Goal: Contribute content: Contribute content

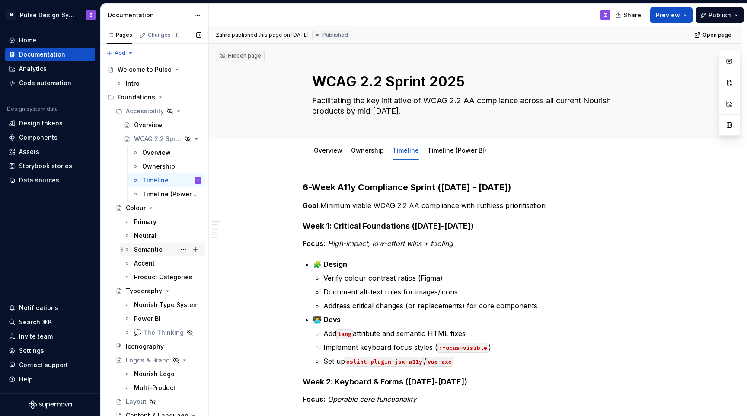
click at [151, 251] on div "Semantic" at bounding box center [148, 249] width 28 height 9
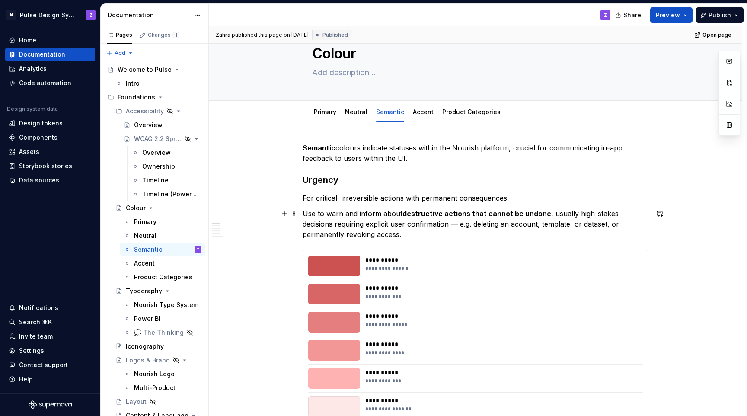
scroll to position [26, 0]
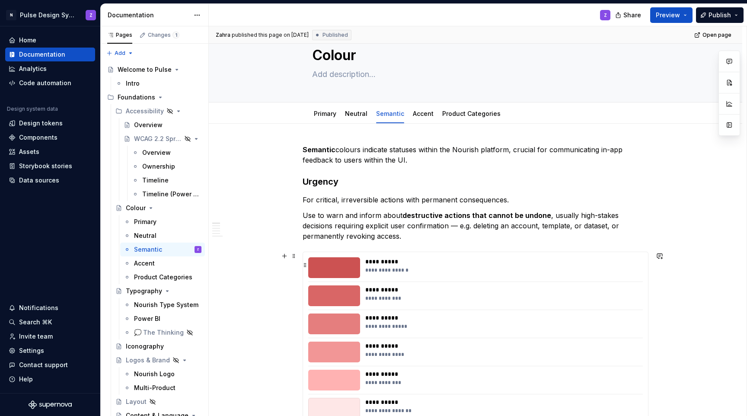
type textarea "*"
click at [415, 274] on div "**********" at bounding box center [501, 267] width 272 height 21
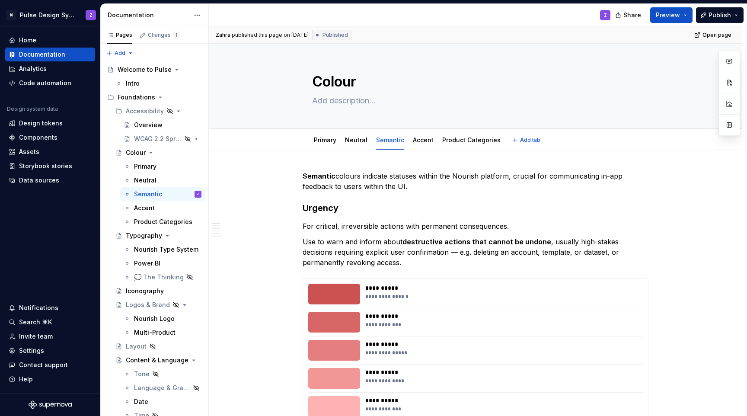
type textarea "*"
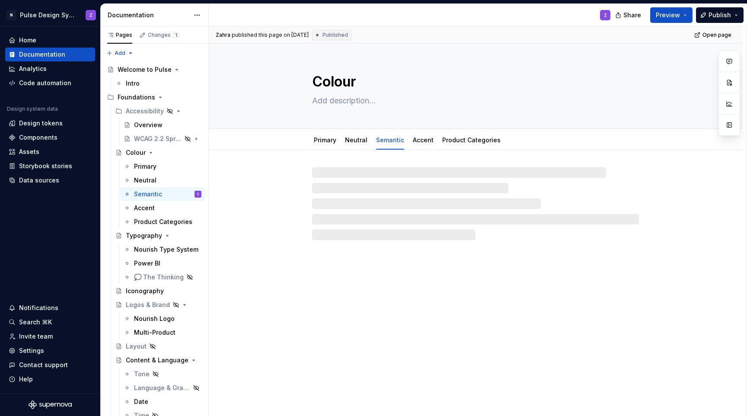
type textarea "*"
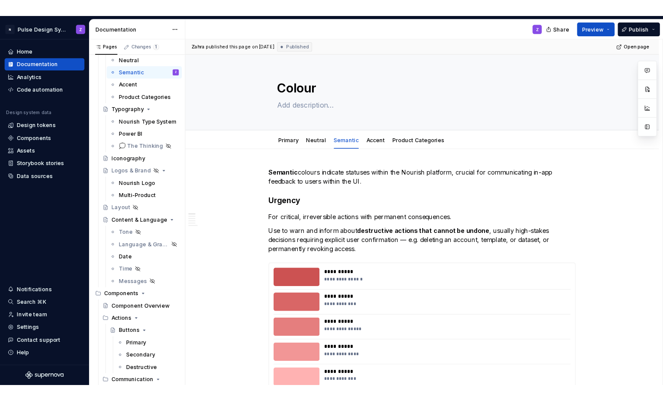
scroll to position [131, 0]
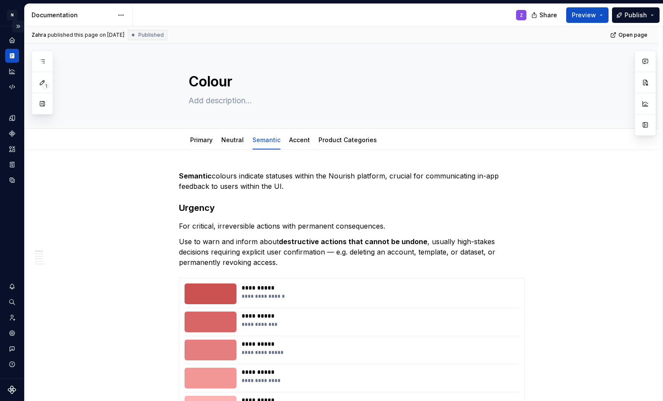
click at [18, 25] on button "Expand sidebar" at bounding box center [18, 26] width 12 height 12
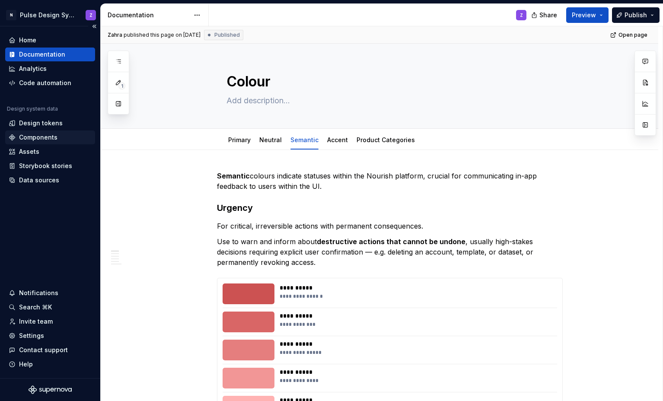
click at [33, 135] on div "Components" at bounding box center [38, 137] width 38 height 9
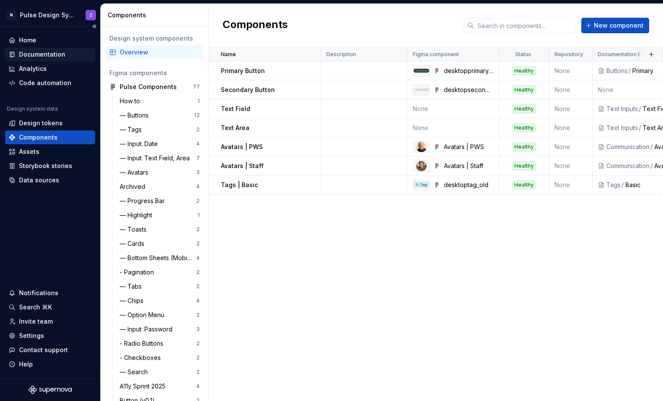
click at [40, 54] on div "Documentation" at bounding box center [42, 54] width 46 height 9
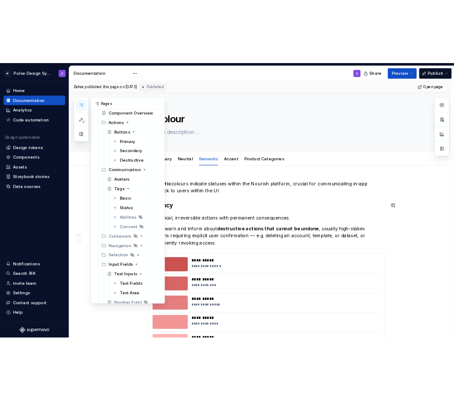
scroll to position [436, 0]
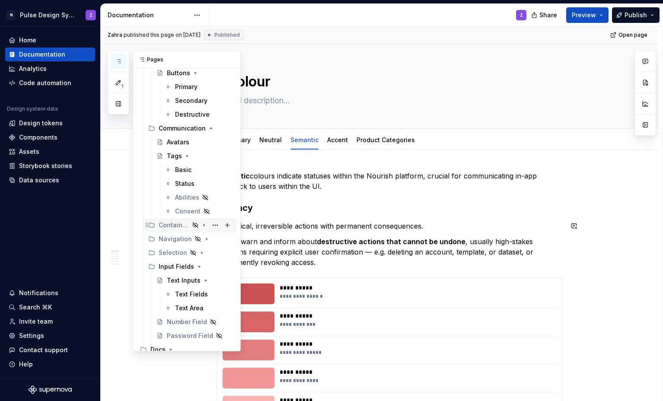
click at [200, 224] on icon "Page tree" at bounding box center [203, 225] width 7 height 7
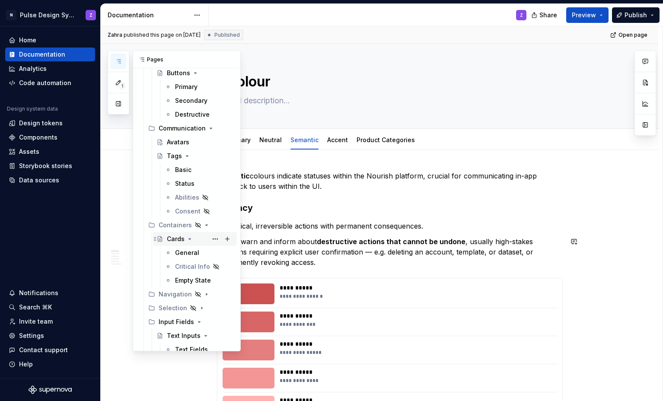
click at [178, 239] on div "Cards" at bounding box center [176, 239] width 18 height 9
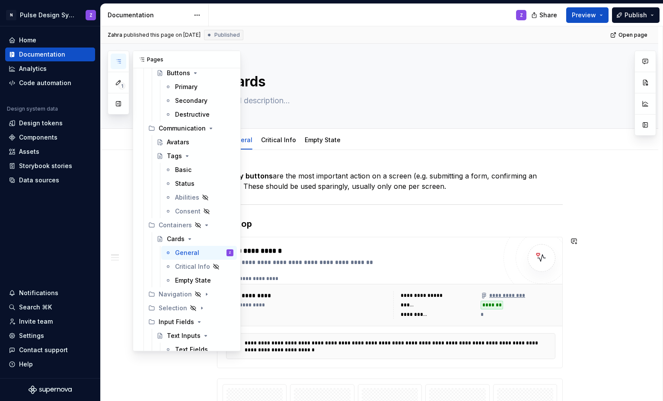
click at [0, 0] on button "Page tree" at bounding box center [0, 0] width 0 height 0
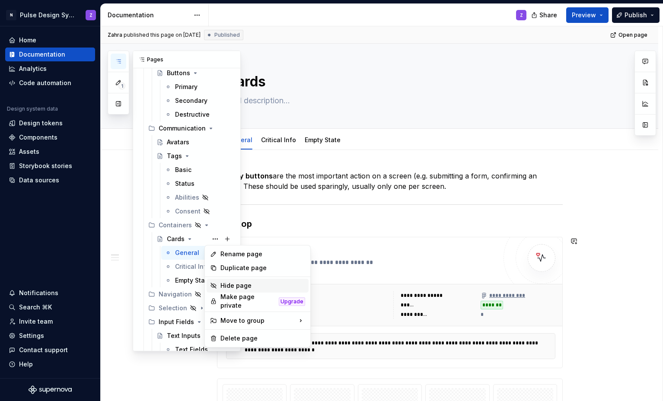
click at [236, 285] on div "Hide page" at bounding box center [262, 285] width 85 height 9
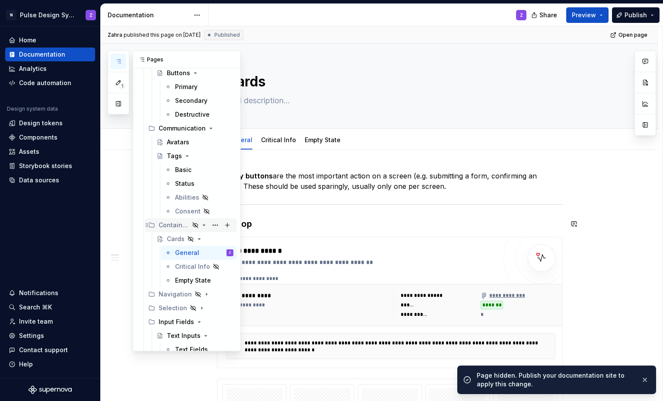
click at [192, 225] on icon "Page tree" at bounding box center [195, 225] width 7 height 7
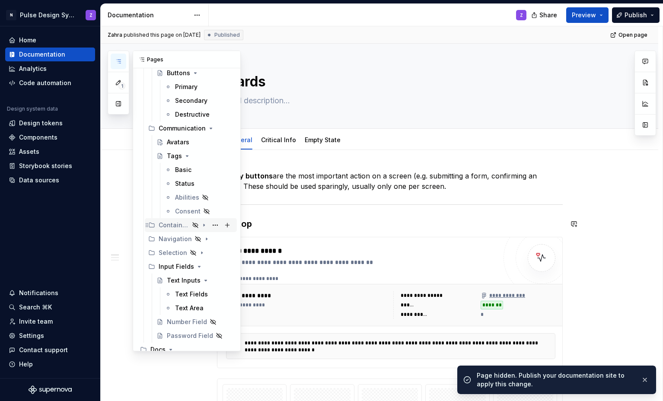
click at [192, 226] on icon "Page tree" at bounding box center [195, 225] width 7 height 7
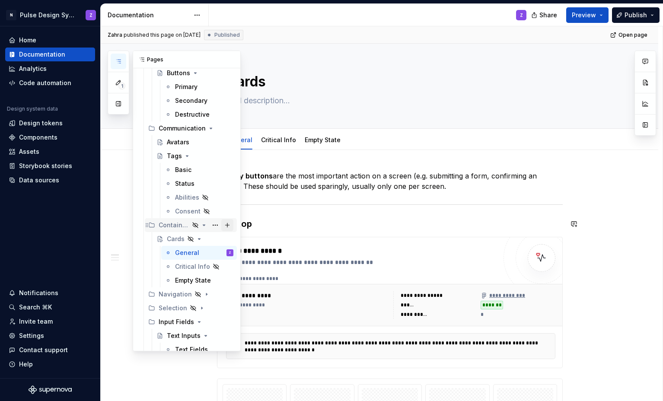
click at [221, 225] on button "Page tree" at bounding box center [227, 225] width 12 height 12
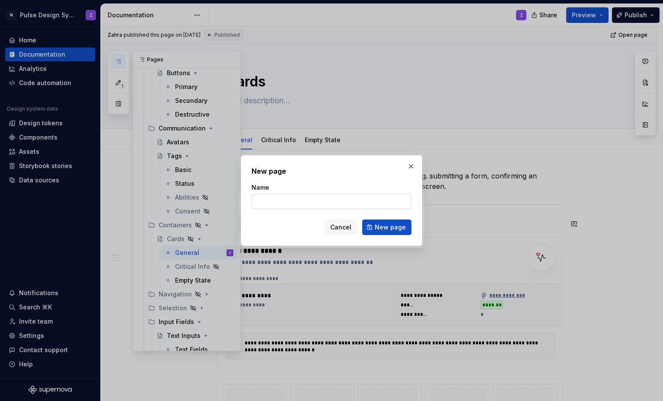
type textarea "*"
type input "Sheets"
click at [384, 226] on span "New page" at bounding box center [390, 227] width 31 height 9
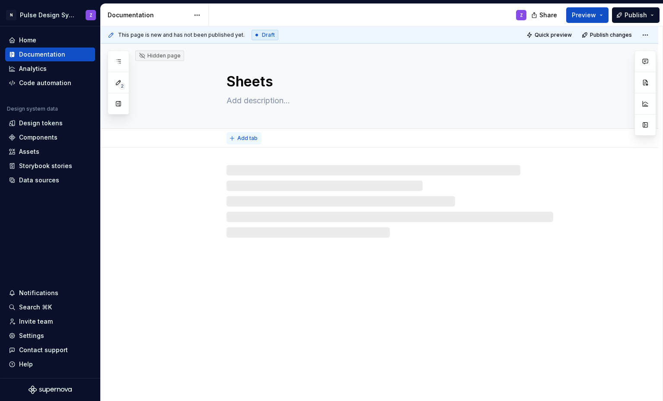
click at [244, 140] on span "Add tab" at bounding box center [247, 138] width 20 height 7
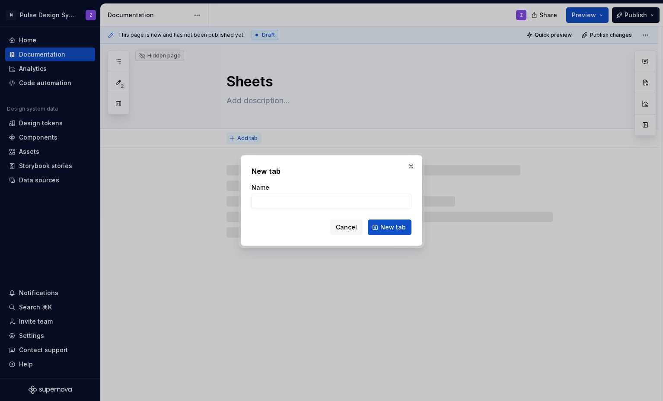
type textarea "*"
click at [255, 200] on input "Side Sheets" at bounding box center [331, 202] width 160 height 16
type input "DesktSide Sheets"
type textarea "*"
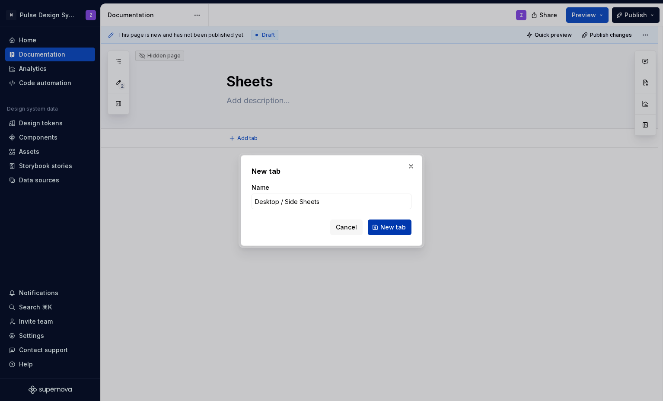
type input "Desktop / Side Sheets"
click at [378, 232] on button "New tab" at bounding box center [390, 227] width 44 height 16
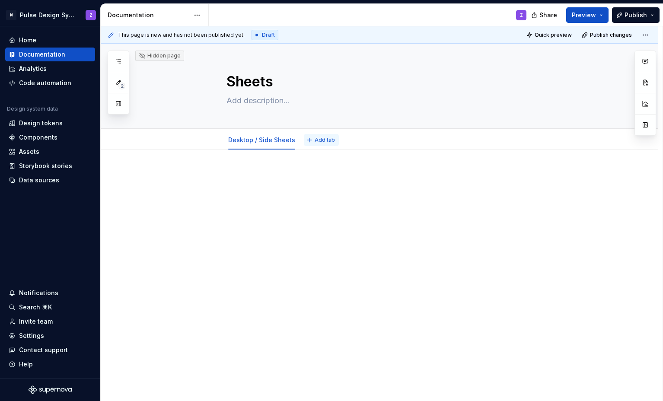
click at [326, 142] on span "Add tab" at bounding box center [325, 140] width 20 height 7
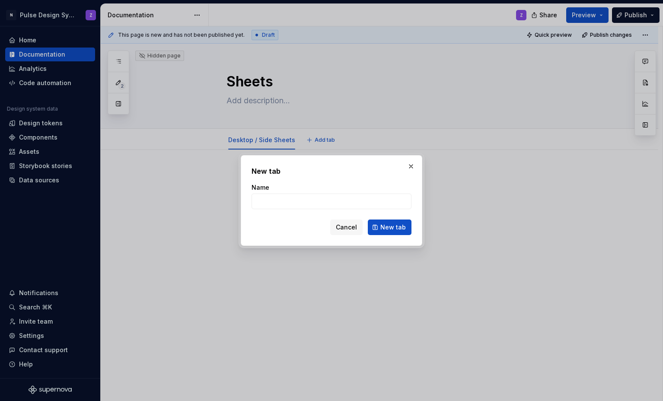
type textarea "*"
type input "Mobile / Bottom Sheets"
click at [383, 229] on span "New tab" at bounding box center [392, 227] width 25 height 9
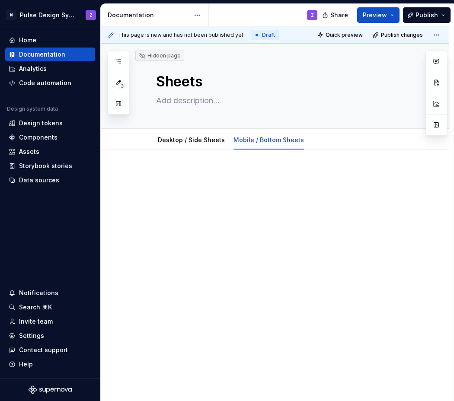
click at [296, 180] on p at bounding box center [285, 176] width 258 height 10
type textarea "*"
click at [206, 179] on p at bounding box center [285, 176] width 258 height 10
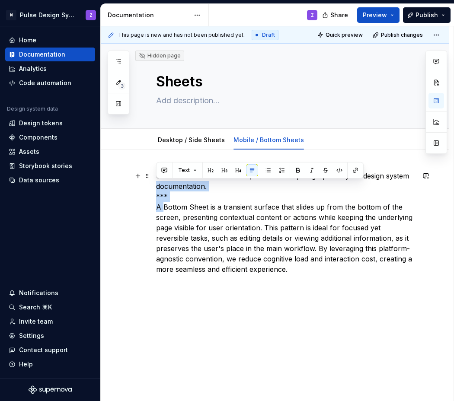
drag, startPoint x: 164, startPoint y: 207, endPoint x: 151, endPoint y: 187, distance: 24.1
click at [151, 187] on div "Of course. Here is a concise, authoritative paragraph for your design system do…" at bounding box center [275, 277] width 348 height 255
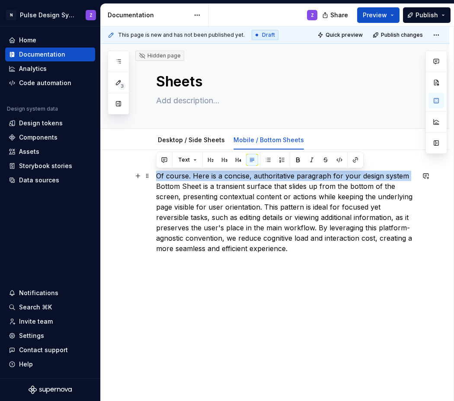
drag, startPoint x: 157, startPoint y: 186, endPoint x: 156, endPoint y: 174, distance: 12.2
click at [156, 174] on p "Of course. Here is a concise, authoritative paragraph for your design system Bo…" at bounding box center [285, 212] width 258 height 83
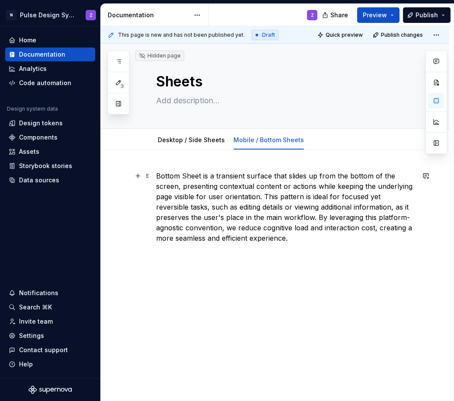
click at [200, 175] on p "Bottom Sheet is a transient surface that slides up from the bottom of the scree…" at bounding box center [285, 207] width 258 height 73
click at [207, 176] on p "Bottom Sheets is a transient surface that slides up from the bottom of the scre…" at bounding box center [285, 207] width 258 height 73
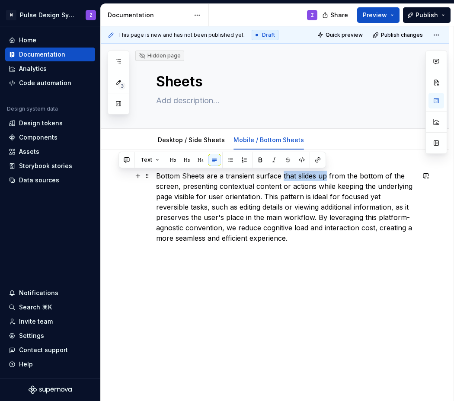
drag, startPoint x: 282, startPoint y: 175, endPoint x: 325, endPoint y: 178, distance: 43.7
click at [325, 178] on p "Bottom Sheets are a transient surface that slides up from the bottom of the scr…" at bounding box center [285, 207] width 258 height 73
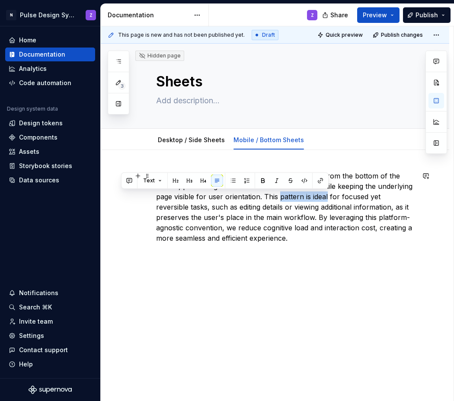
drag, startPoint x: 280, startPoint y: 198, endPoint x: 327, endPoint y: 199, distance: 46.7
click at [327, 199] on p "Bottom Sheets are a transient surface which open from the bottom of the screen,…" at bounding box center [285, 207] width 258 height 73
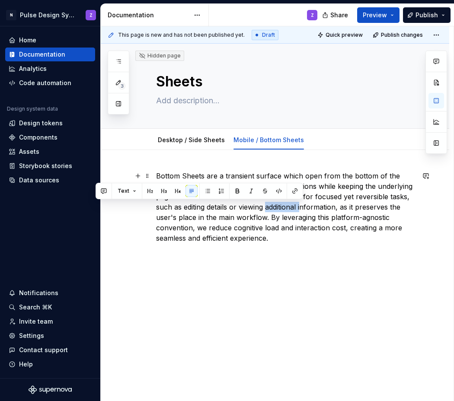
drag, startPoint x: 268, startPoint y: 208, endPoint x: 295, endPoint y: 208, distance: 27.2
click at [301, 207] on p "Bottom Sheets are a transient surface which open from the bottom of the screen,…" at bounding box center [285, 207] width 258 height 73
click at [293, 207] on p "Bottom Sheets are a transient surface which open from the bottom of the screen,…" at bounding box center [285, 207] width 258 height 73
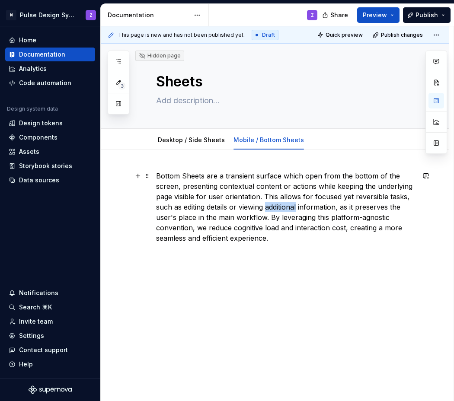
click at [293, 207] on p "Bottom Sheets are a transient surface which open from the bottom of the screen,…" at bounding box center [285, 207] width 258 height 73
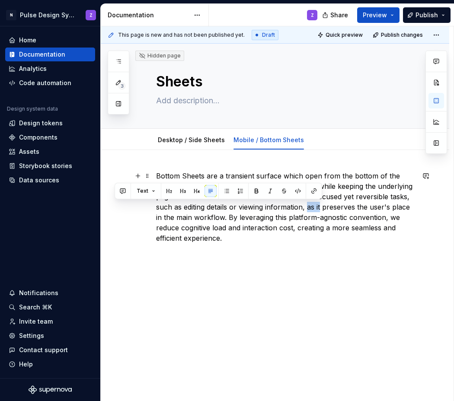
drag, startPoint x: 310, startPoint y: 207, endPoint x: 321, endPoint y: 208, distance: 10.8
click at [321, 208] on p "Bottom Sheets are a transient surface which open from the bottom of the screen,…" at bounding box center [285, 207] width 258 height 73
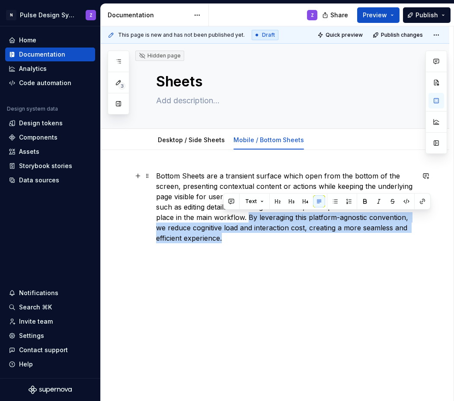
drag, startPoint x: 248, startPoint y: 217, endPoint x: 251, endPoint y: 241, distance: 23.9
click at [251, 241] on p "Bottom Sheets are a transient surface which open from the bottom of the screen,…" at bounding box center [285, 207] width 258 height 73
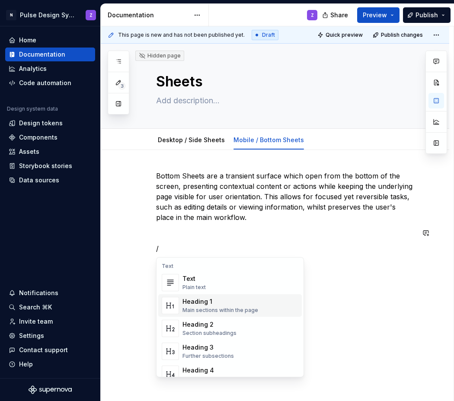
click at [214, 310] on div "Main sections within the page" at bounding box center [220, 310] width 76 height 7
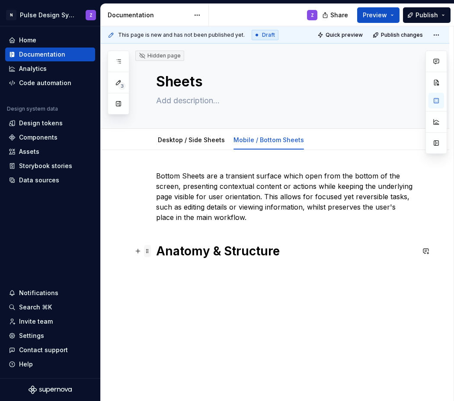
click at [146, 251] on span at bounding box center [147, 251] width 7 height 12
click at [161, 249] on h1 "Anatomy & Structure" at bounding box center [285, 251] width 258 height 16
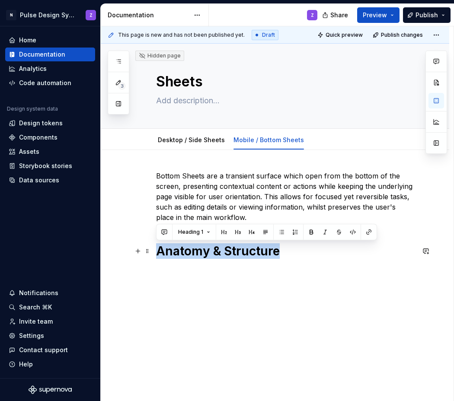
click at [161, 249] on h1 "Anatomy & Structure" at bounding box center [285, 251] width 258 height 16
click at [183, 237] on button "Heading 1" at bounding box center [194, 232] width 40 height 12
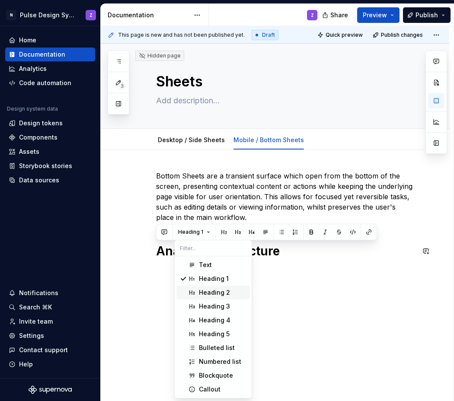
click at [199, 289] on div "Heading 2" at bounding box center [214, 292] width 31 height 9
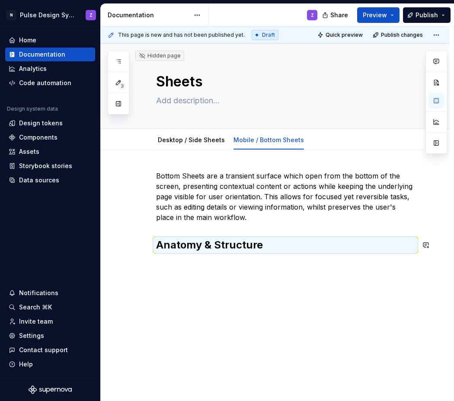
click at [193, 270] on div "Bottom Sheets are a transient surface which open from the bottom of the screen,…" at bounding box center [275, 266] width 348 height 232
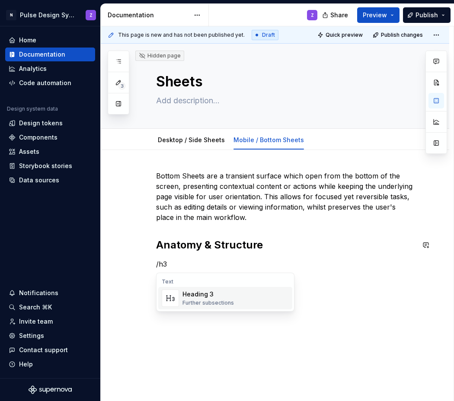
click at [229, 295] on div "Heading 3" at bounding box center [207, 294] width 51 height 9
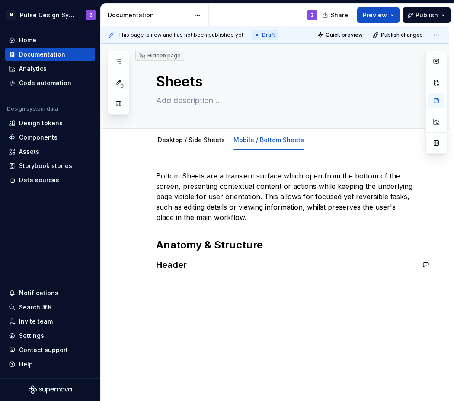
click at [174, 277] on div "Bottom Sheets are a transient surface which open from the bottom of the screen,…" at bounding box center [285, 226] width 258 height 111
click at [197, 266] on h3 "Header Eelements" at bounding box center [285, 265] width 258 height 12
click at [245, 266] on h3 "Header Elements" at bounding box center [285, 265] width 258 height 12
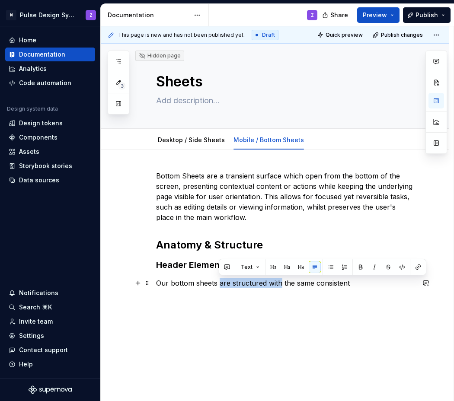
drag, startPoint x: 223, startPoint y: 283, endPoint x: 280, endPoint y: 286, distance: 57.5
click at [280, 286] on p "Our bottom sheets are structured with the same consistent" at bounding box center [285, 283] width 258 height 10
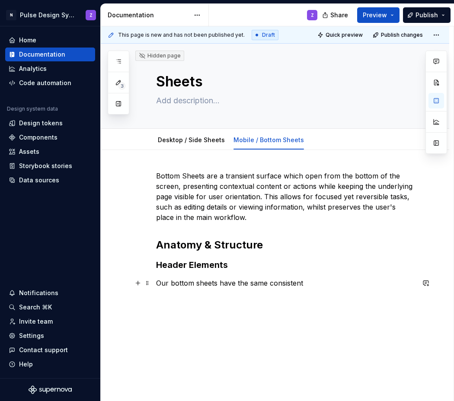
click at [316, 286] on p "Our bottom sheets have the same consistent" at bounding box center [285, 283] width 258 height 10
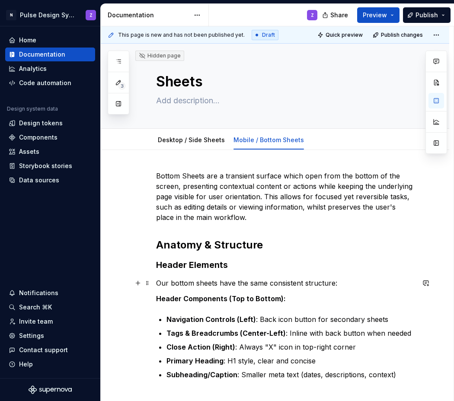
click at [331, 283] on p "Our bottom sheets have the same consistent structure:" at bounding box center [285, 283] width 258 height 10
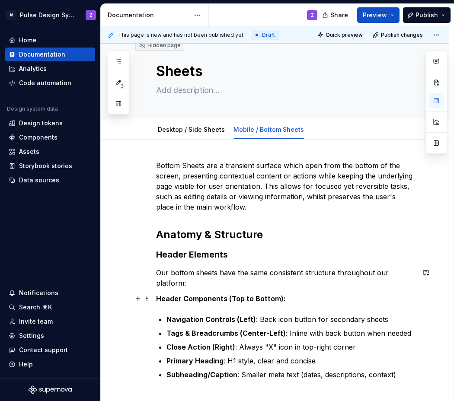
scroll to position [16, 0]
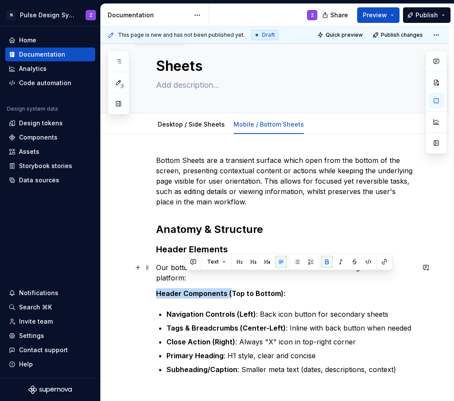
drag, startPoint x: 229, startPoint y: 294, endPoint x: 192, endPoint y: 282, distance: 39.1
click at [192, 282] on div "Bottom Sheets are a transient surface which open from the bottom of the screen,…" at bounding box center [285, 264] width 258 height 219
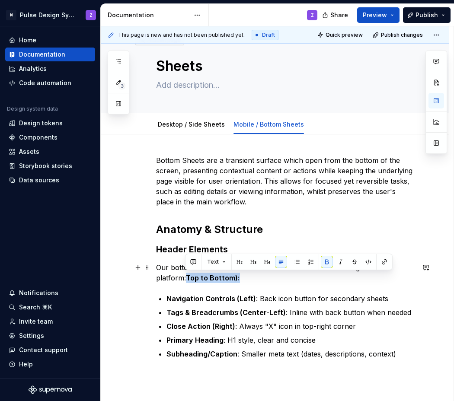
drag, startPoint x: 186, startPoint y: 278, endPoint x: 238, endPoint y: 279, distance: 51.4
click at [238, 279] on p "Our bottom sheets have the same consistent structure throughout our platform: T…" at bounding box center [285, 272] width 258 height 21
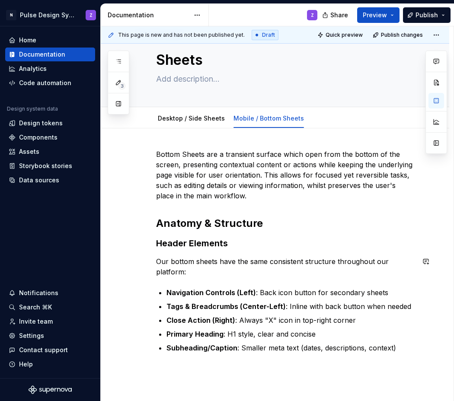
scroll to position [28, 0]
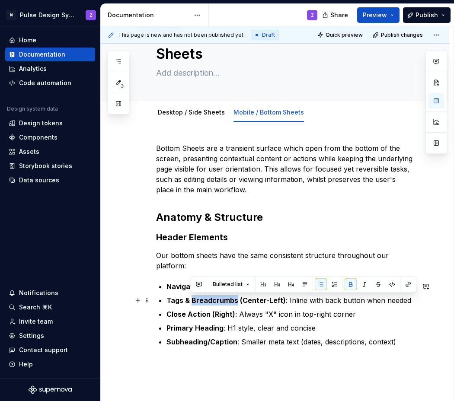
drag, startPoint x: 192, startPoint y: 302, endPoint x: 234, endPoint y: 302, distance: 42.3
click at [234, 302] on strong "Tags & Breadcrumbs (Center-Left)" at bounding box center [225, 300] width 119 height 9
copy strong "Breadcrumbs"
click at [238, 305] on p "Tags & Breadcrumbs (Center-Left) : Inline with back button when needed" at bounding box center [290, 300] width 248 height 10
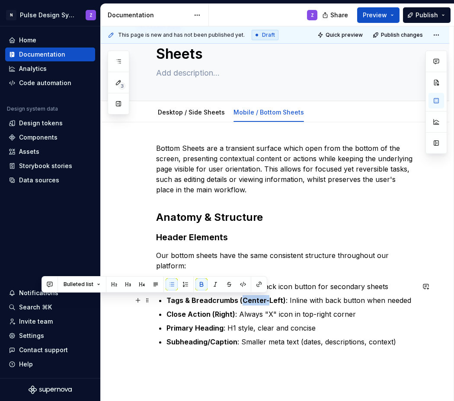
drag, startPoint x: 239, startPoint y: 301, endPoint x: 265, endPoint y: 303, distance: 26.0
click at [265, 303] on strong "Tags & Breadcrumbs (Center-Left)" at bounding box center [225, 300] width 119 height 9
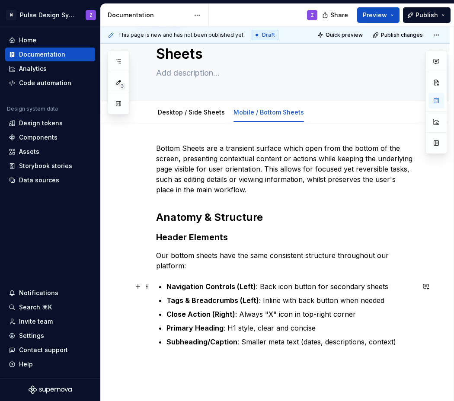
click at [233, 289] on strong "Navigation Controls (Left)" at bounding box center [210, 286] width 89 height 9
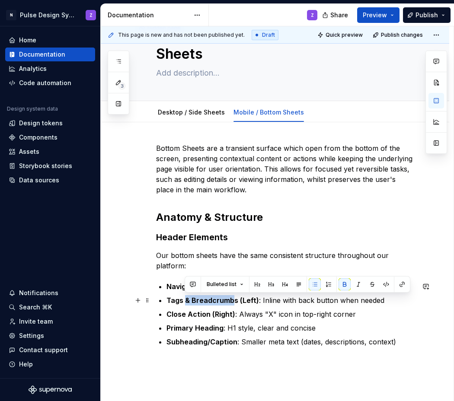
drag, startPoint x: 184, startPoint y: 302, endPoint x: 233, endPoint y: 304, distance: 49.3
click at [234, 304] on strong "Tags & Breadcrumbs (Left)" at bounding box center [212, 300] width 92 height 9
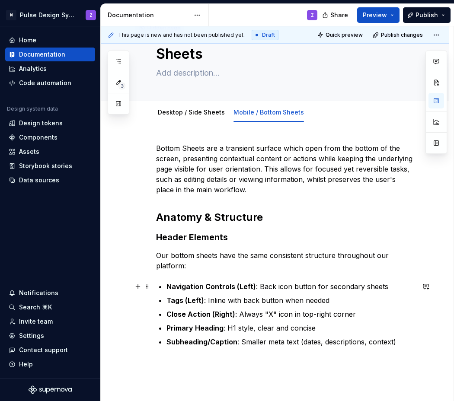
click at [232, 288] on strong "Navigation Controls (Left)" at bounding box center [210, 286] width 89 height 9
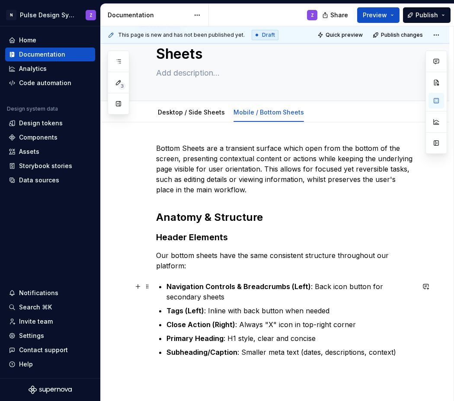
click at [364, 289] on p "Navigation Controls & Breadcrumbs (Left) : Back icon button for secondary sheets" at bounding box center [290, 291] width 248 height 21
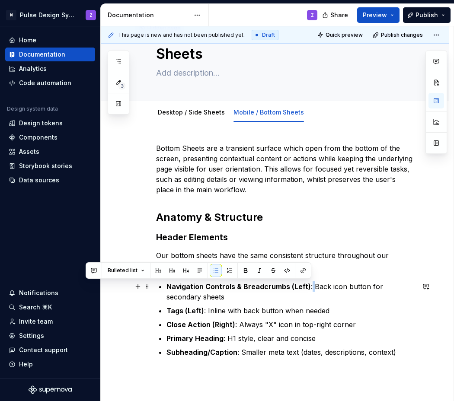
click at [309, 289] on p "Navigation Controls & Breadcrumbs (Left) : Back icon button for secondary sheets" at bounding box center [290, 291] width 248 height 21
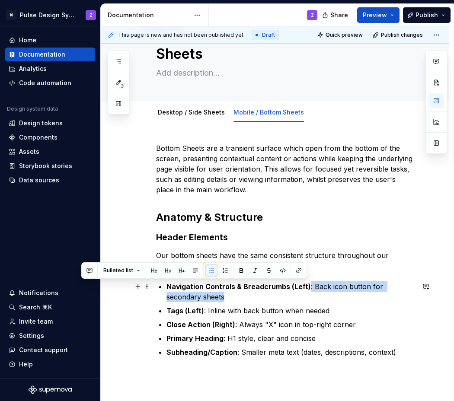
drag, startPoint x: 305, startPoint y: 289, endPoint x: 308, endPoint y: 293, distance: 4.7
click at [308, 293] on p "Navigation Controls & Breadcrumbs (Left) : Back icon button for secondary sheets" at bounding box center [290, 291] width 248 height 21
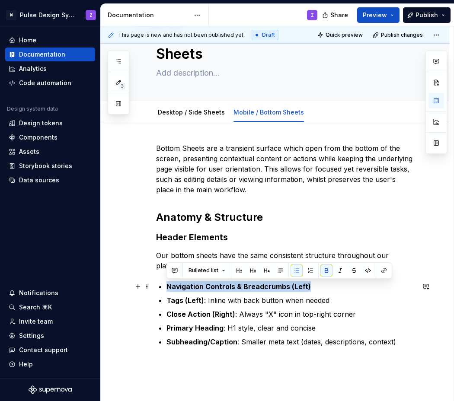
drag, startPoint x: 309, startPoint y: 288, endPoint x: 167, endPoint y: 289, distance: 142.2
click at [167, 289] on p "Navigation Controls & Breadcrumbs (Left)" at bounding box center [290, 286] width 248 height 10
click at [232, 323] on p "Primary Heading : H1 style, clear and concise" at bounding box center [290, 328] width 248 height 10
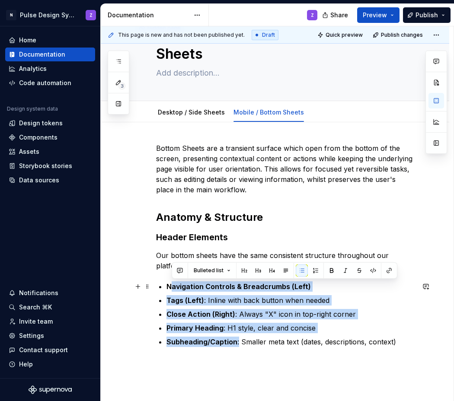
drag, startPoint x: 238, startPoint y: 343, endPoint x: 169, endPoint y: 288, distance: 88.2
click at [169, 288] on ul "Navigation Controls & Breadcrumbs (Left) Tags (Left) : Inline with back button …" at bounding box center [290, 314] width 248 height 66
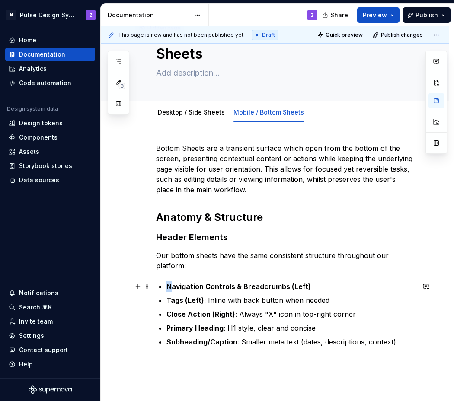
click at [169, 287] on strong "Navigation Controls & Breadcrumbs (Left)" at bounding box center [238, 286] width 144 height 9
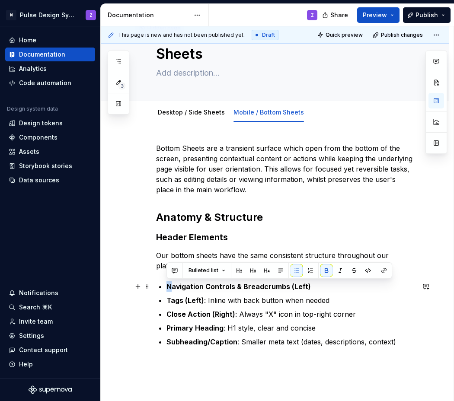
click at [167, 286] on strong "Navigation Controls & Breadcrumbs (Left)" at bounding box center [238, 286] width 144 height 9
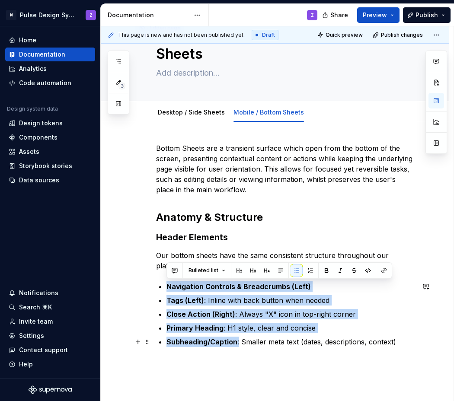
drag, startPoint x: 167, startPoint y: 285, endPoint x: 238, endPoint y: 343, distance: 92.1
click at [238, 343] on ul "Navigation Controls & Breadcrumbs (Left) Tags (Left) : Inline with back button …" at bounding box center [290, 314] width 248 height 66
click at [324, 274] on button "button" at bounding box center [326, 270] width 12 height 12
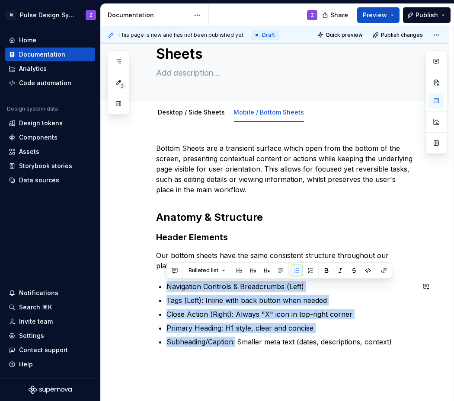
click at [268, 316] on p "Close Action (Right): Always "X" icon in top-right corner" at bounding box center [290, 314] width 248 height 10
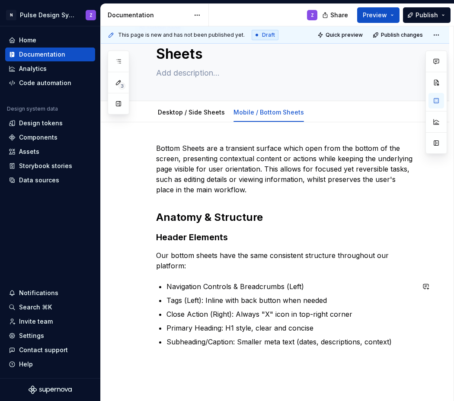
click at [264, 265] on p "Our bottom sheets have the same consistent structure throughout our platform:" at bounding box center [285, 260] width 258 height 21
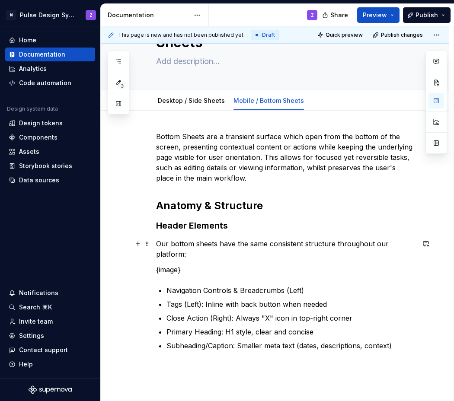
scroll to position [48, 0]
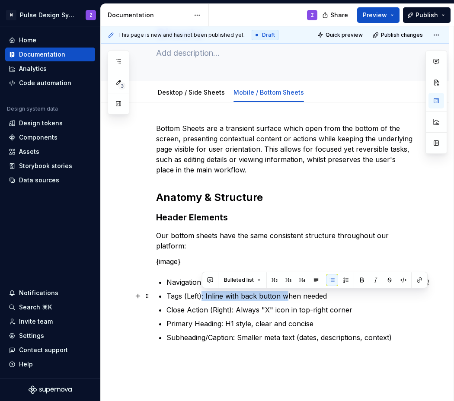
drag, startPoint x: 202, startPoint y: 299, endPoint x: 285, endPoint y: 299, distance: 83.4
click at [285, 299] on p "Tags (Left): Inline with back button when needed" at bounding box center [290, 296] width 248 height 10
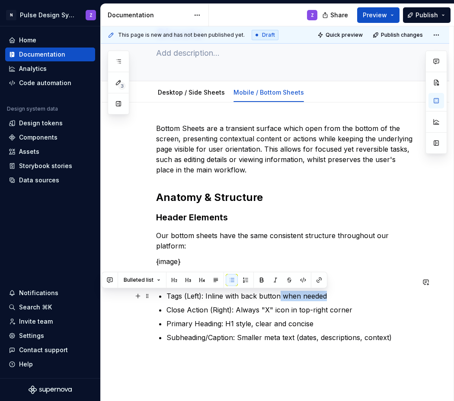
drag, startPoint x: 329, startPoint y: 298, endPoint x: 280, endPoint y: 296, distance: 49.7
click at [280, 296] on p "Tags (Left): Inline with back button when needed" at bounding box center [290, 296] width 248 height 10
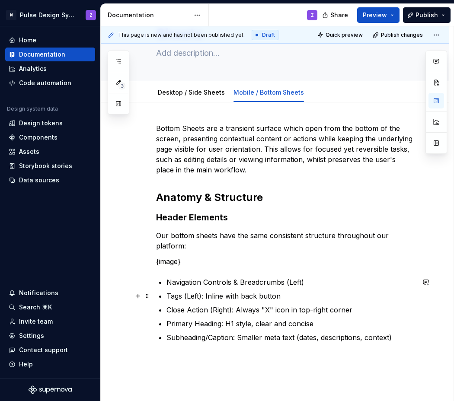
click at [244, 296] on p "Tags (Left): Inline with back button" at bounding box center [290, 296] width 248 height 10
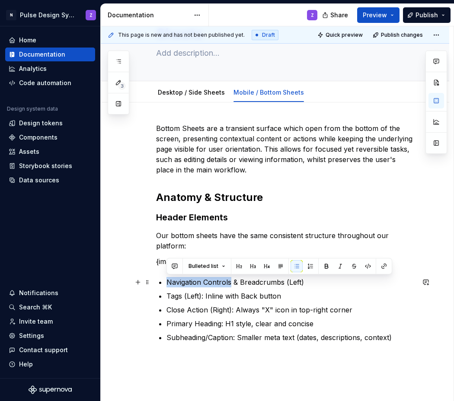
drag, startPoint x: 231, startPoint y: 281, endPoint x: 168, endPoint y: 282, distance: 62.7
click at [168, 282] on p "Navigation Controls & Breadcrumbs (Left)" at bounding box center [290, 282] width 248 height 10
drag, startPoint x: 189, startPoint y: 280, endPoint x: 184, endPoint y: 280, distance: 4.8
click at [184, 280] on p "Back button & Breadcrumbs (Left)" at bounding box center [290, 282] width 248 height 10
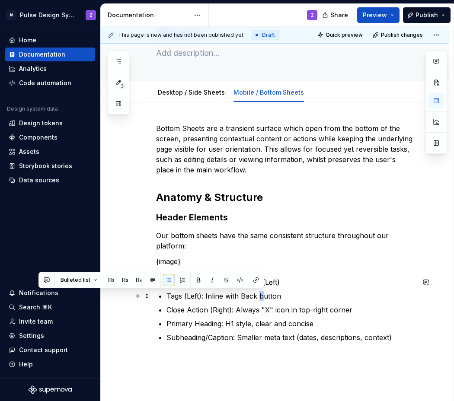
click at [259, 298] on p "Tags (Left): Inline with Back button" at bounding box center [290, 296] width 248 height 10
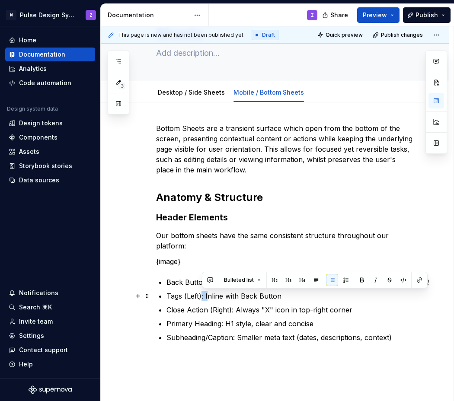
drag, startPoint x: 207, startPoint y: 296, endPoint x: 201, endPoint y: 296, distance: 5.6
click at [201, 296] on p "Tags (Left): Inline with Back Button" at bounding box center [290, 296] width 248 height 10
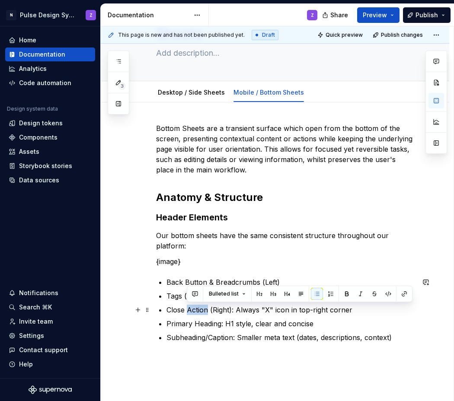
drag, startPoint x: 188, startPoint y: 310, endPoint x: 207, endPoint y: 309, distance: 19.0
click at [207, 309] on p "Close Action (Right): Always "X" icon in top-right corner" at bounding box center [290, 310] width 248 height 10
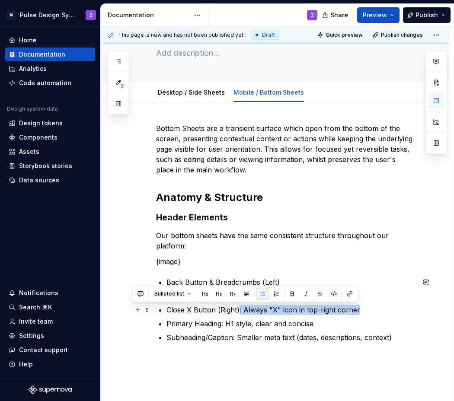
drag, startPoint x: 239, startPoint y: 311, endPoint x: 361, endPoint y: 312, distance: 122.3
click at [361, 312] on p "Close X Button (Right): Always "X" icon in top-right corner" at bounding box center [290, 310] width 248 height 10
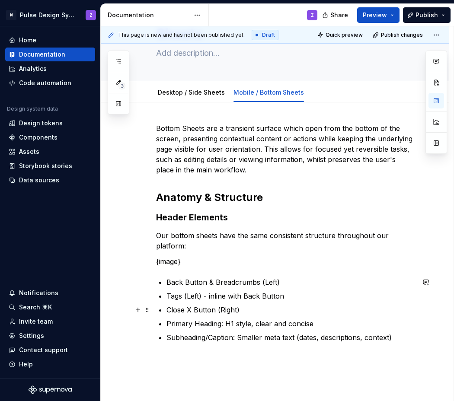
click at [235, 310] on p "Close X Button (Right)" at bounding box center [290, 310] width 248 height 10
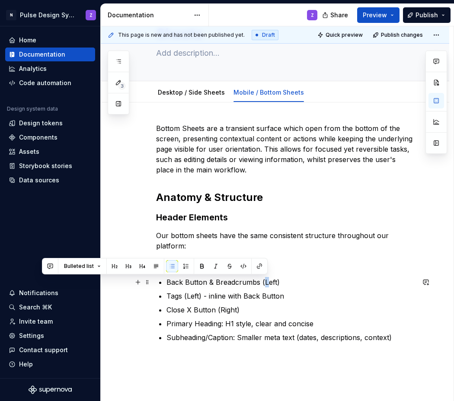
click at [264, 284] on p "Back Button & Breadcrumbs (Left)" at bounding box center [290, 282] width 248 height 10
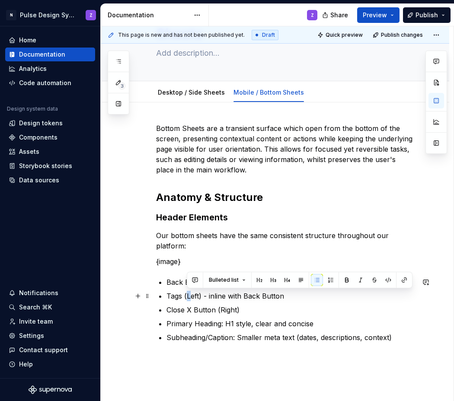
click at [188, 297] on p "Tags (Left) - inline with Back Button" at bounding box center [290, 296] width 248 height 10
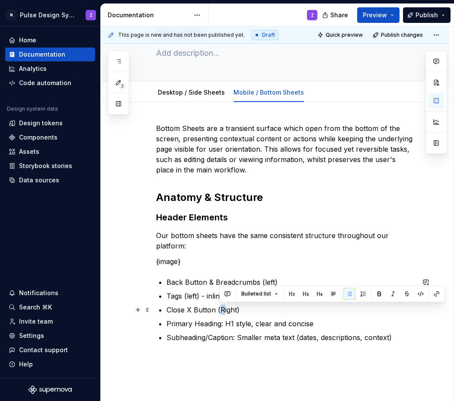
click at [221, 309] on p "Close X Button (Right)" at bounding box center [290, 310] width 248 height 10
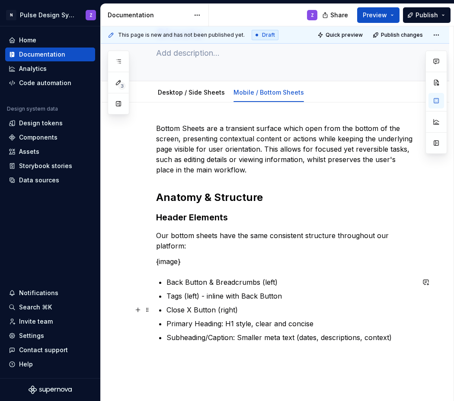
click at [234, 310] on p "Close X Button (right)" at bounding box center [290, 310] width 248 height 10
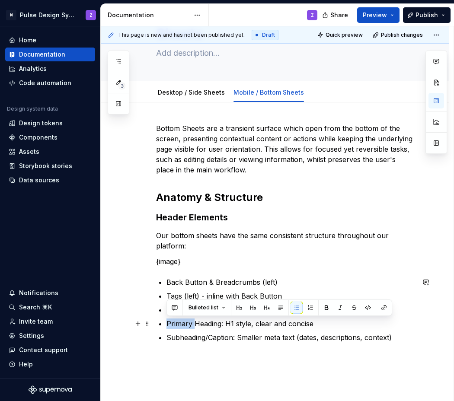
drag, startPoint x: 195, startPoint y: 323, endPoint x: 168, endPoint y: 324, distance: 27.3
click at [168, 324] on p "Primary Heading: H1 style, clear and concise" at bounding box center [290, 323] width 248 height 10
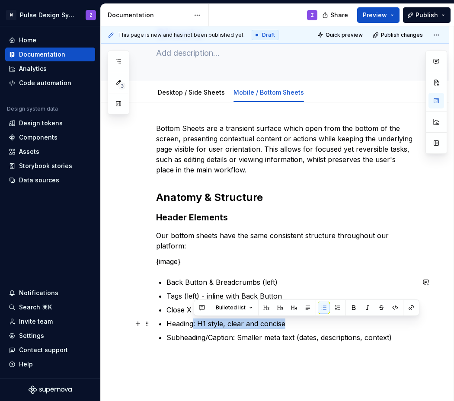
drag, startPoint x: 194, startPoint y: 323, endPoint x: 284, endPoint y: 324, distance: 90.7
click at [284, 324] on p "Heading: H1 style, clear and concise" at bounding box center [290, 323] width 248 height 10
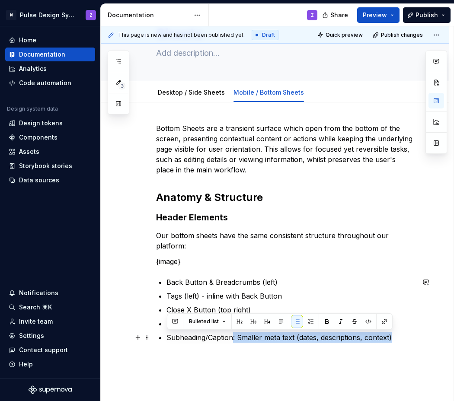
drag, startPoint x: 235, startPoint y: 340, endPoint x: 395, endPoint y: 338, distance: 159.9
click at [395, 338] on p "Subheading/Caption: Smaller meta text (dates, descriptions, context)" at bounding box center [290, 337] width 248 height 10
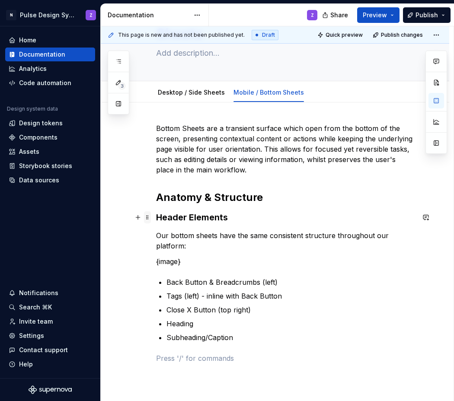
click at [146, 215] on span at bounding box center [147, 217] width 7 height 12
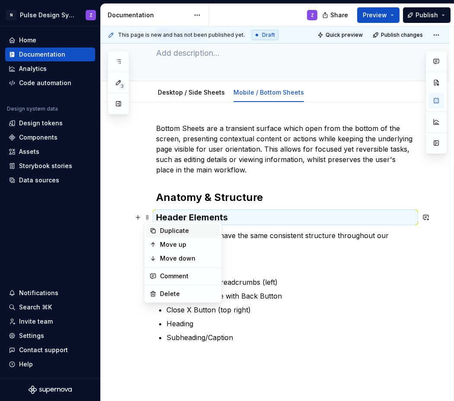
click at [153, 228] on icon at bounding box center [152, 230] width 7 height 7
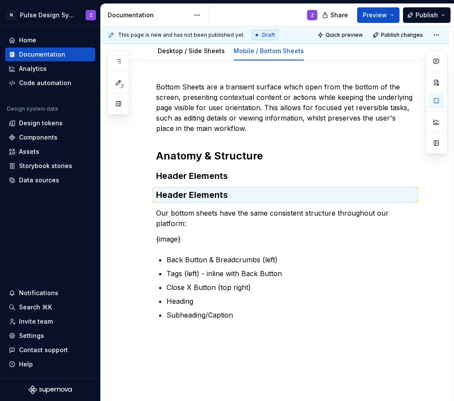
scroll to position [95, 0]
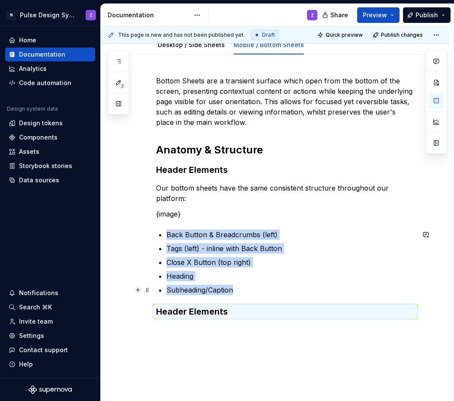
click at [237, 290] on p "Subheading/Caption" at bounding box center [290, 290] width 248 height 10
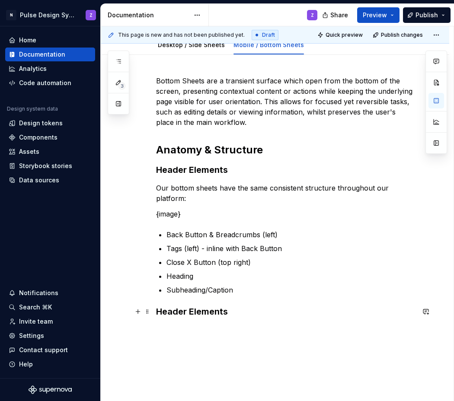
click at [180, 308] on h3 "Header Elements" at bounding box center [285, 311] width 258 height 12
click at [235, 317] on h3 "Footer Elements" at bounding box center [285, 311] width 258 height 12
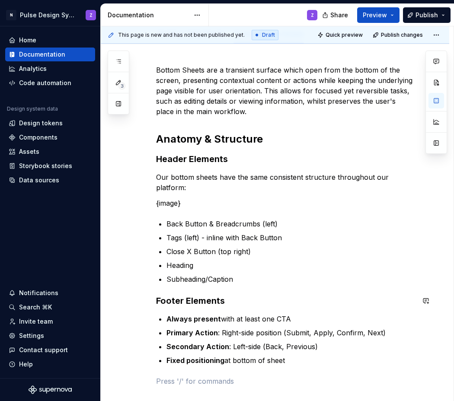
scroll to position [111, 0]
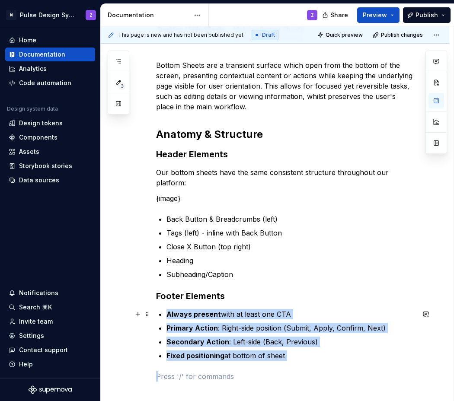
click at [165, 314] on div "Bottom Sheets are a transient surface which open from the bottom of the screen,…" at bounding box center [285, 220] width 258 height 321
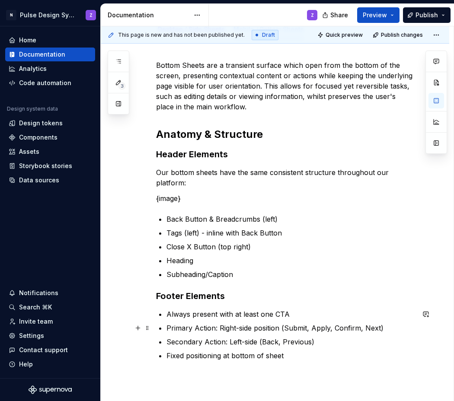
click at [193, 322] on ul "Always present with at least one CTA Primary Action: Right-side position (Submi…" at bounding box center [290, 335] width 248 height 52
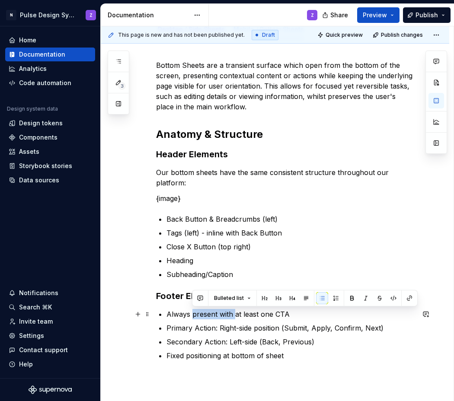
drag, startPoint x: 194, startPoint y: 316, endPoint x: 234, endPoint y: 318, distance: 39.8
click at [234, 318] on p "Always present with at least one CTA" at bounding box center [290, 314] width 248 height 10
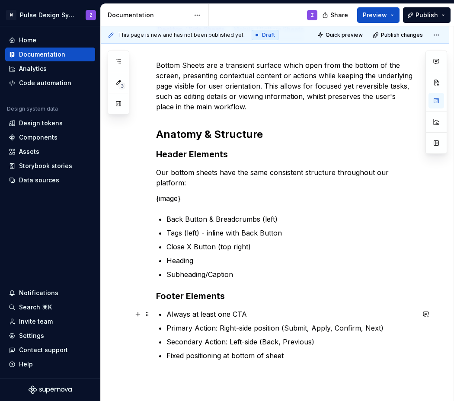
click at [267, 312] on p "Always at least one CTA" at bounding box center [290, 314] width 248 height 10
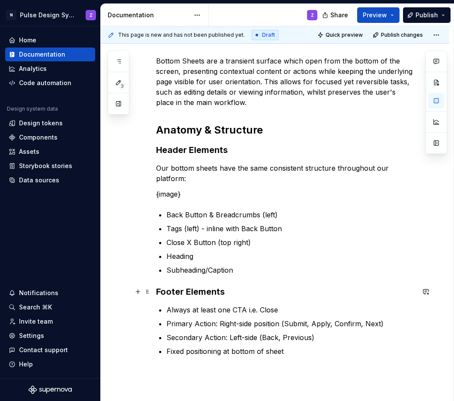
scroll to position [121, 0]
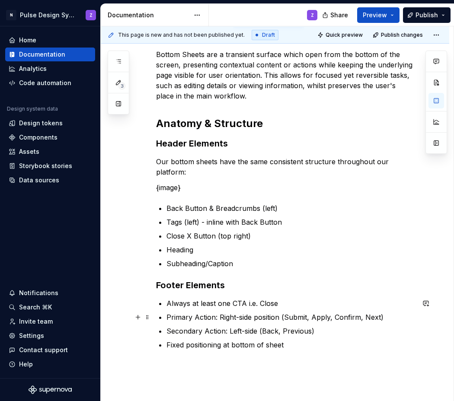
click at [197, 318] on p "Primary Action: Right-side position (Submit, Apply, Confirm, Next)" at bounding box center [290, 317] width 248 height 10
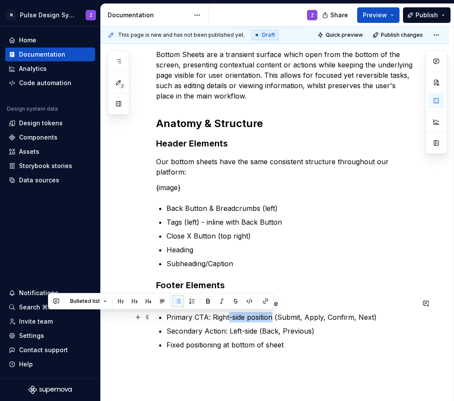
drag, startPoint x: 229, startPoint y: 318, endPoint x: 272, endPoint y: 318, distance: 43.2
click at [272, 318] on p "Primary CTA: Right-side position (Submit, Apply, Confirm, Next)" at bounding box center [290, 317] width 248 height 10
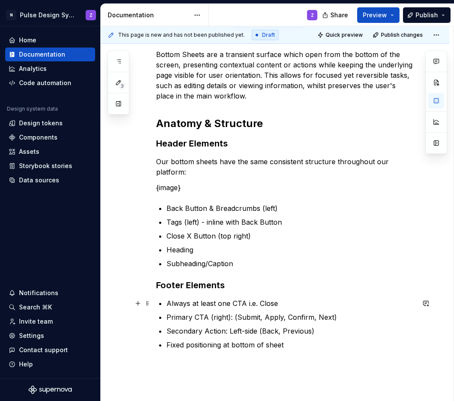
click at [300, 303] on p "Always at least one CTA i.e. Close" at bounding box center [290, 303] width 248 height 10
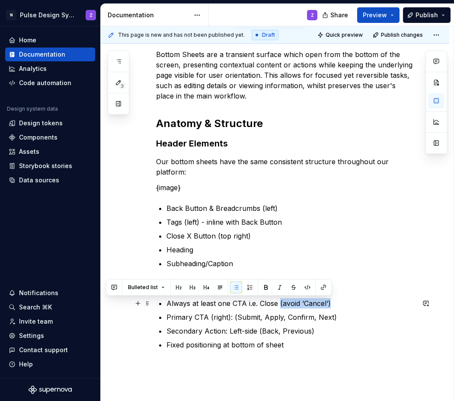
drag, startPoint x: 279, startPoint y: 303, endPoint x: 334, endPoint y: 305, distance: 54.9
click at [334, 305] on p "Always at least one CTA i.e. Close (avoid ‘Cancel’)" at bounding box center [290, 303] width 248 height 10
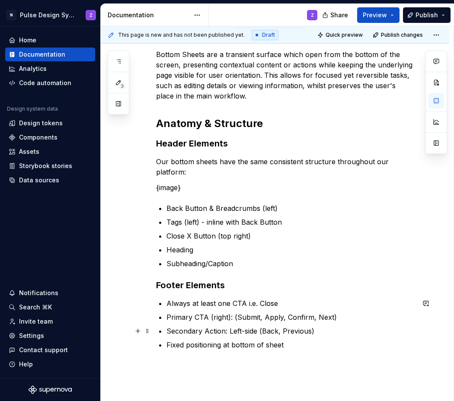
click at [204, 332] on p "Secondary Action: Left-side (Back, Previous)" at bounding box center [290, 331] width 248 height 10
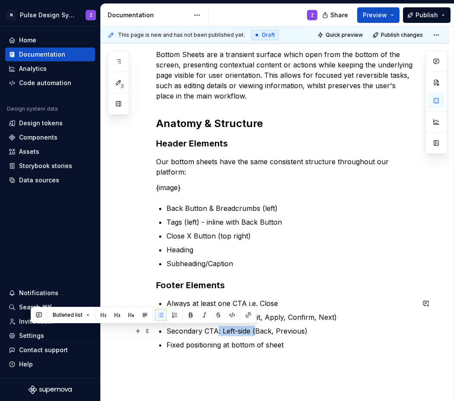
drag, startPoint x: 218, startPoint y: 333, endPoint x: 254, endPoint y: 336, distance: 36.8
click at [254, 336] on p "Secondary CTA: Left-side (Back, Previous)" at bounding box center [290, 331] width 248 height 10
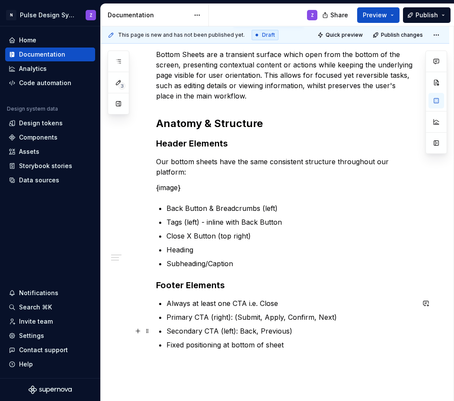
click at [289, 332] on p "Secondary CTA (left): Back, Previous)" at bounding box center [290, 331] width 248 height 10
click at [234, 317] on p "Primary CTA (right): (Submit, Apply, Confirm, Next)" at bounding box center [290, 317] width 248 height 10
click at [330, 317] on p "Primary CTA (right): Submit, Apply, Confirm, Next)" at bounding box center [290, 317] width 248 height 10
click at [231, 320] on p "Primary CTA (right): Submit, Apply, Confirm, Next" at bounding box center [290, 317] width 248 height 10
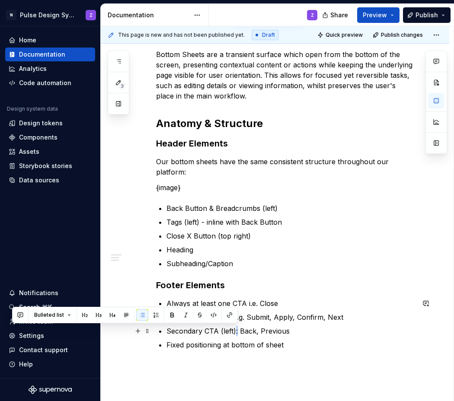
click at [235, 334] on p "Secondary CTA (left): Back, Previous" at bounding box center [290, 331] width 248 height 10
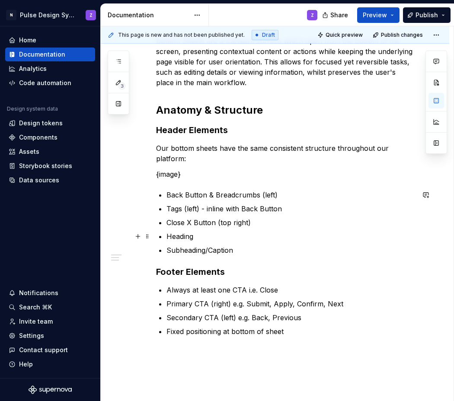
scroll to position [142, 0]
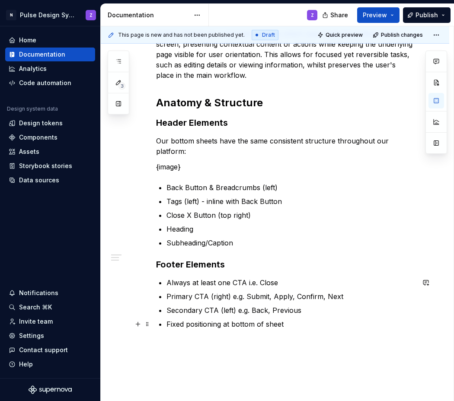
click at [308, 321] on p "Fixed positioning at bottom of sheet" at bounding box center [290, 324] width 248 height 10
click at [149, 348] on span at bounding box center [147, 346] width 7 height 12
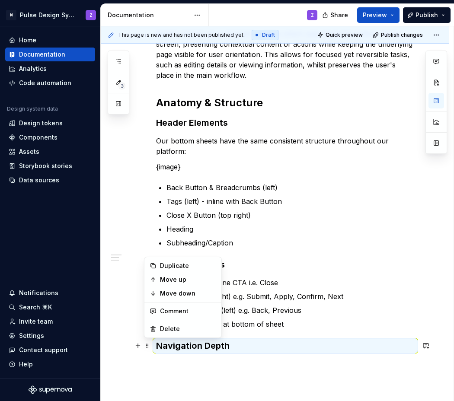
click at [195, 346] on strong "Navigation Depth" at bounding box center [192, 345] width 73 height 10
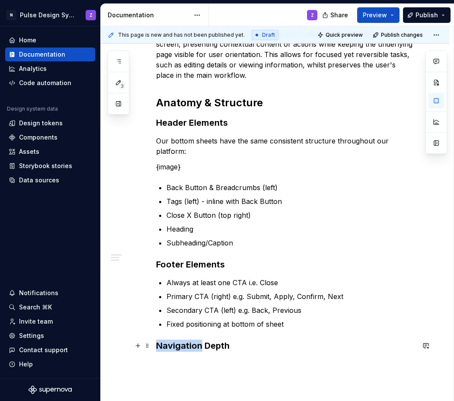
click at [195, 346] on strong "Navigation Depth" at bounding box center [192, 345] width 73 height 10
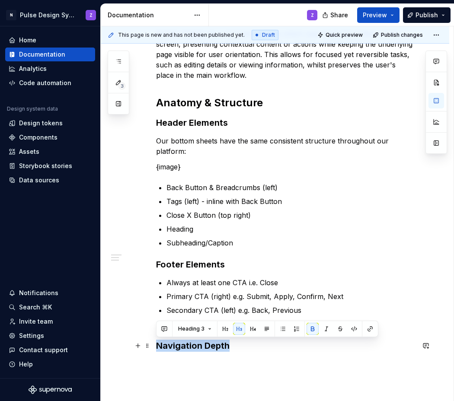
click at [195, 346] on strong "Navigation Depth" at bounding box center [192, 345] width 73 height 10
click at [201, 330] on span "Heading 3" at bounding box center [191, 328] width 26 height 7
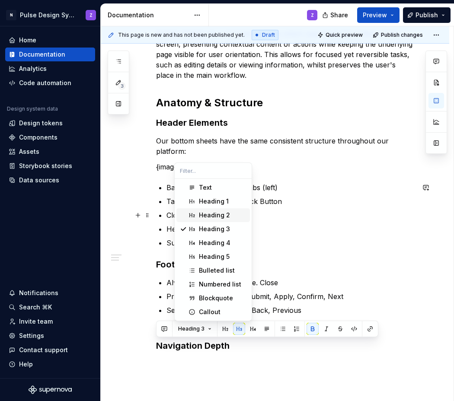
click at [209, 216] on div "Heading 2" at bounding box center [214, 215] width 31 height 9
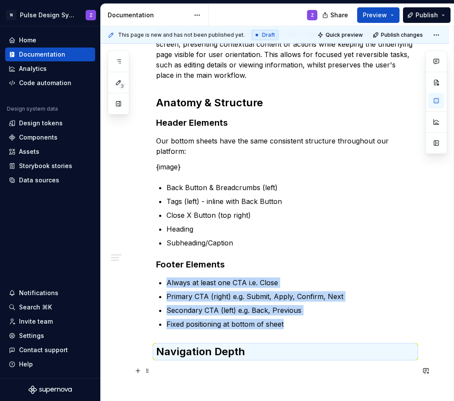
click at [192, 369] on p at bounding box center [285, 371] width 258 height 10
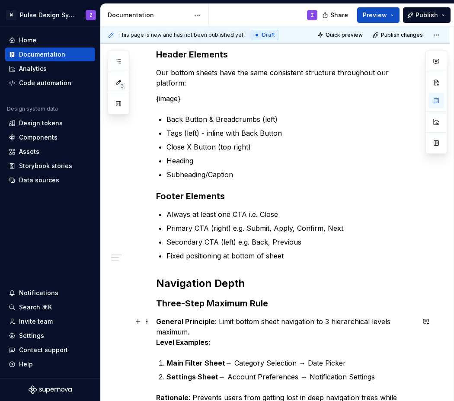
scroll to position [211, 0]
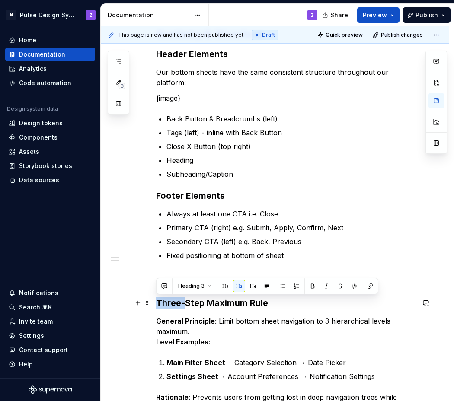
drag, startPoint x: 158, startPoint y: 302, endPoint x: 184, endPoint y: 304, distance: 25.6
click at [184, 304] on h3 "Three-Step Maximum Rule" at bounding box center [285, 303] width 258 height 12
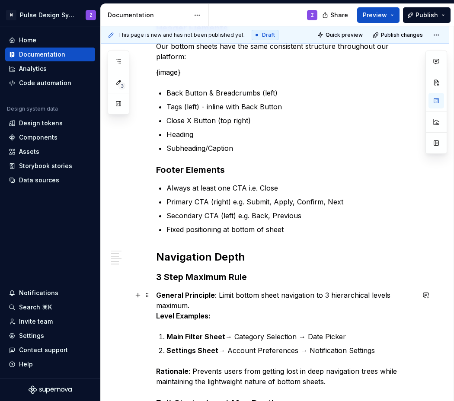
scroll to position [239, 0]
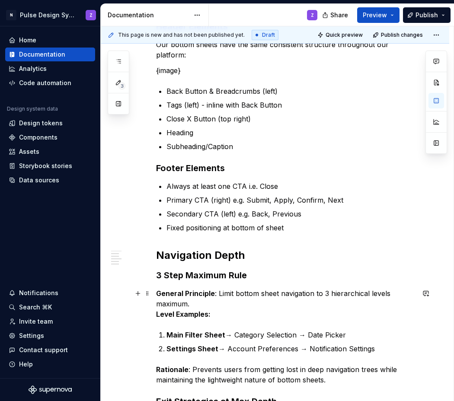
click at [157, 314] on strong "Level Examples:" at bounding box center [183, 314] width 54 height 9
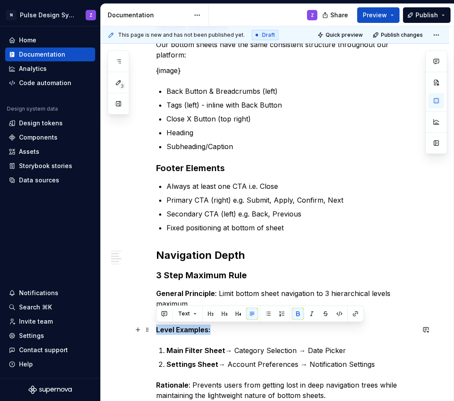
drag, startPoint x: 213, startPoint y: 331, endPoint x: 152, endPoint y: 331, distance: 60.9
click at [152, 331] on div "Bottom Sheets are a transient surface which open from the bottom of the screen,…" at bounding box center [275, 254] width 348 height 687
click at [292, 312] on button "button" at bounding box center [298, 314] width 12 height 12
click at [201, 331] on p "Level Examples:" at bounding box center [285, 329] width 258 height 10
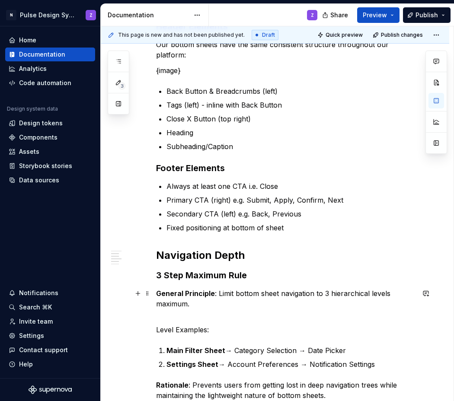
click at [170, 315] on p "General Principle : Limit bottom sheet navigation to 3 hierarchical levels maxi…" at bounding box center [285, 303] width 258 height 31
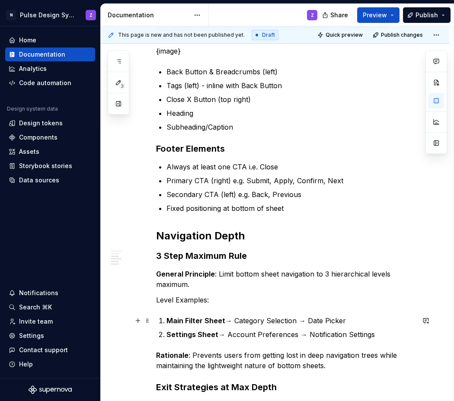
scroll to position [264, 0]
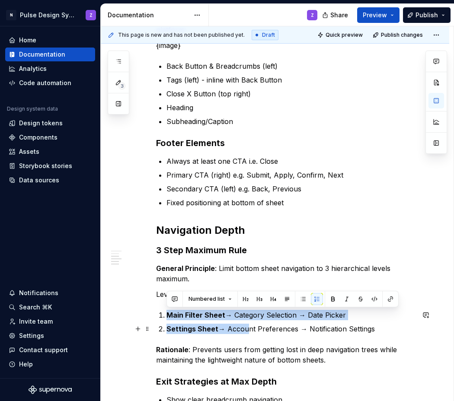
drag, startPoint x: 168, startPoint y: 313, endPoint x: 257, endPoint y: 312, distance: 89.0
click at [242, 327] on ol "Main Filter Sheet → Category Selection → Date Picker Settings Sheet → Account P…" at bounding box center [290, 322] width 248 height 24
click at [328, 299] on button "button" at bounding box center [333, 299] width 12 height 12
click at [285, 315] on p "Main Filter Sheet → Category Selection → Date Picker" at bounding box center [290, 315] width 248 height 10
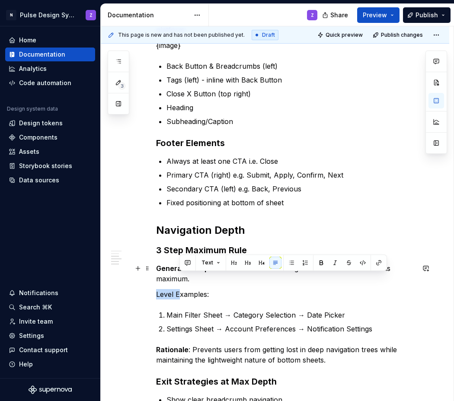
drag, startPoint x: 178, startPoint y: 296, endPoint x: 191, endPoint y: 280, distance: 21.5
click at [191, 280] on div "Bottom Sheets are a transient surface which open from the bottom of the screen,…" at bounding box center [285, 169] width 258 height 525
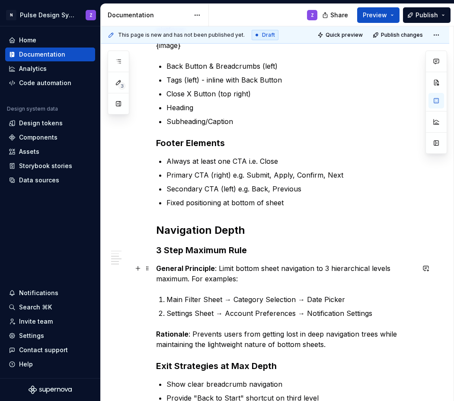
click at [235, 280] on p "General Principle : Limit bottom sheet navigation to 3 hierarchical levels maxi…" at bounding box center [285, 273] width 258 height 21
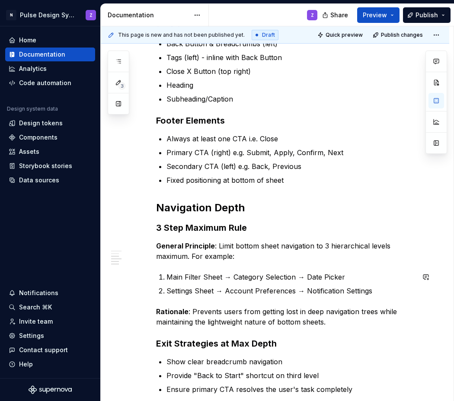
scroll to position [293, 0]
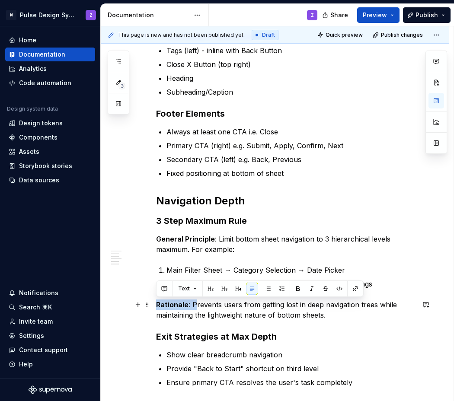
drag, startPoint x: 195, startPoint y: 305, endPoint x: 157, endPoint y: 305, distance: 38.0
click at [157, 305] on p "Rationale : Prevents users from getting lost in deep navigation trees while mai…" at bounding box center [285, 309] width 258 height 21
click at [296, 288] on button "button" at bounding box center [298, 289] width 12 height 12
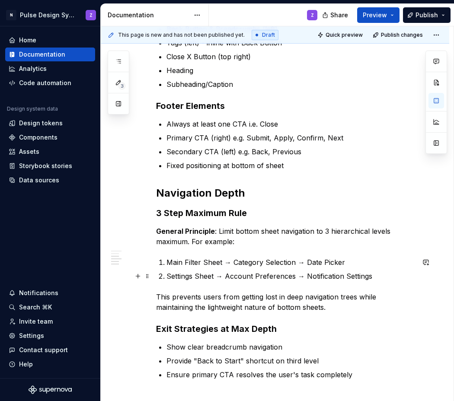
scroll to position [310, 0]
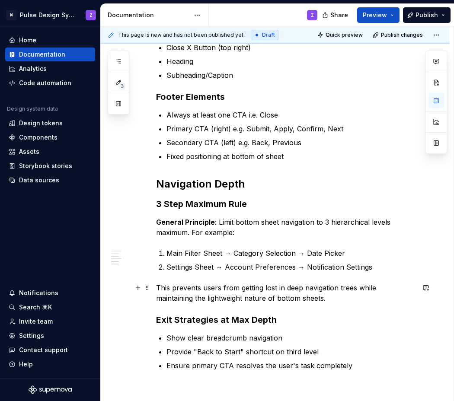
click at [243, 288] on p "This prevents users from getting lost in deep navigation trees while maintainin…" at bounding box center [285, 293] width 258 height 21
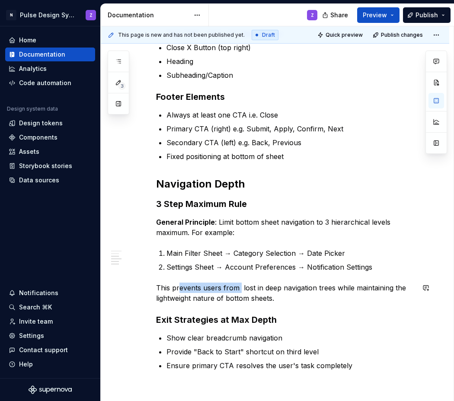
click at [180, 288] on p "This prevents users from lost in deep navigation trees while maintaining the li…" at bounding box center [285, 293] width 258 height 21
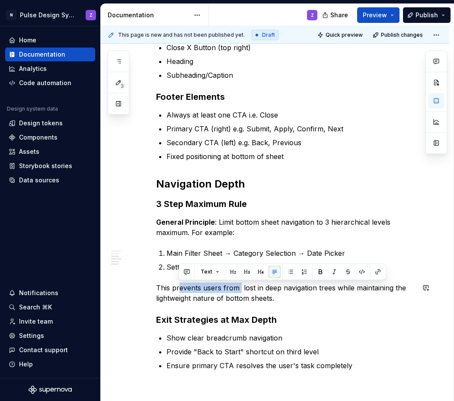
click at [206, 290] on p "This prevents users from lost in deep navigation trees while maintaining the li…" at bounding box center [285, 293] width 258 height 21
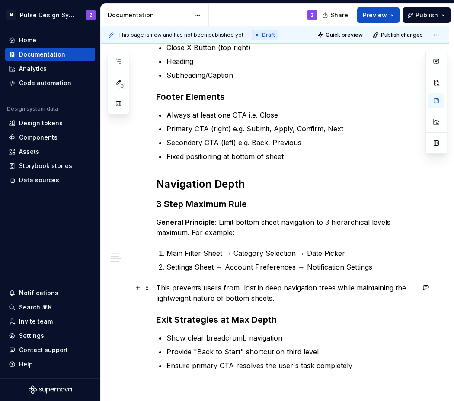
click at [239, 288] on p "This prevents users from lost in deep navigation trees while maintaining the li…" at bounding box center [285, 293] width 258 height 21
click at [350, 287] on p "This prevents users from being lost in deep navigation trees while maintaining …" at bounding box center [285, 293] width 258 height 21
click at [364, 287] on p "This prevents users from being lost in deep navigation trees, while maintaining…" at bounding box center [285, 293] width 258 height 21
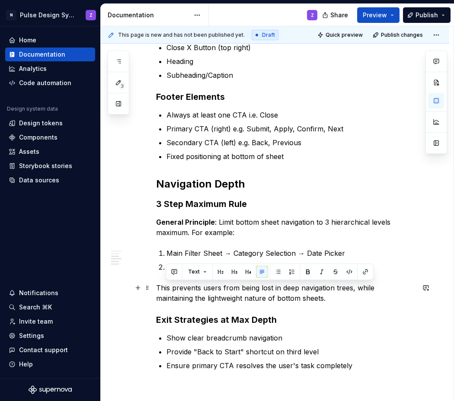
click at [364, 287] on p "This prevents users from being lost in deep navigation trees, while maintaining…" at bounding box center [285, 293] width 258 height 21
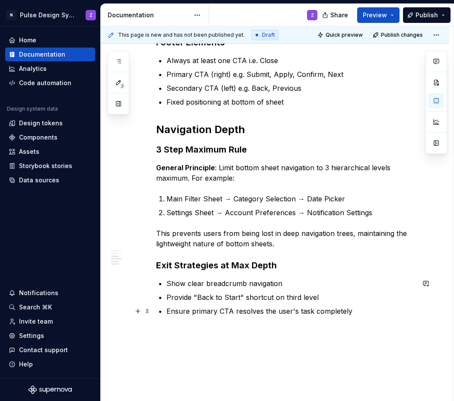
scroll to position [351, 0]
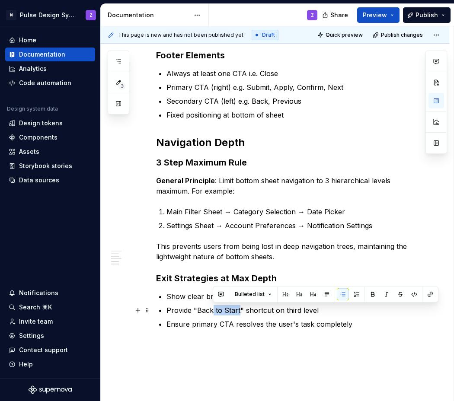
drag, startPoint x: 212, startPoint y: 310, endPoint x: 238, endPoint y: 311, distance: 25.9
click at [238, 311] on p "Provide "Back to Start" shortcut on third level" at bounding box center [290, 310] width 248 height 10
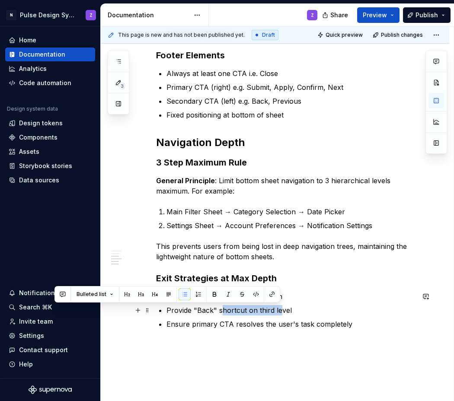
drag, startPoint x: 219, startPoint y: 310, endPoint x: 279, endPoint y: 309, distance: 59.2
click at [279, 309] on p "Provide "Back" shortcut on third level" at bounding box center [290, 310] width 248 height 10
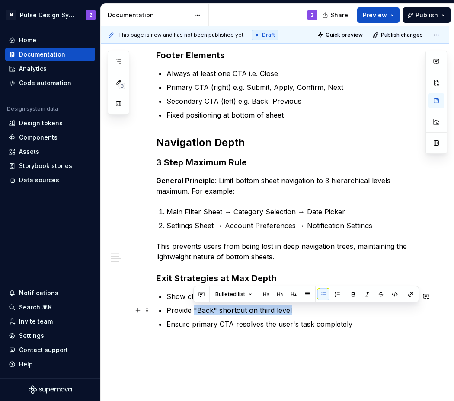
drag, startPoint x: 293, startPoint y: 310, endPoint x: 193, endPoint y: 308, distance: 100.2
click at [193, 308] on p "Provide "Back" shortcut on third level" at bounding box center [290, 310] width 248 height 10
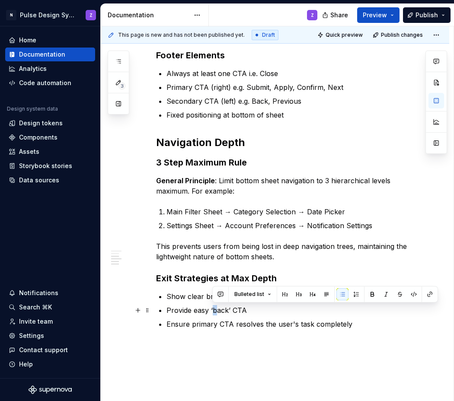
click at [214, 312] on p "Provide easy ‘back’ CTA" at bounding box center [290, 310] width 248 height 10
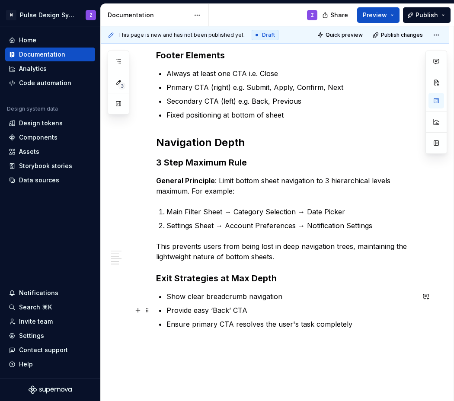
click at [205, 311] on p "Provide easy ‘Back’ CTA" at bounding box center [290, 310] width 248 height 10
click at [243, 310] on p "Provide clear ‘Back’ CTA" at bounding box center [290, 310] width 248 height 10
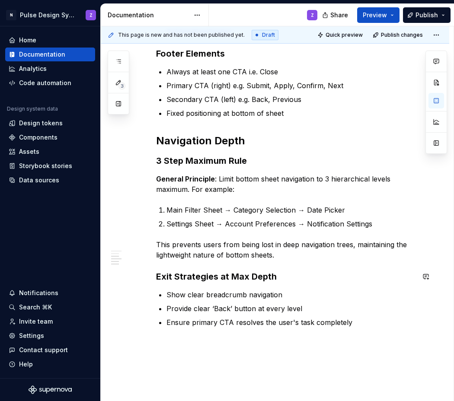
scroll to position [355, 0]
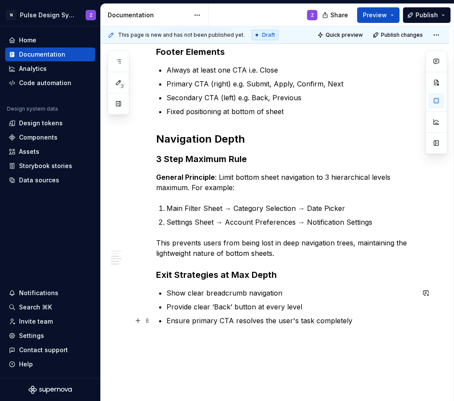
click at [181, 321] on p "Ensure primary CTA resolves the user's task completely" at bounding box center [290, 320] width 248 height 10
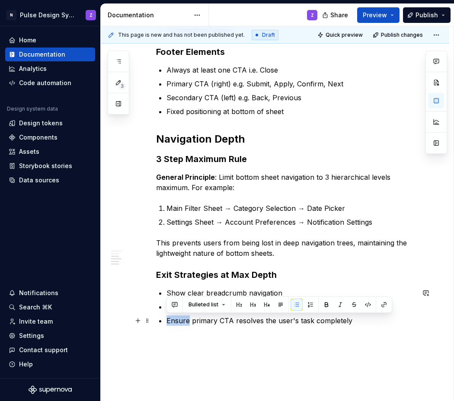
click at [181, 321] on p "Ensure primary CTA resolves the user's task completely" at bounding box center [290, 320] width 248 height 10
click at [204, 322] on p "Ensure primary CTA resolves the user's task completely" at bounding box center [290, 320] width 248 height 10
click at [192, 321] on p "Ensure primary CTA resolves the user's task completely" at bounding box center [290, 320] width 248 height 10
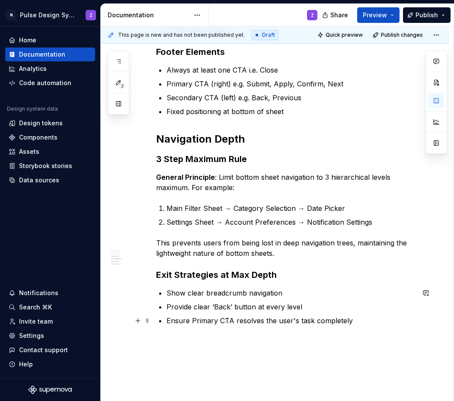
click at [325, 321] on p "Ensure Primary CTA resolves the user's task completely" at bounding box center [290, 320] width 248 height 10
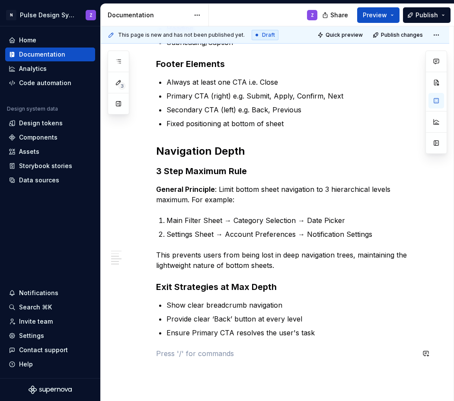
scroll to position [360, 0]
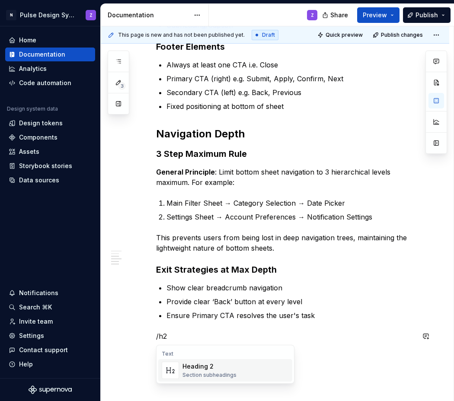
drag, startPoint x: 226, startPoint y: 365, endPoint x: 217, endPoint y: 362, distance: 9.4
click at [226, 365] on div "Heading 2" at bounding box center [209, 366] width 54 height 9
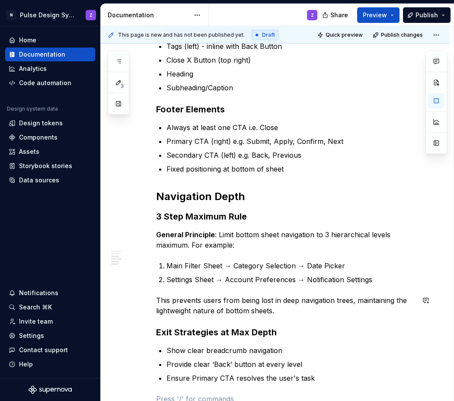
scroll to position [430, 0]
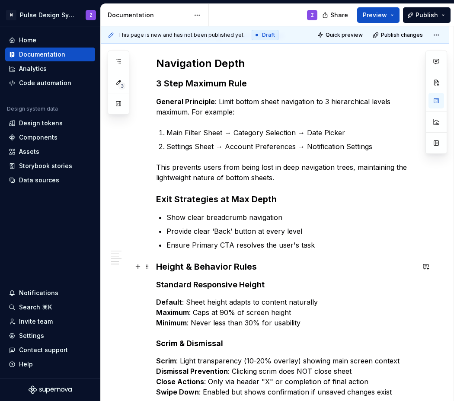
click at [221, 268] on strong "Height & Behavior Rules" at bounding box center [206, 266] width 101 height 10
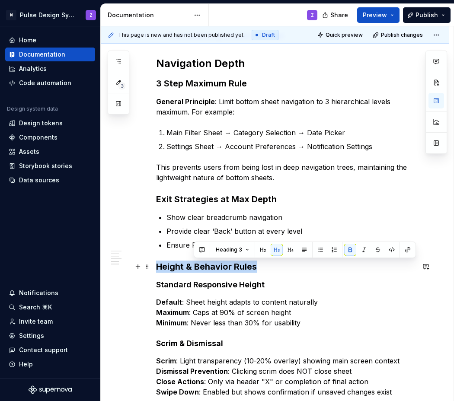
click at [221, 268] on strong "Height & Behavior Rules" at bounding box center [206, 266] width 101 height 10
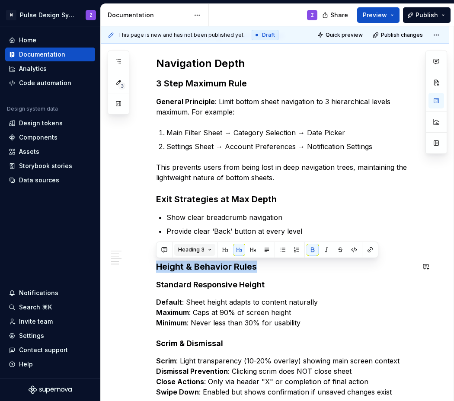
click at [193, 247] on span "Heading 3" at bounding box center [191, 249] width 26 height 7
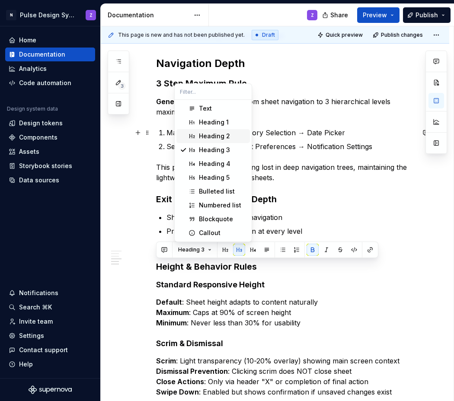
click at [208, 137] on div "Heading 2" at bounding box center [214, 136] width 31 height 9
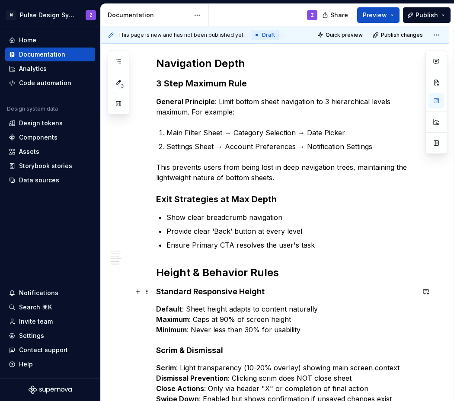
click at [197, 291] on strong "Standard Responsive Height" at bounding box center [210, 291] width 108 height 9
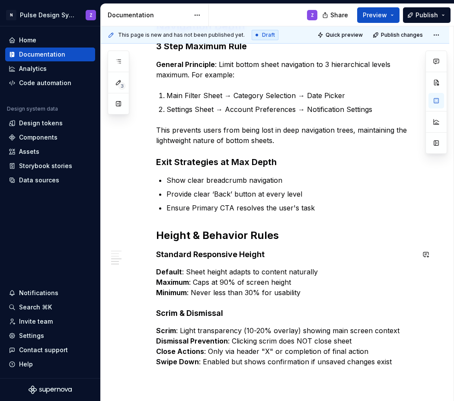
scroll to position [476, 0]
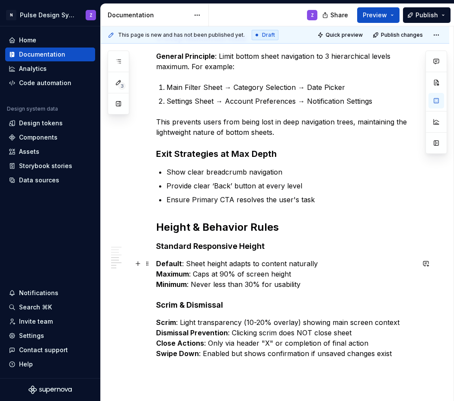
click at [156, 265] on strong "Default" at bounding box center [169, 263] width 26 height 9
click at [169, 273] on strong "Maximum" at bounding box center [182, 274] width 33 height 9
click at [166, 273] on strong "Maximum" at bounding box center [182, 274] width 33 height 9
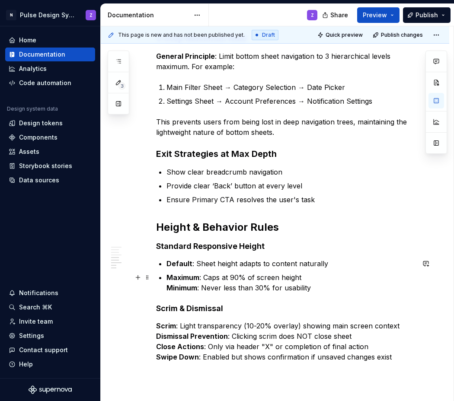
click at [169, 286] on strong "Minimum" at bounding box center [181, 287] width 31 height 9
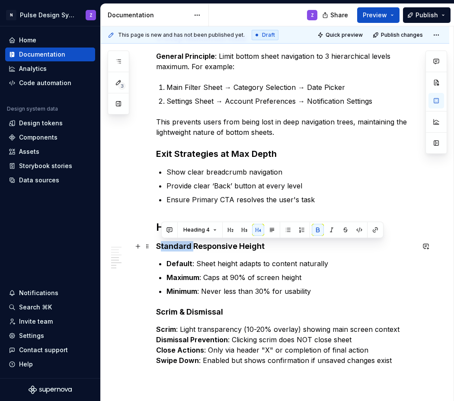
drag, startPoint x: 194, startPoint y: 247, endPoint x: 162, endPoint y: 245, distance: 32.1
click at [162, 245] on strong "Standard Responsive Height" at bounding box center [210, 246] width 108 height 9
click at [165, 247] on strong "Standard Responsive Height" at bounding box center [210, 246] width 108 height 9
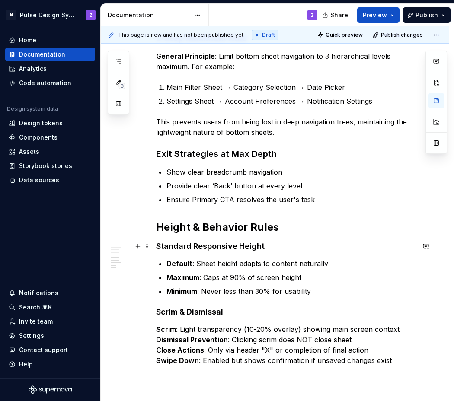
click at [193, 245] on strong "Standard Responsive Height" at bounding box center [210, 246] width 108 height 9
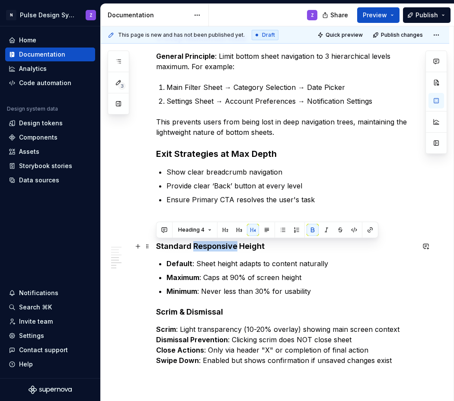
click at [193, 245] on strong "Standard Responsive Height" at bounding box center [210, 246] width 108 height 9
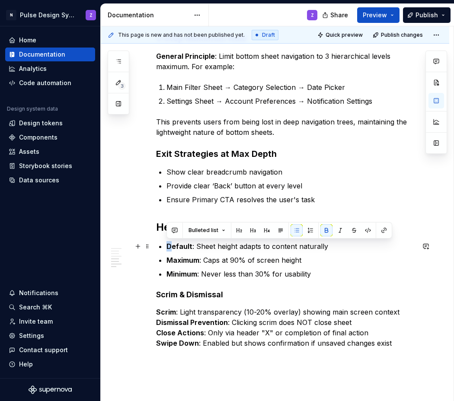
click at [172, 247] on strong "Default" at bounding box center [179, 246] width 26 height 9
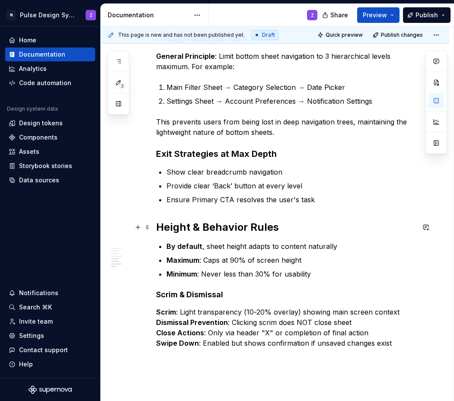
click at [241, 231] on strong "Height & Behavior Rules" at bounding box center [217, 227] width 123 height 13
click at [278, 270] on p "Minimum : Never less than 30% for usability" at bounding box center [290, 274] width 248 height 10
click at [281, 280] on div "Bottom Sheets are a transient surface which open from the bottom of the screen,…" at bounding box center [285, 21] width 258 height 653
click at [290, 227] on h2 "Height & Behaviour Rules" at bounding box center [285, 227] width 258 height 14
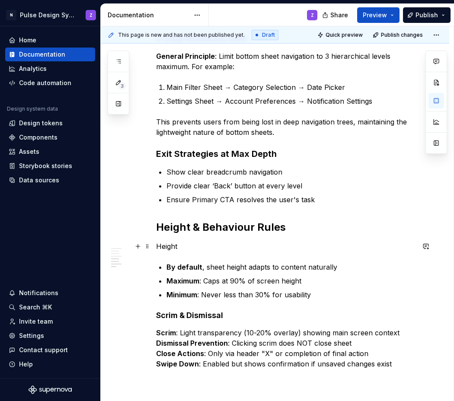
click at [167, 245] on p "Height" at bounding box center [285, 246] width 258 height 10
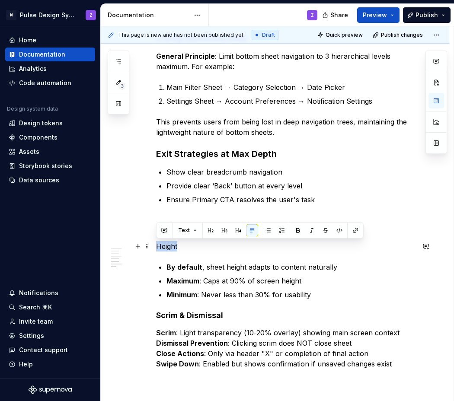
click at [167, 245] on p "Height" at bounding box center [285, 246] width 258 height 10
click at [225, 231] on button "button" at bounding box center [224, 230] width 12 height 12
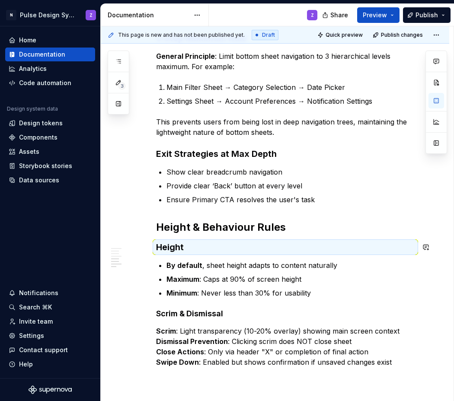
click at [197, 258] on div "Bottom Sheets are a transient surface which open from the bottom of the screen,…" at bounding box center [285, 31] width 258 height 672
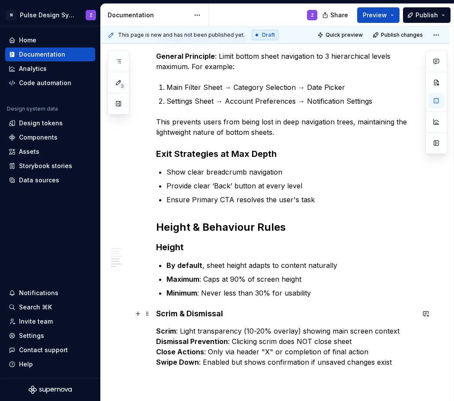
click at [172, 313] on strong "Scrim & Dismissal" at bounding box center [189, 313] width 67 height 9
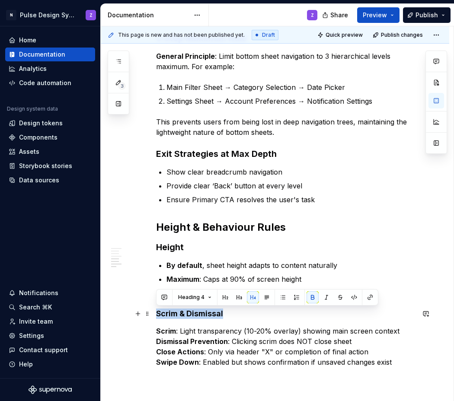
click at [172, 313] on strong "Scrim & Dismissal" at bounding box center [189, 313] width 67 height 9
click at [241, 298] on button "button" at bounding box center [239, 297] width 12 height 12
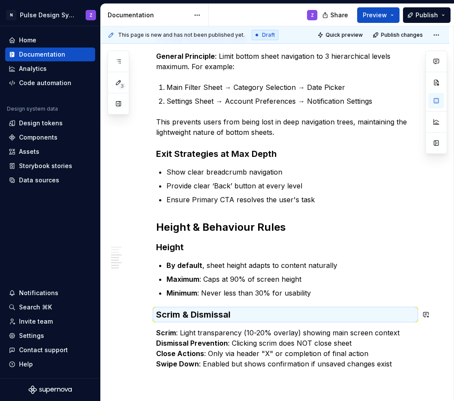
scroll to position [302, 0]
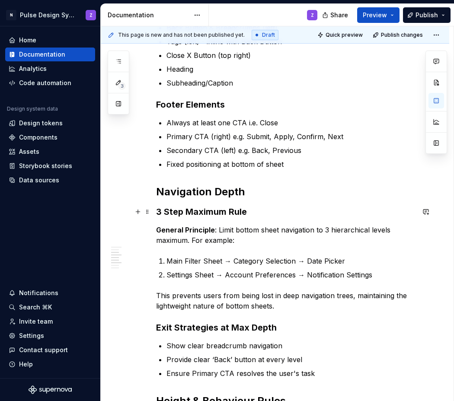
click at [200, 216] on h3 "3 Step Maximum Rule" at bounding box center [285, 212] width 258 height 12
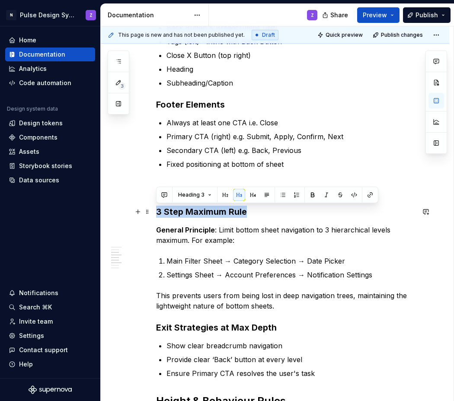
click at [200, 216] on h3 "3 Step Maximum Rule" at bounding box center [285, 212] width 258 height 12
click at [251, 194] on button "button" at bounding box center [253, 195] width 12 height 12
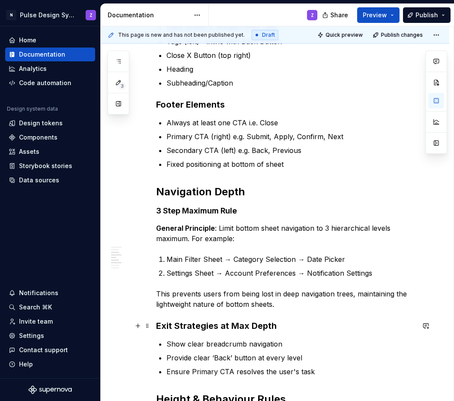
click at [215, 326] on h3 "Exit Strategies at Max Depth" at bounding box center [285, 326] width 258 height 12
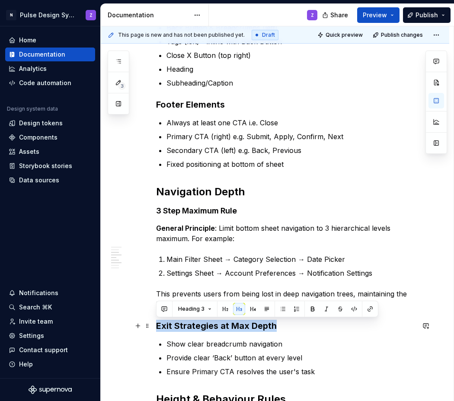
click at [215, 326] on h3 "Exit Strategies at Max Depth" at bounding box center [285, 326] width 258 height 12
click at [254, 312] on button "button" at bounding box center [253, 309] width 12 height 12
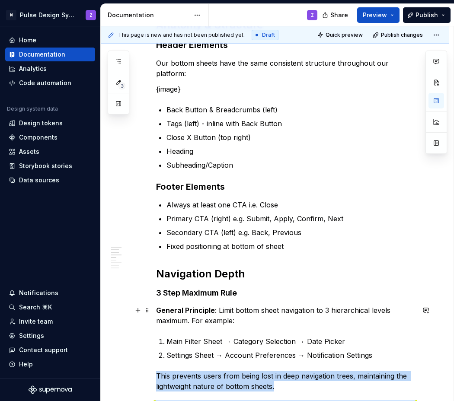
scroll to position [124, 0]
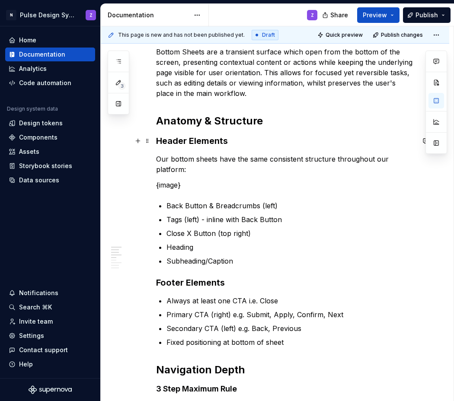
click at [186, 140] on h3 "Header Elements" at bounding box center [285, 141] width 258 height 12
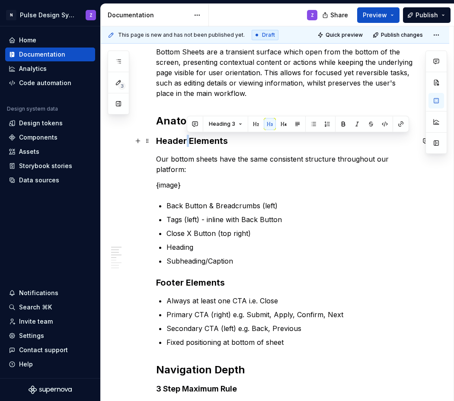
click at [186, 140] on h3 "Header Elements" at bounding box center [285, 141] width 258 height 12
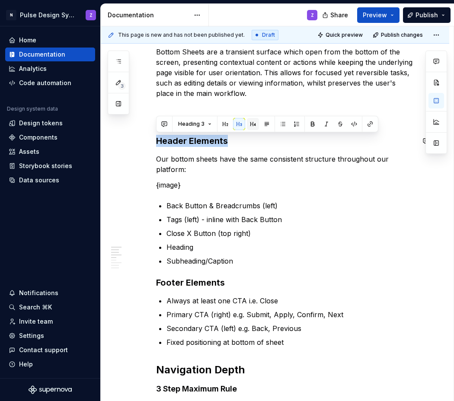
click at [254, 122] on button "button" at bounding box center [253, 124] width 12 height 12
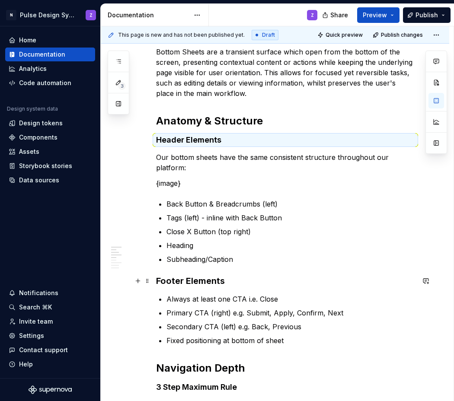
click at [194, 283] on h3 "Footer Elements" at bounding box center [285, 281] width 258 height 12
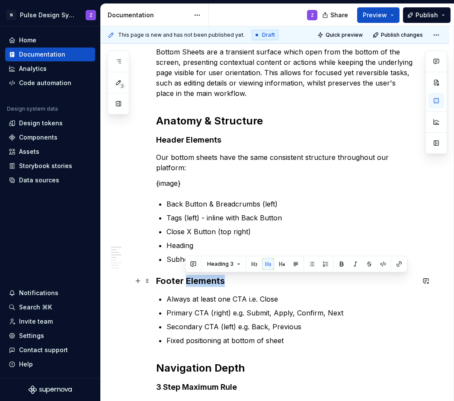
click at [194, 283] on h3 "Footer Elements" at bounding box center [285, 281] width 258 height 12
click at [251, 265] on button "button" at bounding box center [253, 264] width 12 height 12
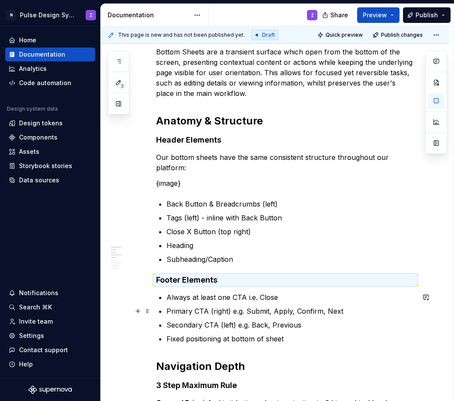
click at [246, 310] on p "Primary CTA (right) e.g. Submit, Apply, Confirm, Next" at bounding box center [290, 311] width 248 height 10
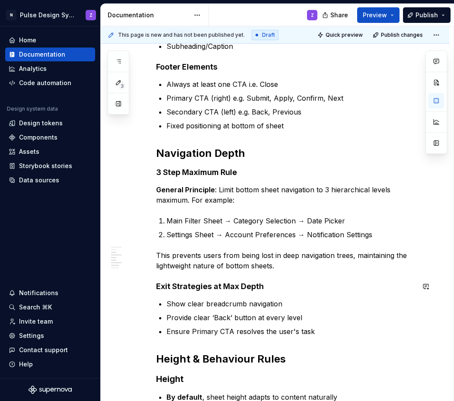
scroll to position [343, 0]
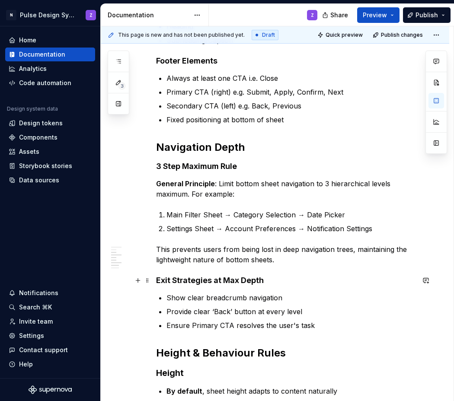
click at [228, 279] on h4 "Exit Strategies at Max Depth" at bounding box center [285, 280] width 258 height 10
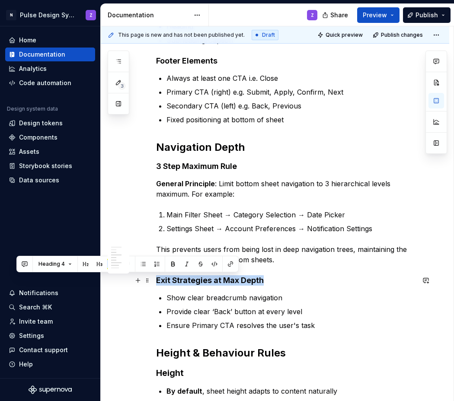
click at [228, 279] on h4 "Exit Strategies at Max Depth" at bounding box center [285, 280] width 258 height 10
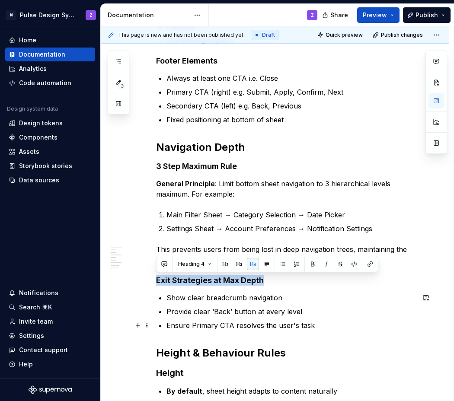
click at [237, 328] on p "Ensure Primary CTA resolves the user's task" at bounding box center [290, 325] width 248 height 10
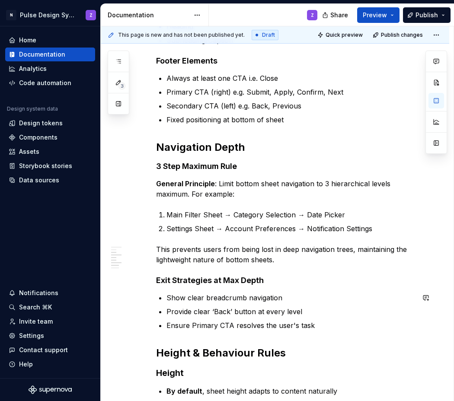
scroll to position [503, 0]
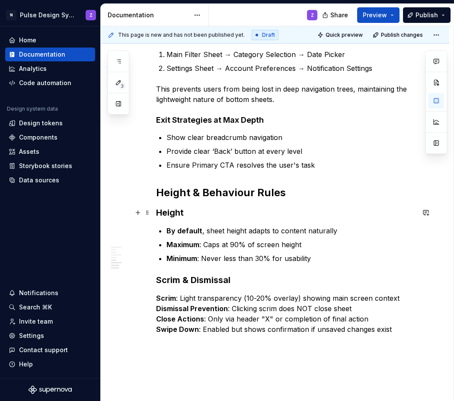
click at [175, 211] on h3 "Height" at bounding box center [285, 213] width 258 height 12
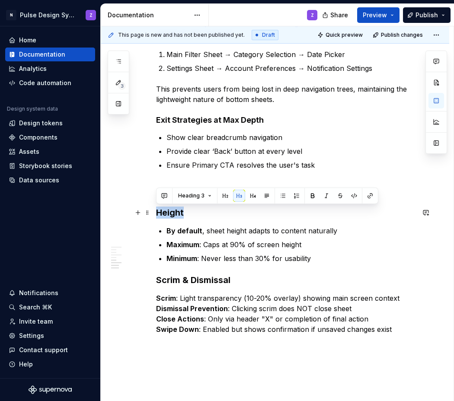
click at [175, 211] on h3 "Height" at bounding box center [285, 213] width 258 height 12
click at [250, 196] on button "button" at bounding box center [253, 196] width 12 height 12
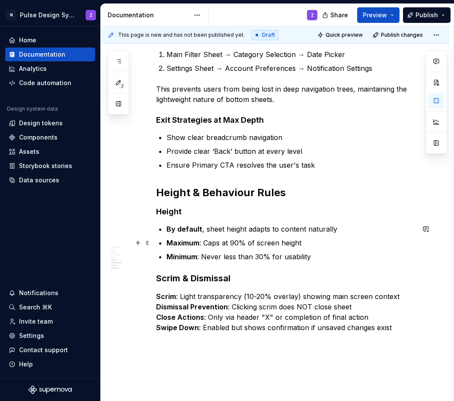
click at [245, 243] on p "Maximum : Caps at 90% of screen height" at bounding box center [290, 243] width 248 height 10
click at [197, 282] on strong "Scrim & Dismissal" at bounding box center [193, 278] width 74 height 10
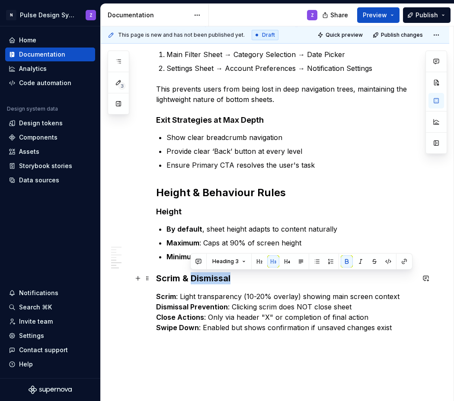
click at [197, 282] on strong "Scrim & Dismissal" at bounding box center [193, 278] width 74 height 10
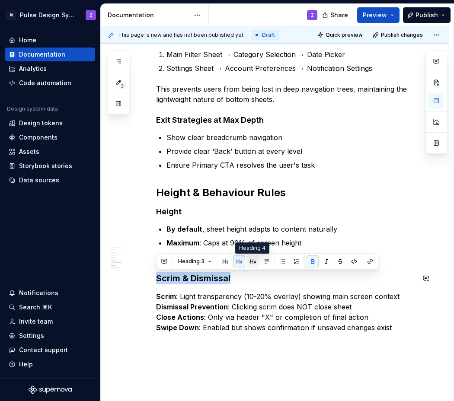
click at [249, 261] on button "button" at bounding box center [253, 261] width 12 height 12
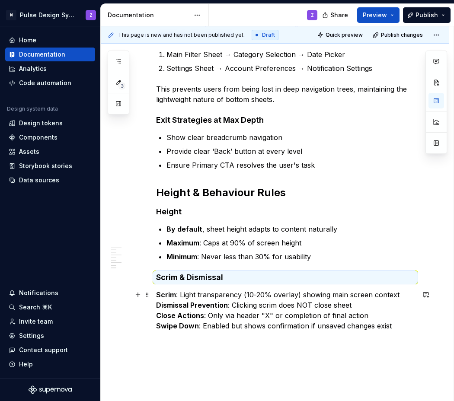
click at [157, 293] on strong "Scrim" at bounding box center [166, 294] width 20 height 9
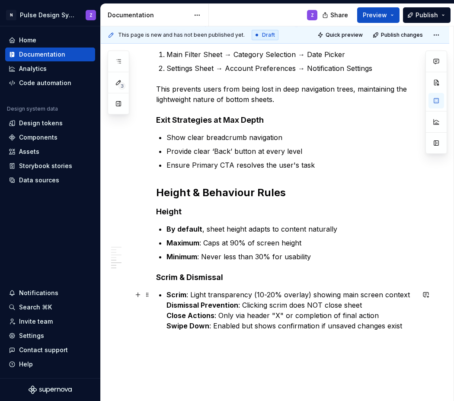
click at [167, 305] on strong "Dismissal Prevention" at bounding box center [202, 305] width 72 height 9
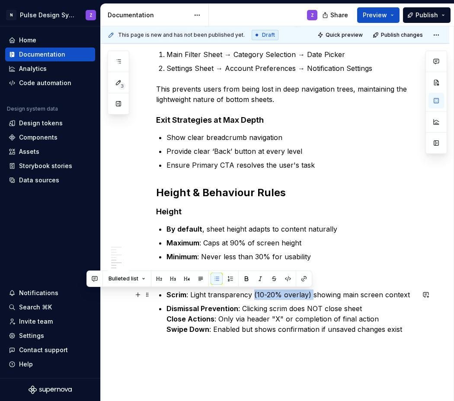
drag, startPoint x: 254, startPoint y: 296, endPoint x: 310, endPoint y: 298, distance: 56.6
click at [310, 298] on p "Scrim : Light transparency (10-20% overlay) showing main screen context" at bounding box center [290, 294] width 248 height 10
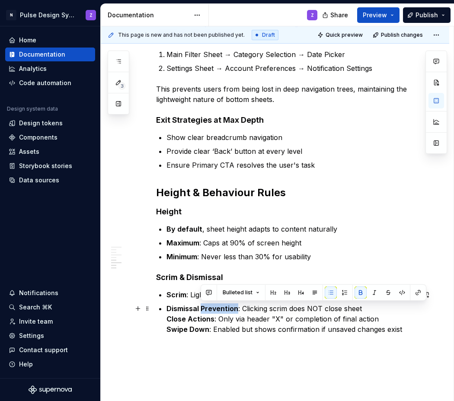
drag, startPoint x: 200, startPoint y: 308, endPoint x: 236, endPoint y: 310, distance: 36.3
click at [236, 310] on p "Dismissal Prevention : Clicking scrim does NOT close sheet Close Actions : Only…" at bounding box center [290, 318] width 248 height 31
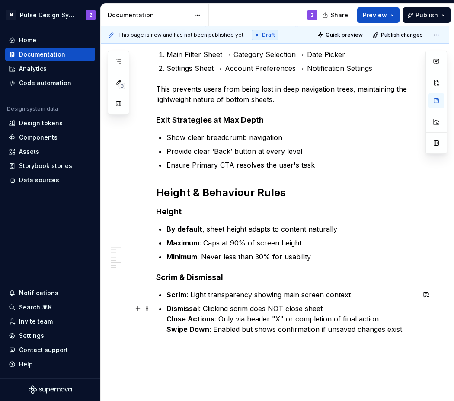
click at [334, 307] on p "Dismissal : Clicking scrim does NOT close sheet Close Actions : Only via header…" at bounding box center [290, 318] width 248 height 31
click at [218, 320] on p "Dismissal : Clicking scrim does NOT close sheet. Close Actions : Only via heade…" at bounding box center [290, 318] width 248 height 31
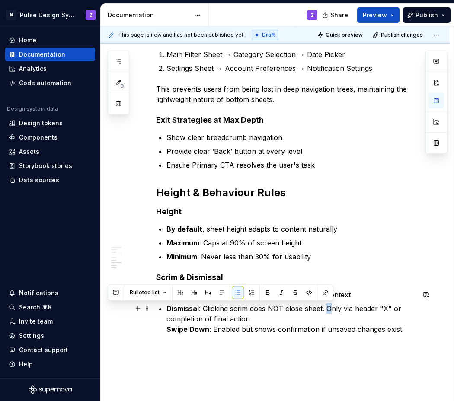
click at [329, 310] on p "Dismissal : Clicking scrim does NOT close sheet. Only via header "X" or complet…" at bounding box center [290, 318] width 248 height 31
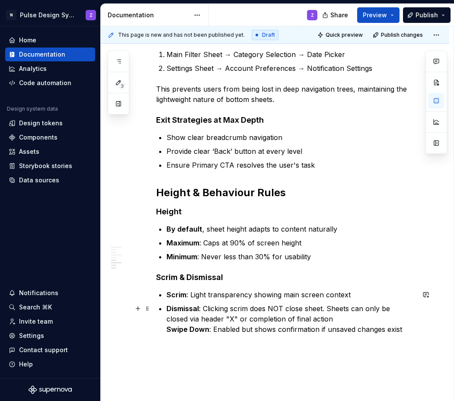
click at [229, 316] on p "Dismissal : Clicking scrim does NOT close sheet. Sheets can only be closed via …" at bounding box center [290, 318] width 248 height 31
click at [234, 318] on p "Dismissal : Clicking scrim does NOT close sheet. Sheets can only be closed via …" at bounding box center [290, 318] width 248 height 31
click at [201, 331] on strong "Swipe Down" at bounding box center [187, 329] width 43 height 9
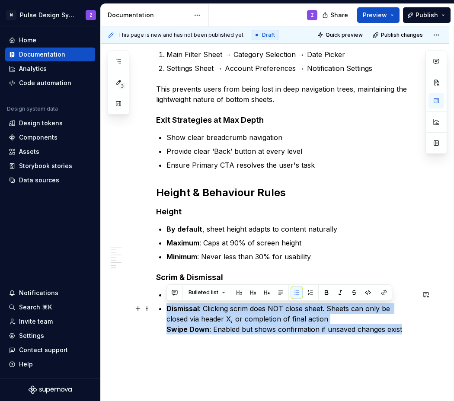
click at [201, 331] on strong "Swipe Down" at bounding box center [187, 329] width 43 height 9
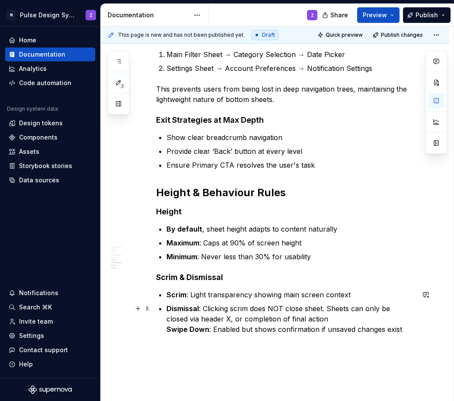
click at [202, 331] on strong "Swipe Down" at bounding box center [187, 329] width 43 height 9
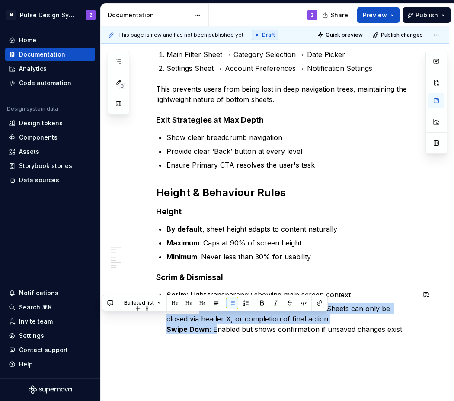
drag, startPoint x: 327, startPoint y: 319, endPoint x: 216, endPoint y: 331, distance: 111.7
click at [216, 331] on p "Dismissal : Clicking scrim does NOT close sheet. Sheets can only be closed via …" at bounding box center [290, 318] width 248 height 31
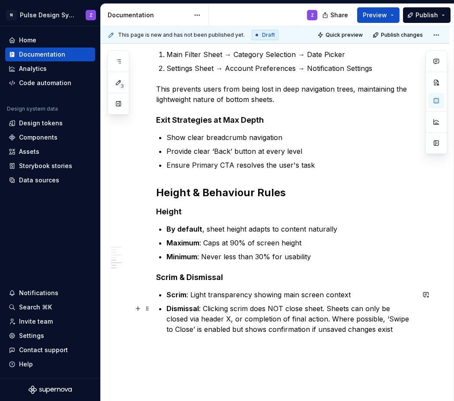
click at [380, 318] on p "Dismissal : Clicking scrim does NOT close sheet. Sheets can only be closed via …" at bounding box center [290, 318] width 248 height 31
click at [263, 340] on p "Dismissal : Clicking scrim does NOT close sheet. Sheets can only be closed via …" at bounding box center [290, 323] width 248 height 41
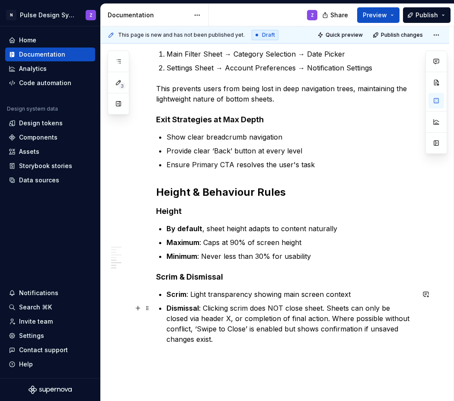
scroll to position [575, 0]
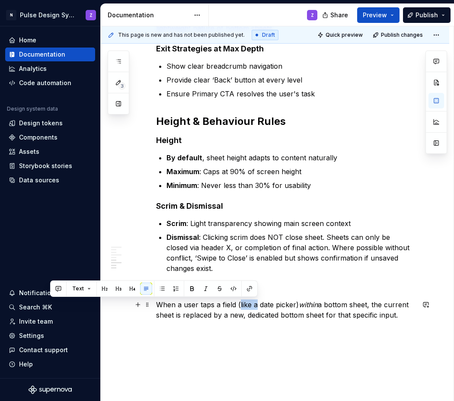
drag, startPoint x: 248, startPoint y: 306, endPoint x: 240, endPoint y: 305, distance: 8.7
click at [240, 305] on p "When a user taps a field (like a date picker) within a bottom sheet, the curren…" at bounding box center [285, 309] width 258 height 21
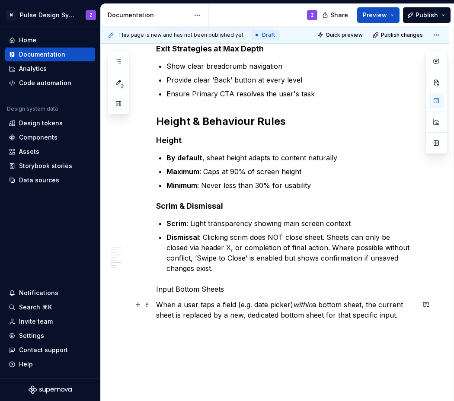
click at [298, 305] on em "within" at bounding box center [302, 304] width 19 height 9
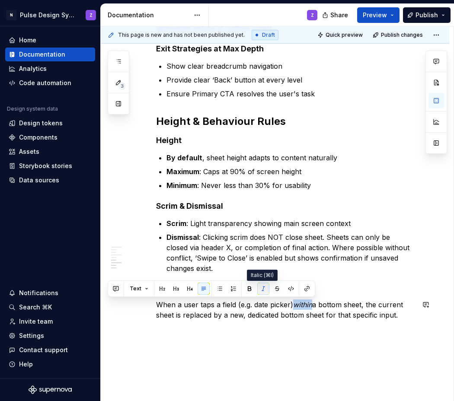
click at [259, 286] on button "button" at bounding box center [263, 289] width 12 height 12
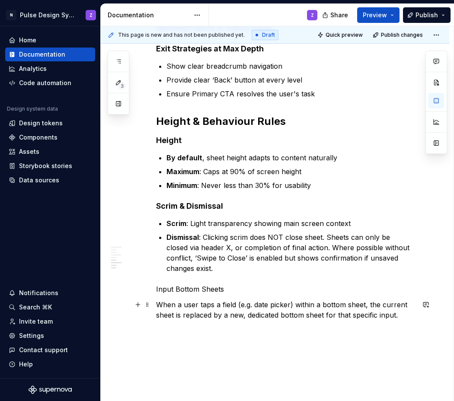
click at [361, 308] on p "When a user taps a field (e.g. date picker) within a bottom sheet, the current …" at bounding box center [285, 309] width 258 height 21
click at [245, 318] on p "When a user taps a field (e.g. date picker) within a bottom sheet, the current …" at bounding box center [285, 309] width 258 height 21
click at [404, 317] on p "When a user taps a field (e.g. date picker) within a bottom sheet, the current …" at bounding box center [285, 309] width 258 height 21
click at [208, 290] on p "Input Bottom Sheets" at bounding box center [285, 289] width 258 height 10
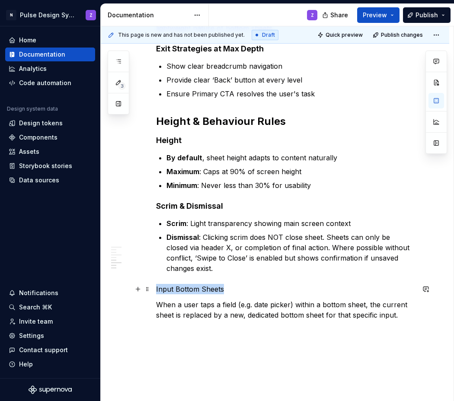
click at [208, 290] on p "Input Bottom Sheets" at bounding box center [285, 289] width 258 height 10
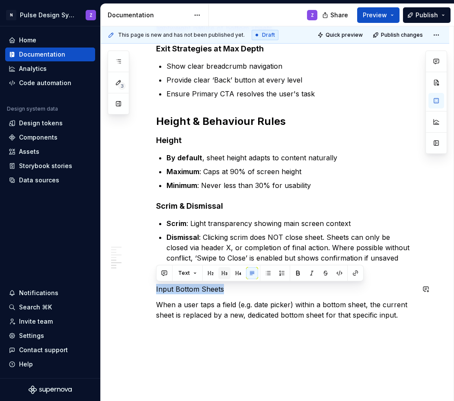
click at [224, 275] on button "button" at bounding box center [224, 273] width 12 height 12
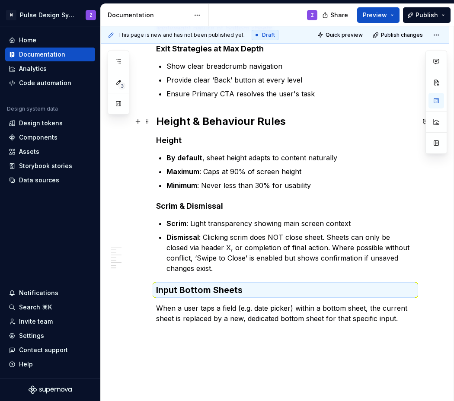
click at [205, 119] on strong "Height & Behaviour Rules" at bounding box center [221, 121] width 130 height 13
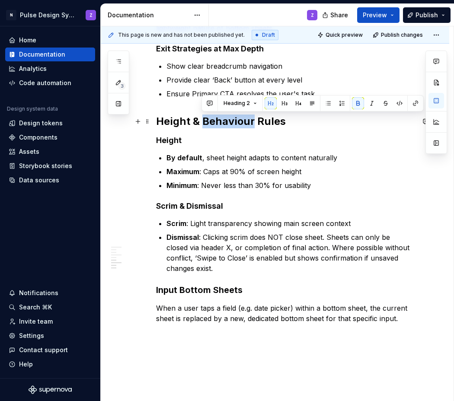
click at [205, 119] on strong "Height & Behaviour Rules" at bounding box center [221, 121] width 130 height 13
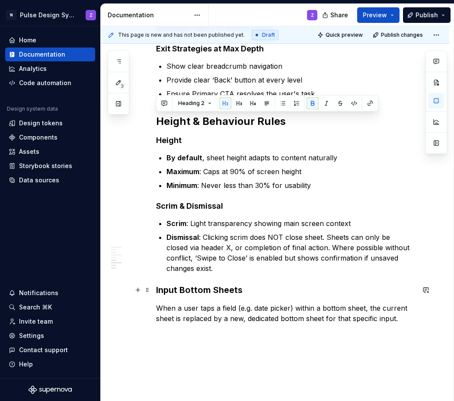
click at [194, 291] on h3 "Input Bottom Sheets" at bounding box center [285, 290] width 258 height 12
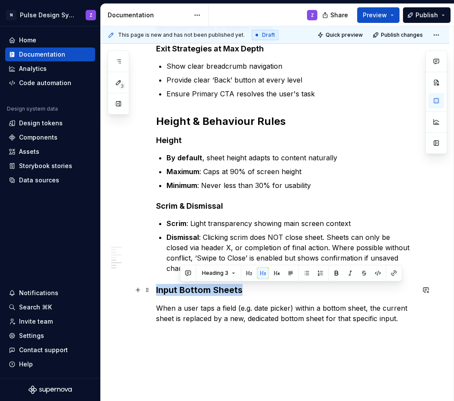
click at [194, 291] on h3 "Input Bottom Sheets" at bounding box center [285, 290] width 258 height 12
click at [225, 275] on button "button" at bounding box center [225, 273] width 12 height 12
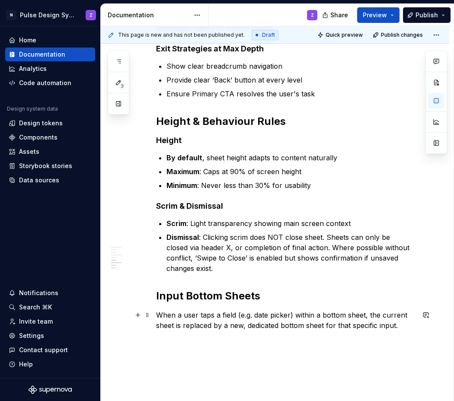
click at [404, 325] on p "When a user taps a field (e.g. date picker) within a bottom sheet, the current …" at bounding box center [285, 320] width 258 height 21
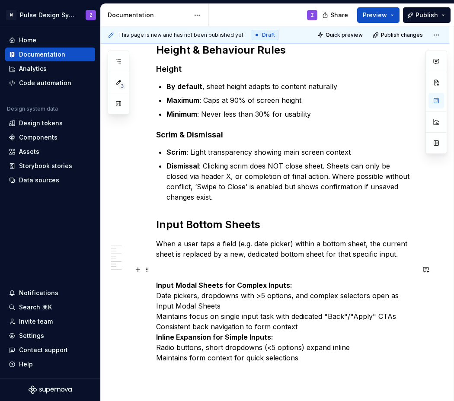
scroll to position [648, 0]
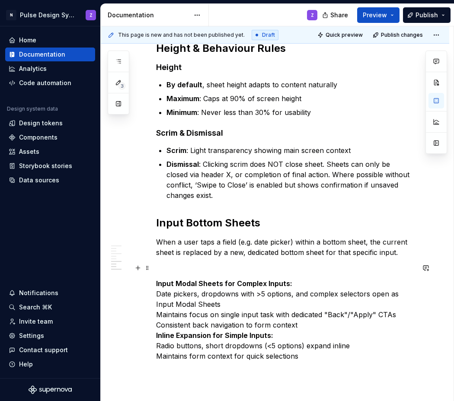
click at [219, 263] on p at bounding box center [285, 268] width 258 height 10
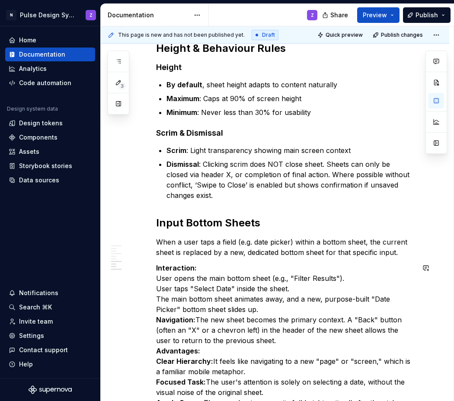
click at [219, 263] on p "Interaction: User opens the main bottom sheet (e.g., "Filter Results"). User ta…" at bounding box center [285, 335] width 258 height 145
click at [158, 277] on p "Interaction: User opens the main bottom sheet (e.g., "Filter Results"). User ta…" at bounding box center [285, 335] width 258 height 145
click at [157, 290] on p "Interaction: 1. User opens the main bottom sheet (e.g., "Filter Results"). User…" at bounding box center [285, 335] width 258 height 145
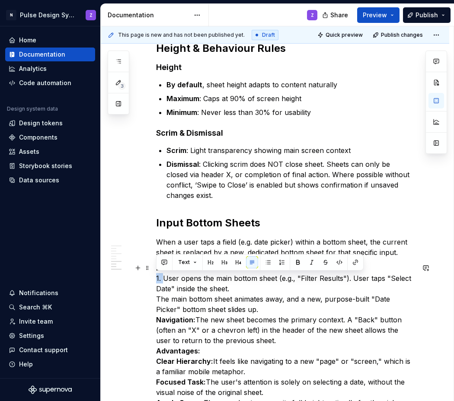
drag, startPoint x: 164, startPoint y: 278, endPoint x: 157, endPoint y: 278, distance: 6.5
click at [157, 278] on p "Interaction: 1. User opens the main bottom sheet (e.g., "Filter Results"). User…" at bounding box center [285, 335] width 258 height 145
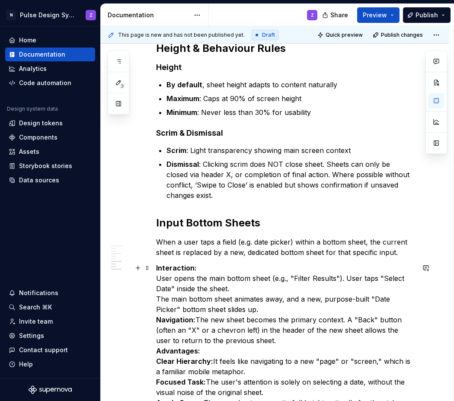
click at [158, 278] on p "Interaction: User opens the main bottom sheet (e.g., "Filter Results"). User ta…" at bounding box center [285, 335] width 258 height 145
click at [157, 278] on p "Interaction: User opens the main bottom sheet (e.g., "Filter Results"). User ta…" at bounding box center [285, 335] width 258 height 145
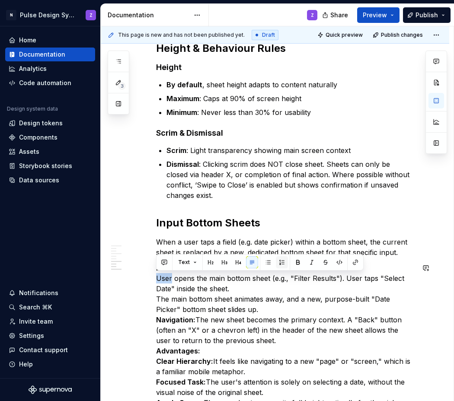
click at [283, 261] on button "button" at bounding box center [282, 262] width 12 height 12
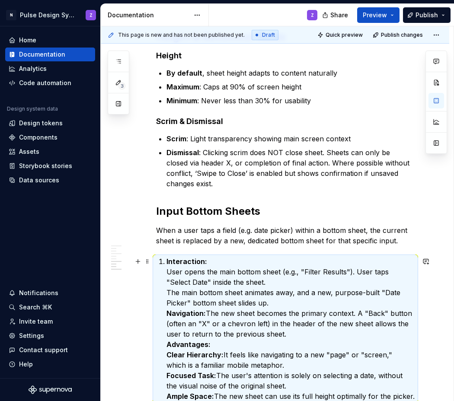
click at [166, 261] on strong "Interaction:" at bounding box center [186, 261] width 41 height 9
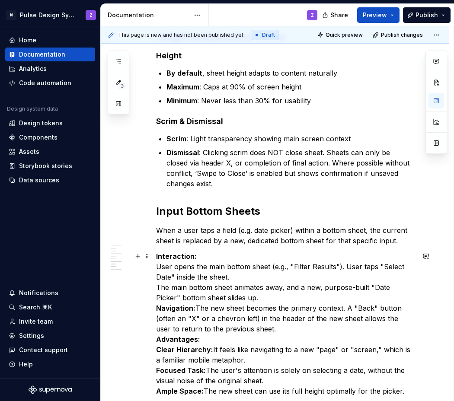
click at [156, 268] on p "Interaction: User opens the main bottom sheet (e.g., "Filter Results"). User ta…" at bounding box center [285, 323] width 258 height 145
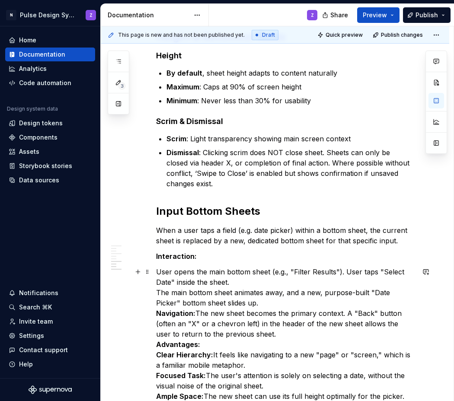
click at [156, 273] on p "User opens the main bottom sheet (e.g., "Filter Results"). User taps "Select Da…" at bounding box center [285, 334] width 258 height 135
click at [166, 273] on p "User opens the main bottom sheet (e.g., "Filter Results"). User taps "Select Da…" at bounding box center [285, 334] width 258 height 135
click at [284, 255] on button "button" at bounding box center [282, 256] width 12 height 12
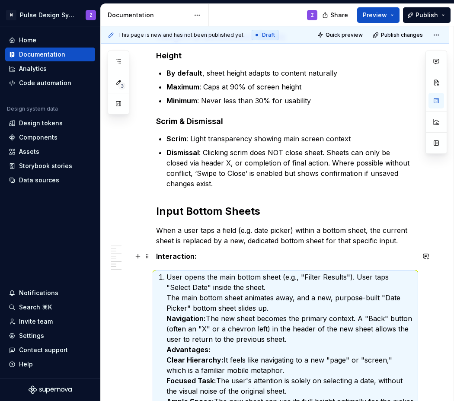
scroll to position [665, 0]
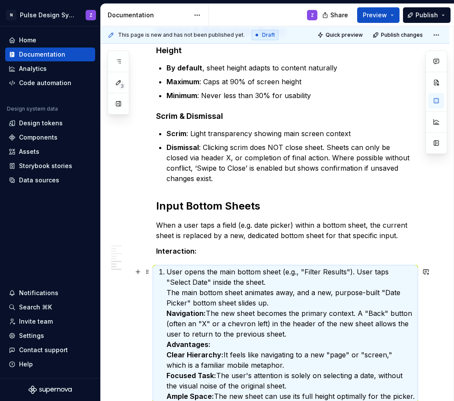
click at [210, 272] on p "User opens the main bottom sheet (e.g., "Filter Results"). User taps "Select Da…" at bounding box center [290, 334] width 248 height 135
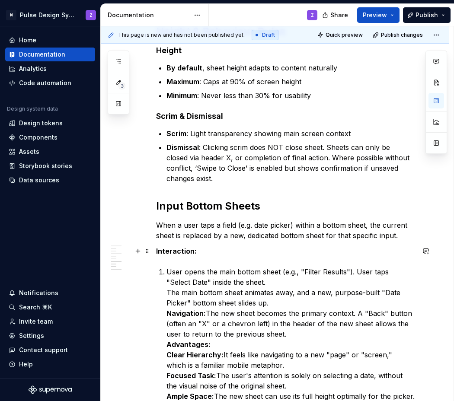
click at [202, 250] on p "Interaction:" at bounding box center [285, 251] width 258 height 10
click at [183, 259] on div "Bottom Sheets are a transient surface which open from the bottom of the screen,…" at bounding box center [285, 0] width 258 height 989
click at [303, 271] on p "User opens the main bottom sheet (e.g., "Filter Results"). User taps "Select Da…" at bounding box center [290, 334] width 248 height 135
click at [344, 270] on p "User opens the main bottom sheet (e.g., Filter Results"). User taps "Select Dat…" at bounding box center [290, 334] width 248 height 135
click at [349, 273] on p "User opens the main bottom sheet (e.g., Filter Results). User taps "Select Date…" at bounding box center [290, 334] width 248 height 135
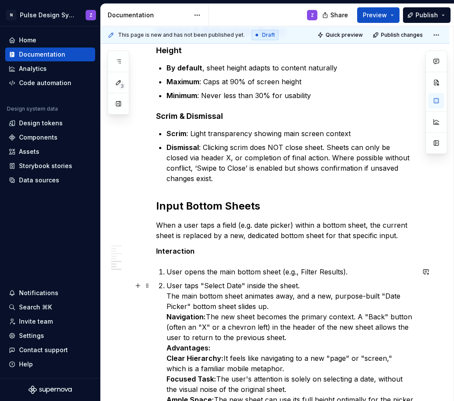
click at [303, 286] on p "User taps "Select Date" inside the sheet. The main bottom sheet animates away, …" at bounding box center [290, 342] width 248 height 124
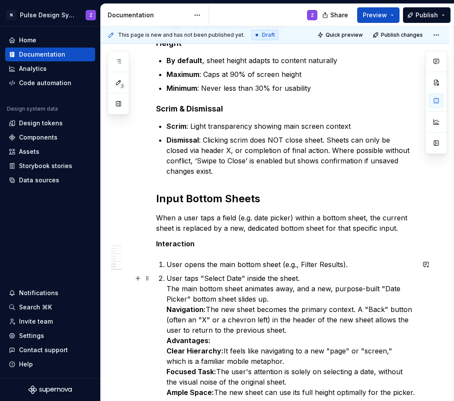
scroll to position [679, 0]
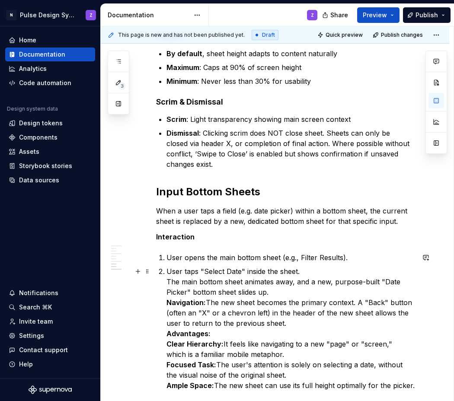
click at [169, 282] on p "User taps "Select Date" inside the sheet. The main bottom sheet animates away, …" at bounding box center [290, 328] width 248 height 124
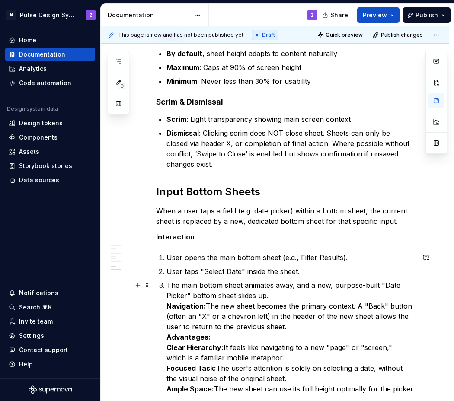
scroll to position [692, 0]
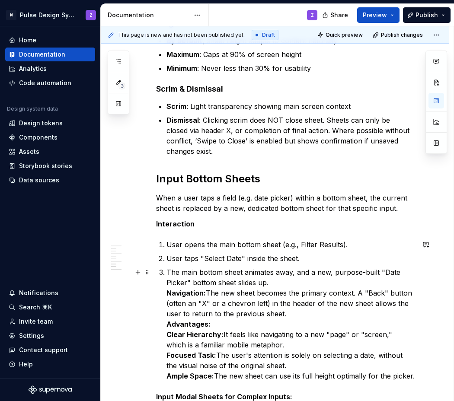
click at [383, 271] on p "The main bottom sheet animates away, and a new, purpose-built "Date Picker" bot…" at bounding box center [290, 324] width 248 height 114
click at [190, 280] on p "The main bottom sheet animates away, and a new, purpose-built Date Picker" bott…" at bounding box center [290, 324] width 248 height 114
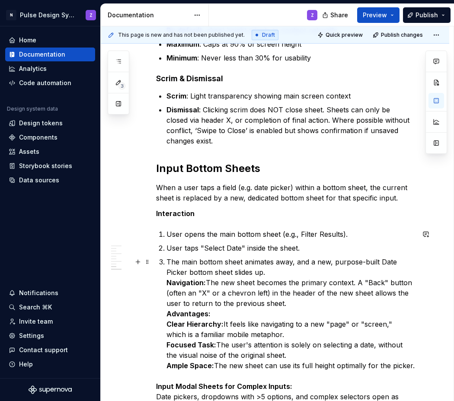
scroll to position [706, 0]
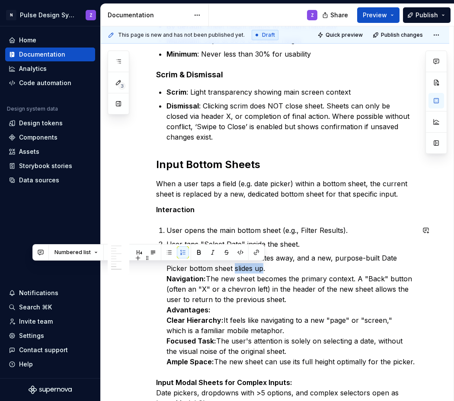
drag, startPoint x: 234, startPoint y: 270, endPoint x: 262, endPoint y: 270, distance: 28.1
click at [262, 270] on p "The main bottom sheet animates away, and a new, purpose-built Date Picker botto…" at bounding box center [290, 310] width 248 height 114
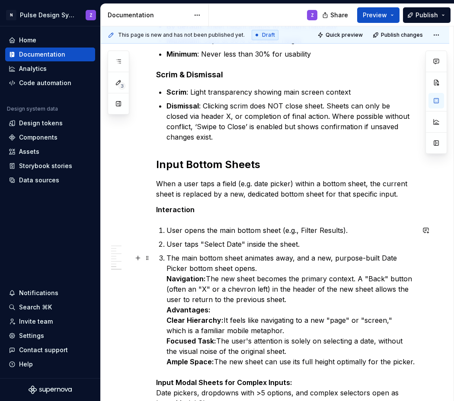
click at [166, 279] on strong "Navigation:" at bounding box center [185, 278] width 39 height 9
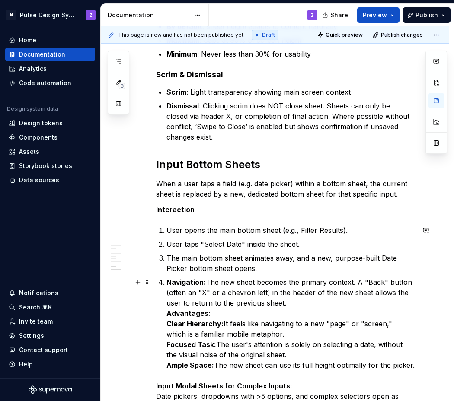
click at [166, 281] on li "Navigation: The new sheet becomes the primary context. A "Back" button (often a…" at bounding box center [290, 323] width 248 height 93
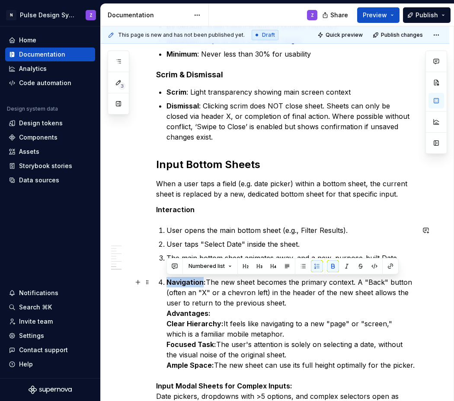
click at [166, 281] on li "Navigation: The new sheet becomes the primary context. A "Back" button (often a…" at bounding box center [290, 323] width 248 height 93
click at [312, 265] on button "button" at bounding box center [317, 266] width 12 height 12
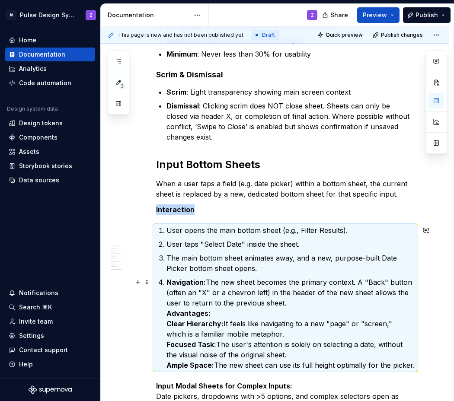
click at [169, 283] on strong "Navigation:" at bounding box center [185, 282] width 39 height 9
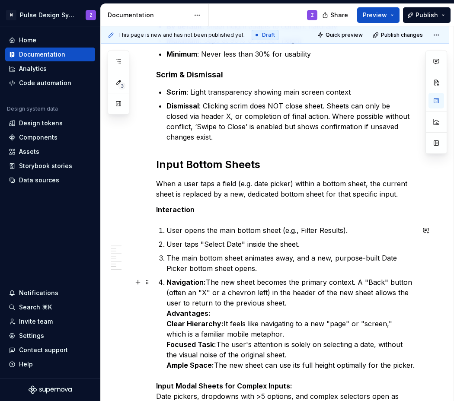
click at [166, 282] on li "Navigation: The new sheet becomes the primary context. A "Back" button (often a…" at bounding box center [290, 323] width 248 height 93
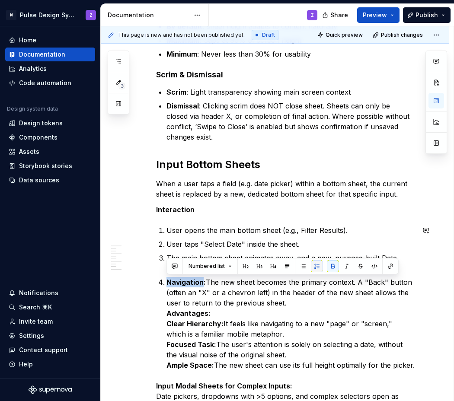
click at [318, 264] on button "button" at bounding box center [317, 266] width 12 height 12
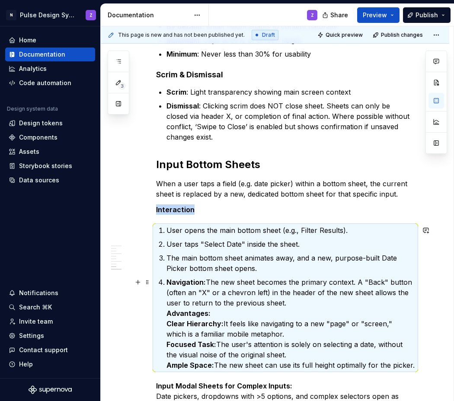
click at [228, 292] on p "Navigation: The new sheet becomes the primary context. A "Back" button (often a…" at bounding box center [290, 323] width 248 height 93
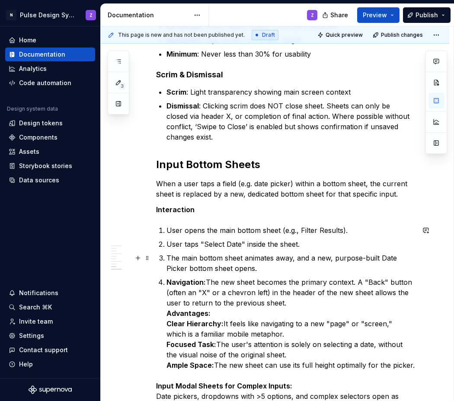
click at [265, 267] on p "The main bottom sheet animates away, and a new, purpose-built Date Picker botto…" at bounding box center [290, 263] width 248 height 21
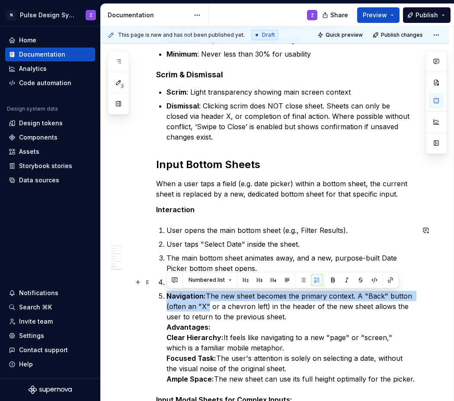
drag, startPoint x: 205, startPoint y: 303, endPoint x: 154, endPoint y: 287, distance: 52.9
click at [154, 287] on div "Bottom Sheets are a transient surface which open from the bottom of the screen,…" at bounding box center [275, 26] width 348 height 1164
click at [314, 277] on button "button" at bounding box center [317, 280] width 12 height 12
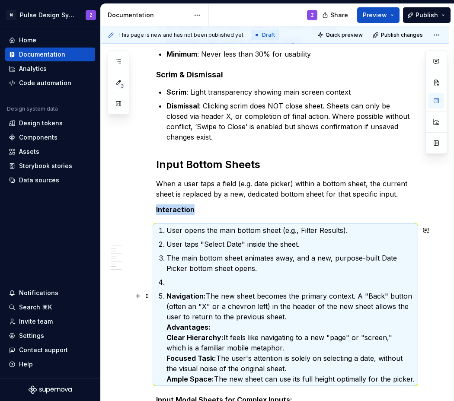
click at [197, 295] on strong "Navigation:" at bounding box center [185, 296] width 39 height 9
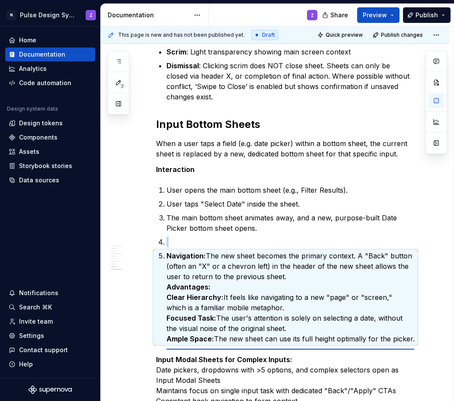
scroll to position [749, 0]
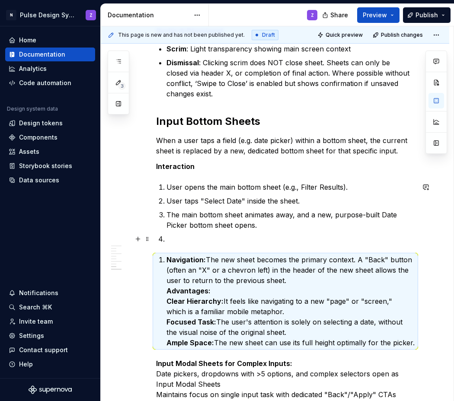
click at [178, 238] on p at bounding box center [290, 239] width 248 height 10
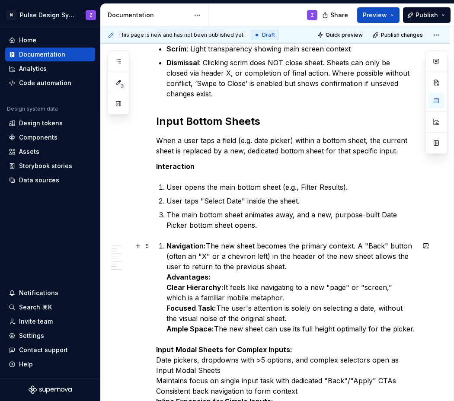
scroll to position [738, 0]
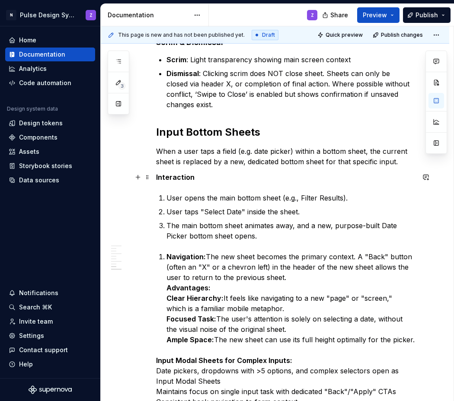
click at [203, 177] on p "Interaction" at bounding box center [285, 177] width 258 height 10
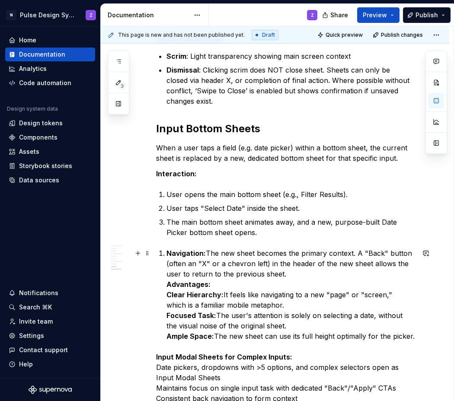
click at [166, 254] on li "Navigation: The new sheet becomes the primary context. A "Back" button (often a…" at bounding box center [290, 294] width 248 height 93
click at [146, 253] on span at bounding box center [147, 253] width 7 height 12
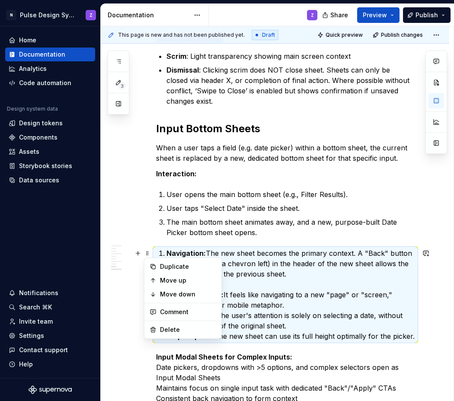
click at [179, 249] on strong "Navigation:" at bounding box center [185, 253] width 39 height 9
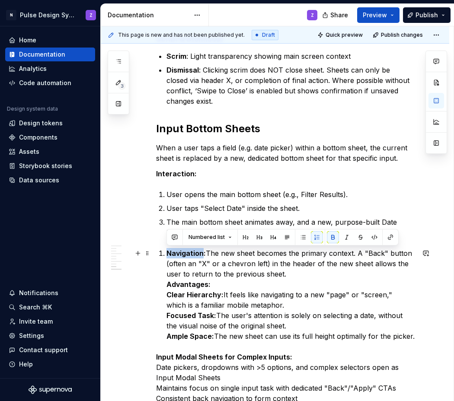
click at [179, 249] on strong "Navigation:" at bounding box center [185, 253] width 39 height 9
click at [313, 237] on button "button" at bounding box center [317, 237] width 12 height 12
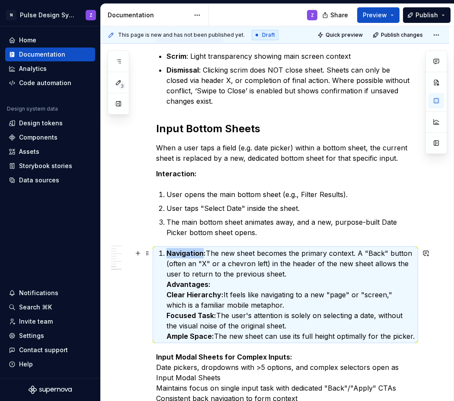
click at [236, 260] on p "Navigation: The new sheet becomes the primary context. A "Back" button (often a…" at bounding box center [290, 294] width 248 height 93
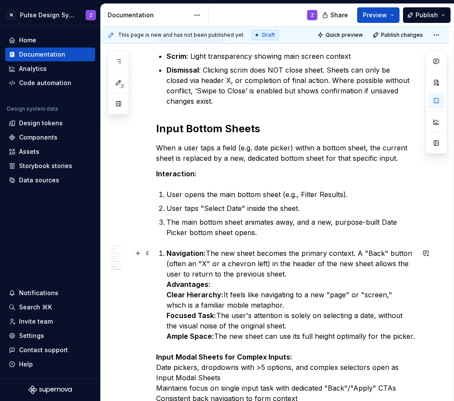
click at [178, 256] on strong "Navigation:" at bounding box center [185, 253] width 39 height 9
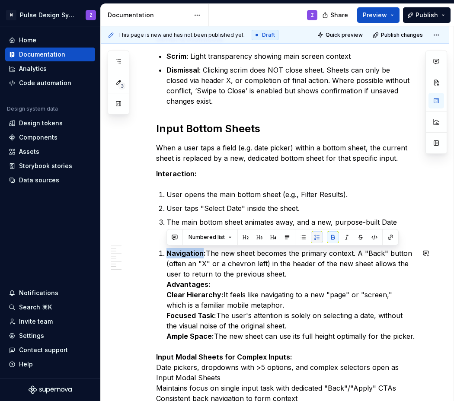
click at [316, 239] on button "button" at bounding box center [317, 237] width 12 height 12
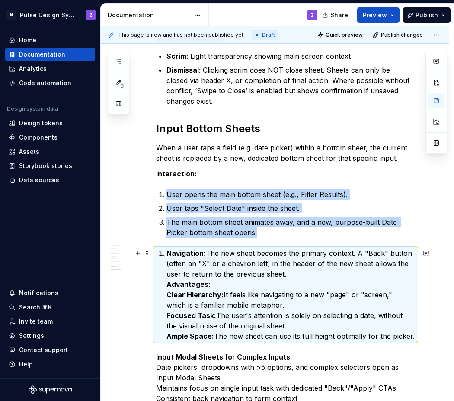
click at [196, 254] on strong "Navigation:" at bounding box center [185, 253] width 39 height 9
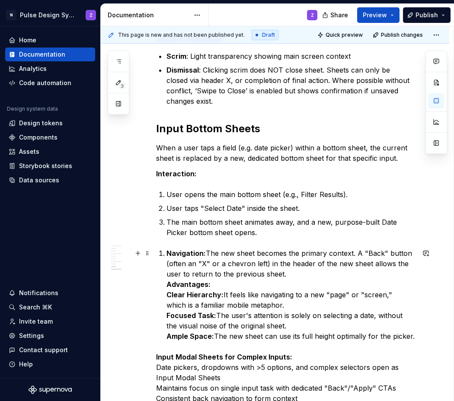
drag, startPoint x: 167, startPoint y: 254, endPoint x: 161, endPoint y: 254, distance: 6.1
click at [166, 254] on li "Navigation: The new sheet becomes the primary context. A "Back" button (often a…" at bounding box center [290, 294] width 248 height 93
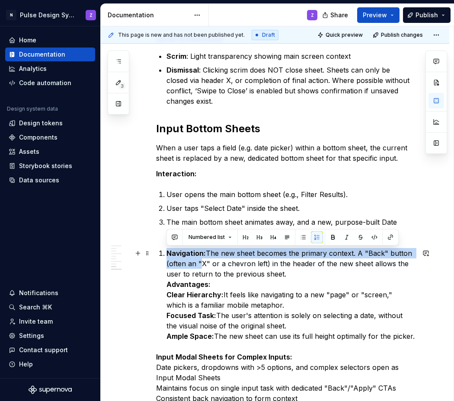
drag, startPoint x: 178, startPoint y: 258, endPoint x: 157, endPoint y: 254, distance: 21.0
click at [177, 258] on p "Navigation: The new sheet becomes the primary context. A "Back" button (often a…" at bounding box center [290, 294] width 248 height 93
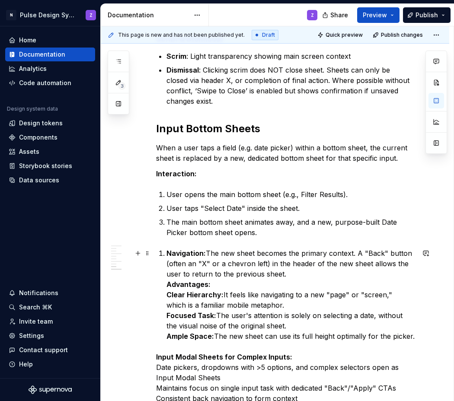
click at [167, 252] on strong "Navigation:" at bounding box center [185, 253] width 39 height 9
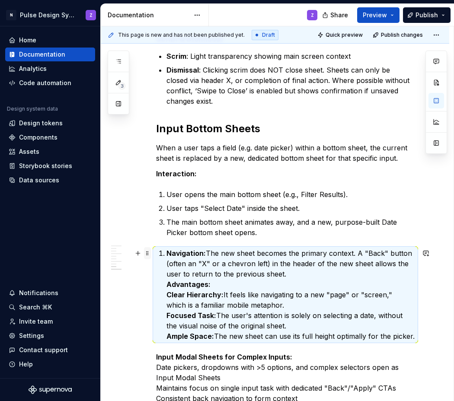
click at [148, 253] on span at bounding box center [147, 253] width 7 height 12
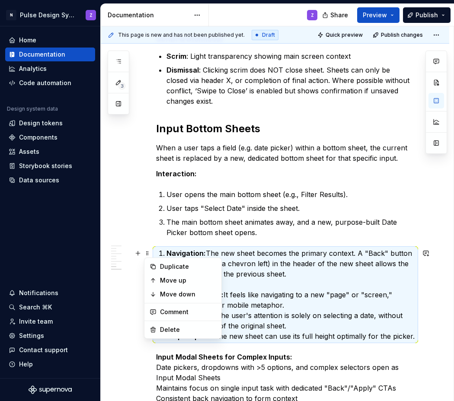
click at [251, 257] on p "Navigation: The new sheet becomes the primary context. A "Back" button (often a…" at bounding box center [290, 294] width 248 height 93
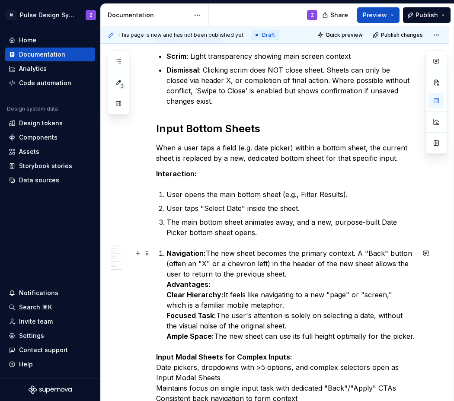
click at [166, 254] on li "Navigation: The new sheet becomes the primary context. A "Back" button (often a…" at bounding box center [290, 294] width 248 height 93
click at [166, 254] on strong "Navigation:" at bounding box center [185, 253] width 39 height 9
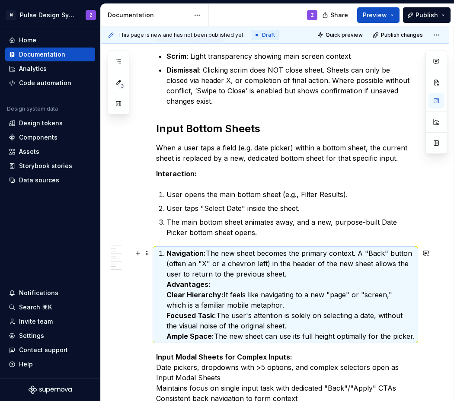
click at [166, 254] on strong "Navigation:" at bounding box center [185, 253] width 39 height 9
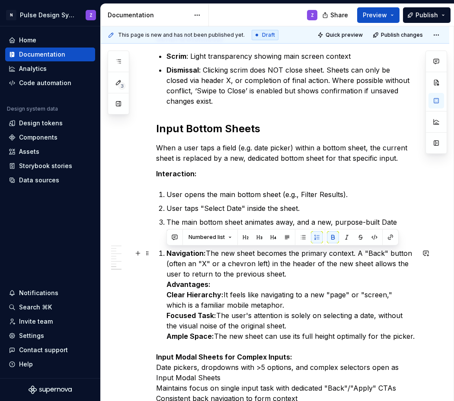
click at [315, 237] on p "The main bottom sheet animates away, and a new, purpose-built Date Picker botto…" at bounding box center [290, 227] width 248 height 21
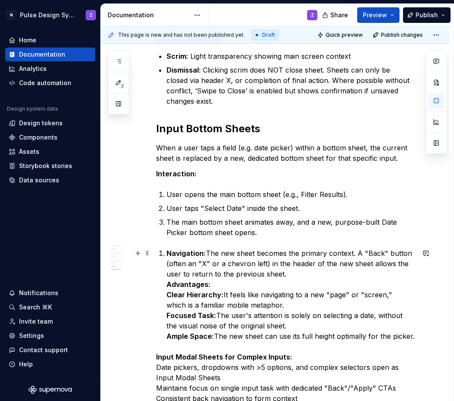
click at [229, 267] on p "Navigation: The new sheet becomes the primary context. A "Back" button (often a…" at bounding box center [290, 294] width 248 height 93
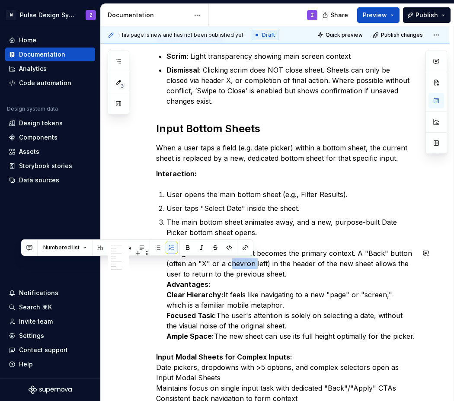
click at [229, 267] on p "Navigation: The new sheet becomes the primary context. A "Back" button (often a…" at bounding box center [290, 294] width 248 height 93
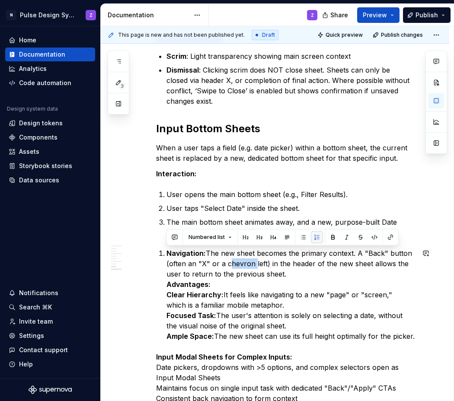
click at [313, 238] on button "button" at bounding box center [317, 237] width 12 height 12
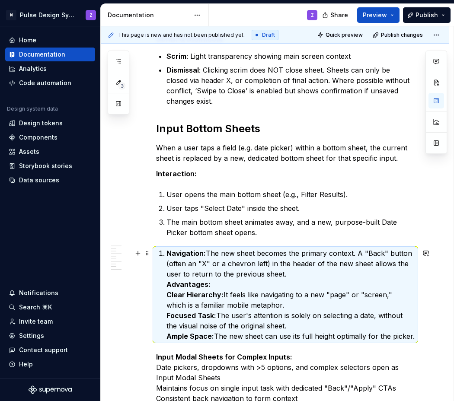
click at [166, 255] on strong "Navigation:" at bounding box center [185, 253] width 39 height 9
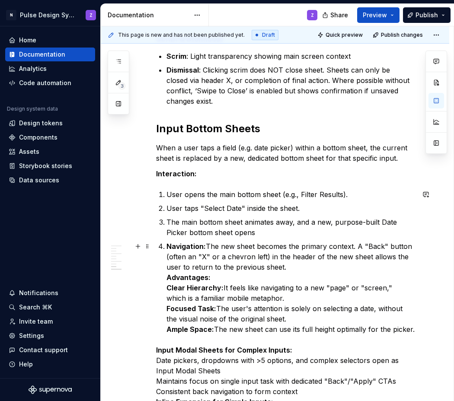
click at [179, 254] on p "Navigation: The new sheet becomes the primary context. A "Back" button (often a…" at bounding box center [290, 287] width 248 height 93
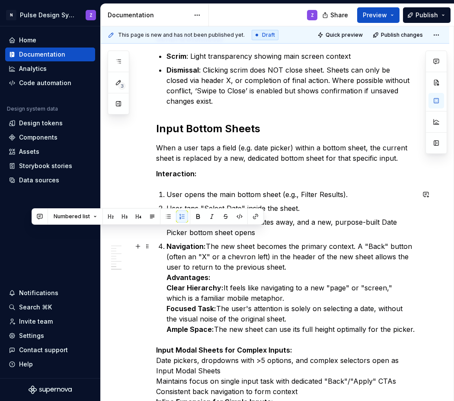
drag, startPoint x: 259, startPoint y: 235, endPoint x: 270, endPoint y: 293, distance: 59.3
click at [270, 293] on ol "User opens the main bottom sheet (e.g., Filter Results). User taps "Select Date…" at bounding box center [290, 261] width 248 height 145
click at [177, 220] on button "button" at bounding box center [182, 216] width 12 height 12
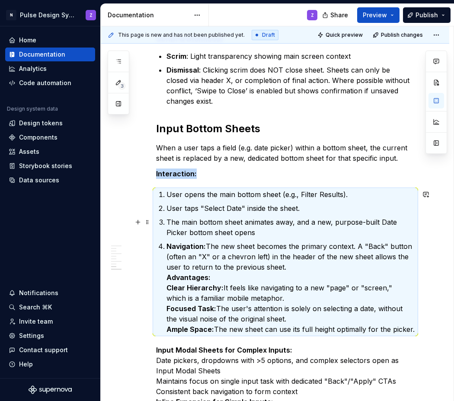
click at [170, 245] on strong "Navigation:" at bounding box center [185, 246] width 39 height 9
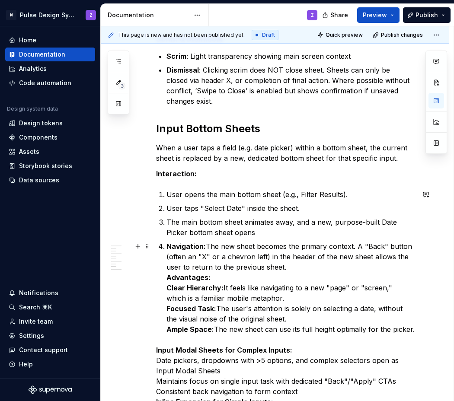
click at [166, 248] on strong "Navigation:" at bounding box center [185, 246] width 39 height 9
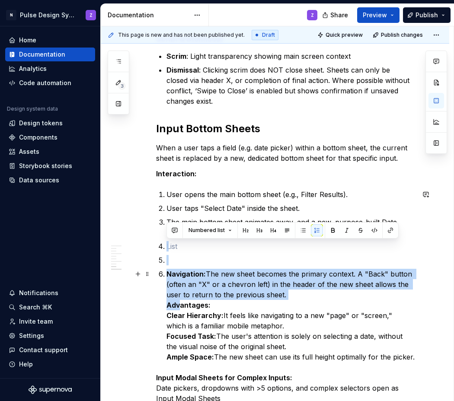
drag, startPoint x: 170, startPoint y: 251, endPoint x: 179, endPoint y: 302, distance: 51.8
click at [179, 302] on ol "User opens the main bottom sheet (e.g., Filter Results). User taps "Select Date…" at bounding box center [290, 275] width 248 height 173
click at [314, 232] on button "button" at bounding box center [317, 230] width 12 height 12
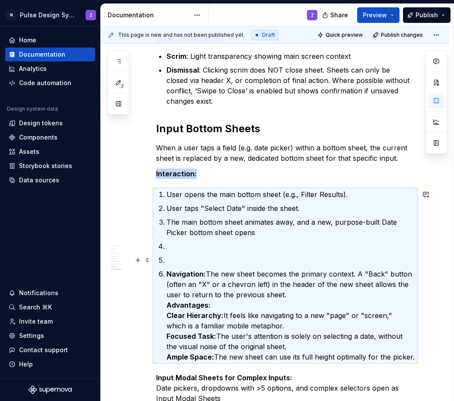
click at [173, 258] on p at bounding box center [290, 260] width 248 height 10
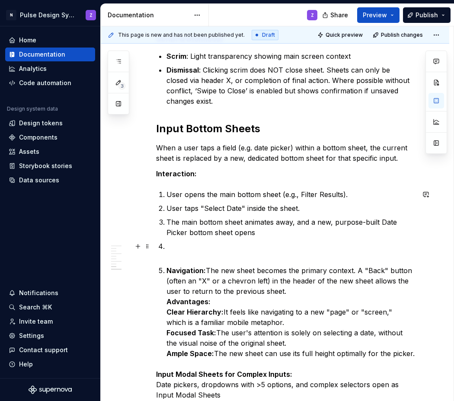
click at [166, 242] on li at bounding box center [290, 251] width 248 height 21
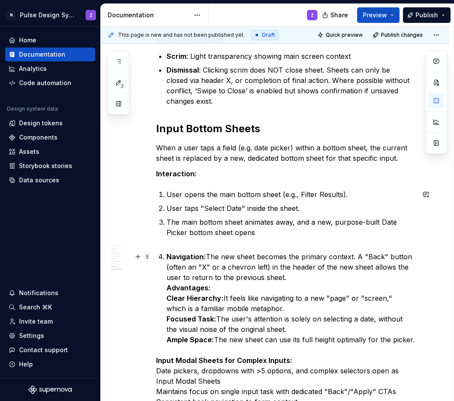
click at [166, 257] on li "Navigation: The new sheet becomes the primary context. A "Back" button (often a…" at bounding box center [290, 297] width 248 height 93
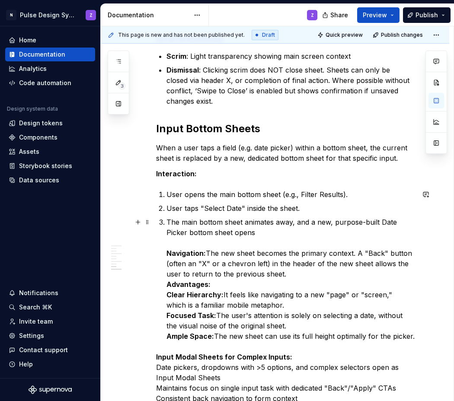
click at [170, 254] on strong "Navigation:" at bounding box center [185, 253] width 39 height 9
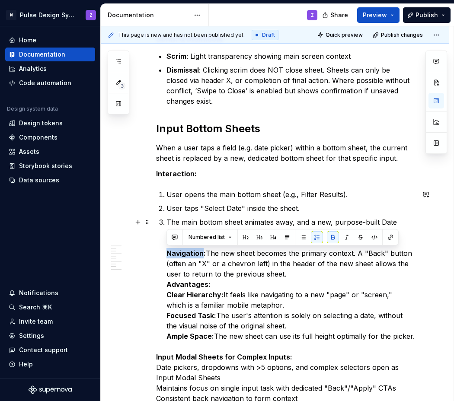
click at [170, 254] on strong "Navigation:" at bounding box center [185, 253] width 39 height 9
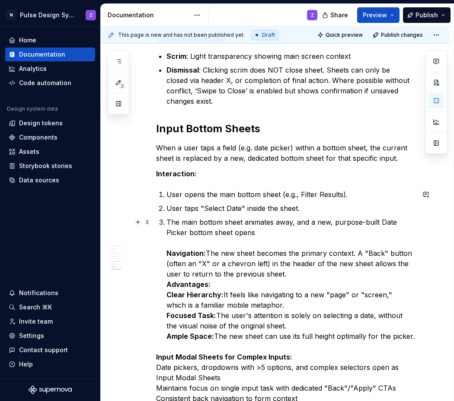
click at [248, 240] on p "The main bottom sheet animates away, and a new, purpose-built Date Picker botto…" at bounding box center [290, 279] width 248 height 124
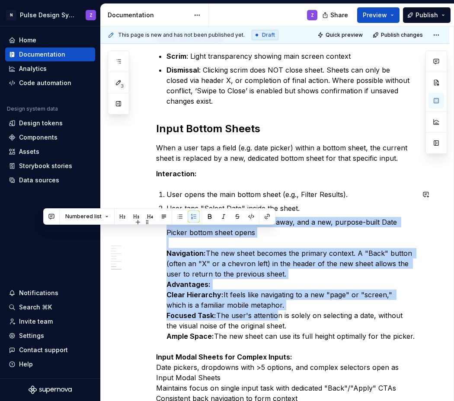
drag, startPoint x: 262, startPoint y: 233, endPoint x: 276, endPoint y: 313, distance: 81.5
click at [276, 313] on p "The main bottom sheet animates away, and a new, purpose-built Date Picker botto…" at bounding box center [290, 279] width 248 height 124
click at [194, 216] on button "button" at bounding box center [194, 216] width 12 height 12
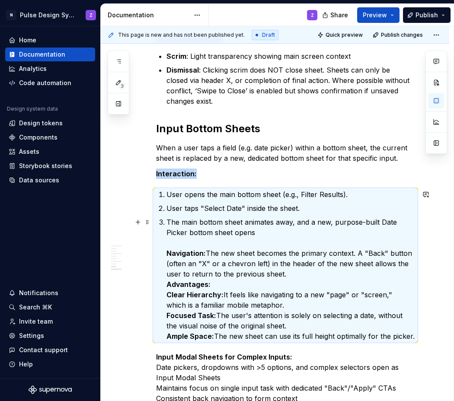
click at [183, 255] on strong "Navigation:" at bounding box center [185, 253] width 39 height 9
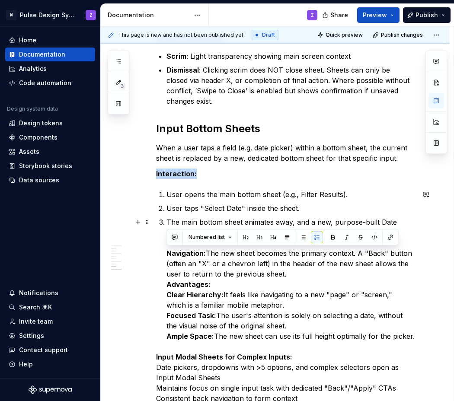
drag, startPoint x: 167, startPoint y: 253, endPoint x: 419, endPoint y: 333, distance: 264.7
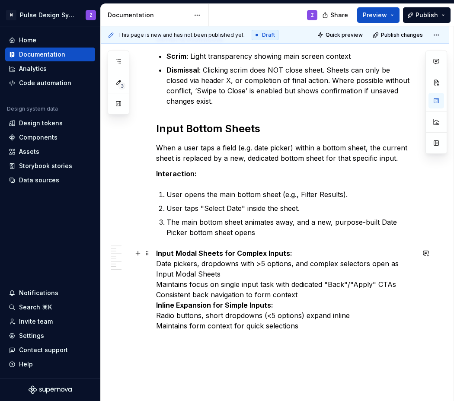
click at [243, 255] on strong "Input Modal Sheets for Complex Inputs:" at bounding box center [224, 253] width 136 height 9
click at [140, 254] on button "button" at bounding box center [138, 253] width 12 height 12
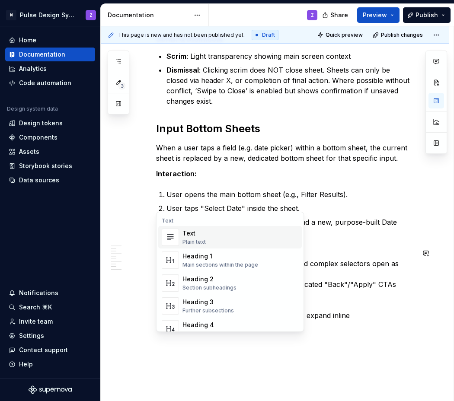
click at [177, 236] on img "Suggestions" at bounding box center [170, 237] width 16 height 17
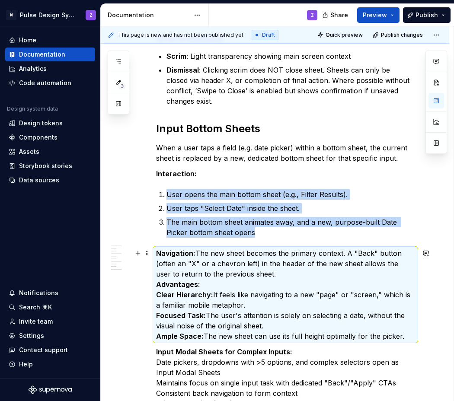
click at [164, 258] on p "Navigation: The new sheet becomes the primary context. A "Back" button (often a…" at bounding box center [285, 294] width 258 height 93
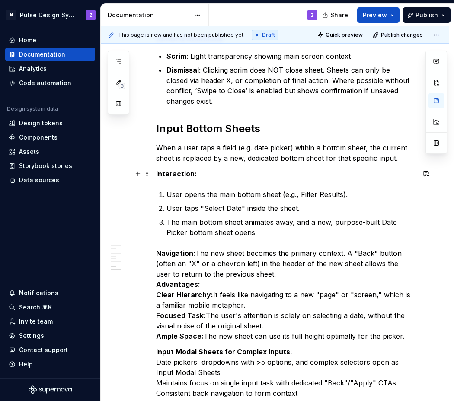
click at [196, 175] on p "Interaction:" at bounding box center [285, 174] width 258 height 10
click at [356, 252] on p "Navigation: The new sheet becomes the primary context. A "Back" button (often a…" at bounding box center [285, 294] width 258 height 93
click at [372, 251] on p "Navigation: The new sheet becomes the primary context. A Back" button (often an…" at bounding box center [285, 294] width 258 height 93
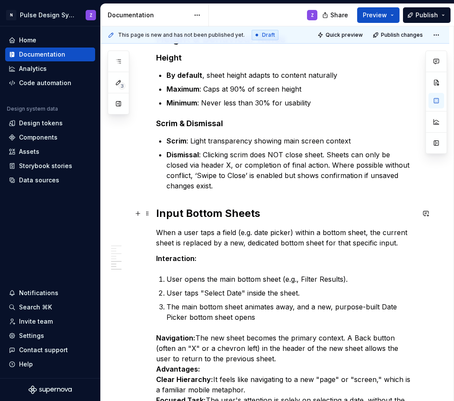
scroll to position [658, 0]
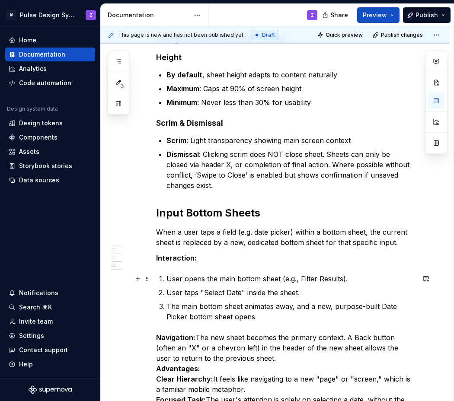
click at [300, 276] on p "User opens the main bottom sheet (e.g., Filter Results)." at bounding box center [290, 279] width 248 height 10
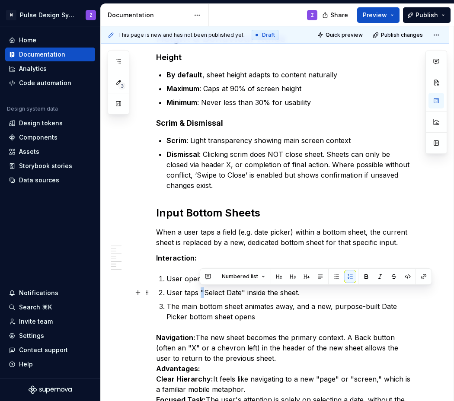
click at [201, 293] on p "User taps "Select Date" inside the sheet." at bounding box center [290, 292] width 248 height 10
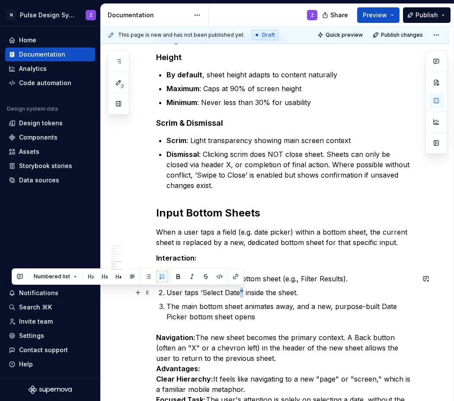
click at [240, 293] on p "User taps ‘Select Date" inside the sheet." at bounding box center [290, 292] width 248 height 10
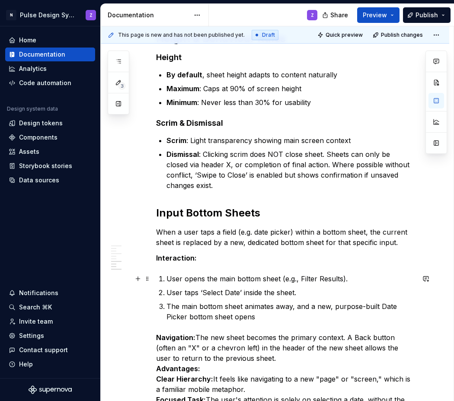
click at [301, 276] on p "User opens the main bottom sheet (e.g., Filter Results)." at bounding box center [290, 279] width 248 height 10
click at [343, 280] on p "User opens the main bottom sheet (e.g., ‘Filter Results)." at bounding box center [290, 279] width 248 height 10
click at [380, 306] on p "The main bottom sheet animates away, and a new, purpose-built Date Picker botto…" at bounding box center [290, 311] width 248 height 21
click at [187, 316] on p "The main bottom sheet animates away, and a new, purpose-built ‘Date Picker bott…" at bounding box center [290, 311] width 248 height 21
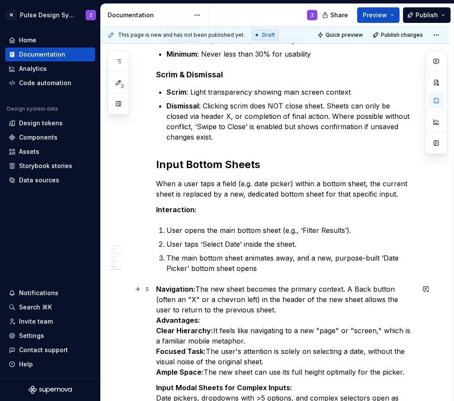
scroll to position [707, 0]
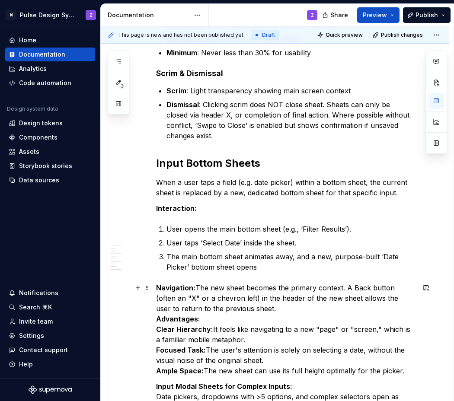
click at [354, 286] on p "Navigation: The new sheet becomes the primary context. A Back button (often an …" at bounding box center [285, 329] width 258 height 93
click at [370, 289] on p "Navigation: The new sheet becomes the primary context. A ‘Back button (often an…" at bounding box center [285, 329] width 258 height 93
click at [266, 306] on p "Navigation: The new sheet becomes the primary context. A ‘Back’ button (often a…" at bounding box center [285, 329] width 258 height 93
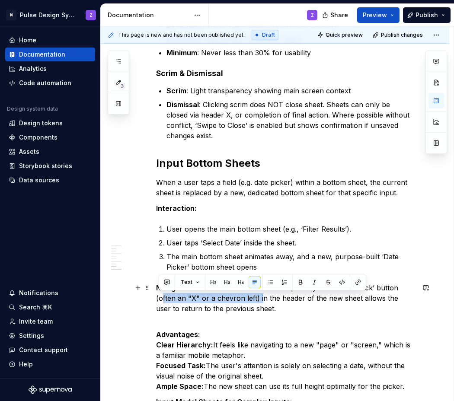
drag, startPoint x: 157, startPoint y: 298, endPoint x: 258, endPoint y: 300, distance: 100.3
click at [258, 300] on p "Navigation: The new sheet becomes the primary context. A ‘Back’ button (often a…" at bounding box center [285, 298] width 258 height 31
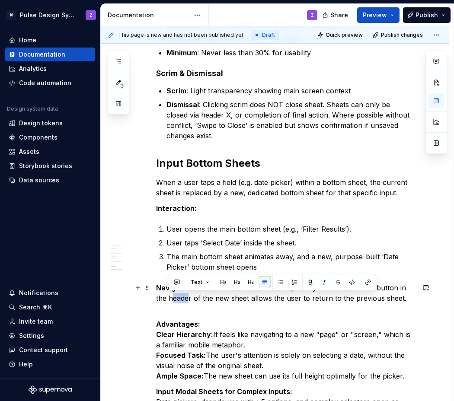
drag, startPoint x: 169, startPoint y: 299, endPoint x: 185, endPoint y: 301, distance: 16.9
click at [185, 301] on p "Navigation: The new sheet becomes the primary context. A ‘Back’ button in the h…" at bounding box center [285, 293] width 258 height 21
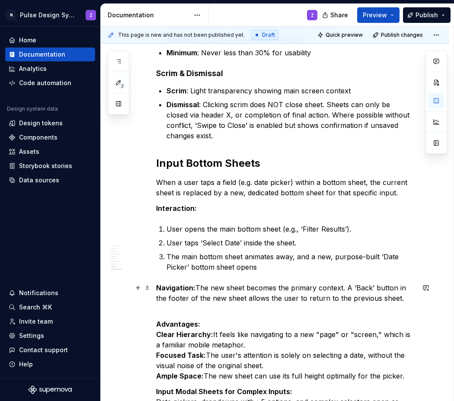
click at [381, 288] on p "Navigation: The new sheet becomes the primary context. A ‘Back’ button in the f…" at bounding box center [285, 293] width 258 height 21
click at [398, 298] on p "Navigation: The new sheet becomes the primary context. A ‘Back’ CTA in the foot…" at bounding box center [285, 293] width 258 height 21
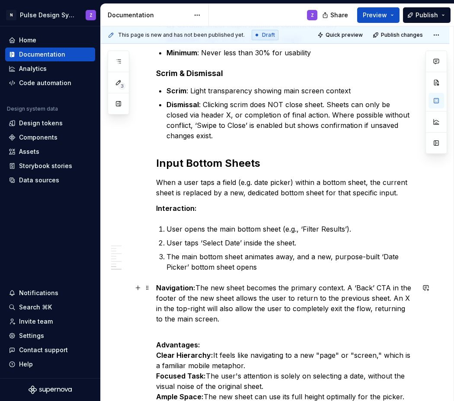
click at [169, 319] on p "Navigation: The new sheet becomes the primary context. A ‘Back’ CTA in the foot…" at bounding box center [285, 303] width 258 height 41
click at [186, 320] on p "Navigation: The new sheet becomes the primary context. A ‘Back’ CTA in the foot…" at bounding box center [285, 303] width 258 height 41
click at [345, 309] on p "Navigation: The new sheet becomes the primary context. A ‘Back’ CTA in the foot…" at bounding box center [285, 303] width 258 height 41
click at [348, 308] on p "Navigation: The new sheet becomes the primary context. A ‘Back’ CTA in the foot…" at bounding box center [285, 303] width 258 height 41
click at [405, 309] on p "Navigation: The new sheet becomes the primary context. A ‘Back’ CTA in the foot…" at bounding box center [285, 303] width 258 height 41
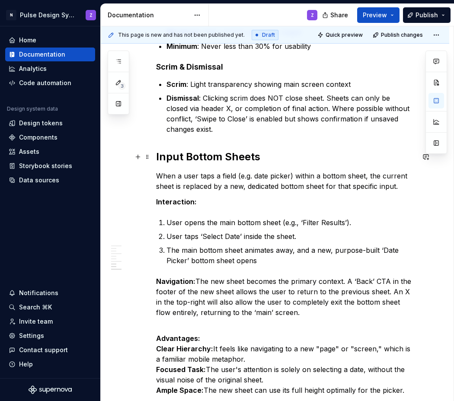
scroll to position [687, 0]
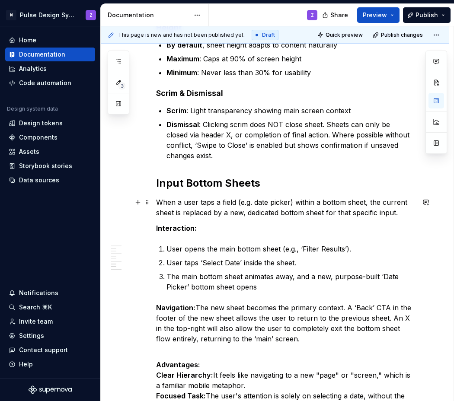
click at [294, 202] on p "When a user taps a field (e.g. date picker) within a bottom sheet, the current …" at bounding box center [285, 207] width 258 height 21
click at [177, 204] on p "When a user taps a field (e.g. date picker) within a bottom sheet, the current …" at bounding box center [285, 207] width 258 height 21
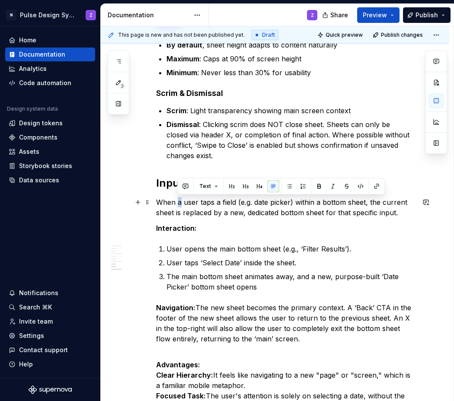
click at [177, 204] on p "When a user taps a field (e.g. date picker) within a bottom sheet, the current …" at bounding box center [285, 207] width 258 height 21
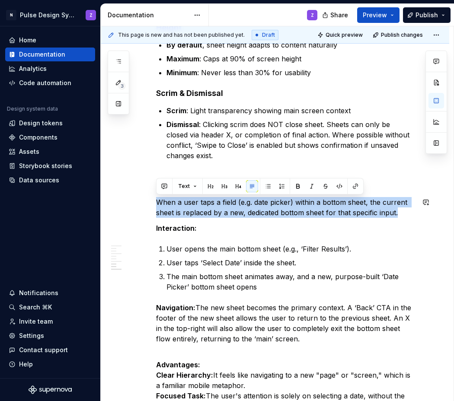
copy p "When a user taps a field (e.g. date picker) within a bottom sheet, the current …"
click at [179, 205] on p "When a user taps a field (e.g. date picker) within a bottom sheet, the current …" at bounding box center [285, 207] width 258 height 21
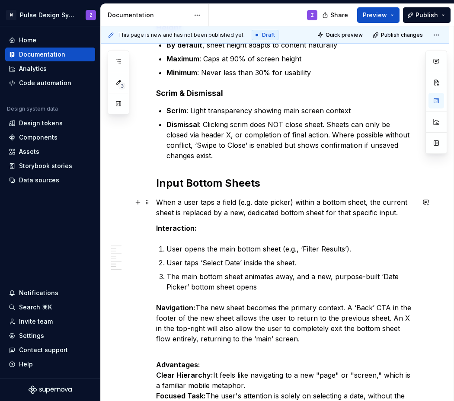
click at [294, 202] on p "When a user taps a field (e.g. date picker) within a bottom sheet, the current …" at bounding box center [285, 207] width 258 height 21
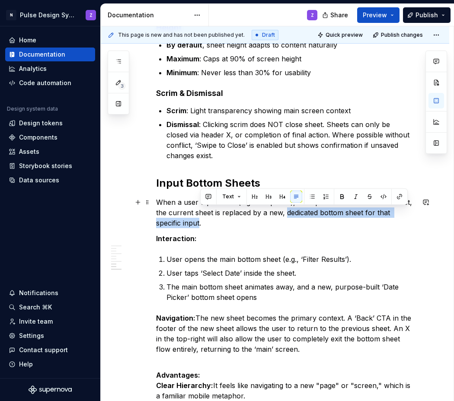
drag, startPoint x: 286, startPoint y: 213, endPoint x: 201, endPoint y: 222, distance: 85.5
click at [201, 222] on p "When a user taps a field (e.g. date picker), this opens a within a bottom sheet…" at bounding box center [285, 212] width 258 height 31
copy p "dedicated bottom sheet for that specific input"
click at [330, 214] on p "When a user taps a field (e.g. date picker), this opens a within a bottom sheet…" at bounding box center [285, 212] width 258 height 31
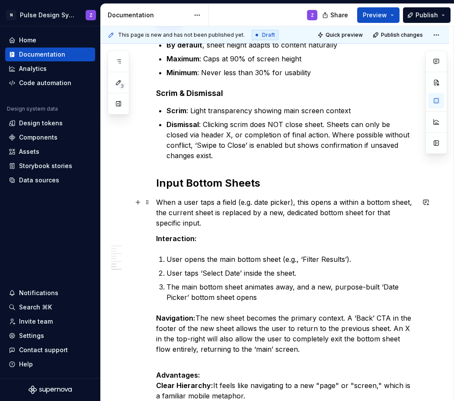
click at [336, 203] on p "When a user taps a field (e.g. date picker), this opens a within a bottom sheet…" at bounding box center [285, 212] width 258 height 31
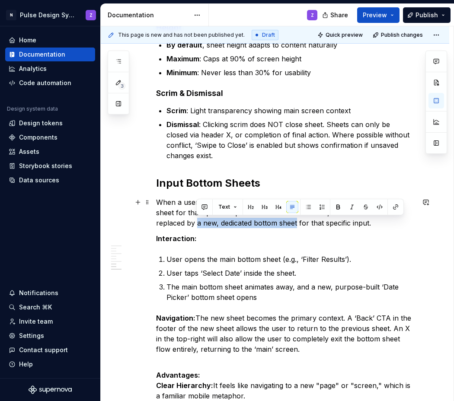
drag, startPoint x: 198, startPoint y: 224, endPoint x: 296, endPoint y: 226, distance: 98.5
click at [296, 226] on p "When a user taps a field (e.g. date picker), this opens a dedicated bottom shee…" at bounding box center [285, 212] width 258 height 31
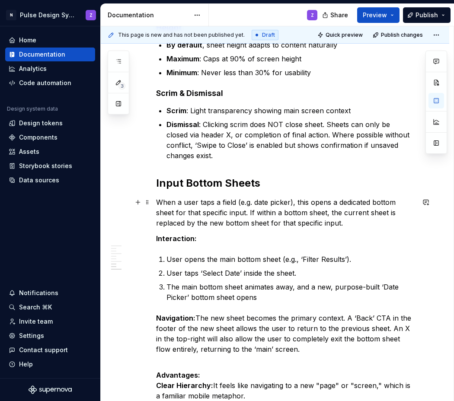
click at [258, 212] on p "When a user taps a field (e.g. date picker), this opens a dedicated bottom shee…" at bounding box center [285, 212] width 258 height 31
click at [230, 222] on p "When a user taps a field (e.g. date picker), this opens a dedicated bottom shee…" at bounding box center [285, 212] width 258 height 31
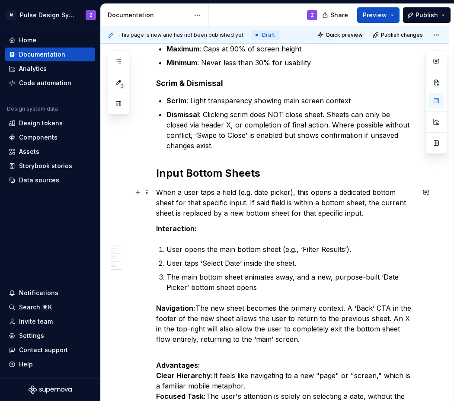
scroll to position [702, 0]
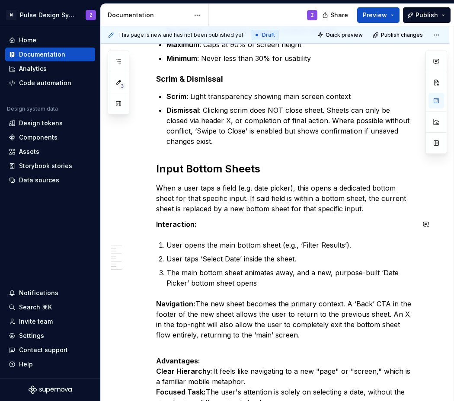
click at [179, 226] on strong "Interaction:" at bounding box center [176, 224] width 41 height 9
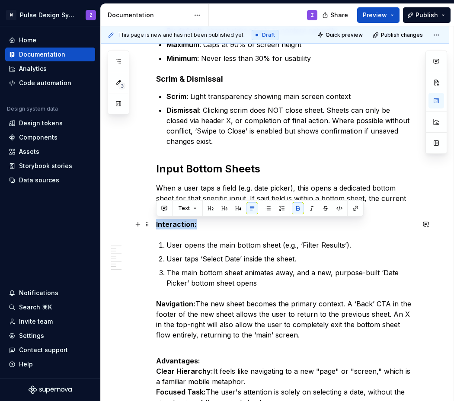
click at [179, 226] on strong "Interaction:" at bounding box center [176, 224] width 41 height 9
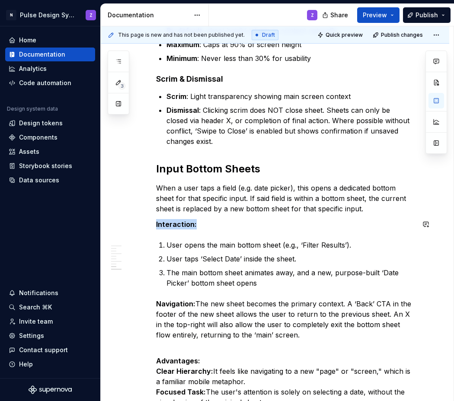
click at [237, 187] on p "When a user taps a field (e.g. date picker), this opens a dedicated bottom shee…" at bounding box center [285, 198] width 258 height 31
click at [220, 187] on p "When a user taps a field (e.g. date picker), this opens a dedicated bottom shee…" at bounding box center [285, 198] width 258 height 31
click at [235, 188] on p "When a user taps a field (e.g. date picker), this opens a dedicated bottom shee…" at bounding box center [285, 198] width 258 height 31
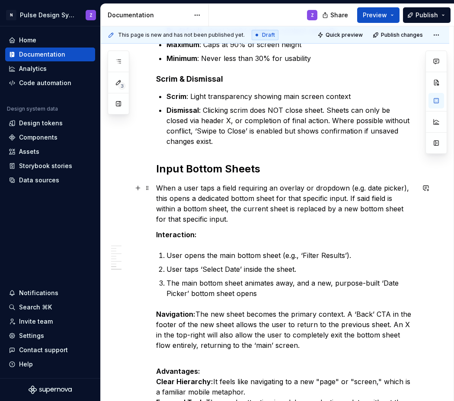
click at [178, 197] on p "When a user taps a field requiring an overlay or dropdown (e.g. date picker), t…" at bounding box center [285, 203] width 258 height 41
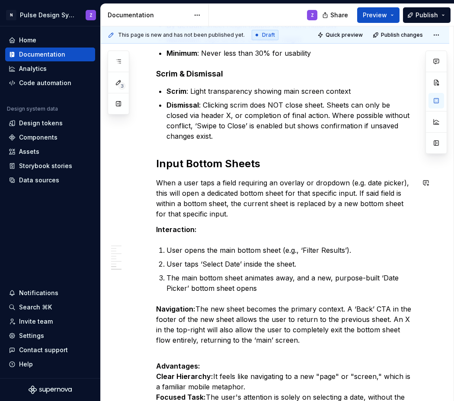
scroll to position [711, 0]
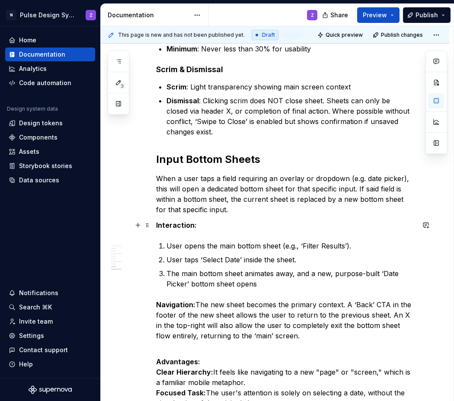
click at [160, 225] on strong "Interaction:" at bounding box center [176, 225] width 41 height 9
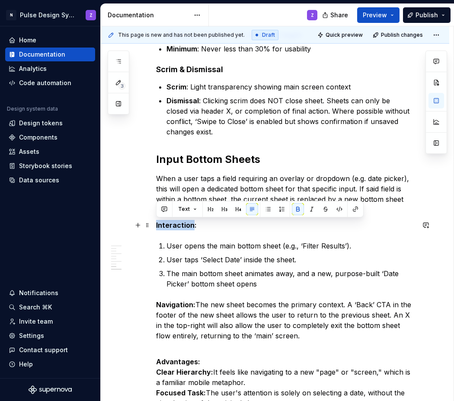
click at [159, 225] on strong "Interaction:" at bounding box center [176, 225] width 41 height 9
click at [158, 227] on strong "Interaction:" at bounding box center [176, 225] width 41 height 9
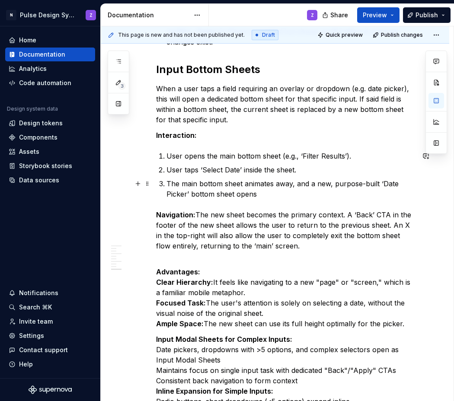
scroll to position [786, 0]
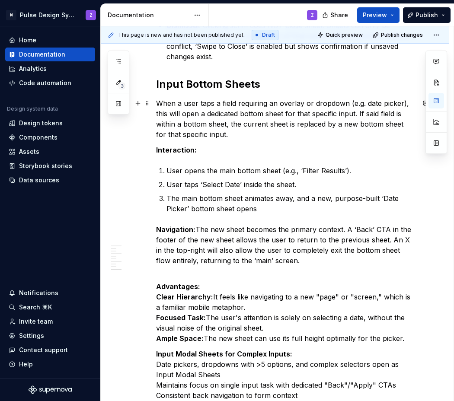
click at [230, 123] on p "When a user taps a field requiring an overlay or dropdown (e.g. date picker), t…" at bounding box center [285, 118] width 258 height 41
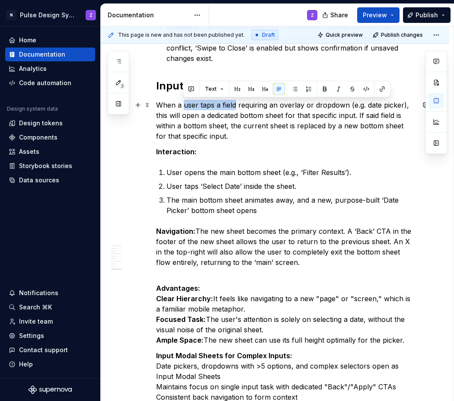
drag, startPoint x: 183, startPoint y: 106, endPoint x: 235, endPoint y: 108, distance: 51.9
click at [235, 108] on p "When a user taps a field requiring an overlay or dropdown (e.g. date picker), t…" at bounding box center [285, 120] width 258 height 41
copy p "user taps a field"
click at [378, 117] on p "When a user taps a field requiring an overlay or dropdown (e.g. date picker), t…" at bounding box center [285, 120] width 258 height 41
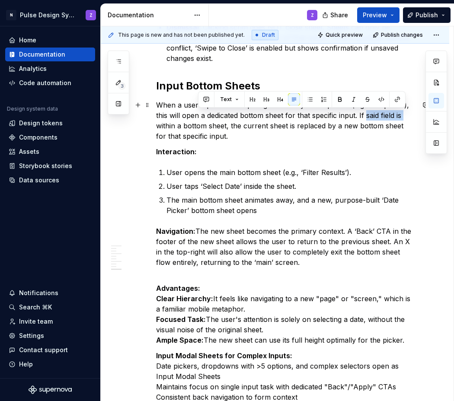
drag, startPoint x: 367, startPoint y: 115, endPoint x: 159, endPoint y: 127, distance: 208.6
click at [159, 127] on p "When a user taps a field requiring an overlay or dropdown (e.g. date picker), t…" at bounding box center [285, 120] width 258 height 41
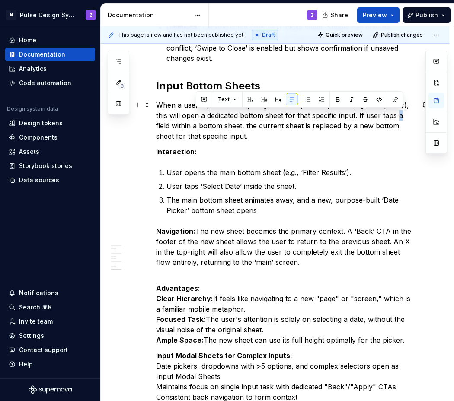
click at [400, 116] on p "When a user taps a field requiring an overlay or dropdown (e.g. date picker), t…" at bounding box center [285, 120] width 258 height 41
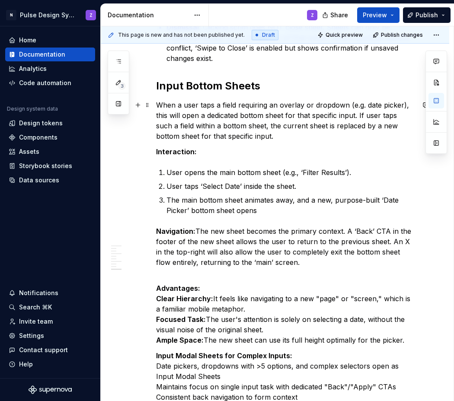
click at [270, 135] on p "When a user taps a field requiring an overlay or dropdown (e.g. date picker), t…" at bounding box center [285, 120] width 258 height 41
click at [270, 207] on p "The main bottom sheet animates away, and a new, purpose-built ‘Date Picker’ bot…" at bounding box center [290, 205] width 248 height 21
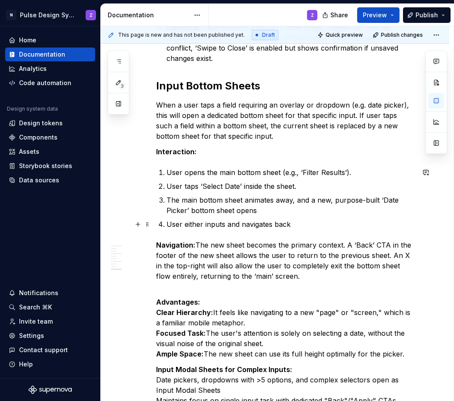
click at [226, 225] on p "User either inputs and navigates back" at bounding box center [290, 224] width 248 height 10
click at [237, 225] on p "User either inputs and navigates back" at bounding box center [290, 224] width 248 height 10
click at [197, 225] on p "User either inputs and navigates back" at bounding box center [290, 224] width 248 height 10
click at [210, 224] on p "User then inputs and navigates back" at bounding box center [290, 224] width 248 height 10
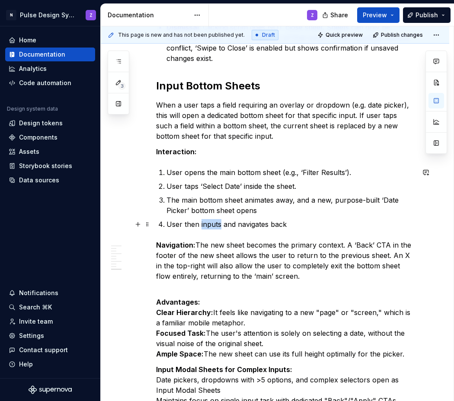
click at [210, 224] on p "User then inputs and navigates back" at bounding box center [290, 224] width 248 height 10
click at [321, 222] on p "User then enters input and/or navigates back" at bounding box center [290, 224] width 248 height 10
click at [313, 223] on p "User then enters input and/or navigates back to the previous sheet." at bounding box center [290, 224] width 248 height 10
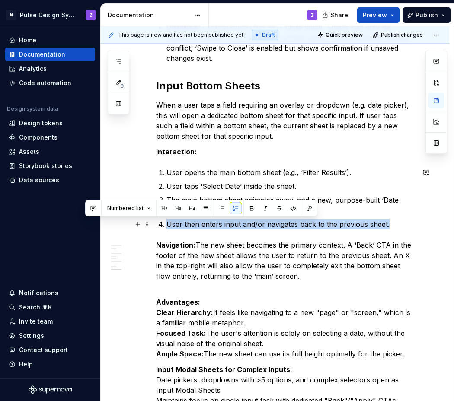
click at [313, 223] on p "User then enters input and/or navigates back to the previous sheet." at bounding box center [290, 224] width 248 height 10
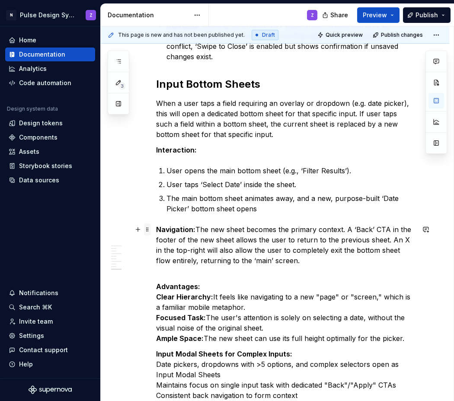
scroll to position [788, 0]
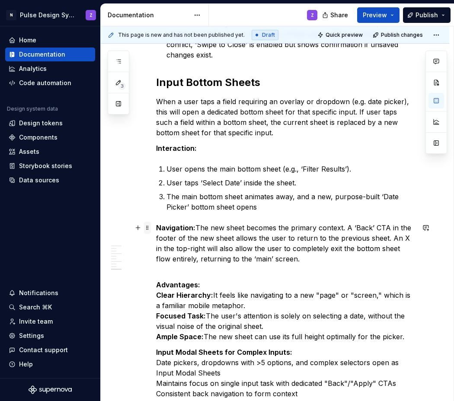
click at [149, 231] on span at bounding box center [147, 228] width 7 height 12
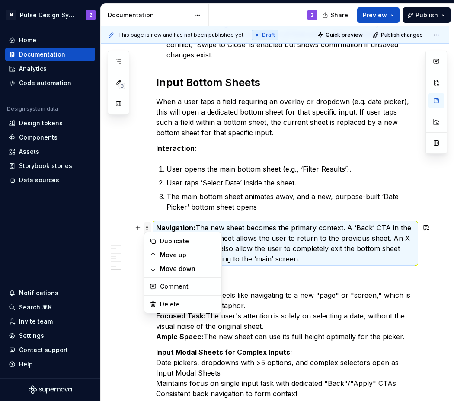
click at [149, 231] on span at bounding box center [147, 228] width 7 height 12
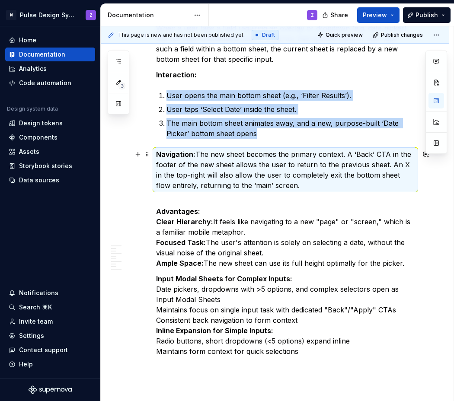
scroll to position [865, 0]
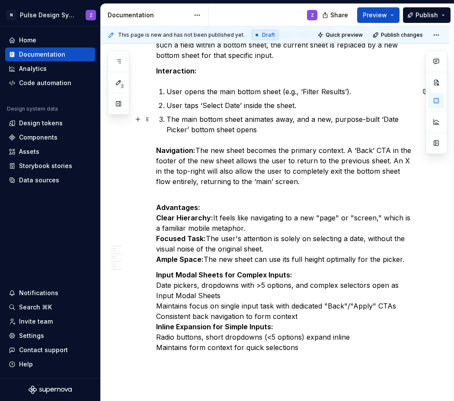
click at [247, 121] on p "The main bottom sheet animates away, and a new, purpose-built ‘Date Picker’ bot…" at bounding box center [290, 124] width 248 height 21
click at [263, 132] on p "The main bottom sheet animates away, and a new, purpose-built ‘Date Picker’ bot…" at bounding box center [290, 124] width 248 height 21
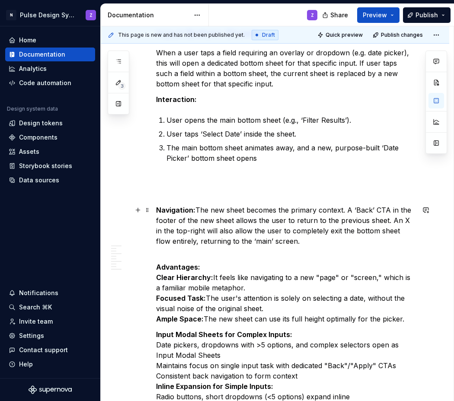
scroll to position [821, 0]
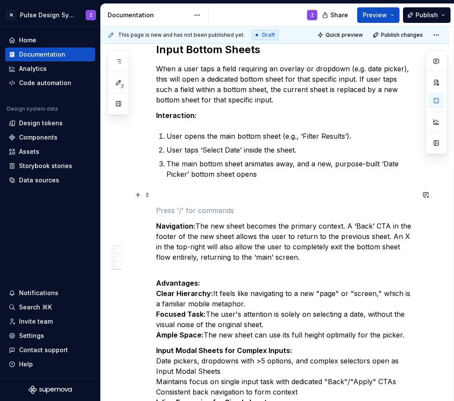
click at [175, 196] on p at bounding box center [285, 195] width 258 height 10
click at [145, 197] on span at bounding box center [147, 195] width 7 height 12
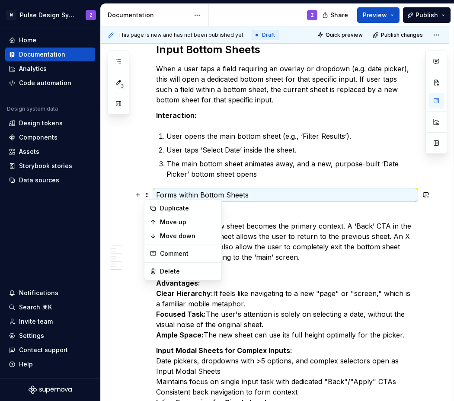
click at [180, 197] on p "Forms within Bottom Sheets" at bounding box center [285, 195] width 258 height 10
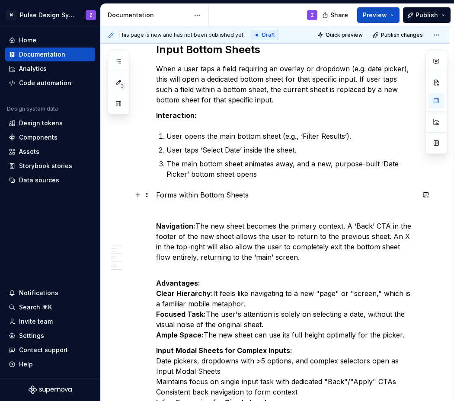
click at [181, 196] on p "Forms within Bottom Sheets" at bounding box center [285, 195] width 258 height 10
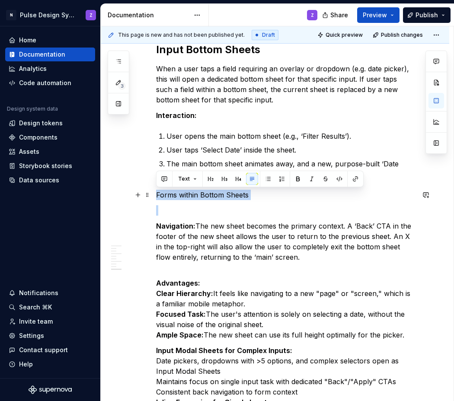
click at [181, 196] on p "Forms within Bottom Sheets" at bounding box center [285, 195] width 258 height 10
click at [213, 180] on button "button" at bounding box center [210, 179] width 12 height 12
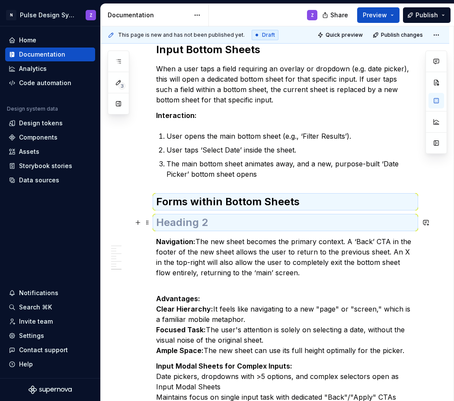
click at [199, 220] on h2 at bounding box center [285, 223] width 258 height 14
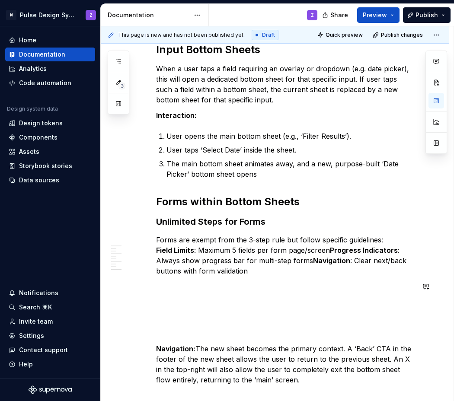
click at [217, 290] on p at bounding box center [285, 286] width 258 height 10
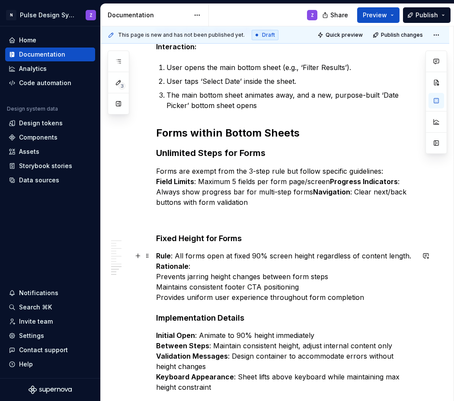
scroll to position [875, 0]
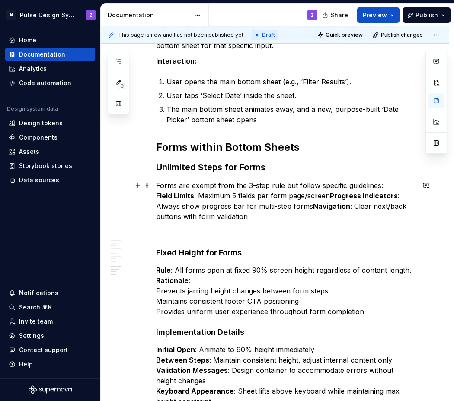
click at [382, 184] on p "Forms are exempt from the 3-step rule but follow specific guidelines: Field Lim…" at bounding box center [285, 200] width 258 height 41
click at [157, 197] on strong "Field Limits" at bounding box center [175, 195] width 38 height 9
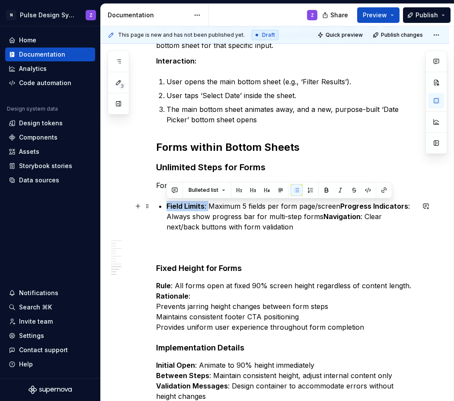
drag, startPoint x: 168, startPoint y: 206, endPoint x: 210, endPoint y: 207, distance: 41.5
click at [210, 207] on p "Field Limits : Maximum 5 fields per form page/screen Progress Indicators : Alwa…" at bounding box center [290, 216] width 248 height 31
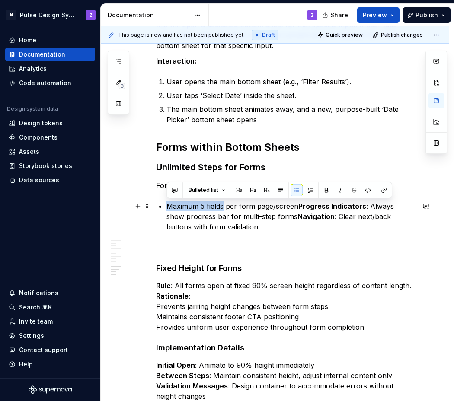
drag, startPoint x: 168, startPoint y: 206, endPoint x: 223, endPoint y: 208, distance: 54.9
click at [223, 208] on p "Maximum 5 fields per form page/screen Progress Indicators : Always show progres…" at bounding box center [290, 216] width 248 height 31
click at [325, 191] on button "button" at bounding box center [326, 190] width 12 height 12
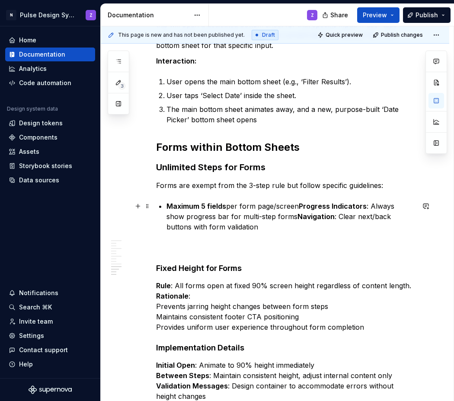
click at [270, 206] on p "Maximum 5 fields per form page/screen Progress Indicators : Always show progres…" at bounding box center [290, 216] width 248 height 31
click at [302, 206] on strong "Progress Indicators" at bounding box center [333, 206] width 68 height 9
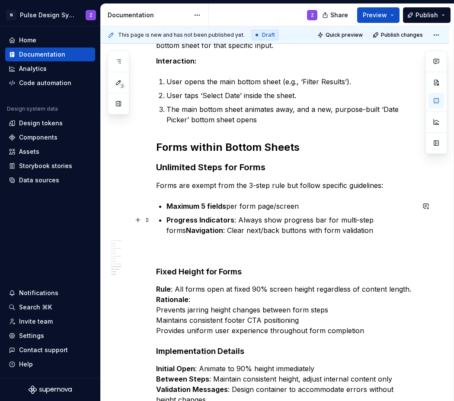
click at [186, 230] on strong "Navigation" at bounding box center [204, 230] width 37 height 9
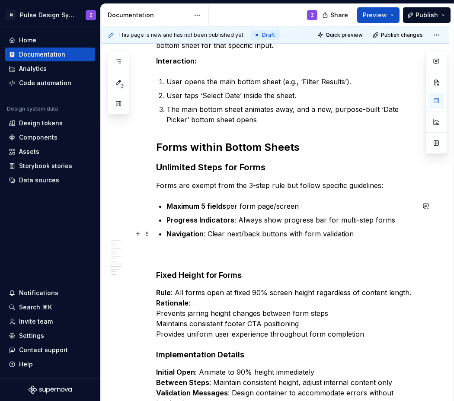
click at [363, 239] on p "Navigation : Clear next/back buttons with form validation" at bounding box center [290, 234] width 248 height 10
click at [202, 255] on p at bounding box center [285, 254] width 258 height 10
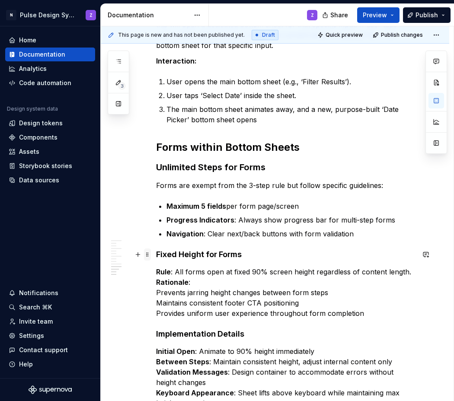
click at [148, 254] on span at bounding box center [147, 254] width 7 height 12
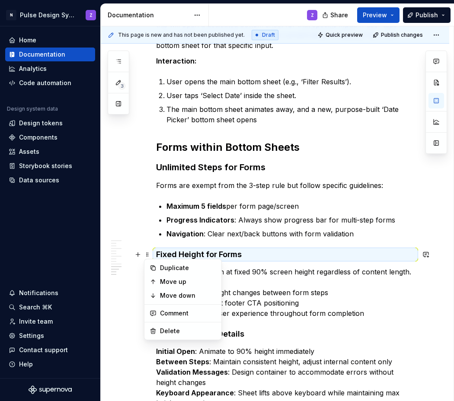
click at [176, 253] on strong "Fixed Height for Forms" at bounding box center [199, 254] width 86 height 9
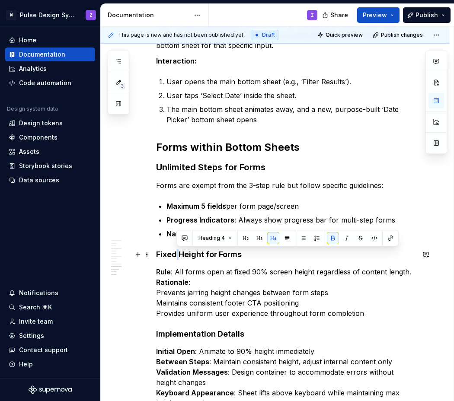
click at [176, 253] on strong "Fixed Height for Forms" at bounding box center [199, 254] width 86 height 9
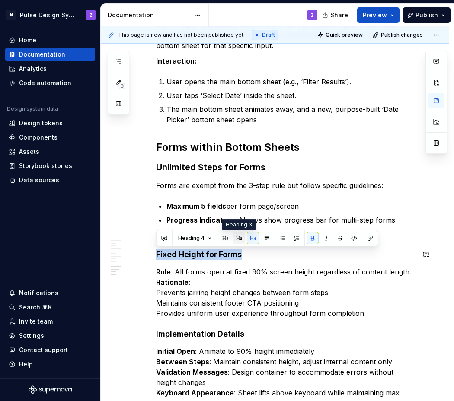
click at [235, 238] on button "button" at bounding box center [239, 238] width 12 height 12
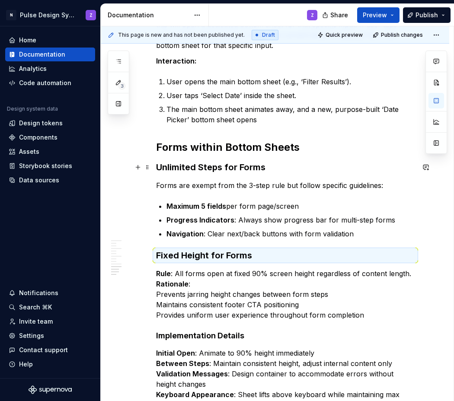
click at [215, 169] on h3 "Unlimited Steps for Forms" at bounding box center [285, 167] width 258 height 12
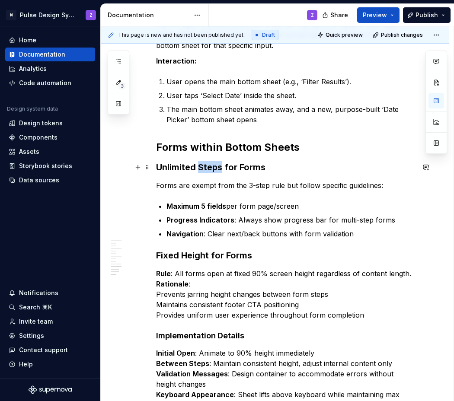
click at [215, 169] on h3 "Unlimited Steps for Forms" at bounding box center [285, 167] width 258 height 12
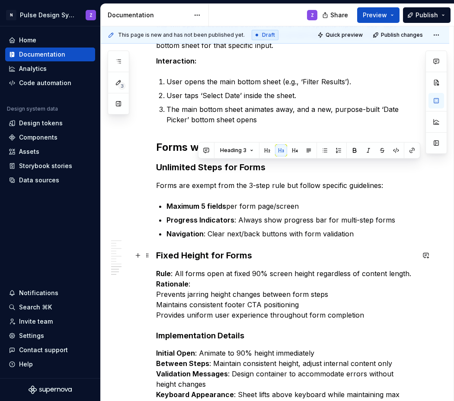
click at [275, 254] on h3 "Fixed Height for Forms" at bounding box center [285, 255] width 258 height 12
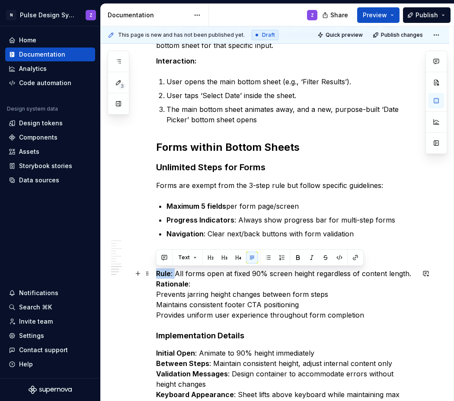
drag, startPoint x: 175, startPoint y: 273, endPoint x: 156, endPoint y: 274, distance: 19.0
click at [156, 274] on p "Rule : All forms open at fixed 90% screen height regardless of content length. …" at bounding box center [285, 294] width 258 height 52
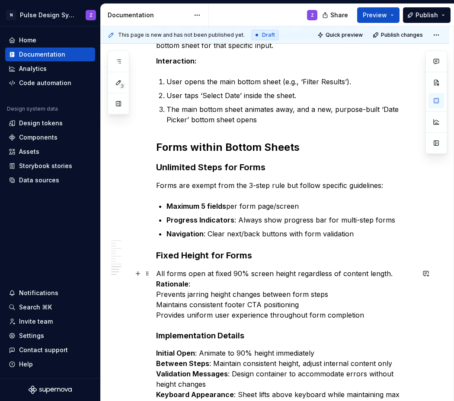
click at [157, 284] on strong "Rationale" at bounding box center [172, 284] width 32 height 9
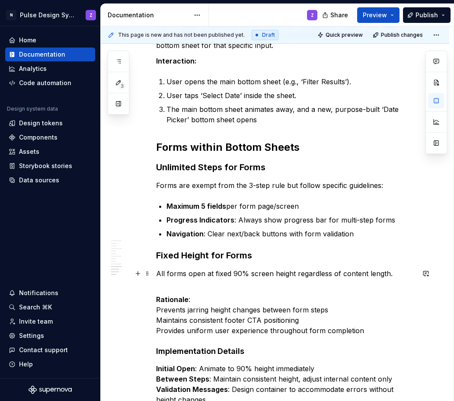
click at [392, 274] on p "All forms open at fixed 90% screen height regardless of content length." at bounding box center [285, 278] width 258 height 21
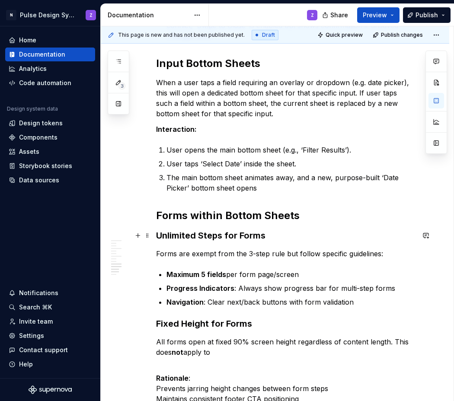
scroll to position [814, 0]
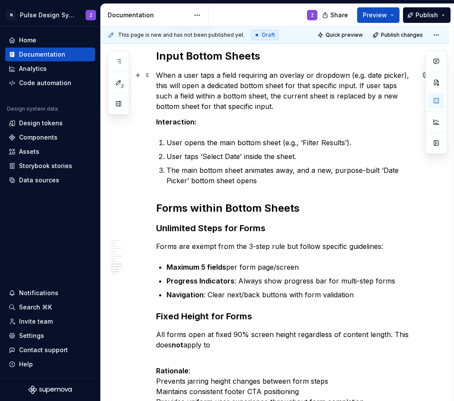
click at [359, 83] on p "When a user taps a field requiring an overlay or dropdown (e.g. date picker), t…" at bounding box center [285, 90] width 258 height 41
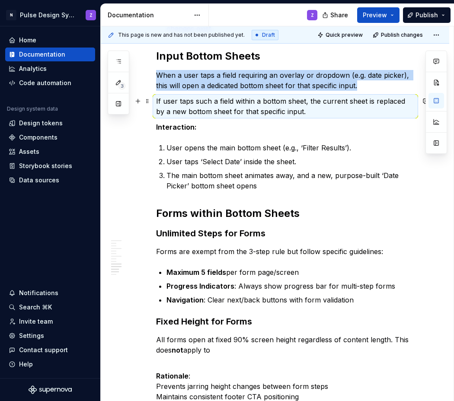
click at [173, 107] on p "If user taps such a field within a bottom sheet, the current sheet is replaced …" at bounding box center [285, 106] width 258 height 21
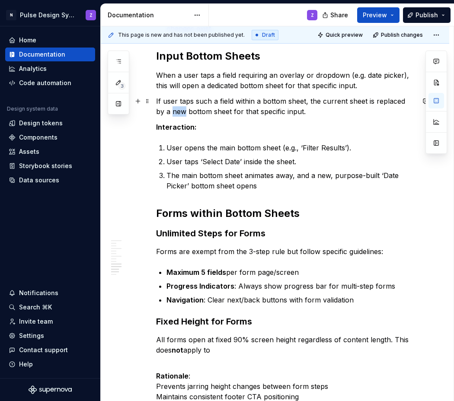
click at [173, 107] on p "If user taps such a field within a bottom sheet, the current sheet is replaced …" at bounding box center [285, 106] width 258 height 21
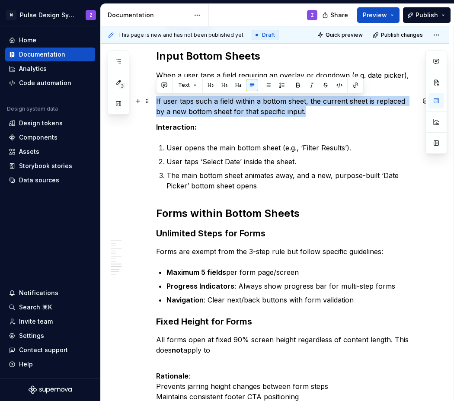
click at [173, 107] on p "If user taps such a field within a bottom sheet, the current sheet is replaced …" at bounding box center [285, 106] width 258 height 21
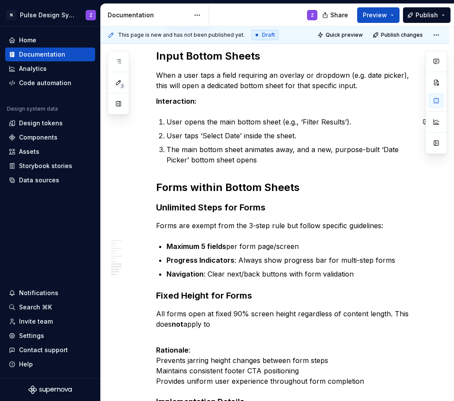
click at [184, 177] on div "Bottom Sheets are a transient surface which open from the bottom of the screen,…" at bounding box center [285, 45] width 258 height 1379
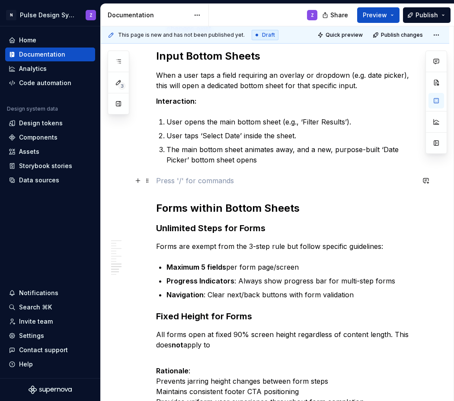
click at [172, 179] on p at bounding box center [285, 180] width 258 height 10
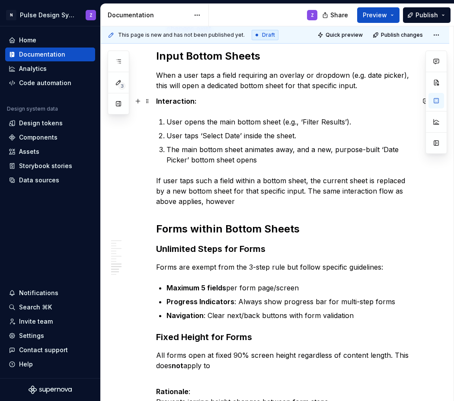
drag, startPoint x: 194, startPoint y: 102, endPoint x: 198, endPoint y: 107, distance: 6.5
click at [194, 102] on strong "Interaction:" at bounding box center [176, 101] width 41 height 9
click at [178, 103] on strong "Interaction Flow" at bounding box center [184, 101] width 56 height 9
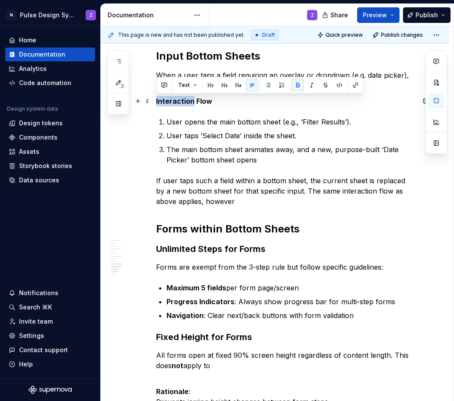
click at [178, 103] on strong "Interaction Flow" at bounding box center [184, 101] width 56 height 9
click at [233, 88] on button "button" at bounding box center [238, 85] width 12 height 12
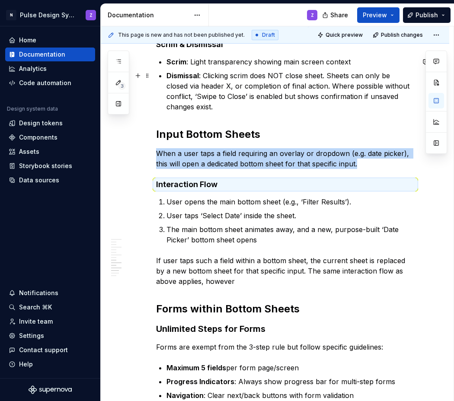
scroll to position [722, 0]
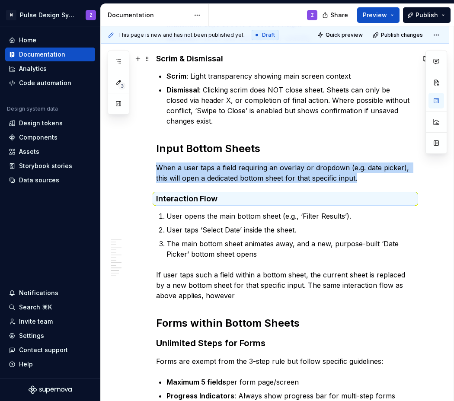
click at [205, 59] on strong "Scrim & Dismissal" at bounding box center [189, 58] width 67 height 9
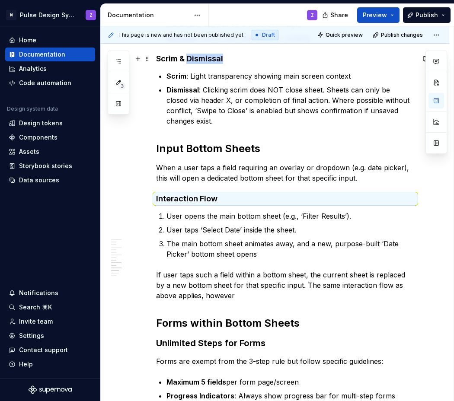
click at [205, 59] on strong "Scrim & Dismissal" at bounding box center [189, 58] width 67 height 9
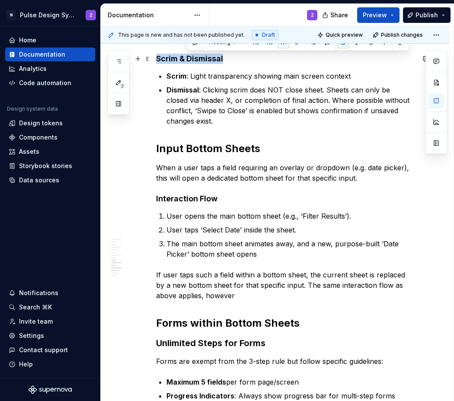
click at [205, 59] on strong "Scrim & Dismissal" at bounding box center [189, 58] width 67 height 9
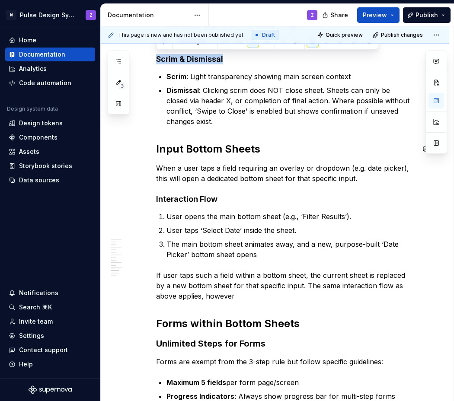
scroll to position [736, 0]
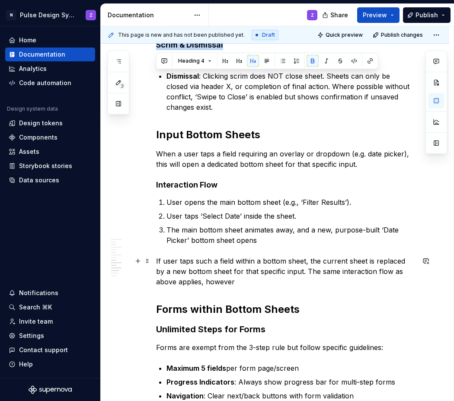
click at [156, 261] on p "If user taps such a field within a bottom sheet, the current sheet is replaced …" at bounding box center [285, 271] width 258 height 31
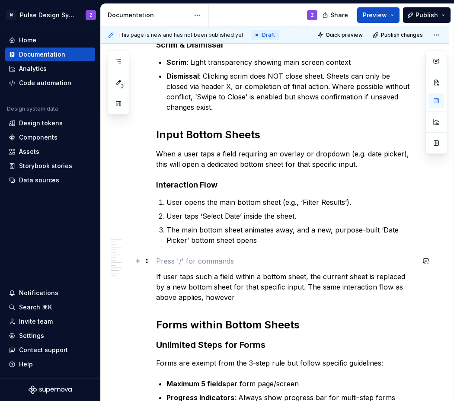
click at [162, 260] on p at bounding box center [285, 261] width 258 height 10
click at [156, 186] on strong "Interaction Flow" at bounding box center [186, 184] width 61 height 9
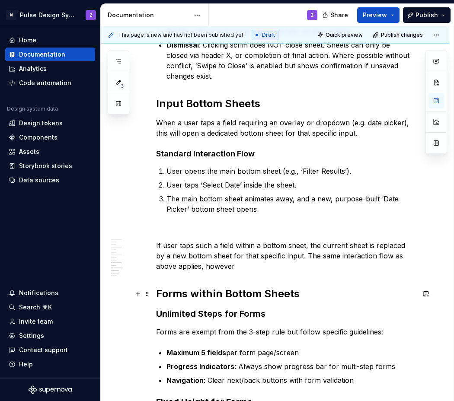
scroll to position [766, 0]
click at [175, 231] on p at bounding box center [285, 230] width 258 height 10
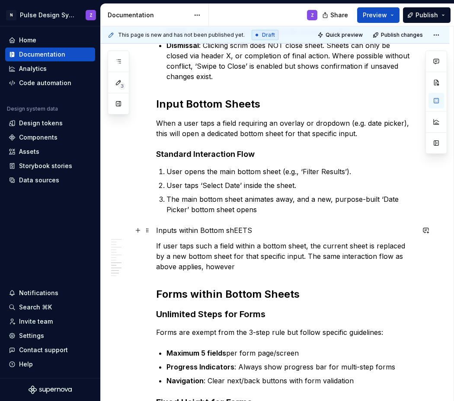
click at [232, 229] on p "Inputs within Bottom shEETS" at bounding box center [285, 230] width 258 height 10
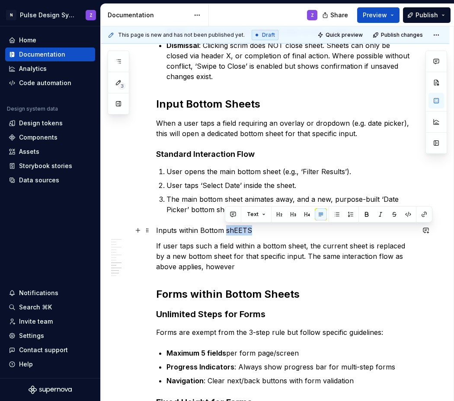
click at [232, 229] on p "Inputs within Bottom shEETS" at bounding box center [285, 230] width 258 height 10
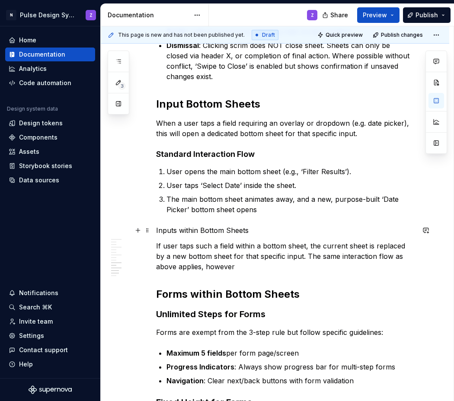
click at [173, 231] on p "Inputs within Bottom Sheets" at bounding box center [285, 230] width 258 height 10
click at [176, 233] on p "Inputs within Bottom Sheets" at bounding box center [285, 230] width 258 height 10
click at [169, 229] on p "Inputs within Bottom Sheets" at bounding box center [285, 230] width 258 height 10
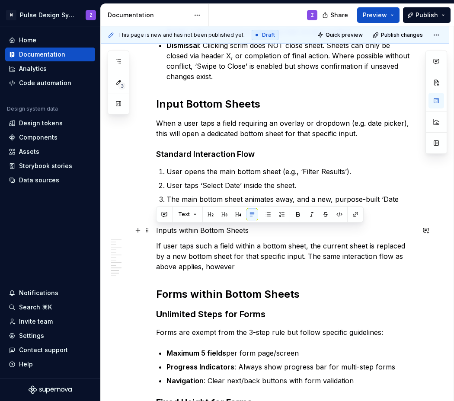
click at [169, 229] on p "Inputs within Bottom Sheets" at bounding box center [285, 230] width 258 height 10
click at [241, 216] on button "button" at bounding box center [238, 214] width 12 height 12
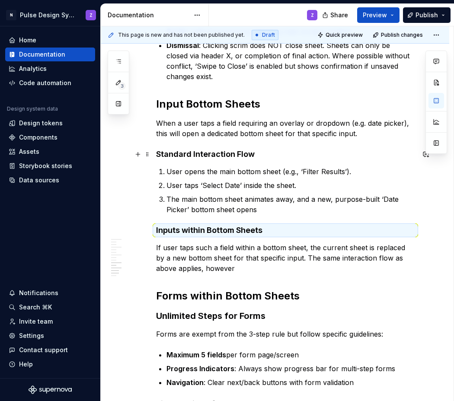
click at [216, 150] on strong "Standard Interaction Flow" at bounding box center [205, 153] width 99 height 9
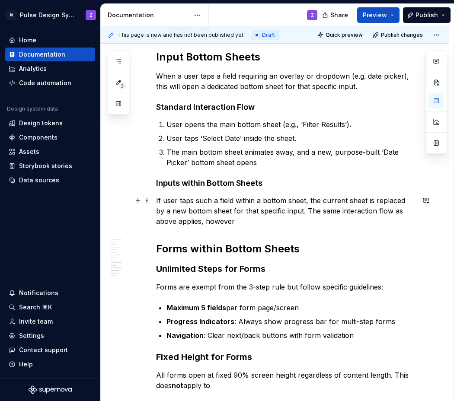
scroll to position [814, 0]
click at [279, 218] on p "If user taps such a field within a bottom sheet, the current sheet is replaced …" at bounding box center [285, 210] width 258 height 31
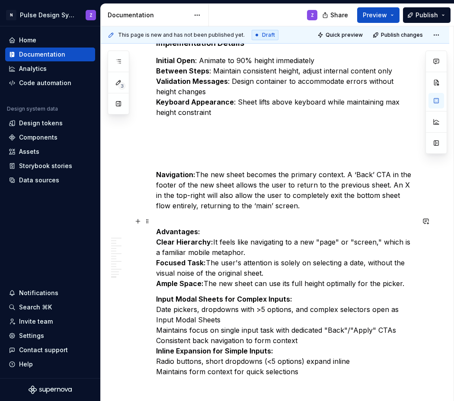
scroll to position [1242, 0]
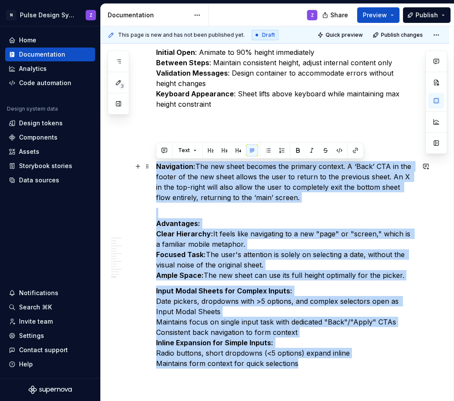
drag, startPoint x: 308, startPoint y: 364, endPoint x: 154, endPoint y: 169, distance: 247.9
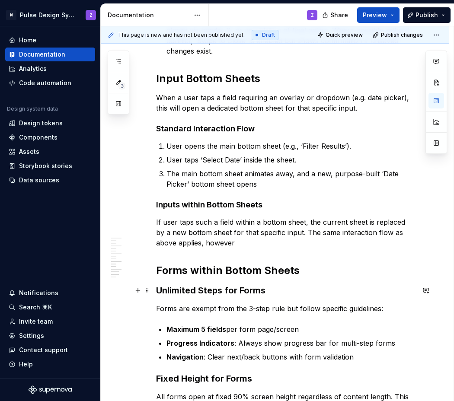
scroll to position [792, 0]
click at [239, 244] on p "If user taps such a field within a bottom sheet, the current sheet is replaced …" at bounding box center [285, 232] width 258 height 31
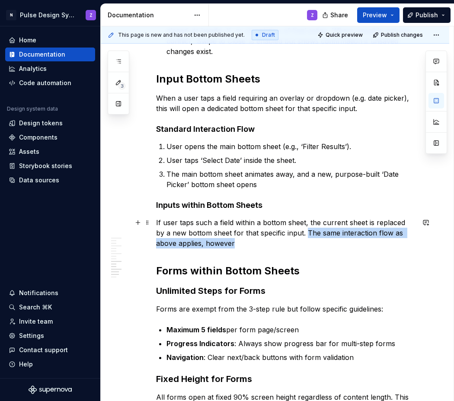
click at [306, 232] on p "If user taps such a field within a bottom sheet, the current sheet is replaced …" at bounding box center [285, 232] width 258 height 31
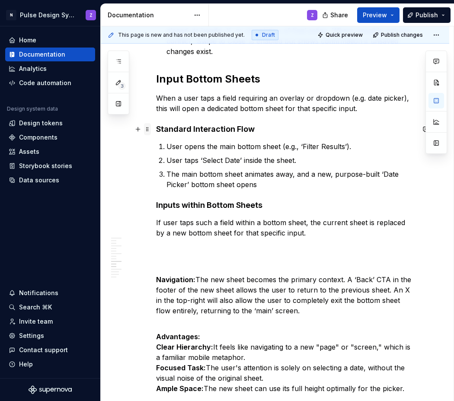
click at [149, 128] on span at bounding box center [147, 129] width 7 height 12
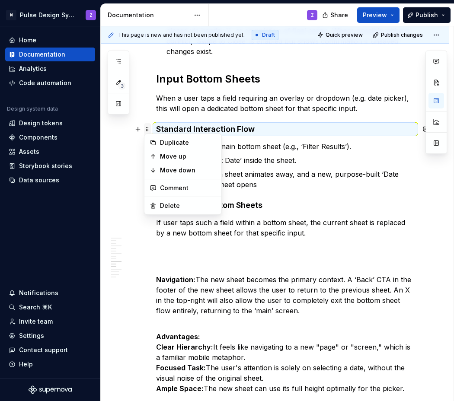
click at [149, 128] on span at bounding box center [147, 129] width 7 height 12
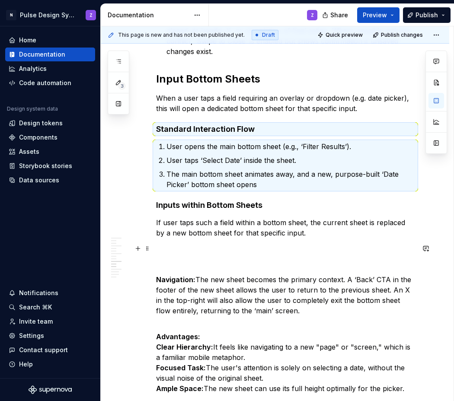
click at [181, 247] on p at bounding box center [285, 248] width 258 height 10
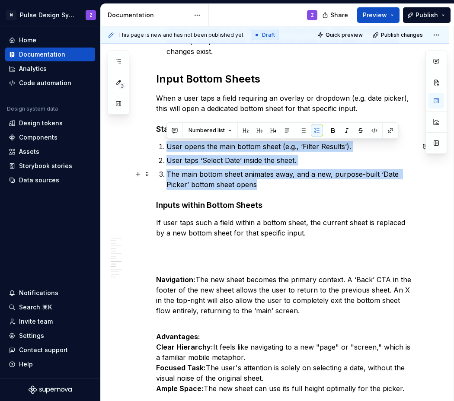
drag, startPoint x: 166, startPoint y: 148, endPoint x: 280, endPoint y: 187, distance: 120.7
click at [280, 187] on ol "User opens the main bottom sheet (e.g., ‘Filter Results’). User taps ‘Select Da…" at bounding box center [290, 165] width 248 height 48
copy ol "User opens the main bottom sheet (e.g., ‘Filter Results’). User taps ‘Select Da…"
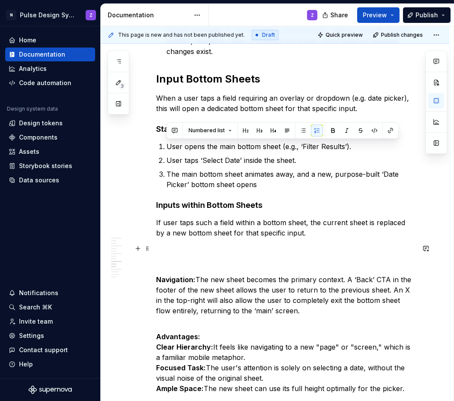
click at [199, 251] on p at bounding box center [285, 248] width 258 height 10
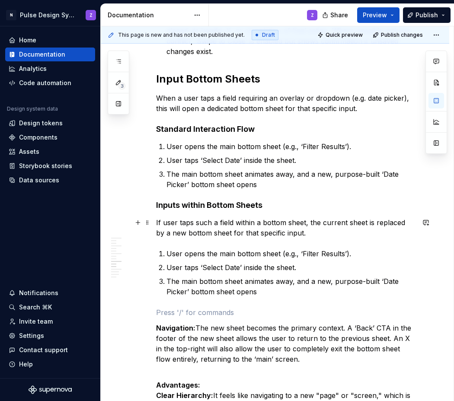
click at [319, 231] on p "If user taps such a field within a bottom sheet, the current sheet is replaced …" at bounding box center [285, 227] width 258 height 21
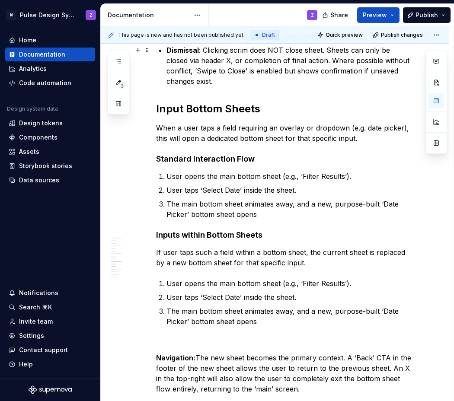
scroll to position [765, 0]
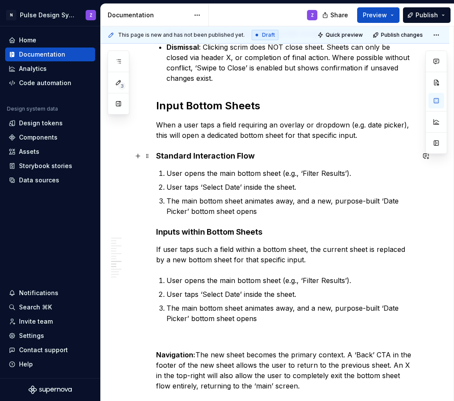
click at [193, 155] on strong "Standard Interaction Flow" at bounding box center [205, 155] width 99 height 9
click at [258, 159] on strong "Standard Input Sheet Interaction Flow" at bounding box center [227, 155] width 143 height 9
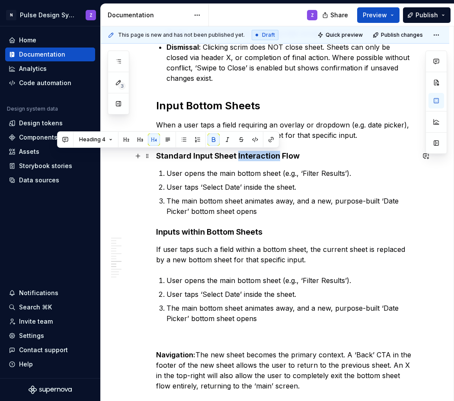
click at [258, 159] on strong "Standard Input Sheet Interaction Flow" at bounding box center [227, 155] width 143 height 9
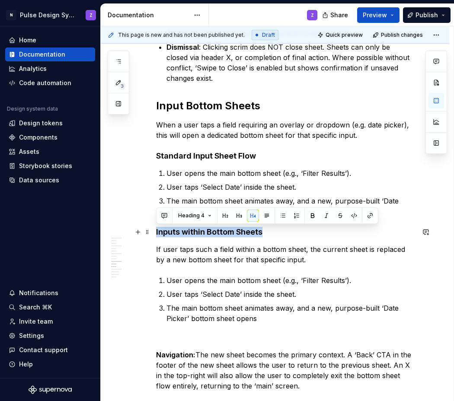
drag, startPoint x: 156, startPoint y: 232, endPoint x: 261, endPoint y: 234, distance: 104.6
click at [261, 234] on h4 "Inputs within Bottom Sheets" at bounding box center [285, 232] width 258 height 10
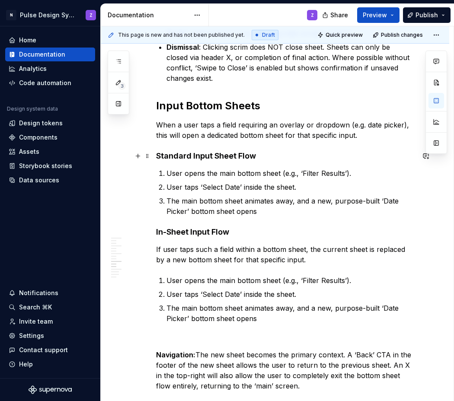
click at [229, 155] on strong "Standard Input Sheet Flow" at bounding box center [206, 155] width 100 height 9
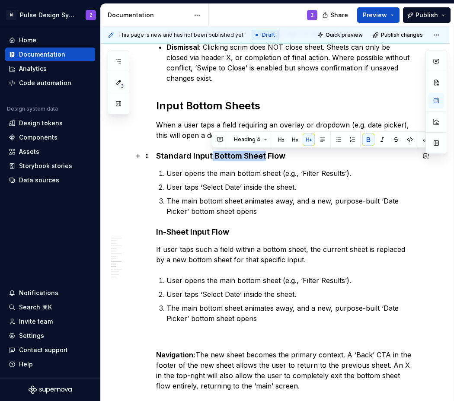
click at [212, 156] on strong "Standard Input Bottom Sheet Flow" at bounding box center [220, 155] width 129 height 9
copy strong "Bottom Sheet"
click at [213, 232] on h4 "In-Sheet Input Flow" at bounding box center [285, 232] width 258 height 10
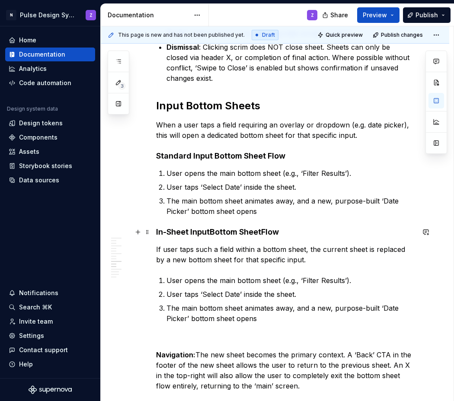
click at [214, 235] on strong "Bottom Sheet" at bounding box center [235, 231] width 51 height 9
click at [263, 233] on h4 "In-Sheet Input Bottom Sheet Flow" at bounding box center [285, 232] width 258 height 10
click at [157, 154] on strong "Standard Input Bottom Sheet Flow" at bounding box center [220, 155] width 129 height 9
click at [191, 159] on strong "‘Standard Input Bottom Sheet Flow" at bounding box center [221, 155] width 131 height 9
click at [156, 233] on h4 "In-Sheet Input Bottom Sheet Flow" at bounding box center [285, 232] width 258 height 10
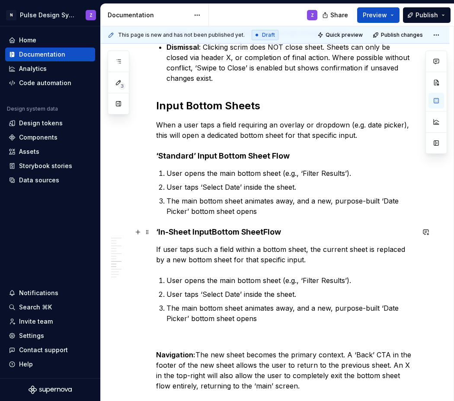
click at [191, 233] on h4 "‘In-Sheet Input Bottom Sheet Flow" at bounding box center [285, 232] width 258 height 10
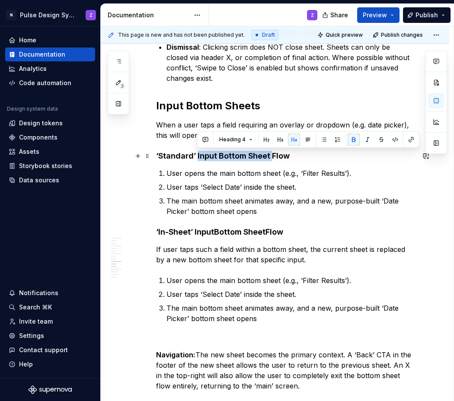
drag, startPoint x: 197, startPoint y: 156, endPoint x: 270, endPoint y: 159, distance: 73.5
click at [270, 159] on strong "‘Standard’ Input Bottom Sheet Flow" at bounding box center [223, 155] width 134 height 9
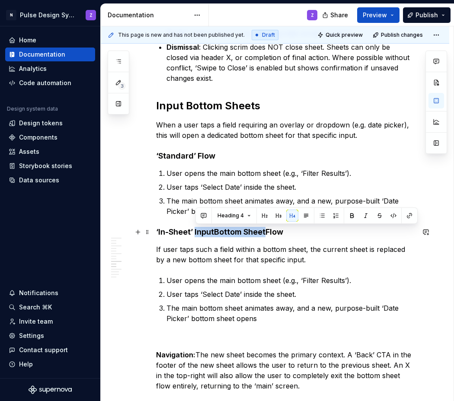
drag, startPoint x: 194, startPoint y: 232, endPoint x: 267, endPoint y: 234, distance: 72.6
click at [267, 234] on h4 "‘In-Sheet’ Input Bottom Sheet Flow" at bounding box center [285, 232] width 258 height 10
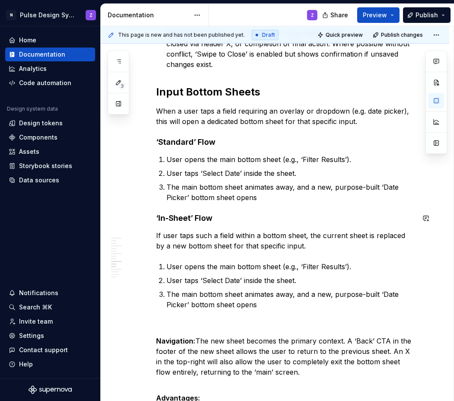
scroll to position [790, 0]
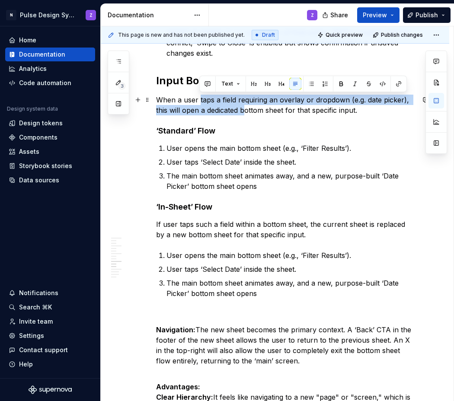
drag, startPoint x: 199, startPoint y: 99, endPoint x: 246, endPoint y: 105, distance: 47.1
click at [246, 105] on p "When a user taps a field requiring an overlay or dropdown (e.g. date picker), t…" at bounding box center [285, 105] width 258 height 21
click at [239, 105] on p "When a user taps a field requiring an overlay or dropdown (e.g. date picker), t…" at bounding box center [285, 105] width 258 height 21
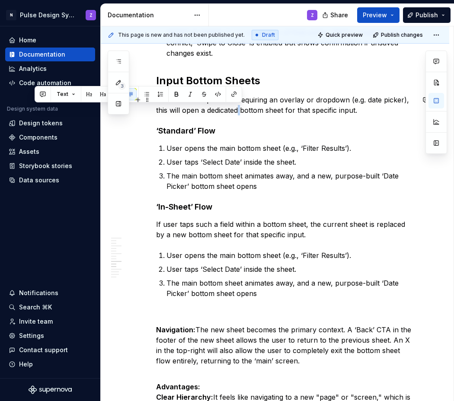
click at [239, 105] on p "When a user taps a field requiring an overlay or dropdown (e.g. date picker), t…" at bounding box center [285, 105] width 258 height 21
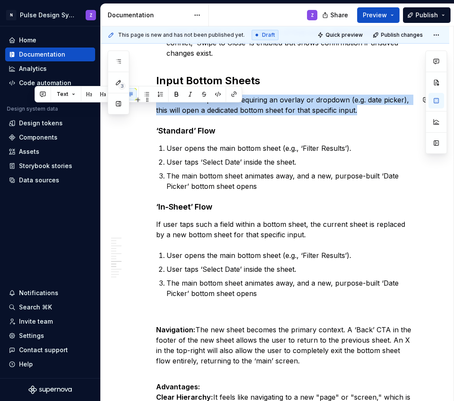
click at [239, 105] on p "When a user taps a field requiring an overlay or dropdown (e.g. date picker), t…" at bounding box center [285, 105] width 258 height 21
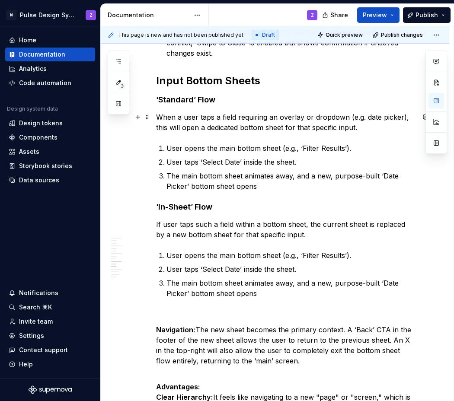
click at [175, 124] on p "When a user taps a field requiring an overlay or dropdown (e.g. date picker), t…" at bounding box center [285, 122] width 258 height 21
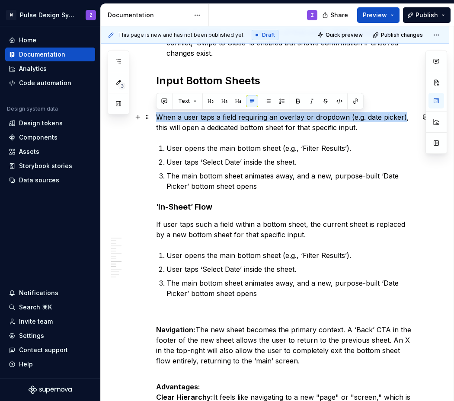
drag, startPoint x: 158, startPoint y: 117, endPoint x: 404, endPoint y: 120, distance: 245.9
click at [404, 120] on p "When a user taps a field requiring an overlay or dropdown (e.g. date picker), t…" at bounding box center [285, 122] width 258 height 21
copy p "When a user taps a field requiring an overlay or dropdown (e.g. date picker)"
click at [173, 223] on p "If user taps such a field within a bottom sheet, the current sheet is replaced …" at bounding box center [285, 229] width 258 height 21
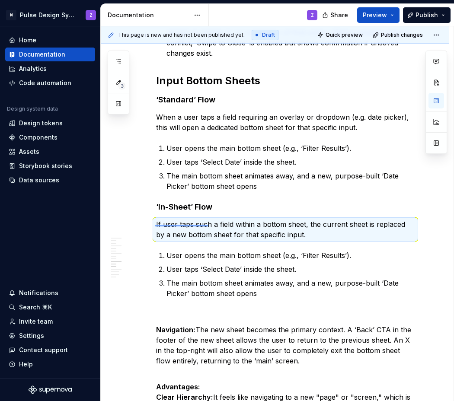
drag, startPoint x: 155, startPoint y: 225, endPoint x: 208, endPoint y: 225, distance: 53.6
click at [208, 225] on div "This page is new and has not been published yet. Draft Quick preview Publish ch…" at bounding box center [277, 213] width 353 height 375
click at [242, 224] on p "If user taps such a field within a bottom sheet, the current sheet is replaced …" at bounding box center [285, 229] width 258 height 21
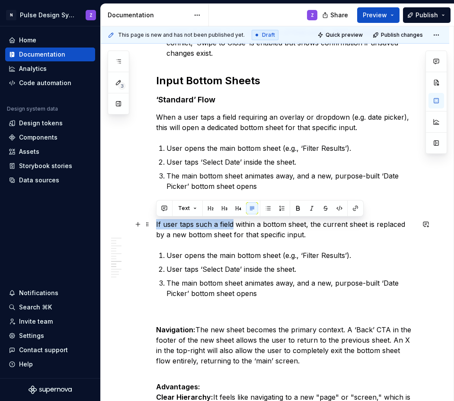
drag, startPoint x: 232, startPoint y: 223, endPoint x: 156, endPoint y: 226, distance: 76.1
click at [156, 226] on p "If user taps such a field within a bottom sheet, the current sheet is replaced …" at bounding box center [285, 229] width 258 height 21
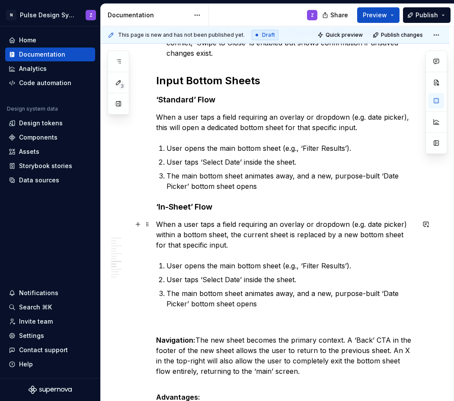
click at [169, 224] on p "When a user taps a field requiring an overlay or dropdown (e.g. date picker) wi…" at bounding box center [285, 234] width 258 height 31
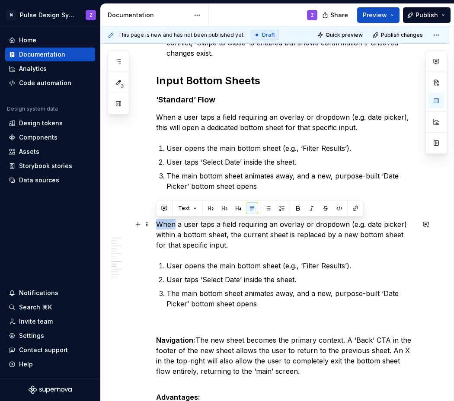
click at [169, 224] on p "When a user taps a field requiring an overlay or dropdown (e.g. date picker) wi…" at bounding box center [285, 234] width 258 height 31
click at [229, 228] on p "When a user taps a field requiring an overlay or dropdown (e.g. date picker) wi…" at bounding box center [285, 234] width 258 height 31
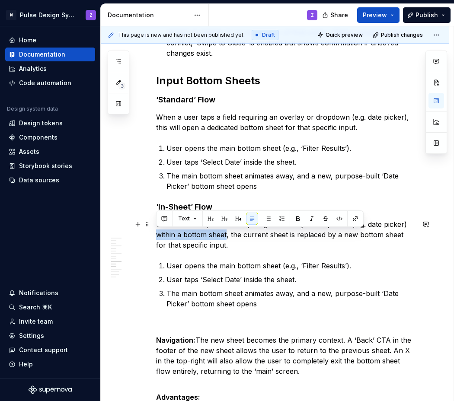
drag, startPoint x: 157, startPoint y: 235, endPoint x: 226, endPoint y: 239, distance: 68.8
click at [226, 239] on p "When a user taps a field requiring an overlay or dropdown (e.g. date picker) wi…" at bounding box center [285, 234] width 258 height 31
click at [293, 217] on button "button" at bounding box center [298, 219] width 12 height 12
click at [261, 233] on p "When a user taps a field requiring an overlay or dropdown (e.g. date picker) wi…" at bounding box center [285, 234] width 258 height 31
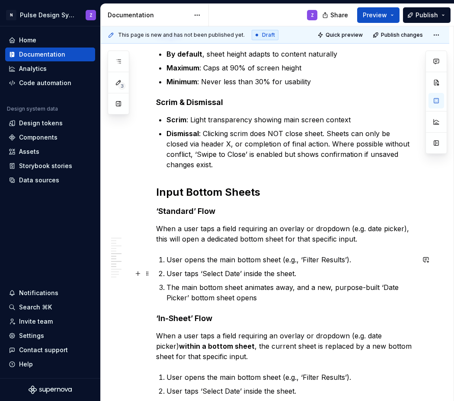
scroll to position [671, 0]
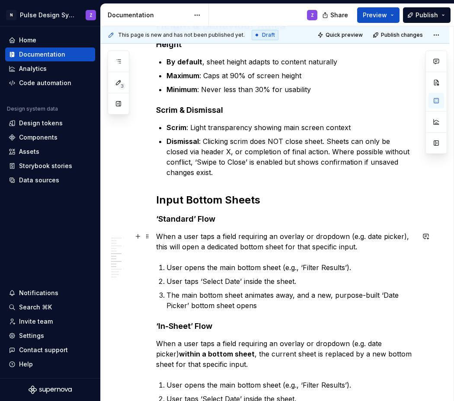
click at [403, 237] on p "When a user taps a field requiring an overlay or dropdown (e.g. date picker), t…" at bounding box center [285, 241] width 258 height 21
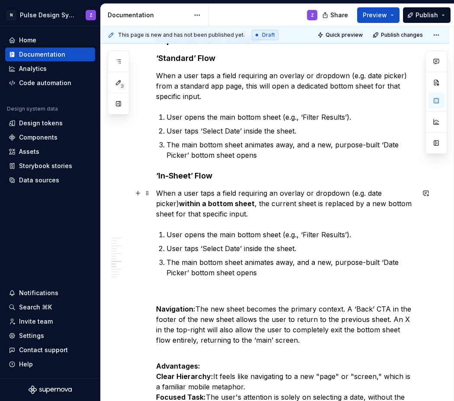
scroll to position [833, 0]
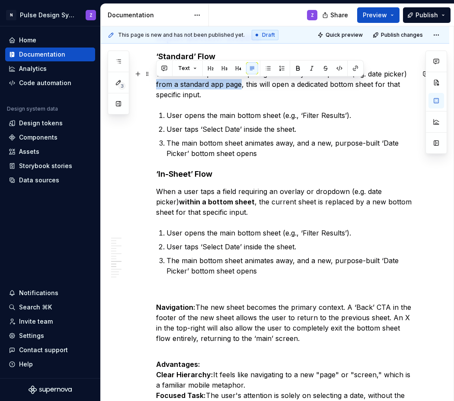
drag, startPoint x: 156, startPoint y: 85, endPoint x: 241, endPoint y: 85, distance: 84.3
click at [241, 85] on p "When a user taps a field requiring an overlay or dropdown (e.g. date picker) fr…" at bounding box center [285, 84] width 258 height 31
click at [293, 68] on button "button" at bounding box center [298, 68] width 12 height 12
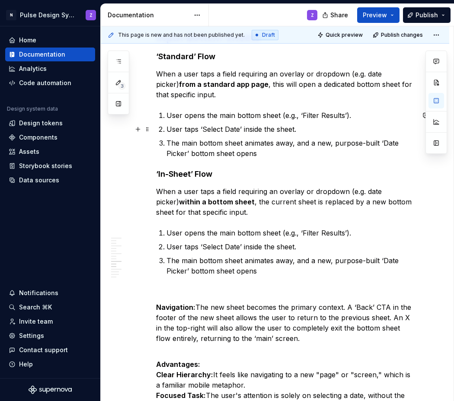
click at [281, 128] on p "User taps ‘Select Date’ inside the sheet." at bounding box center [290, 129] width 248 height 10
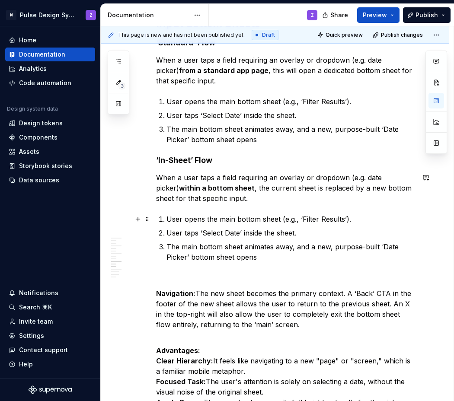
scroll to position [847, 0]
click at [270, 259] on p "The main bottom sheet animates away, and a new, purpose-built ‘Date Picker’ bot…" at bounding box center [290, 251] width 248 height 21
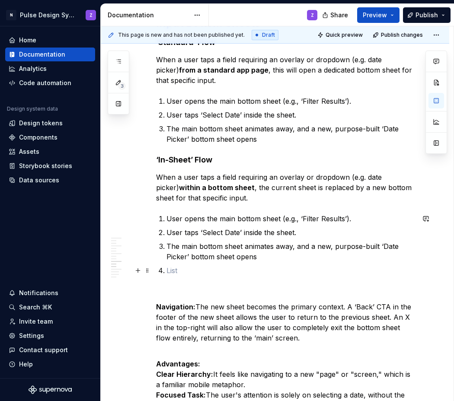
click at [190, 267] on p at bounding box center [290, 270] width 248 height 10
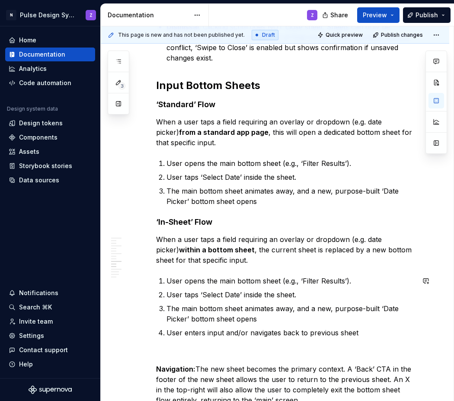
scroll to position [776, 0]
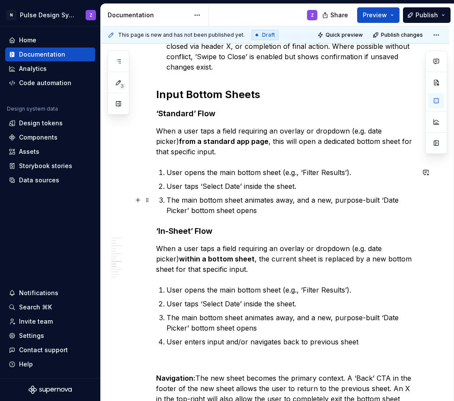
click at [289, 207] on p "The main bottom sheet animates away, and a new, purpose-built ‘Date Picker’ bot…" at bounding box center [290, 205] width 248 height 21
click at [282, 328] on p "The main bottom sheet animates away, and a new, purpose-built ‘Date Picker’ bot…" at bounding box center [290, 322] width 248 height 21
click at [363, 344] on p "User enters input and/or navigates back to previous sheet" at bounding box center [290, 342] width 248 height 10
click at [327, 303] on p "User taps ‘Select Date’ inside the sheet." at bounding box center [290, 304] width 248 height 10
click at [360, 289] on p "User opens the main bottom sheet (e.g., ‘Filter Results’)." at bounding box center [290, 290] width 248 height 10
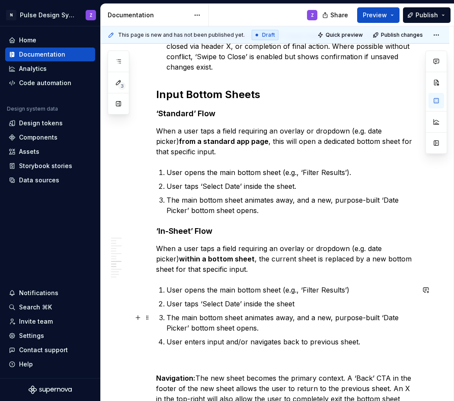
click at [283, 329] on p "The main bottom sheet animates away, and a new, purpose-built ‘Date Picker’ bot…" at bounding box center [290, 322] width 248 height 21
click at [361, 342] on p "User enters input and/or navigates back to previous sheet." at bounding box center [290, 342] width 248 height 10
click at [281, 210] on p "The main bottom sheet animates away, and a new, purpose-built ‘Date Picker’ bot…" at bounding box center [290, 205] width 248 height 21
click at [302, 188] on p "User taps ‘Select Date’ inside the sheet." at bounding box center [290, 186] width 248 height 10
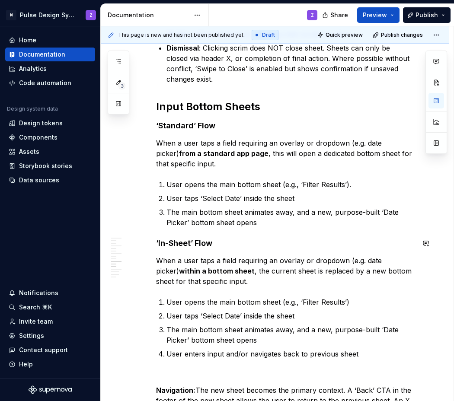
scroll to position [760, 0]
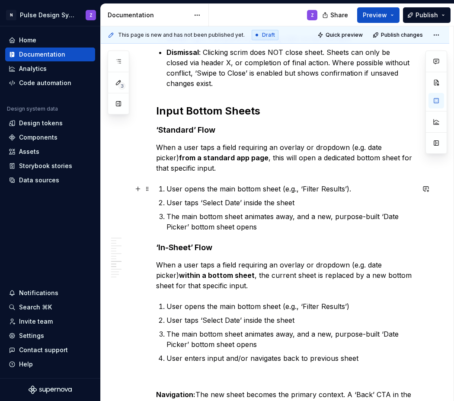
click at [350, 190] on p "User opens the main bottom sheet (e.g., ‘Filter Results’)." at bounding box center [290, 189] width 248 height 10
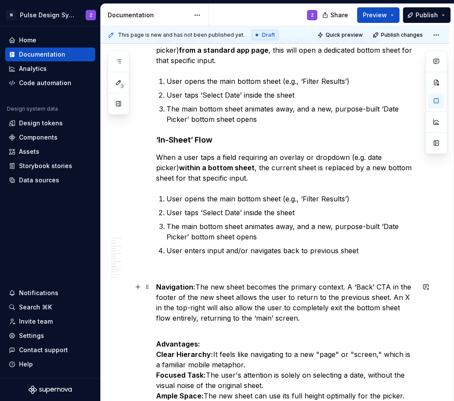
scroll to position [875, 0]
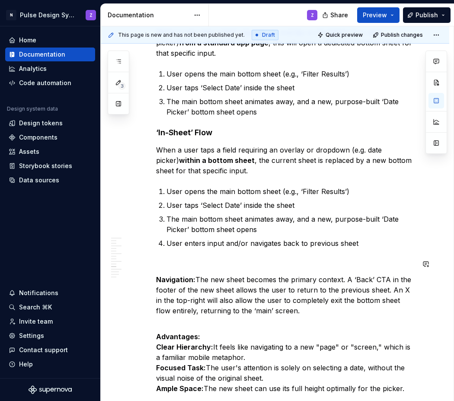
click at [179, 260] on p at bounding box center [285, 264] width 258 height 10
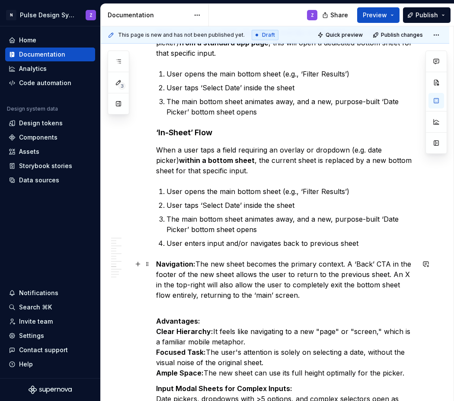
click at [197, 264] on p "Navigation: The new sheet becomes the primary context. A ‘Back’ CTA in the foot…" at bounding box center [285, 279] width 258 height 41
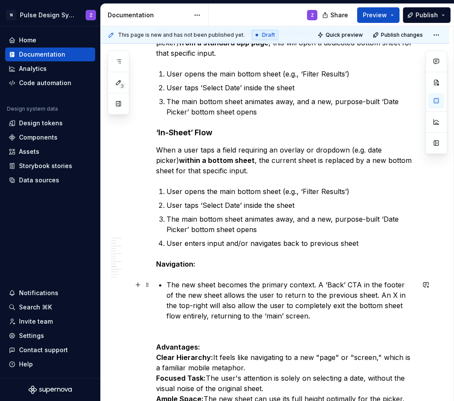
click at [317, 286] on p "The new sheet becomes the primary context. A ‘Back’ CTA in the footer of the ne…" at bounding box center [290, 300] width 248 height 41
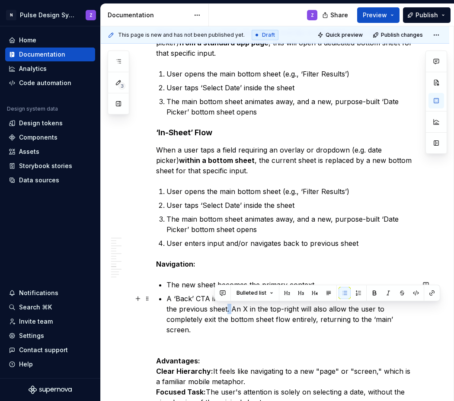
drag, startPoint x: 219, startPoint y: 309, endPoint x: 214, endPoint y: 310, distance: 5.2
click at [214, 310] on p "A ‘Back’ CTA in the footer of the new sheet allows the user to return to the pr…" at bounding box center [290, 313] width 248 height 41
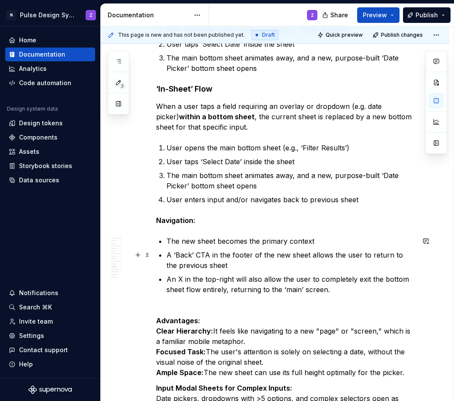
scroll to position [925, 0]
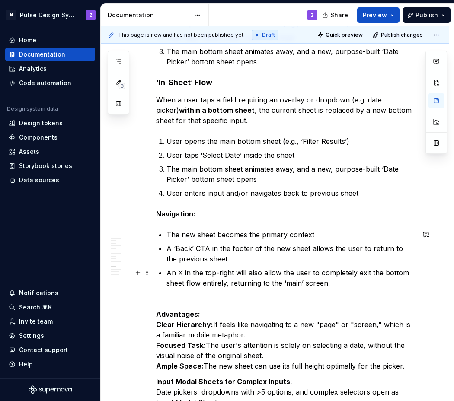
click at [251, 274] on p "An X in the top-right will also allow the user to completely exit the bottom sh…" at bounding box center [290, 277] width 248 height 21
click at [327, 282] on p "An X in the top-right will allow the user to completely exit the bottom sheet f…" at bounding box center [290, 277] width 248 height 21
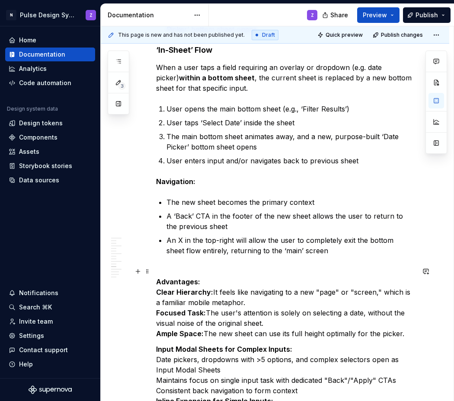
scroll to position [973, 0]
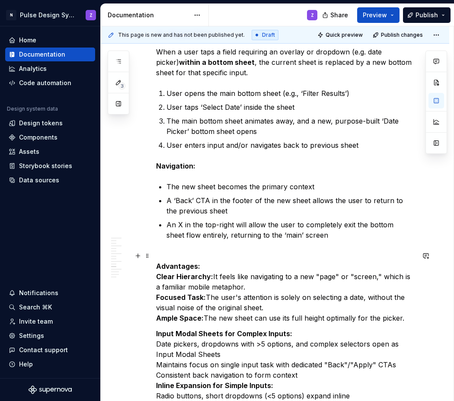
click at [198, 256] on p "Advantages: Clear Hierarchy: It feels like navigating to a new "page" or "scree…" at bounding box center [285, 287] width 258 height 73
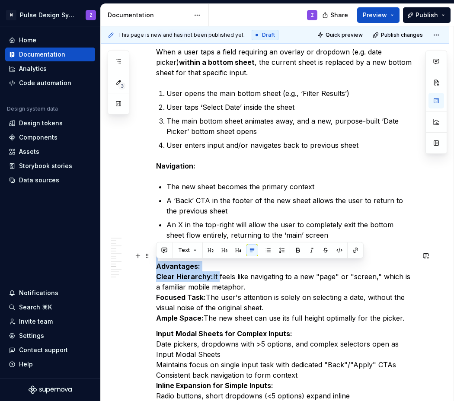
drag, startPoint x: 216, startPoint y: 278, endPoint x: 154, endPoint y: 259, distance: 64.6
click at [154, 259] on div "Bottom Sheets are a transient surface which open from the bottom of the screen,…" at bounding box center [275, 46] width 348 height 1738
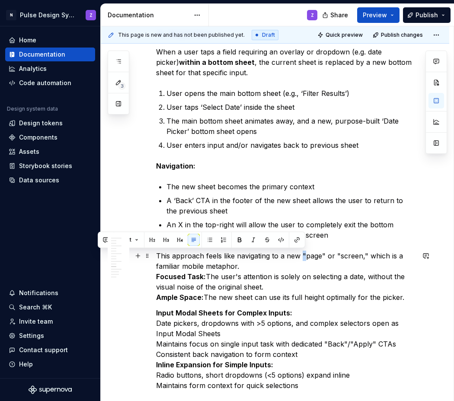
click at [301, 256] on p "This approach feels like navigating to a new "page" or "screen," which is a fam…" at bounding box center [285, 277] width 258 height 52
click at [319, 256] on p "This approach feels like navigating to a new ‘page" or "screen," which is a fam…" at bounding box center [285, 277] width 258 height 52
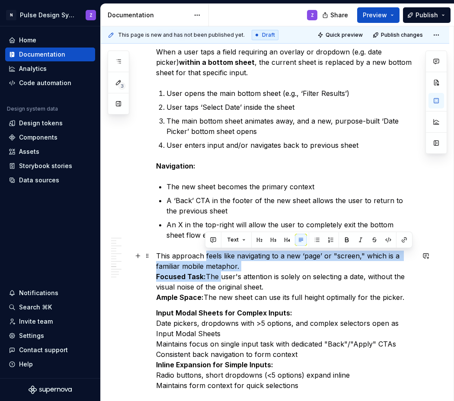
drag, startPoint x: 205, startPoint y: 256, endPoint x: 218, endPoint y: 278, distance: 25.7
click at [218, 278] on p "This approach feels like navigating to a new ‘page’ or "screen," which is a fam…" at bounding box center [285, 277] width 258 height 52
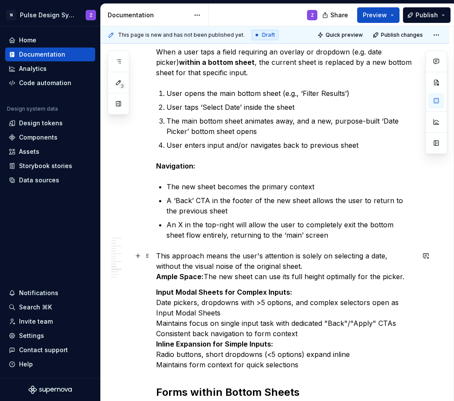
click at [332, 257] on p "This approach means the user's attention is solely on selecting a date, without…" at bounding box center [285, 266] width 258 height 31
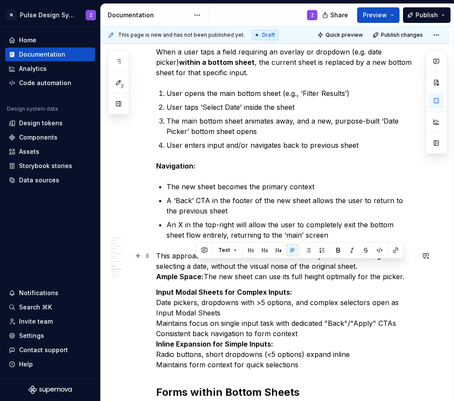
drag, startPoint x: 330, startPoint y: 267, endPoint x: 411, endPoint y: 280, distance: 82.3
click at [411, 280] on p "This approach means the user's attention is solely on one action e.g. selecting…" at bounding box center [285, 266] width 258 height 31
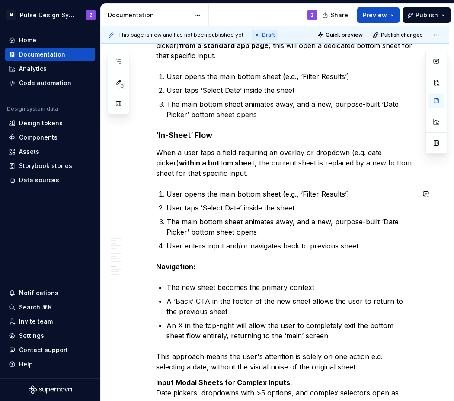
scroll to position [885, 0]
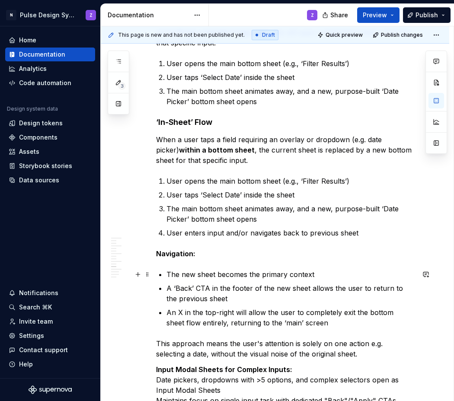
click at [168, 272] on p "The new sheet becomes the primary context" at bounding box center [290, 274] width 248 height 10
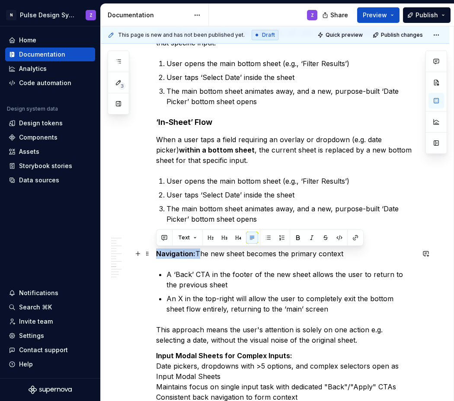
drag, startPoint x: 196, startPoint y: 253, endPoint x: 157, endPoint y: 254, distance: 39.3
click at [157, 254] on p "Navigation: The new sheet becomes the primary context" at bounding box center [285, 253] width 258 height 10
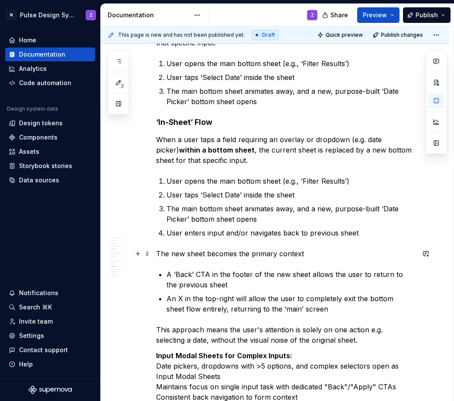
click at [161, 254] on p "The new sheet becomes the primary context" at bounding box center [285, 253] width 258 height 10
click at [184, 253] on p "In this context, the new sheet becomes the primary context" at bounding box center [285, 253] width 258 height 10
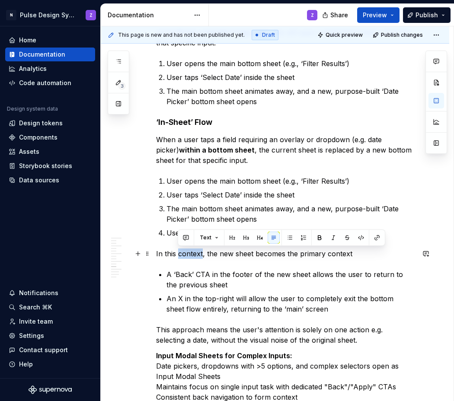
click at [184, 253] on p "In this context, the new sheet becomes the primary context" at bounding box center [285, 253] width 258 height 10
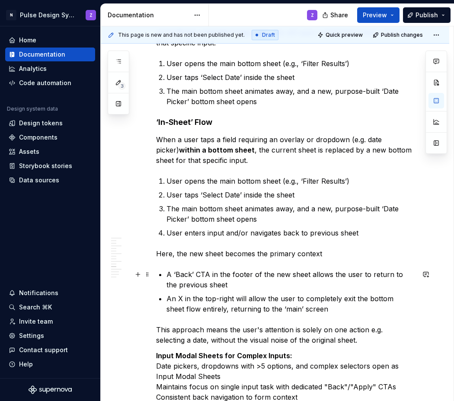
click at [168, 276] on p "A ‘Back’ CTA in the footer of the new sheet allows the user to return to the pr…" at bounding box center [290, 279] width 248 height 21
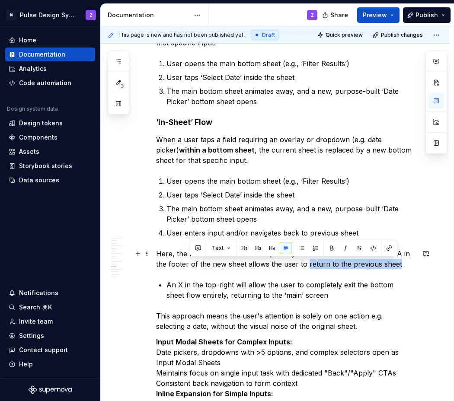
drag, startPoint x: 305, startPoint y: 265, endPoint x: 398, endPoint y: 265, distance: 92.0
click at [398, 265] on p "Here, the new sheet becomes the primary context. User can A ‘Back’ CTA in the f…" at bounding box center [285, 258] width 258 height 21
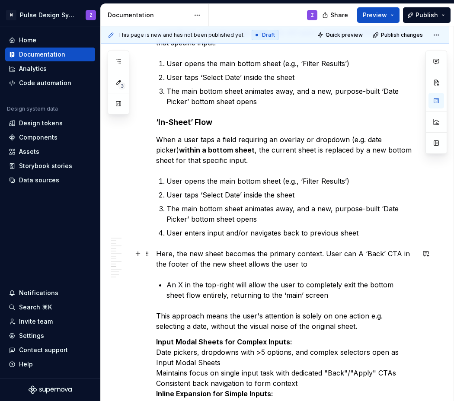
click at [353, 254] on p "Here, the new sheet becomes the primary context. User can A ‘Back’ CTA in the f…" at bounding box center [285, 258] width 258 height 21
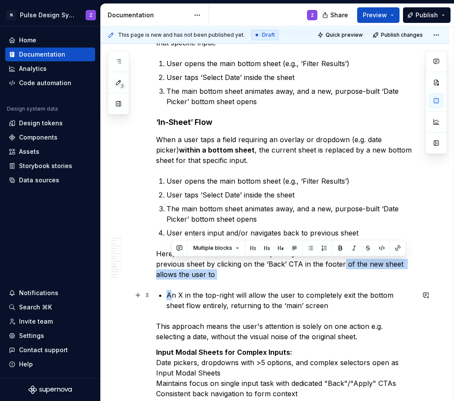
drag, startPoint x: 343, startPoint y: 264, endPoint x: 171, endPoint y: 296, distance: 174.9
click at [171, 296] on div "Bottom Sheets are a transient surface which open from the bottom of the screen,…" at bounding box center [285, 44] width 258 height 1517
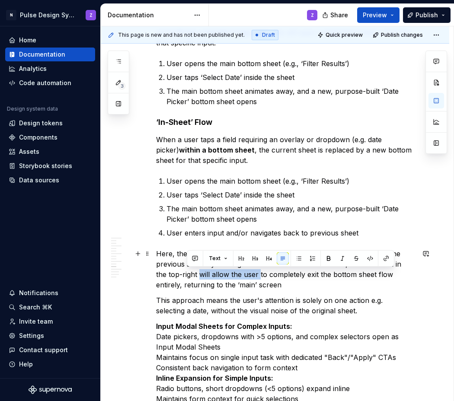
drag, startPoint x: 187, startPoint y: 275, endPoint x: 246, endPoint y: 277, distance: 59.2
click at [246, 277] on p "Here, the new sheet becomes the primary context. User can return to the previou…" at bounding box center [285, 268] width 258 height 41
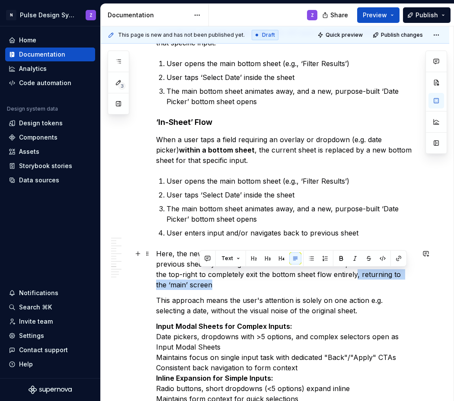
click at [345, 281] on p "Here, the new sheet becomes the primary context. User can return to the previou…" at bounding box center [285, 268] width 258 height 41
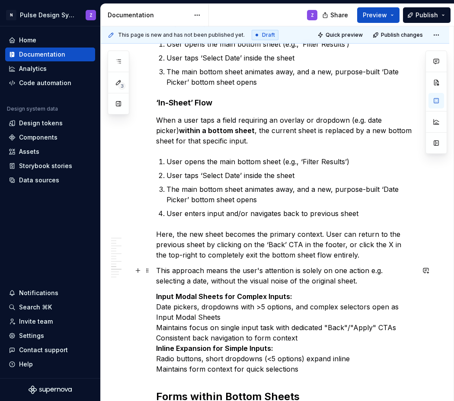
scroll to position [912, 0]
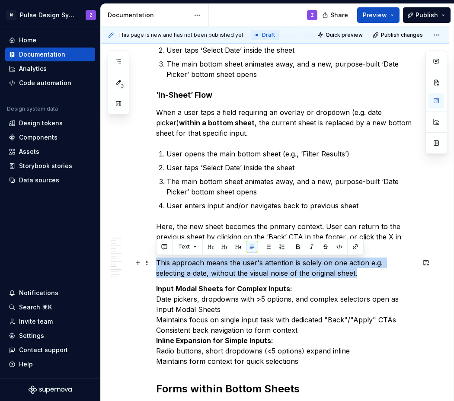
drag, startPoint x: 156, startPoint y: 263, endPoint x: 329, endPoint y: 277, distance: 173.4
click at [329, 277] on p "This approach means the user's attention is solely on one action e.g. selecting…" at bounding box center [285, 268] width 258 height 21
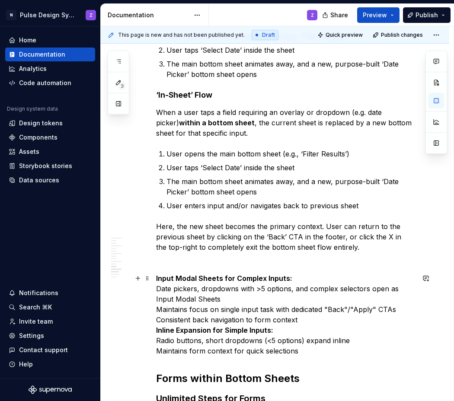
click at [176, 275] on strong "Input Modal Sheets for Complex Inputs:" at bounding box center [224, 278] width 136 height 9
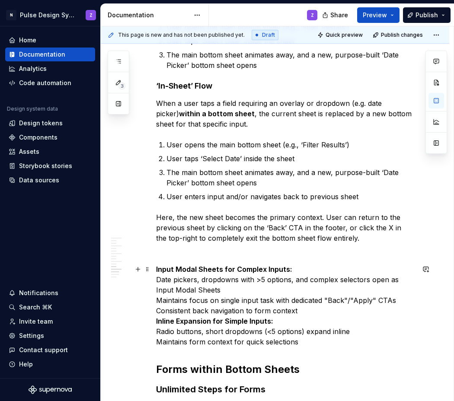
scroll to position [924, 0]
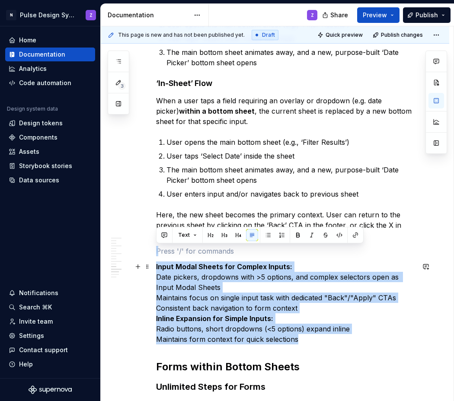
drag, startPoint x: 166, startPoint y: 254, endPoint x: 312, endPoint y: 336, distance: 167.2
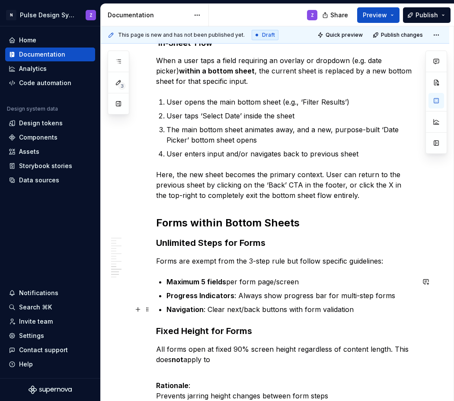
scroll to position [979, 0]
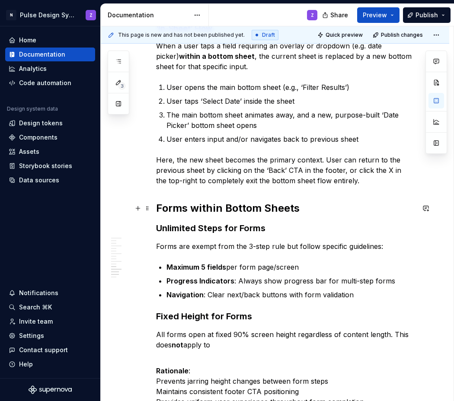
click at [191, 210] on h2 "Forms within Bottom Sheets" at bounding box center [285, 208] width 258 height 14
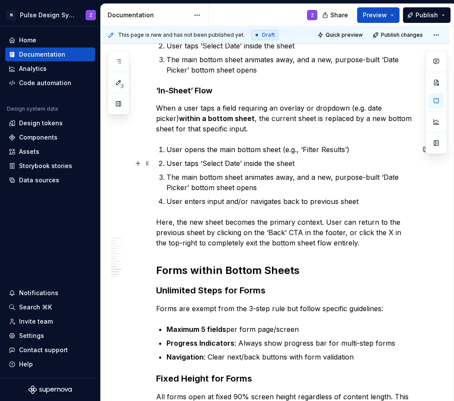
scroll to position [980, 0]
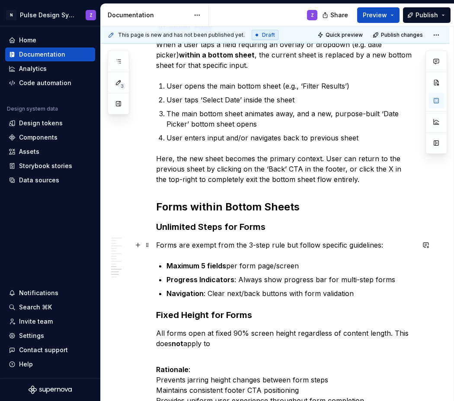
click at [177, 245] on p "Forms are exempt from the 3-step rule but follow specific guidelines:" at bounding box center [285, 245] width 258 height 10
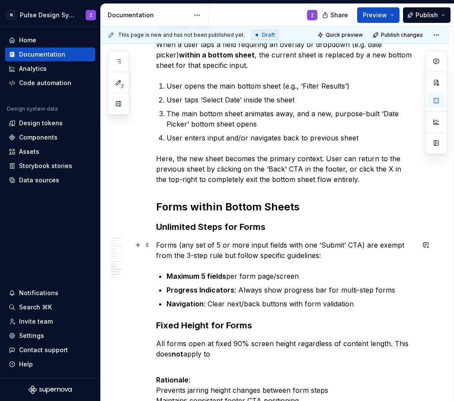
click at [195, 244] on p "Forms (any set of 5 or more input fields with one ‘Submit’ CTA) are exempt from…" at bounding box center [285, 250] width 258 height 21
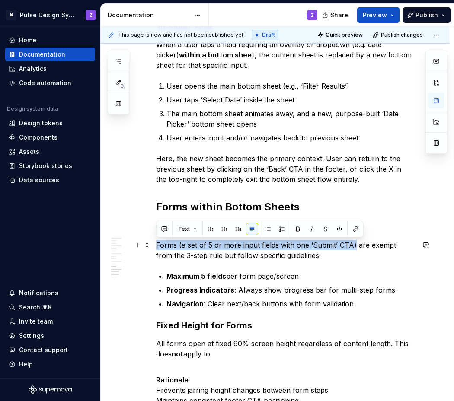
drag, startPoint x: 156, startPoint y: 242, endPoint x: 352, endPoint y: 245, distance: 196.2
click at [352, 245] on p "Forms (a set of 5 or more input fields with one ‘Submit’ CTA) are exempt from t…" at bounding box center [285, 250] width 258 height 21
copy p "Forms (a set of 5 or more input fields with one ‘Submit’ CTA)"
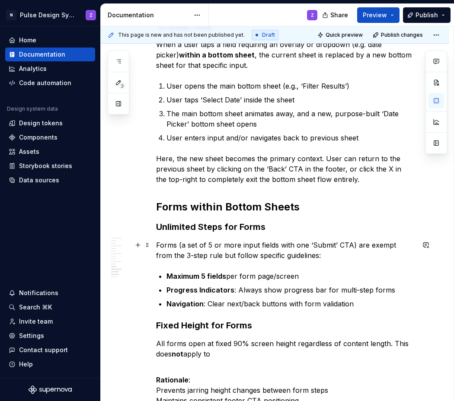
click at [230, 260] on p "Forms (a set of 5 or more input fields with one ‘Submit’ CTA) are exempt from t…" at bounding box center [285, 250] width 258 height 21
click at [336, 246] on p "Forms (a set of 5 or more input fields with one ‘Submit’ CTA) are exempt from t…" at bounding box center [285, 250] width 258 height 21
click at [256, 254] on p "Forms (a set of 5 or more input fields with one ‘Submit’ or equivalent CTA) are…" at bounding box center [285, 250] width 258 height 21
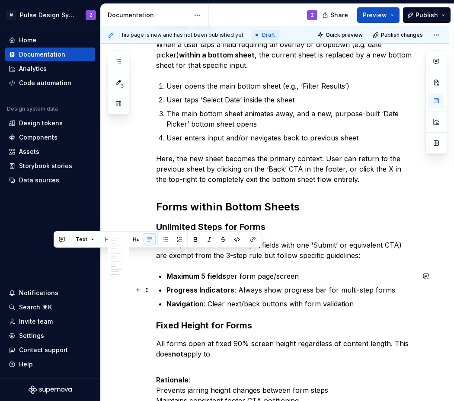
click at [290, 283] on ul "Maximum 5 fields per form page/screen Progress Indicators : Always show progres…" at bounding box center [290, 290] width 248 height 38
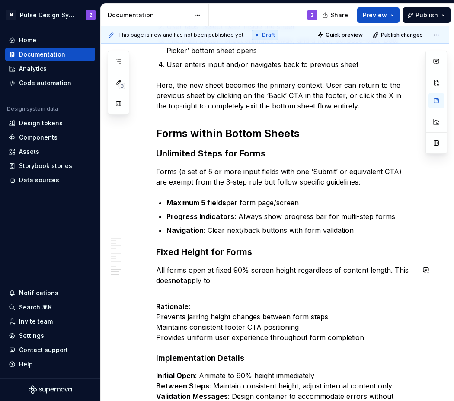
scroll to position [1055, 0]
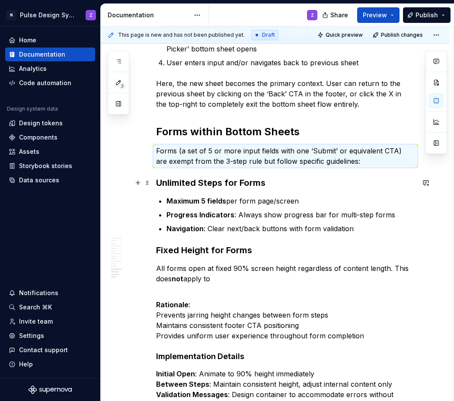
click at [171, 183] on h3 "Unlimited Steps for Forms" at bounding box center [285, 183] width 258 height 12
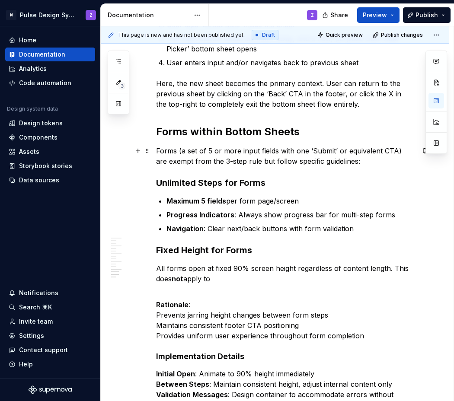
click at [350, 161] on p "Forms (a set of 5 or more input fields with one ‘Submit’ or equivalent CTA) are…" at bounding box center [285, 156] width 258 height 21
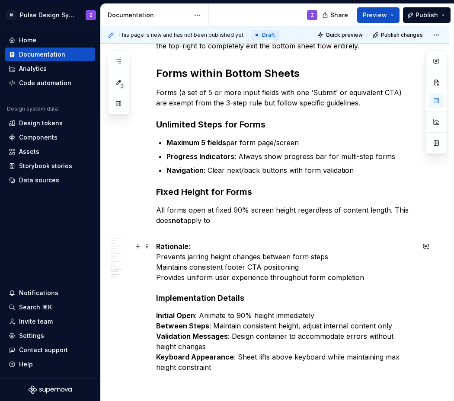
scroll to position [1107, 0]
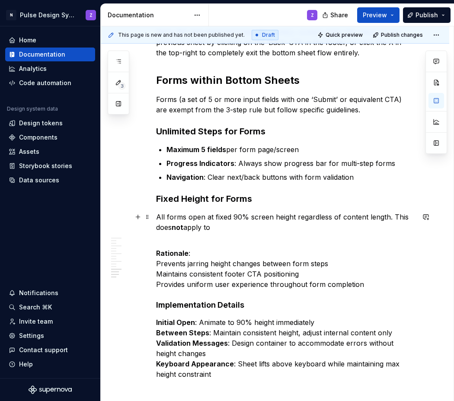
click at [166, 218] on p "All forms open at fixed 90% screen height regardless of content length. This do…" at bounding box center [285, 227] width 258 height 31
click at [272, 217] on p "All bottom sheets containing forms open at fixed 90% screen height regardless o…" at bounding box center [285, 227] width 258 height 31
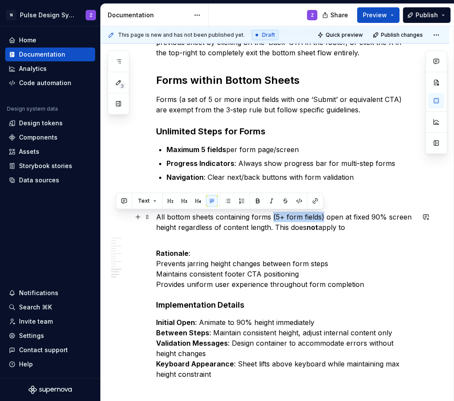
drag, startPoint x: 272, startPoint y: 219, endPoint x: 323, endPoint y: 220, distance: 50.6
click at [323, 220] on p "All bottom sheets containing forms (5+ form fields) open at fixed 90% screen he…" at bounding box center [285, 227] width 258 height 31
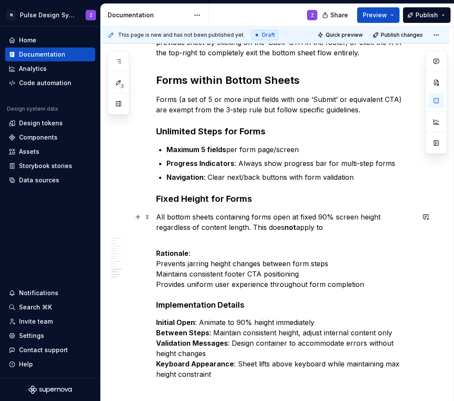
click at [251, 219] on p "All bottom sheets containing forms open at fixed 90% screen height regardless o…" at bounding box center [285, 227] width 258 height 31
drag, startPoint x: 275, startPoint y: 218, endPoint x: 283, endPoint y: 233, distance: 16.6
click at [275, 218] on p "All bottom sheets containing a forms open at fixed 90% screen height regardless…" at bounding box center [285, 227] width 258 height 31
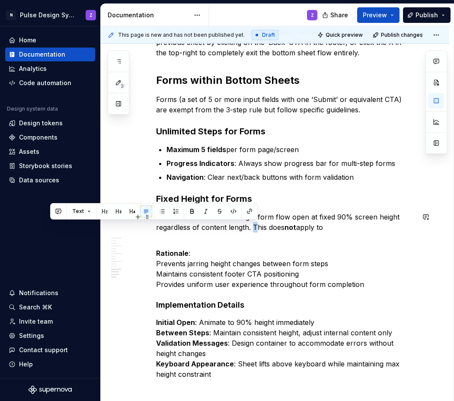
click at [255, 229] on p "All bottom sheets containing a form flow open at fixed 90% screen height regard…" at bounding box center [285, 227] width 258 height 31
click at [272, 223] on p "All bottom sheets containing a form flow open at fixed 90% screen height regard…" at bounding box center [285, 227] width 258 height 31
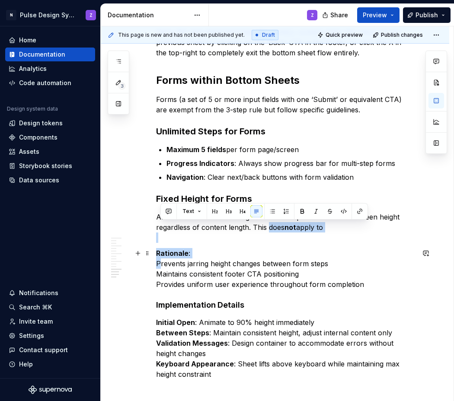
drag, startPoint x: 269, startPoint y: 227, endPoint x: 159, endPoint y: 265, distance: 115.6
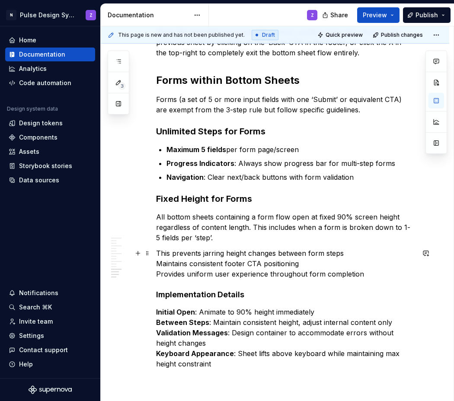
click at [161, 266] on p "This prevents jarring height changes between form steps Maintains consistent fo…" at bounding box center [285, 263] width 258 height 31
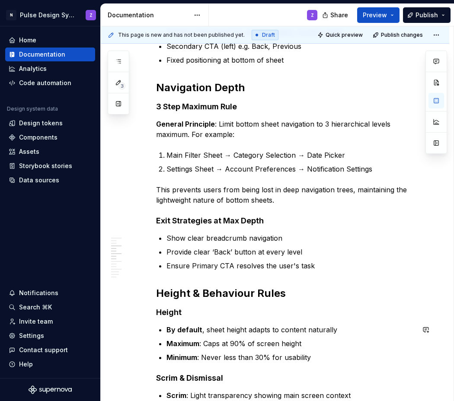
scroll to position [395, 0]
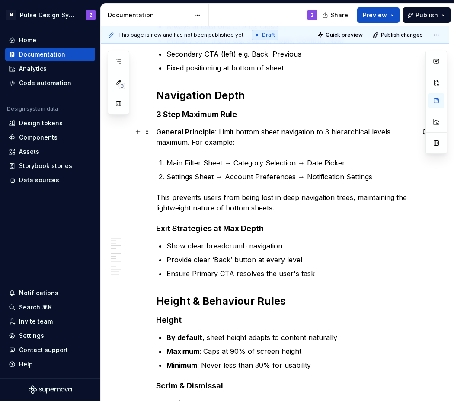
click at [390, 131] on p "General Principle : Limit bottom sheet navigation to 3 hierarchical levels maxi…" at bounding box center [285, 137] width 258 height 21
click at [289, 258] on p "Provide clear ‘Back’ button at every level" at bounding box center [290, 259] width 248 height 10
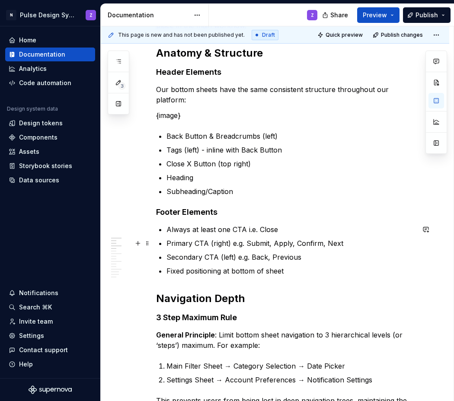
scroll to position [10, 0]
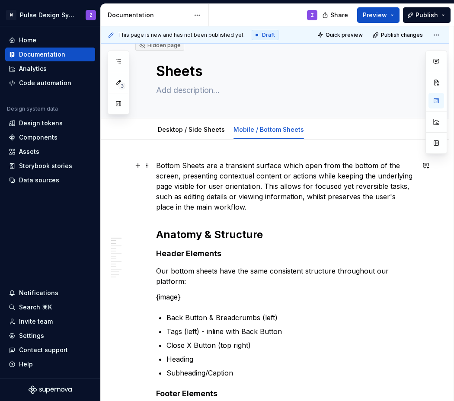
click at [264, 184] on p "Bottom Sheets are a transient surface which open from the bottom of the screen,…" at bounding box center [285, 186] width 258 height 52
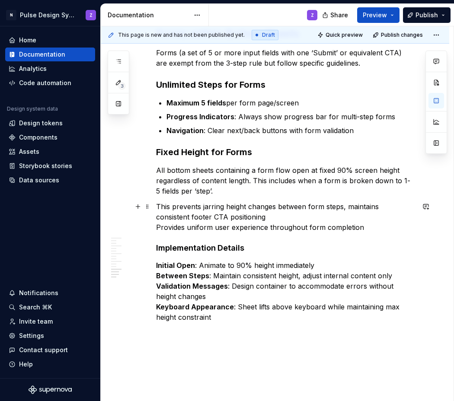
scroll to position [1157, 0]
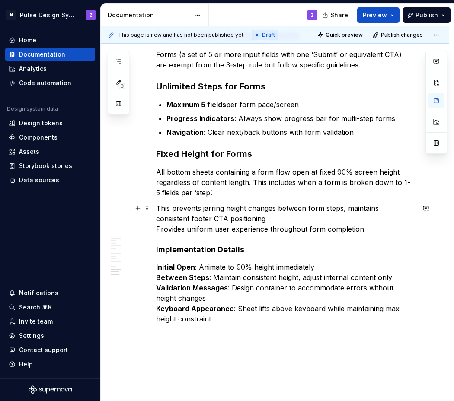
click at [299, 217] on p "This prevents jarring height changes between form steps, maintains consistent f…" at bounding box center [285, 218] width 258 height 31
click at [191, 220] on p "This prevents jarring height changes between form steps, maintains consistent f…" at bounding box center [285, 218] width 258 height 31
click at [160, 229] on p "This prevents jarring height changes between form steps, maintains consistent h…" at bounding box center [285, 218] width 258 height 31
click at [312, 229] on p "This prevents jarring height changes between form steps, maintains consistent h…" at bounding box center [285, 218] width 258 height 31
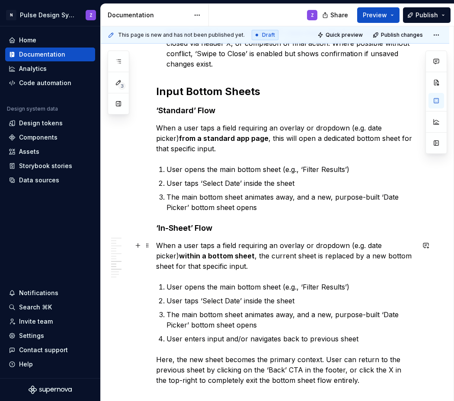
scroll to position [790, 0]
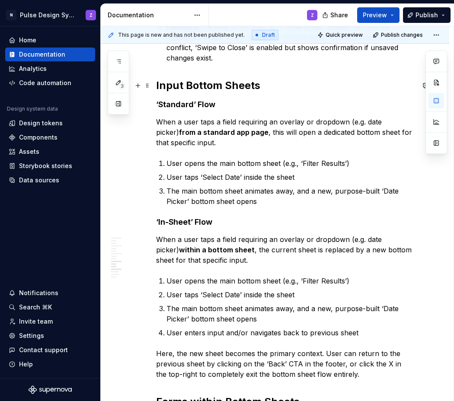
click at [262, 89] on h2 "Input Bottom Sheets" at bounding box center [285, 86] width 258 height 14
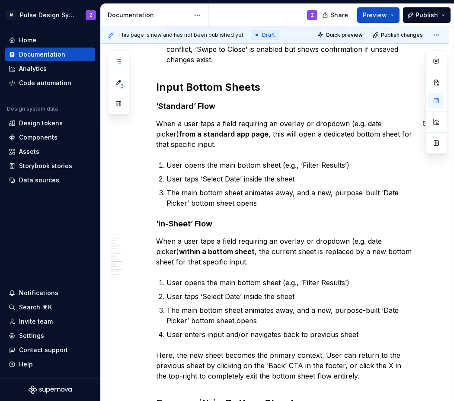
click at [265, 148] on p "When a user taps a field requiring an overlay or dropdown (e.g. date picker) fr…" at bounding box center [285, 133] width 258 height 31
click at [200, 144] on p "When a user taps a field requiring an overlay or dropdown (e.g. date picker) fr…" at bounding box center [285, 133] width 258 height 31
click at [269, 146] on p "When a user taps a field requiring an overlay or dropdown (e.g. date picker) fr…" at bounding box center [285, 133] width 258 height 31
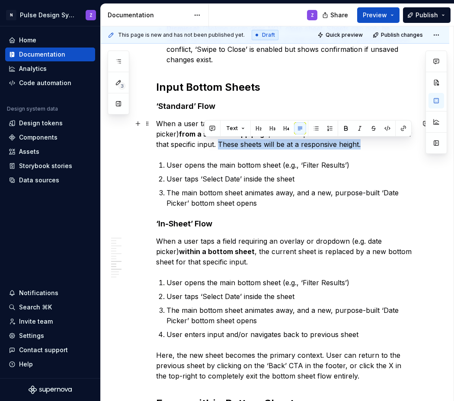
drag, startPoint x: 204, startPoint y: 145, endPoint x: 347, endPoint y: 147, distance: 143.0
click at [347, 147] on p "When a user taps a field requiring an overlay or dropdown (e.g. date picker) fr…" at bounding box center [285, 133] width 258 height 31
copy p "These sheets will be at a responsive height."
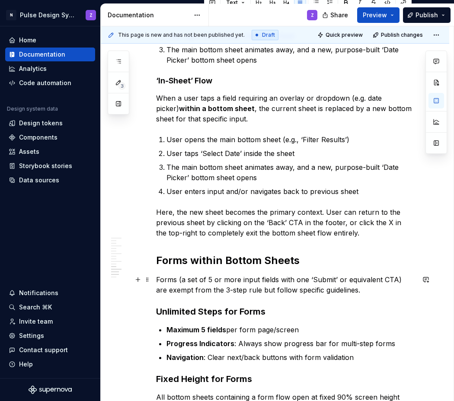
scroll to position [931, 0]
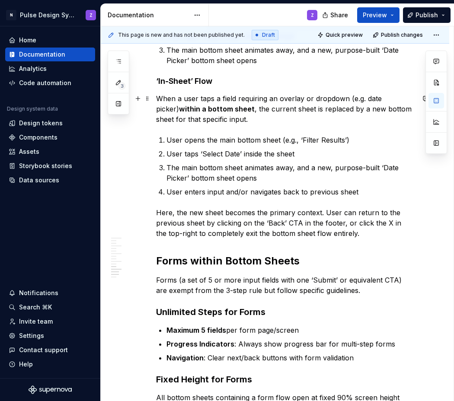
click at [248, 120] on p "When a user taps a field requiring an overlay or dropdown (e.g. date picker) wi…" at bounding box center [285, 108] width 258 height 31
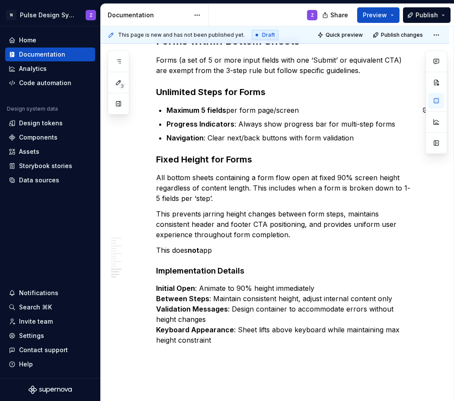
scroll to position [1153, 0]
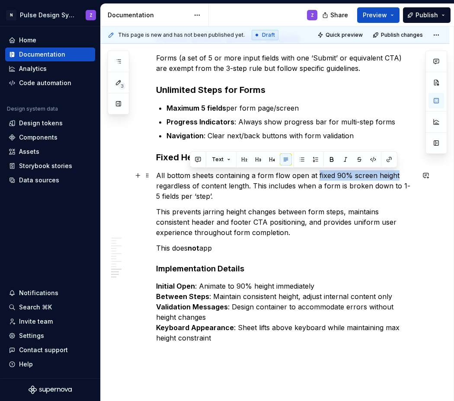
drag, startPoint x: 316, startPoint y: 176, endPoint x: 396, endPoint y: 177, distance: 79.9
click at [396, 177] on p "All bottom sheets containing a form flow open at fixed 90% screen height regard…" at bounding box center [285, 185] width 258 height 31
click at [328, 157] on button "button" at bounding box center [331, 159] width 12 height 12
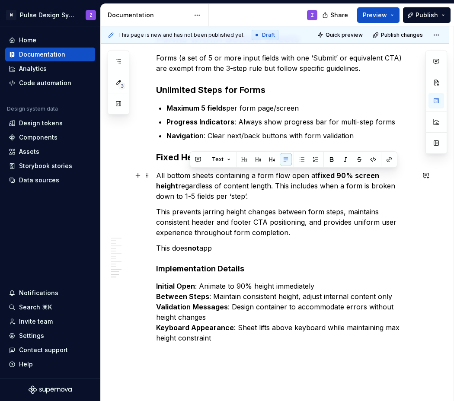
click at [236, 197] on p "All bottom sheets containing a form flow open at fixed 90% screen height regard…" at bounding box center [285, 185] width 258 height 31
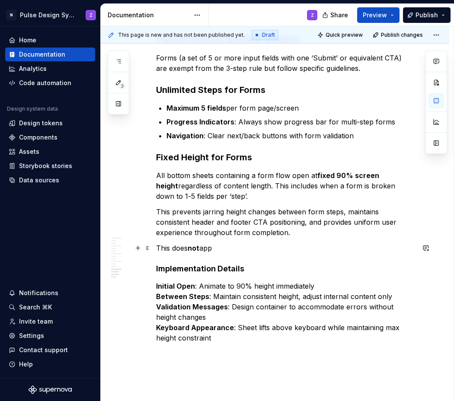
click at [225, 249] on p "This does not app" at bounding box center [285, 248] width 258 height 10
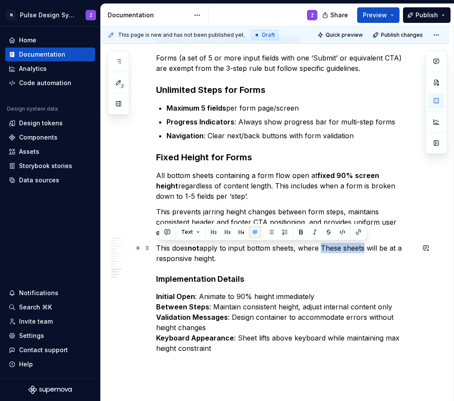
drag, startPoint x: 322, startPoint y: 249, endPoint x: 366, endPoint y: 251, distance: 43.2
click at [366, 251] on p "This does not apply to input bottom sheets, where These sheets will be at a res…" at bounding box center [285, 253] width 258 height 21
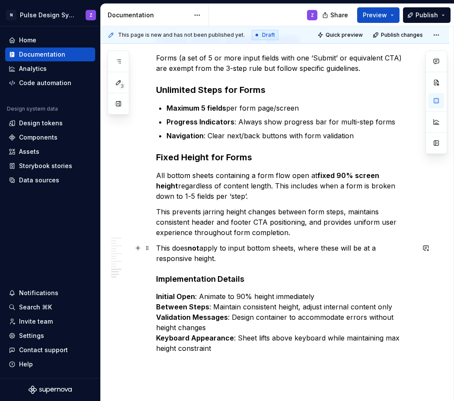
click at [356, 251] on p "This does not apply to input bottom sheets, where these will be at a responsive…" at bounding box center [285, 253] width 258 height 21
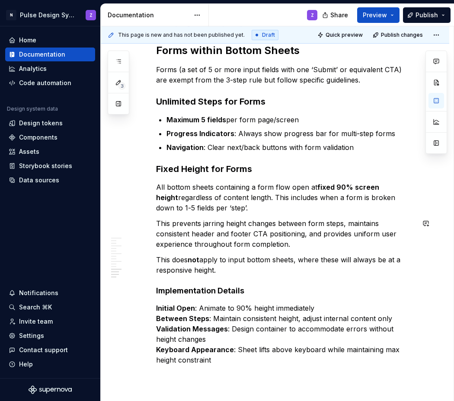
scroll to position [1140, 0]
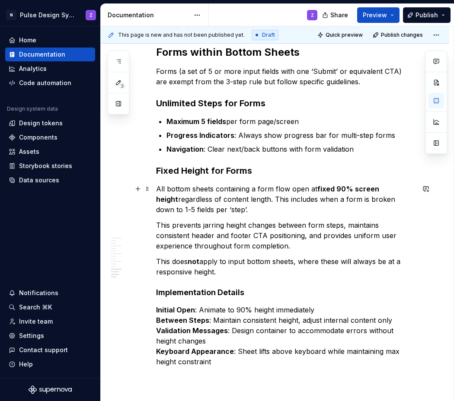
click at [159, 189] on p "All bottom sheets containing a form flow open at fixed 90% screen height regard…" at bounding box center [285, 199] width 258 height 31
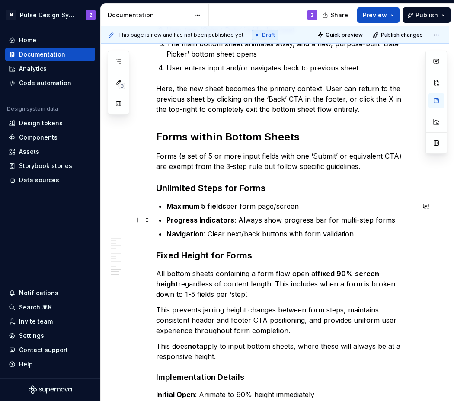
scroll to position [1056, 0]
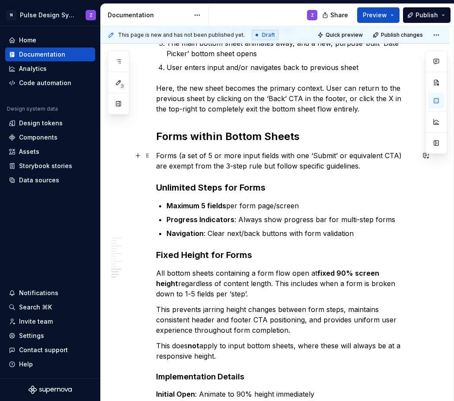
click at [248, 168] on p "Forms (a set of 5 or more input fields with one ‘Submit’ or equivalent CTA) are…" at bounding box center [285, 160] width 258 height 21
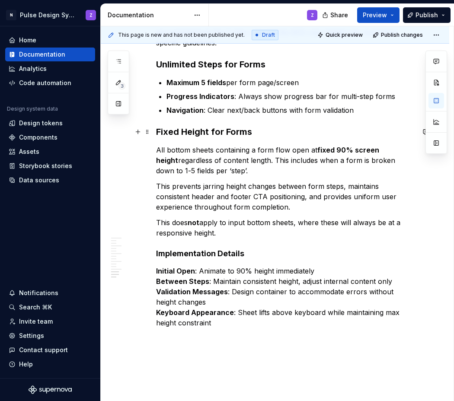
scroll to position [1174, 0]
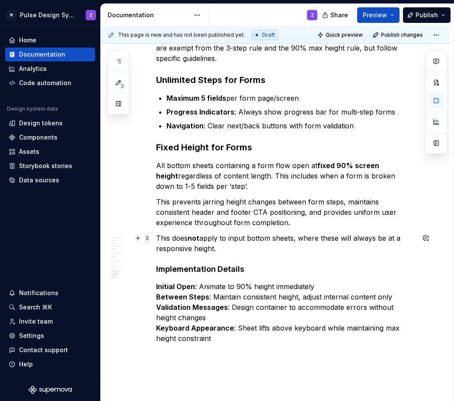
click at [149, 238] on span at bounding box center [147, 238] width 7 height 12
click at [161, 239] on p "This does not apply to input bottom sheets, where these will always be at a res…" at bounding box center [285, 243] width 258 height 21
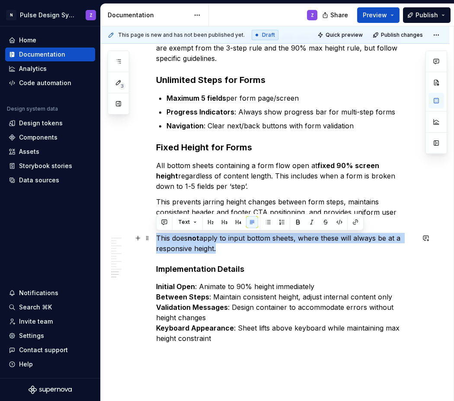
click at [161, 239] on p "This does not apply to input bottom sheets, where these will always be at a res…" at bounding box center [285, 243] width 258 height 21
click at [149, 237] on span at bounding box center [147, 238] width 7 height 12
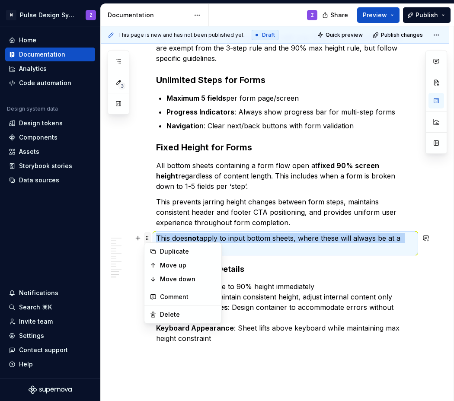
click at [149, 237] on span at bounding box center [147, 238] width 7 height 12
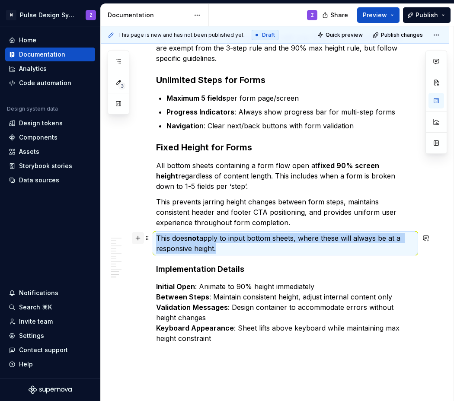
click at [140, 238] on button "button" at bounding box center [138, 238] width 12 height 12
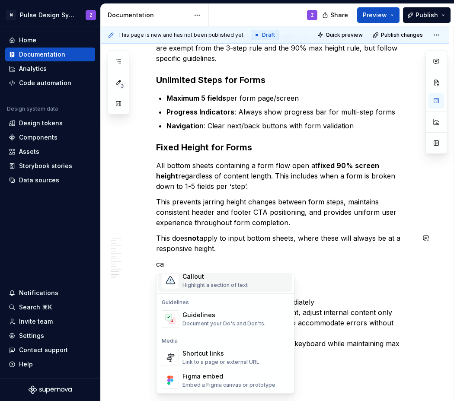
scroll to position [0, 0]
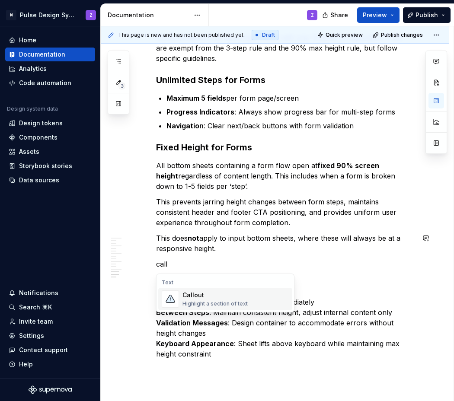
click at [223, 299] on div "Callout" at bounding box center [214, 295] width 65 height 9
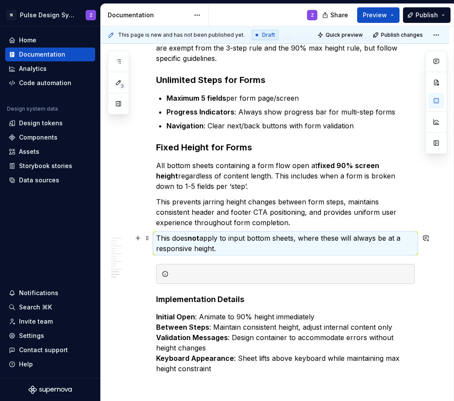
click at [184, 249] on p "This does not apply to input bottom sheets, where these will always be at a res…" at bounding box center [285, 243] width 258 height 21
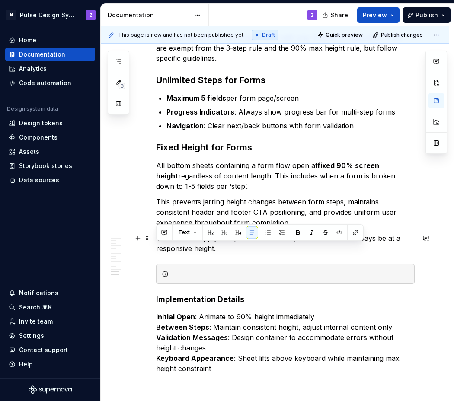
click at [184, 249] on p "This does not apply to input bottom sheets, where these will always be at a res…" at bounding box center [285, 243] width 258 height 21
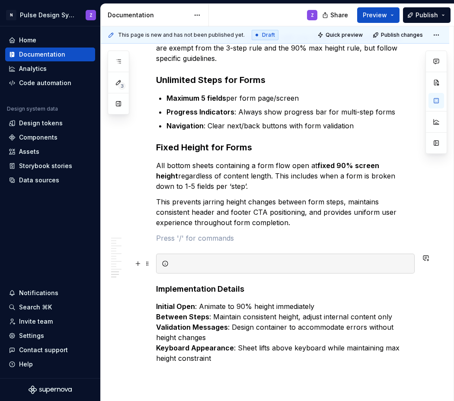
click at [186, 261] on div at bounding box center [290, 263] width 237 height 9
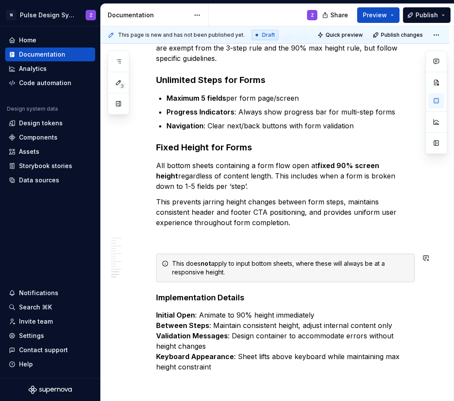
click at [170, 237] on p at bounding box center [285, 238] width 258 height 10
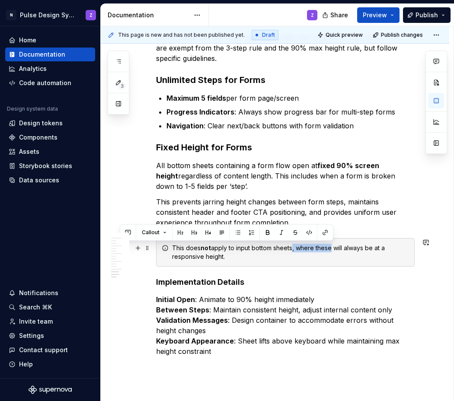
drag, startPoint x: 294, startPoint y: 250, endPoint x: 333, endPoint y: 251, distance: 38.5
click at [333, 251] on div "This does not apply to input bottom sheets, where these will always be at a res…" at bounding box center [290, 252] width 237 height 17
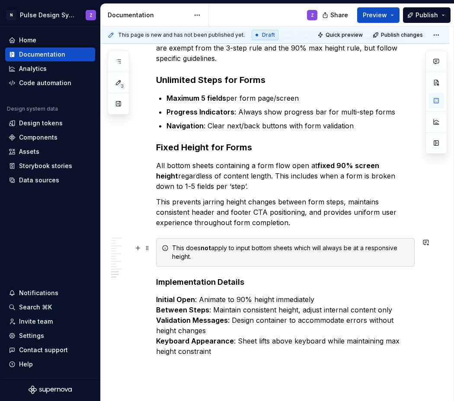
click at [321, 248] on div "This does not apply to input bottom sheets which will always be at a responsive…" at bounding box center [290, 252] width 237 height 17
click at [349, 249] on div "This does not apply to input bottom sheets which are always be at a responsive …" at bounding box center [290, 252] width 237 height 17
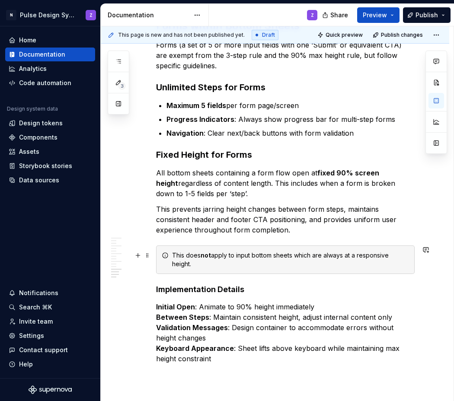
scroll to position [1095, 0]
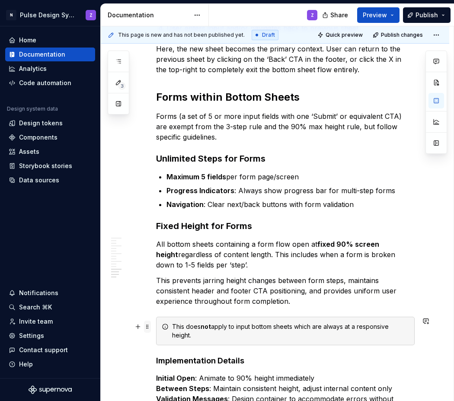
click at [147, 325] on span at bounding box center [147, 327] width 7 height 12
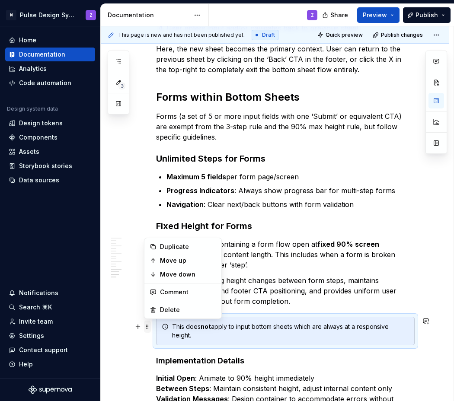
click at [147, 325] on span at bounding box center [147, 327] width 7 height 12
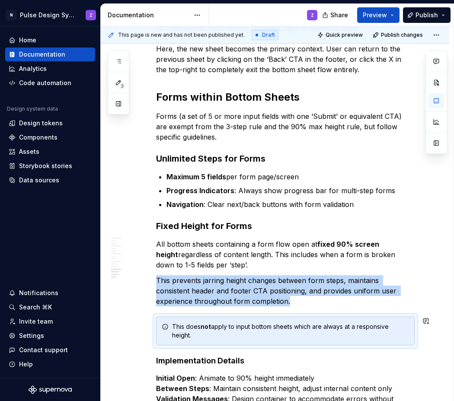
copy p "This prevents jarring height changes between form steps, maintains consistent h…"
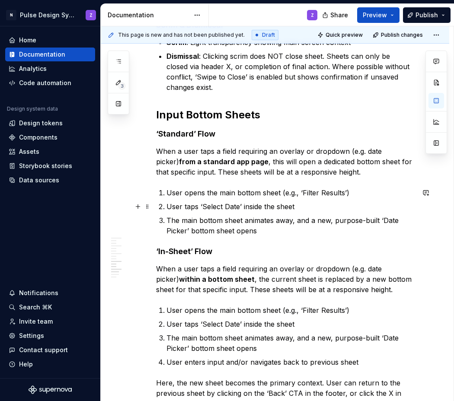
scroll to position [849, 0]
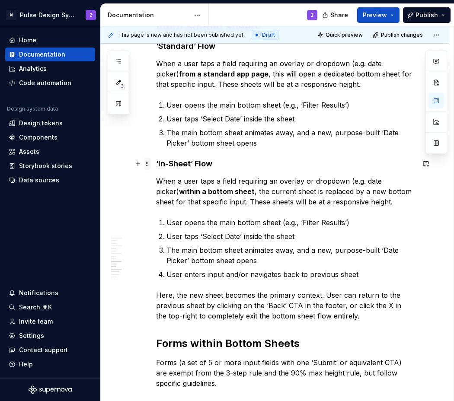
click at [147, 165] on span at bounding box center [147, 164] width 7 height 12
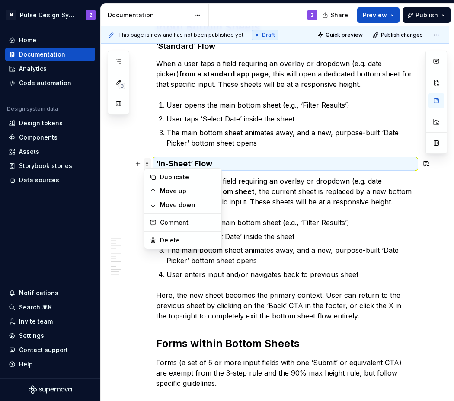
click at [146, 163] on span at bounding box center [147, 164] width 7 height 12
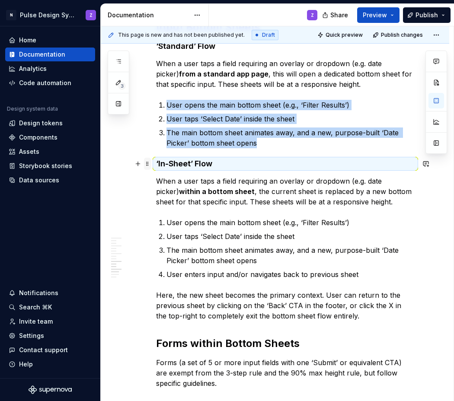
click at [147, 164] on span at bounding box center [147, 164] width 7 height 12
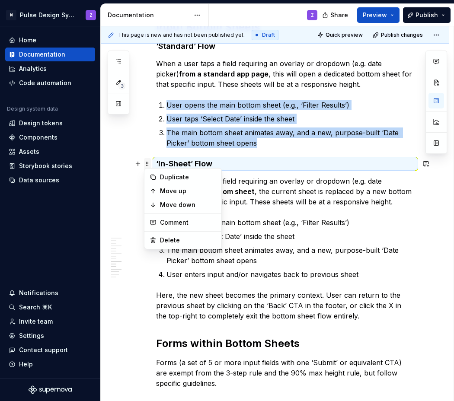
click at [147, 164] on span at bounding box center [147, 164] width 7 height 12
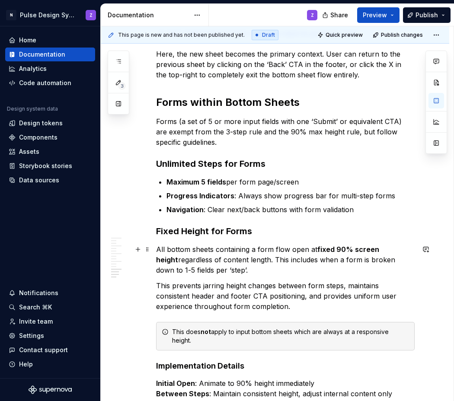
scroll to position [1105, 0]
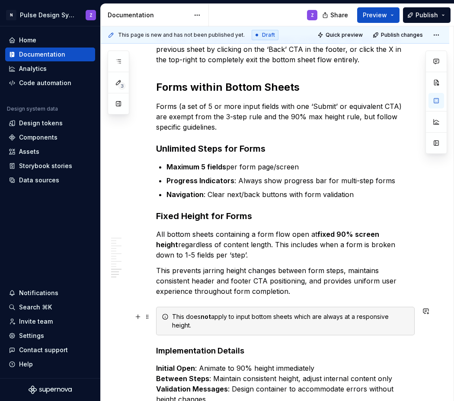
click at [294, 316] on div "This does not apply to input bottom sheets which are always at a responsive hei…" at bounding box center [290, 320] width 237 height 17
click at [148, 315] on span at bounding box center [147, 317] width 7 height 12
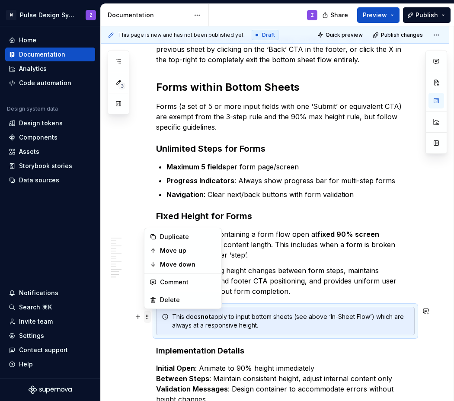
click at [148, 315] on span at bounding box center [147, 317] width 7 height 12
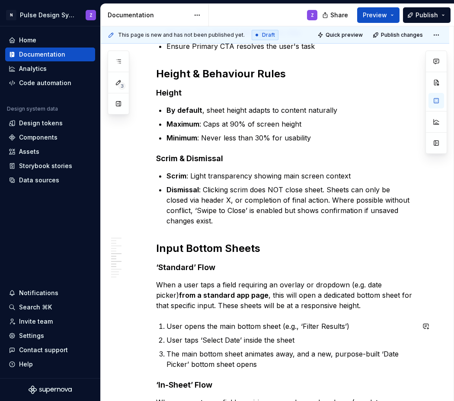
scroll to position [553, 0]
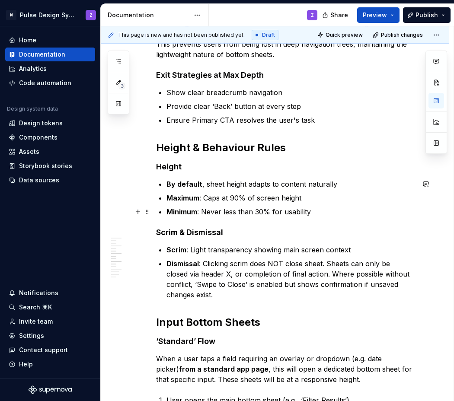
click at [318, 211] on p "Minimum : Never less than 30% for usability" at bounding box center [290, 212] width 248 height 10
click at [158, 230] on strong "Scrim & Dismissal" at bounding box center [189, 232] width 67 height 9
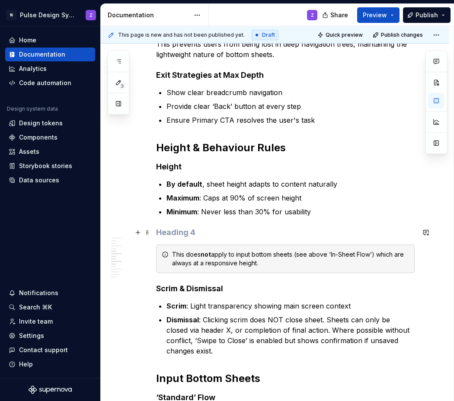
click at [164, 231] on h4 at bounding box center [285, 232] width 258 height 10
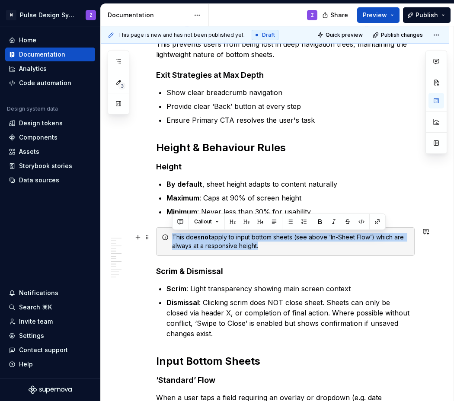
drag, startPoint x: 173, startPoint y: 237, endPoint x: 275, endPoint y: 248, distance: 102.2
click at [275, 248] on div "This does not apply to input bottom sheets (see above ‘In-Sheet Flow’) which ar…" at bounding box center [290, 241] width 237 height 17
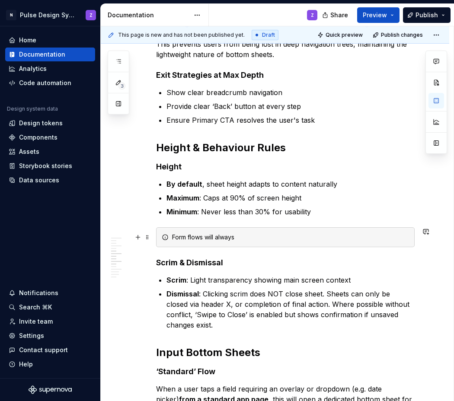
drag, startPoint x: 206, startPoint y: 237, endPoint x: 219, endPoint y: 256, distance: 22.9
click at [206, 237] on div "Form flows will always" at bounding box center [290, 237] width 237 height 9
click at [308, 236] on div "Form flows within bottom sheets will always" at bounding box center [290, 237] width 237 height 9
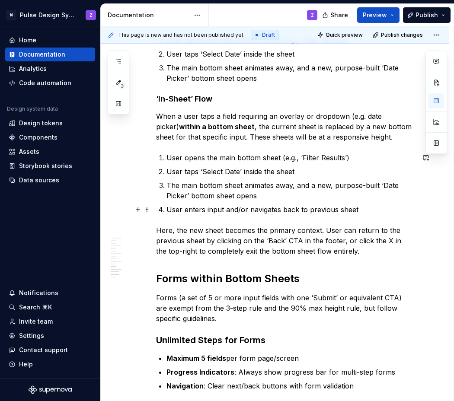
scroll to position [992, 0]
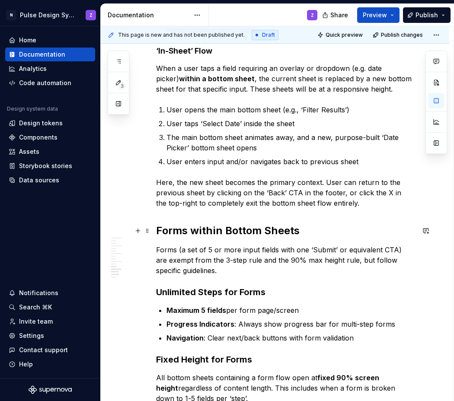
click at [187, 231] on h2 "Forms within Bottom Sheets" at bounding box center [285, 231] width 258 height 14
click at [181, 232] on h2 "Forms within Bottom Sheets" at bounding box center [285, 231] width 258 height 14
click at [181, 232] on h2 "Form Flows within Bottom Sheets" at bounding box center [285, 231] width 258 height 14
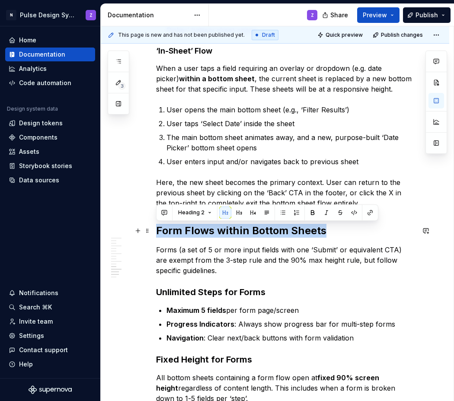
click at [181, 232] on h2 "Form Flows within Bottom Sheets" at bounding box center [285, 231] width 258 height 14
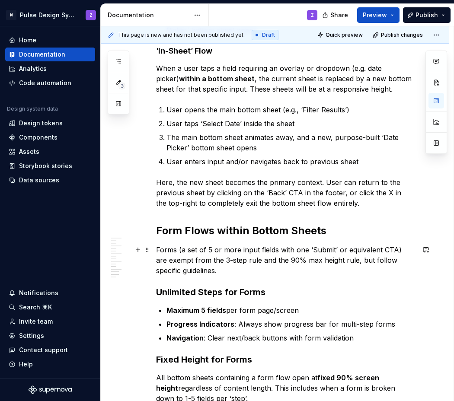
click at [275, 253] on p "Forms (a set of 5 or more input fields with one ‘Submit’ or equivalent CTA) are…" at bounding box center [285, 260] width 258 height 31
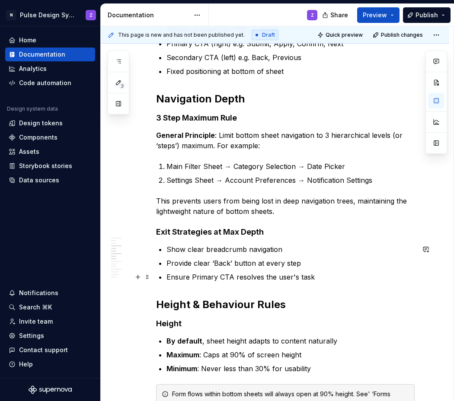
scroll to position [566, 0]
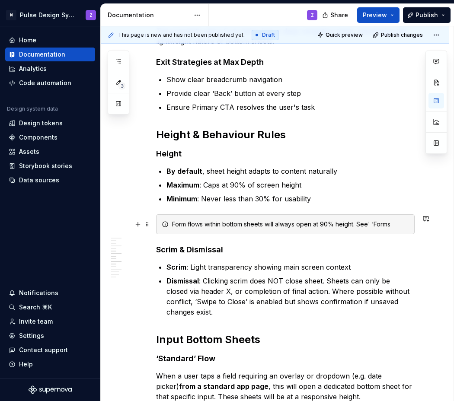
click at [391, 223] on div "Form flows within bottom sheets will always open at 90% height. See' ‘Forms" at bounding box center [290, 224] width 237 height 9
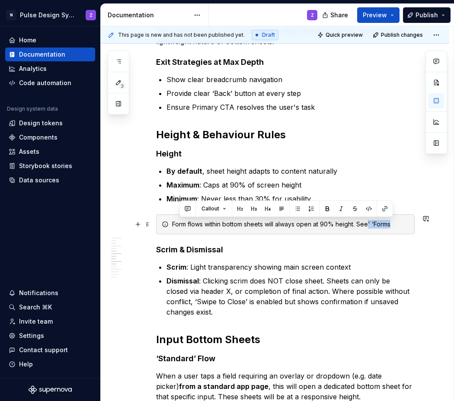
drag, startPoint x: 391, startPoint y: 224, endPoint x: 369, endPoint y: 225, distance: 22.1
click at [369, 225] on div "Form flows within bottom sheets will always open at 90% height. See' ‘Forms" at bounding box center [290, 224] width 237 height 9
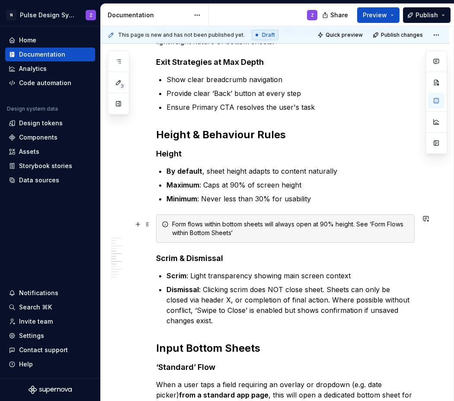
click at [242, 235] on div "Form flows within bottom sheets will always open at 90% height. See ‘Form Flows…" at bounding box center [290, 228] width 237 height 17
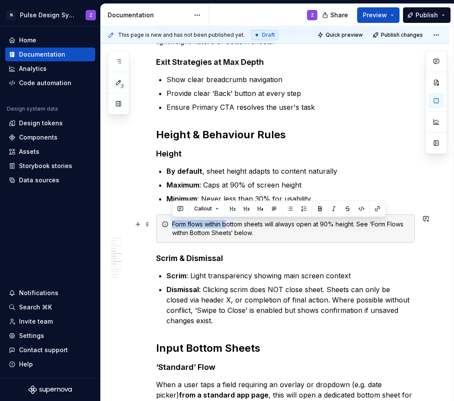
drag, startPoint x: 229, startPoint y: 226, endPoint x: 172, endPoint y: 226, distance: 57.0
click at [172, 226] on div "Form flows within bottom sheets will always open at 90% height. See ‘Form Flows…" at bounding box center [290, 228] width 237 height 17
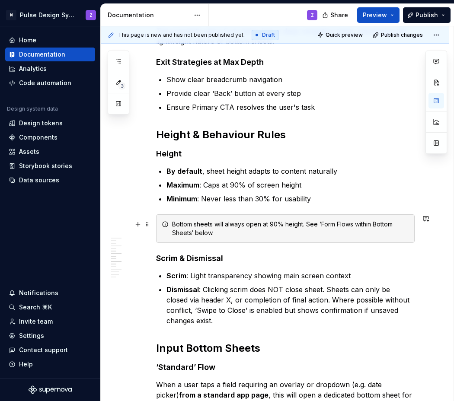
click at [216, 224] on div "Bottom sheets will always open at 90% height. See ‘Form Flows within Bottom She…" at bounding box center [290, 228] width 237 height 17
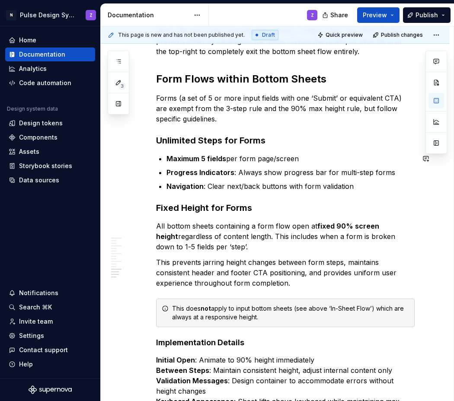
scroll to position [1168, 0]
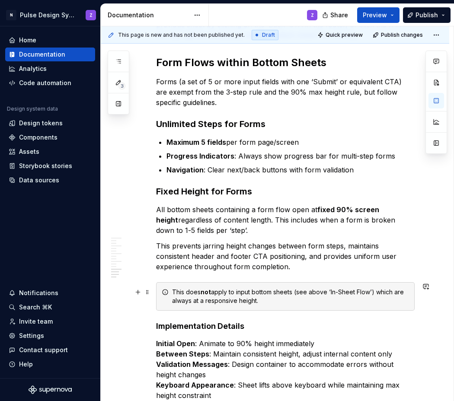
click at [186, 292] on div "This does not apply to input bottom sheets (see above ‘In-Sheet Flow’) which ar…" at bounding box center [290, 296] width 237 height 17
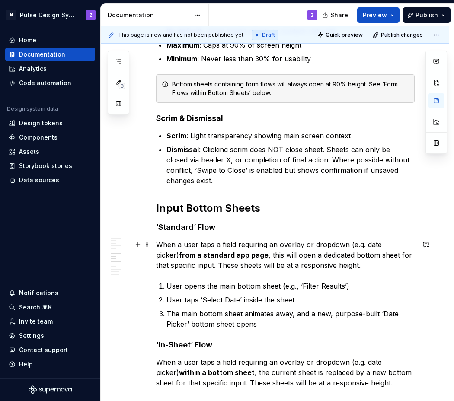
scroll to position [525, 0]
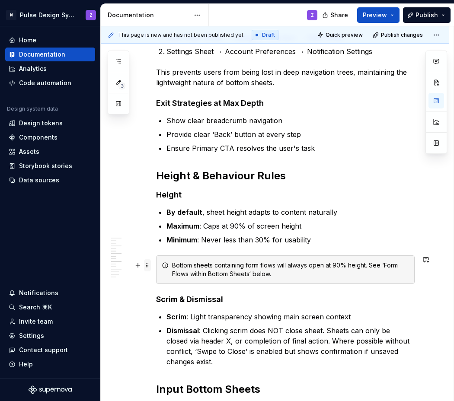
click at [149, 263] on span at bounding box center [147, 265] width 7 height 12
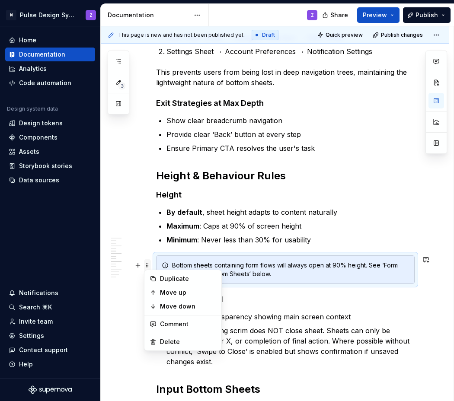
click at [149, 263] on span at bounding box center [147, 265] width 7 height 12
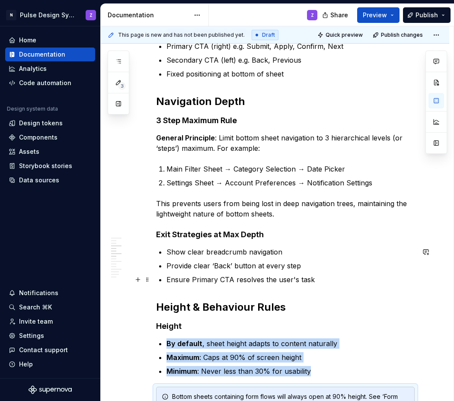
scroll to position [377, 0]
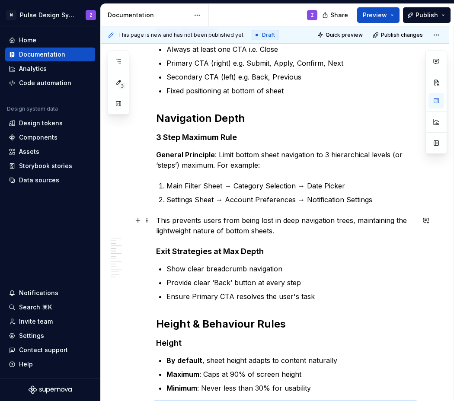
click at [319, 230] on p "This prevents users from being lost in deep navigation trees, maintaining the l…" at bounding box center [285, 225] width 258 height 21
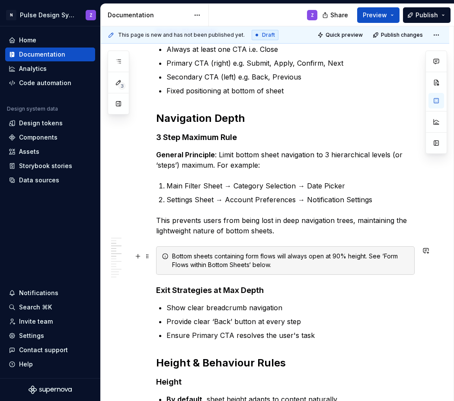
click at [219, 253] on div "Bottom sheets containing form flows will always open at 90% height. See ‘Form F…" at bounding box center [290, 260] width 237 height 17
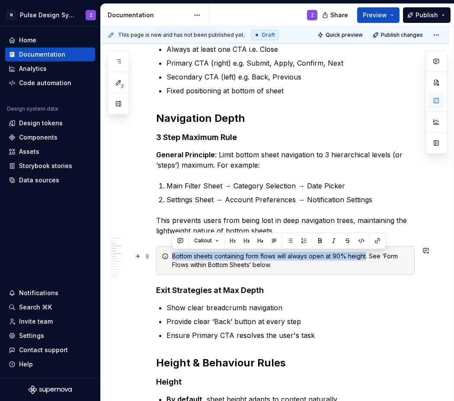
drag, startPoint x: 175, startPoint y: 256, endPoint x: 367, endPoint y: 256, distance: 192.7
click at [367, 256] on div "Bottom sheets containing form flows will always open at 90% height. See ‘Form F…" at bounding box center [290, 260] width 237 height 17
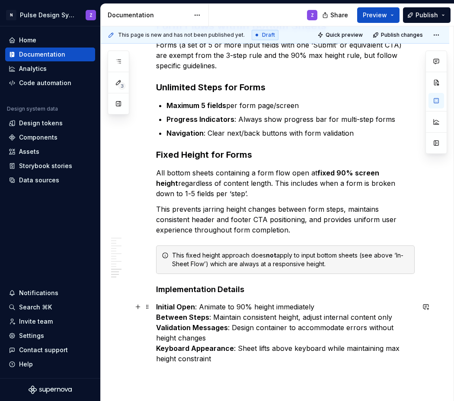
scroll to position [1246, 0]
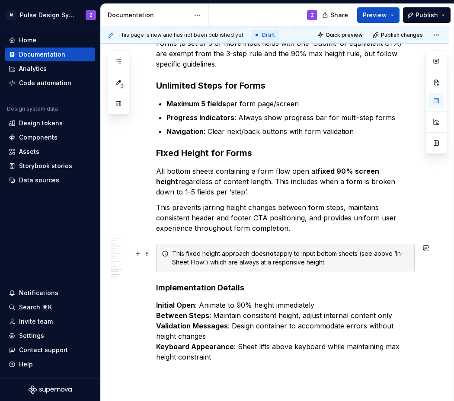
click at [301, 253] on div "This fixed height approach does not apply to input bottom sheets (see above ‘In…" at bounding box center [290, 257] width 237 height 17
click at [321, 254] on div "This fixed height approach does not apply to ‘Input bottom sheets (see above ‘I…" at bounding box center [290, 257] width 237 height 17
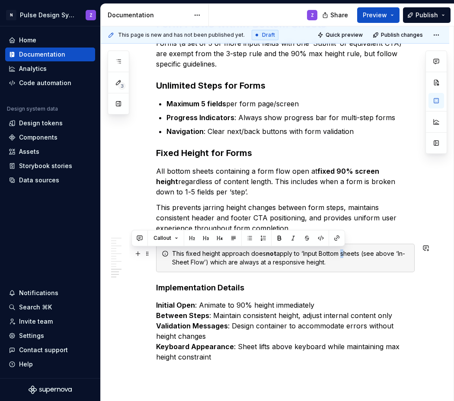
click at [342, 254] on div "This fixed height approach does not apply to ‘Input Bottom sheets (see above ‘I…" at bounding box center [290, 257] width 237 height 17
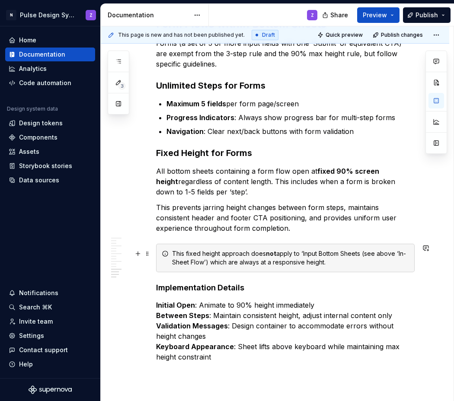
click at [360, 254] on div "This fixed height approach does not apply to ‘Input Bottom Sheets (see above ‘I…" at bounding box center [290, 257] width 237 height 17
click at [391, 252] on div "This fixed height approach does not apply to ‘Input Bottom Sheets’ (see above ‘…" at bounding box center [290, 257] width 237 height 17
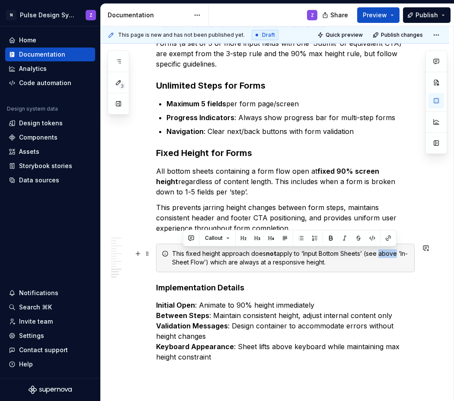
click at [391, 252] on div "This fixed height approach does not apply to ‘Input Bottom Sheets’ (see above ‘…" at bounding box center [290, 257] width 237 height 17
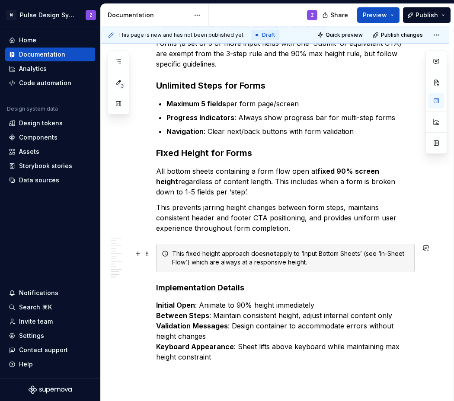
click at [188, 261] on div "This fixed height approach does not apply to ‘Input Bottom Sheets’ (see ‘In-She…" at bounding box center [290, 257] width 237 height 17
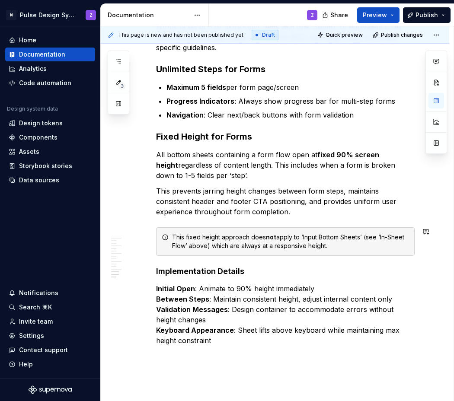
scroll to position [1275, 0]
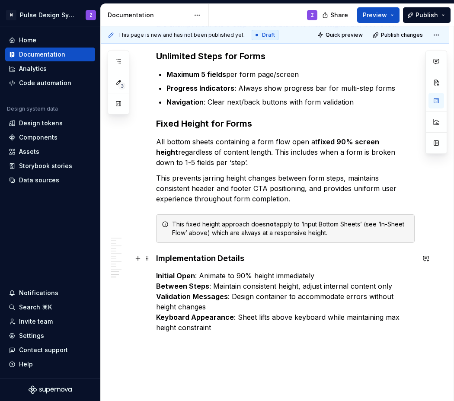
click at [188, 260] on strong "Implementation Details" at bounding box center [200, 258] width 88 height 9
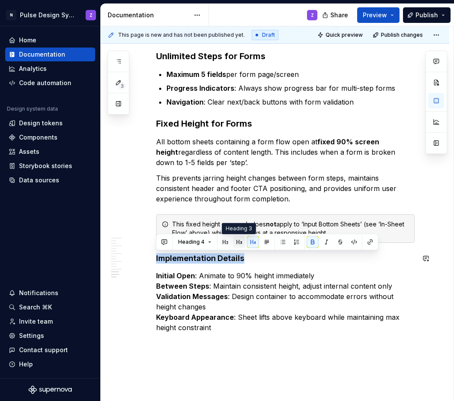
click at [240, 244] on button "button" at bounding box center [239, 242] width 12 height 12
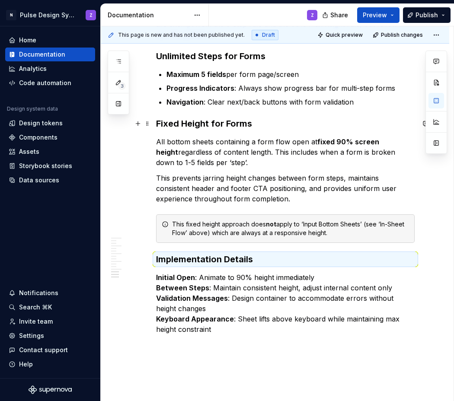
click at [218, 121] on strong "Fixed Height for Forms" at bounding box center [204, 123] width 96 height 10
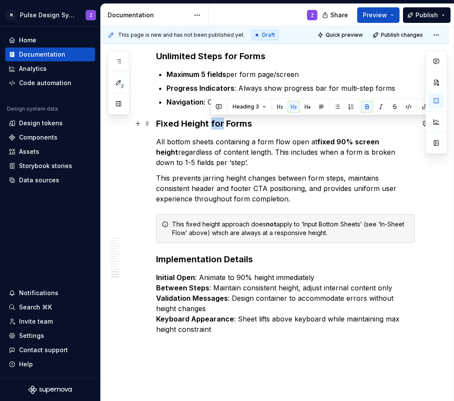
click at [218, 121] on strong "Fixed Height for Forms" at bounding box center [204, 123] width 96 height 10
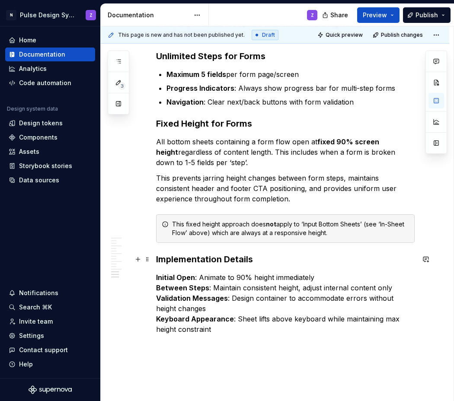
click at [223, 264] on h3 "Implementation Details" at bounding box center [285, 259] width 258 height 12
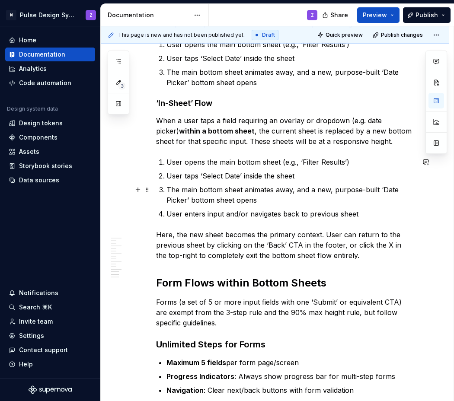
scroll to position [1073, 0]
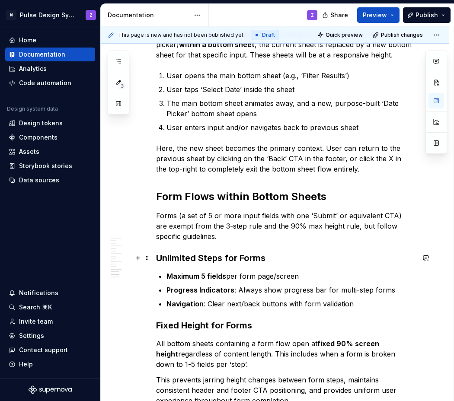
click at [222, 259] on h3 "Unlimited Steps for Forms" at bounding box center [285, 258] width 258 height 12
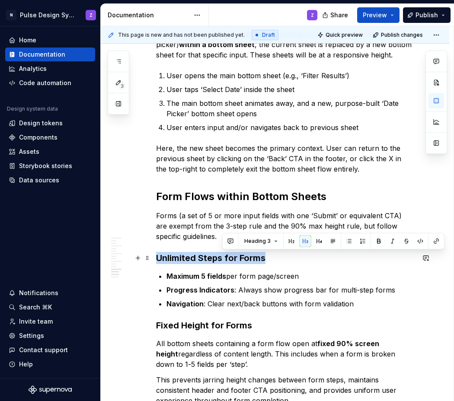
click at [222, 259] on h3 "Unlimited Steps for Forms" at bounding box center [285, 258] width 258 height 12
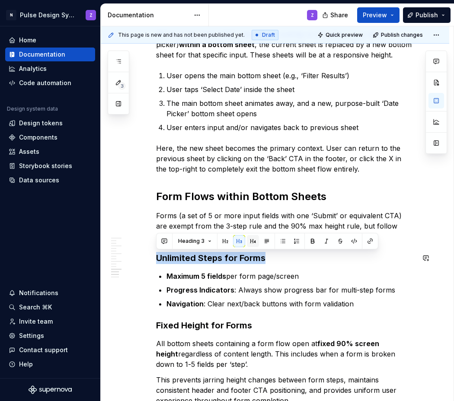
click at [247, 243] on button "button" at bounding box center [253, 241] width 12 height 12
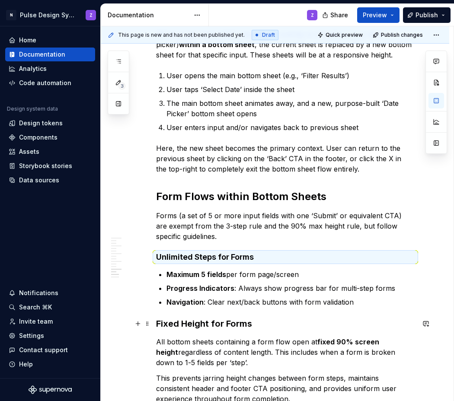
click at [221, 324] on strong "Fixed Height for Forms" at bounding box center [204, 323] width 96 height 10
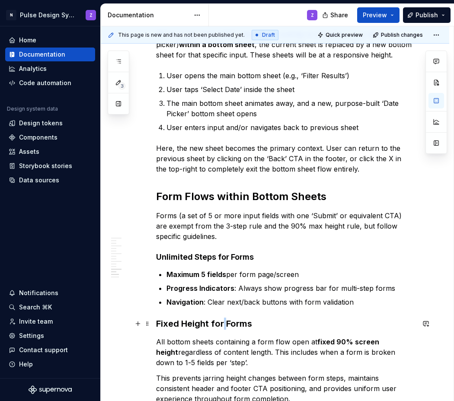
click at [221, 324] on strong "Fixed Height for Forms" at bounding box center [204, 323] width 96 height 10
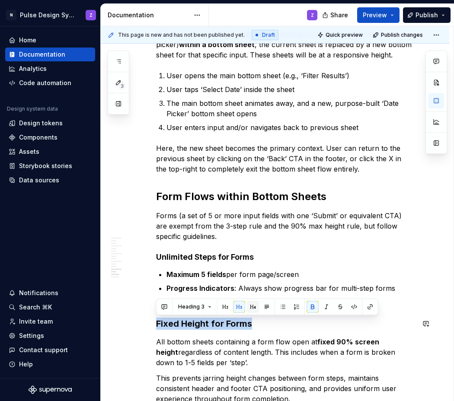
click at [254, 308] on button "button" at bounding box center [253, 307] width 12 height 12
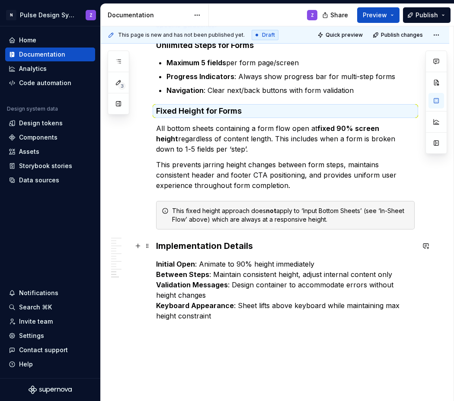
scroll to position [1288, 0]
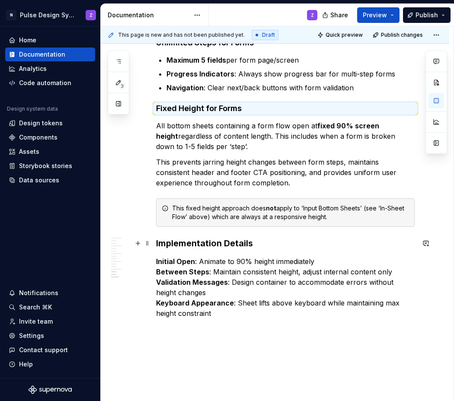
click at [216, 245] on strong "Implementation Details" at bounding box center [204, 243] width 97 height 10
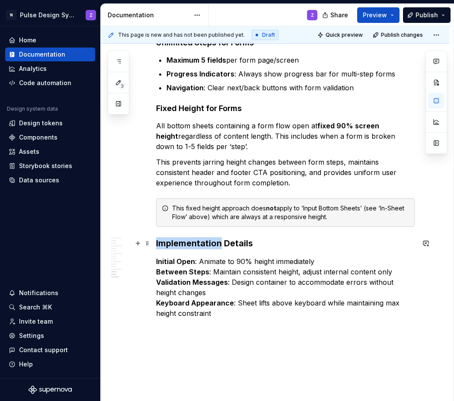
click at [216, 245] on strong "Implementation Details" at bounding box center [204, 243] width 97 height 10
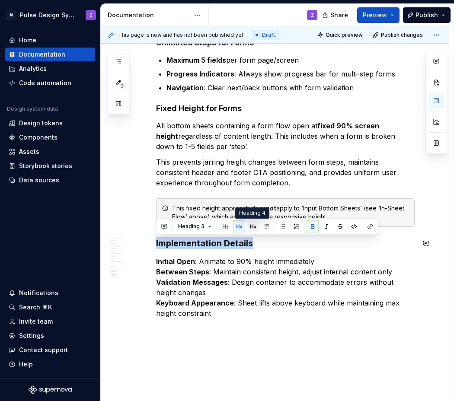
click at [252, 229] on button "button" at bounding box center [253, 226] width 12 height 12
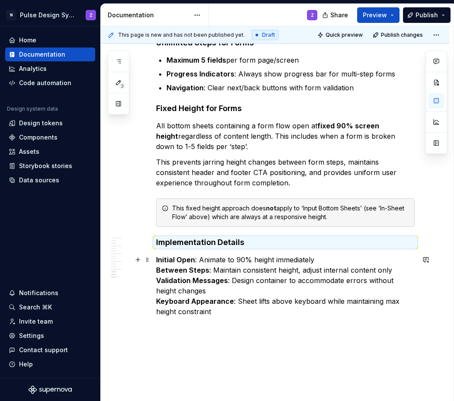
click at [221, 265] on p "Initial Open : Animate to 90% height immediately Between Steps : Maintain consi…" at bounding box center [285, 285] width 258 height 62
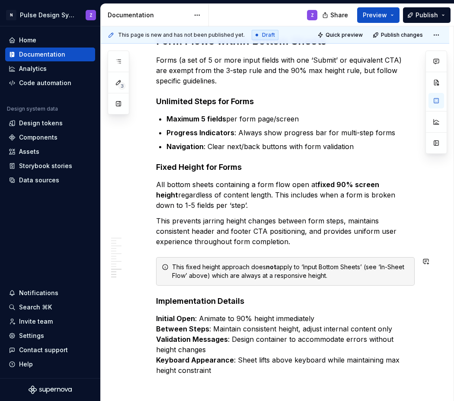
scroll to position [1236, 0]
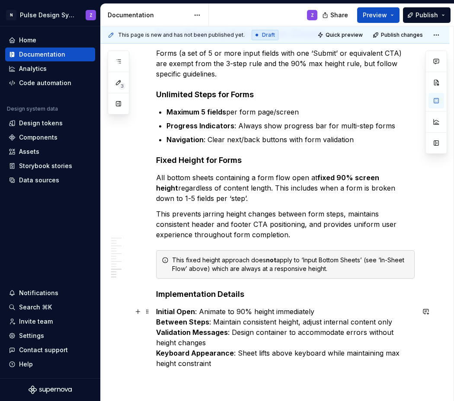
click at [156, 313] on strong "Initial Open" at bounding box center [175, 311] width 39 height 9
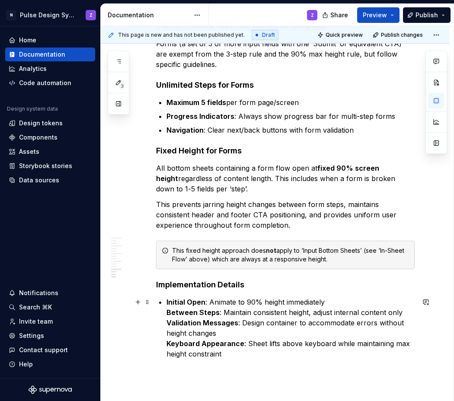
click at [168, 314] on strong "Between Steps" at bounding box center [192, 312] width 53 height 9
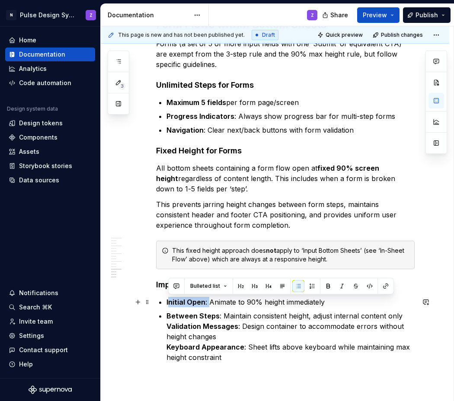
drag, startPoint x: 210, startPoint y: 302, endPoint x: 170, endPoint y: 304, distance: 40.2
click at [170, 304] on p "Initial Open : Animate to 90% height immediately" at bounding box center [290, 302] width 248 height 10
click at [223, 319] on p "Between Steps : Maintain consistent height, adjust internal content only Valida…" at bounding box center [290, 337] width 248 height 52
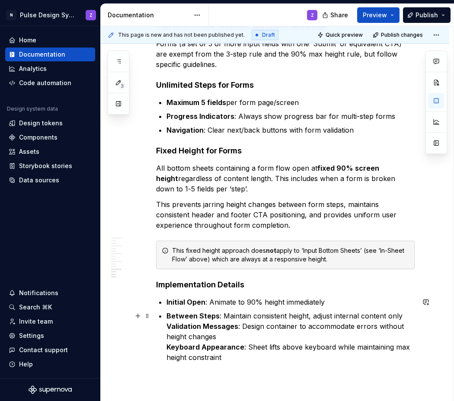
click at [166, 328] on strong "Validation Messages" at bounding box center [202, 326] width 72 height 9
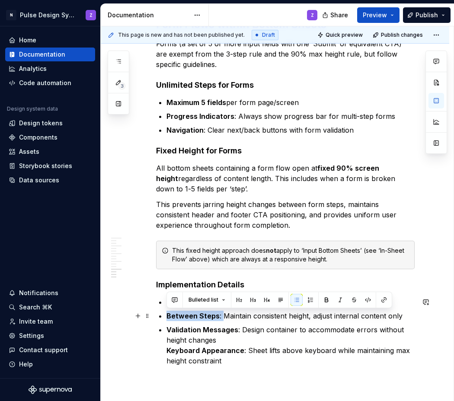
drag, startPoint x: 219, startPoint y: 316, endPoint x: 168, endPoint y: 317, distance: 51.9
click at [168, 317] on p "Between Steps : Maintain consistent height, adjust internal content only" at bounding box center [290, 316] width 248 height 10
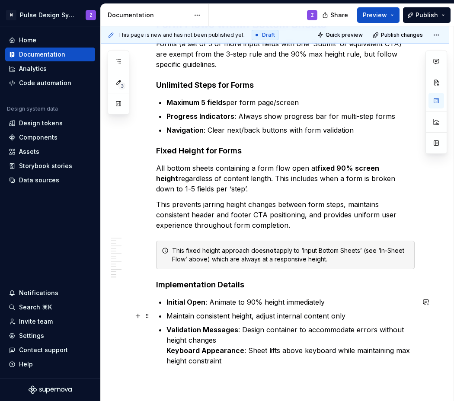
click at [252, 317] on p "Maintain consistent height, adjust internal content only" at bounding box center [290, 316] width 248 height 10
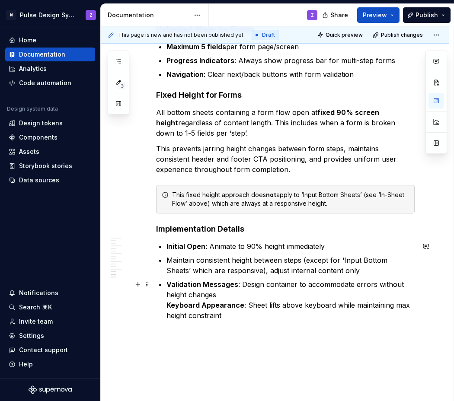
scroll to position [1294, 0]
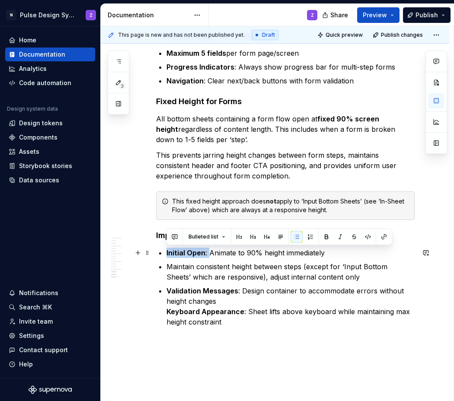
drag, startPoint x: 209, startPoint y: 254, endPoint x: 162, endPoint y: 254, distance: 47.1
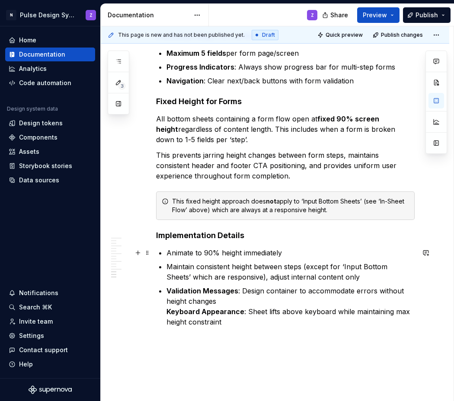
click at [288, 253] on p "Animate to 90% height immediately" at bounding box center [290, 253] width 248 height 10
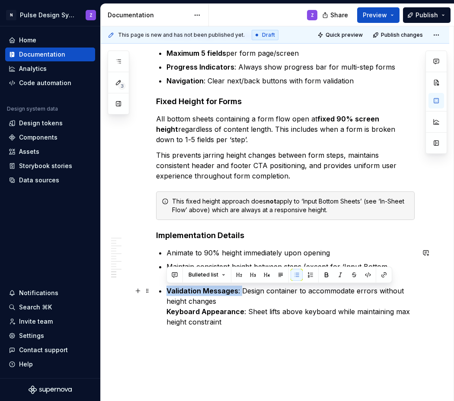
drag, startPoint x: 241, startPoint y: 292, endPoint x: 164, endPoint y: 295, distance: 77.0
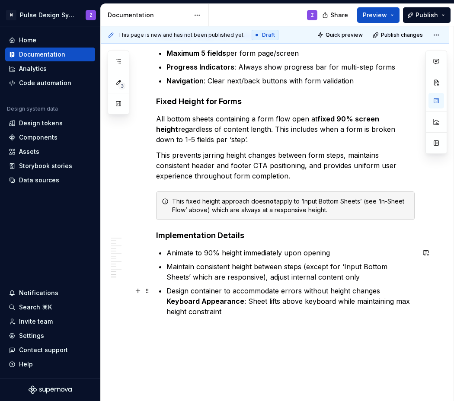
click at [166, 301] on strong "Keyboard Appearance" at bounding box center [205, 301] width 78 height 9
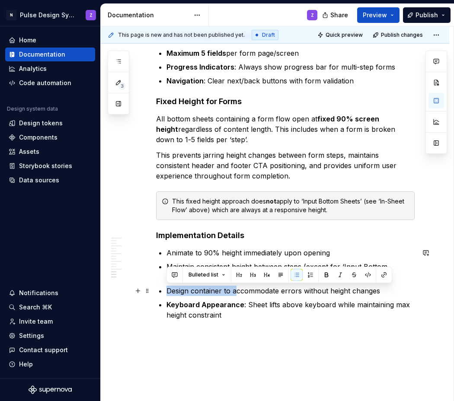
drag, startPoint x: 235, startPoint y: 289, endPoint x: 169, endPoint y: 289, distance: 66.1
click at [169, 289] on p "Design container to accommodate errors without height changes" at bounding box center [290, 291] width 248 height 10
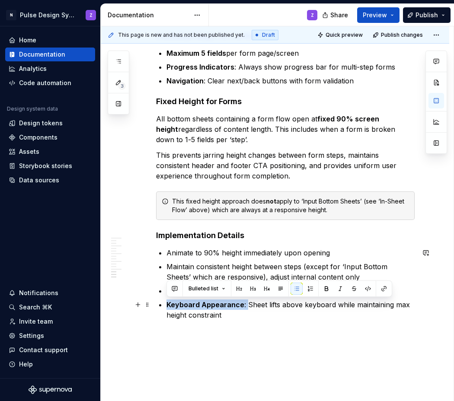
drag, startPoint x: 246, startPoint y: 304, endPoint x: 168, endPoint y: 305, distance: 78.2
click at [168, 305] on p "Keyboard Appearance : Sheet lifts above keyboard while maintaining max height c…" at bounding box center [290, 309] width 248 height 21
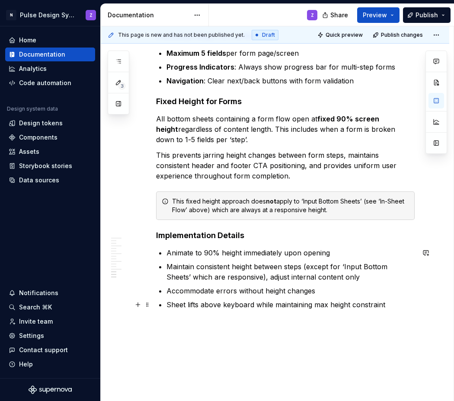
click at [389, 304] on p "Sheet lifts above keyboard while maintaining max height constraint" at bounding box center [290, 304] width 248 height 10
click at [363, 306] on p "Sheet lifts above keyboard while maintaining max height constraint" at bounding box center [290, 304] width 248 height 10
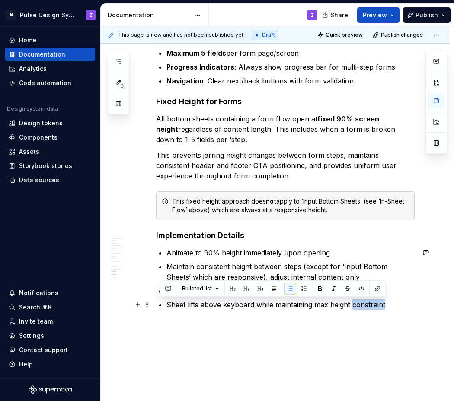
click at [363, 306] on p "Sheet lifts above keyboard while maintaining max height constraint" at bounding box center [290, 304] width 248 height 10
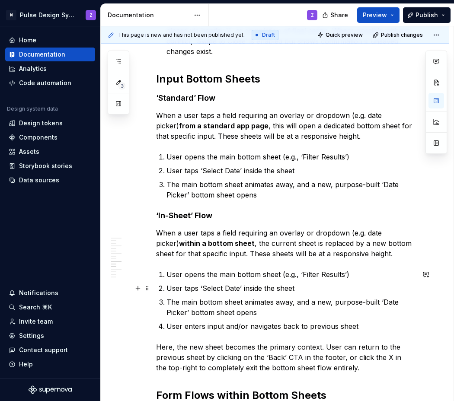
scroll to position [836, 0]
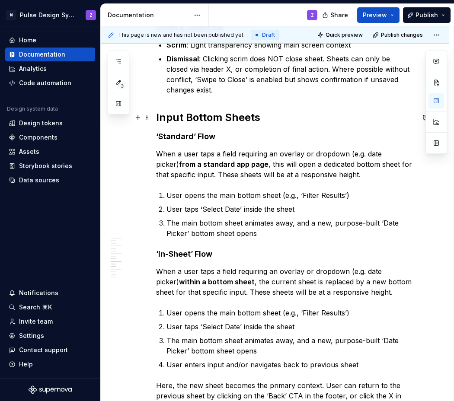
click at [203, 120] on h2 "Input Bottom Sheets" at bounding box center [285, 118] width 258 height 14
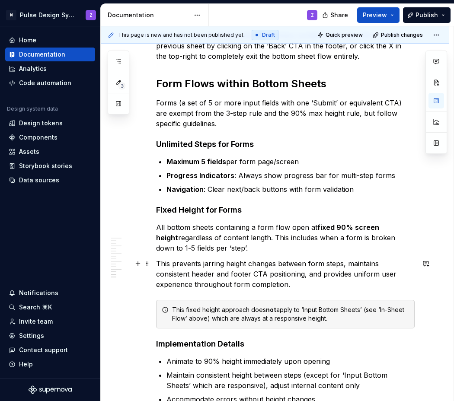
scroll to position [1193, 0]
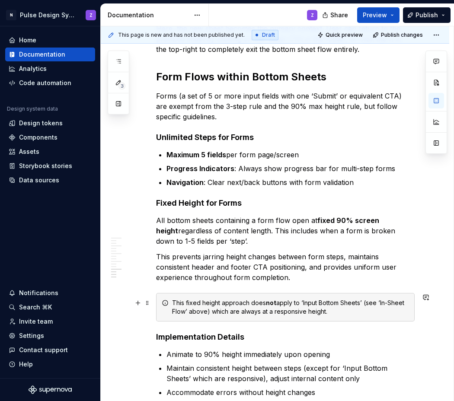
click at [334, 302] on div "This fixed height approach does not apply to ‘Input Bottom Sheets’ (see ‘In-She…" at bounding box center [290, 307] width 237 height 17
click at [333, 302] on div "This fixed height approach does not apply to ‘Input Bottom Sheets’ (see ‘In-She…" at bounding box center [290, 307] width 237 height 17
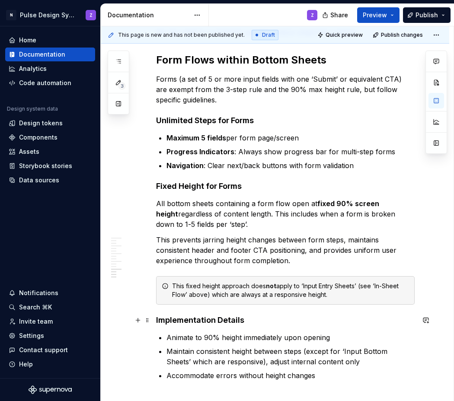
scroll to position [1223, 0]
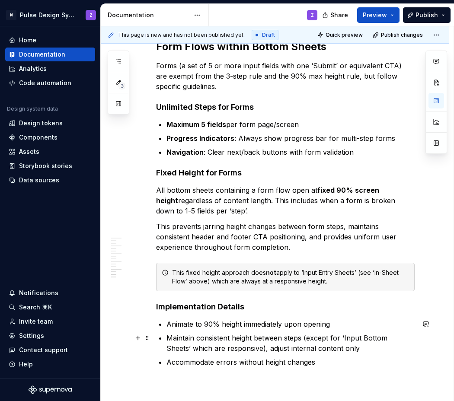
click at [371, 339] on p "Maintain consistent height between steps (except for ‘Input Bottom Sheets’ whic…" at bounding box center [290, 343] width 248 height 21
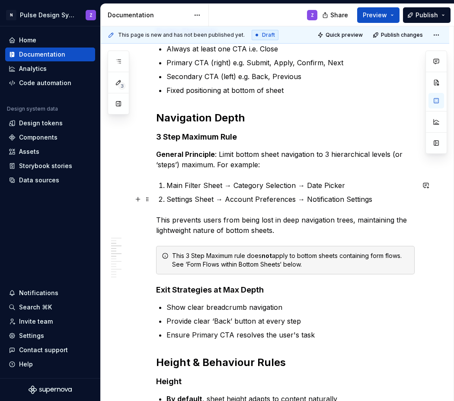
scroll to position [378, 0]
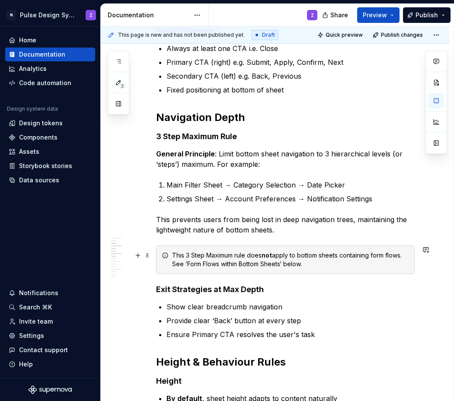
click at [193, 253] on div "This 3 Step Maximum rule does not apply to bottom sheets containing form flows.…" at bounding box center [290, 259] width 237 height 17
click at [149, 252] on span at bounding box center [147, 255] width 7 height 12
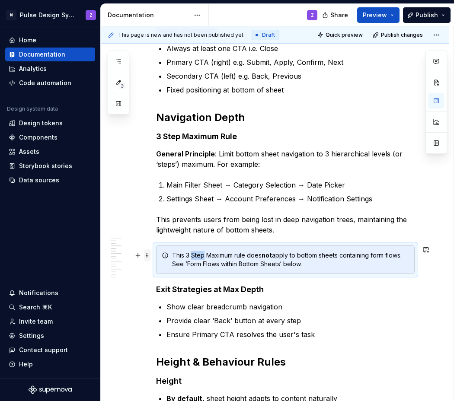
click at [149, 252] on span at bounding box center [147, 255] width 7 height 12
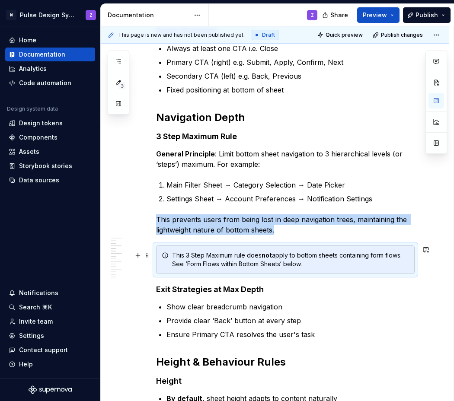
click at [187, 253] on div "This 3 Step Maximum rule does not apply to bottom sheets containing form flows.…" at bounding box center [290, 259] width 237 height 17
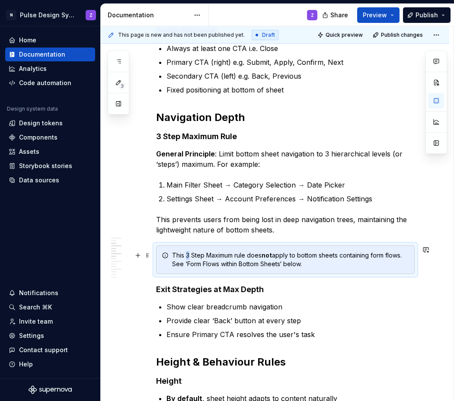
click at [187, 253] on div "This 3 Step Maximum rule does not apply to bottom sheets containing form flows.…" at bounding box center [290, 259] width 237 height 17
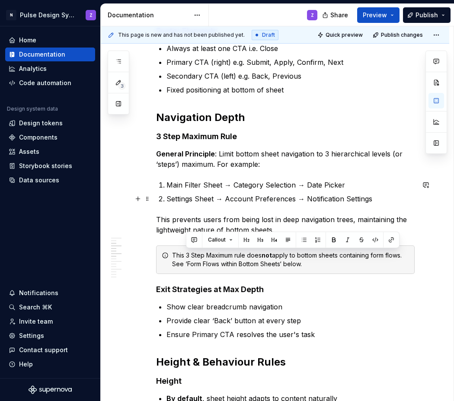
click at [244, 199] on p "Settings Sheet → Account Preferences → Notification Settings" at bounding box center [290, 199] width 248 height 10
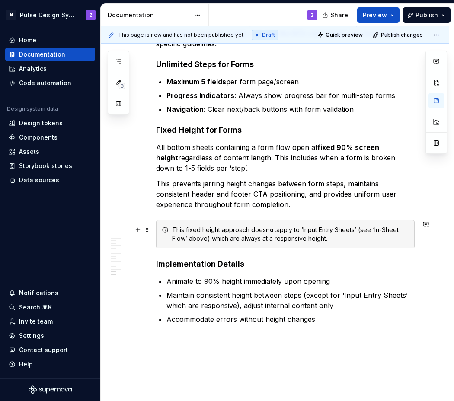
scroll to position [1276, 0]
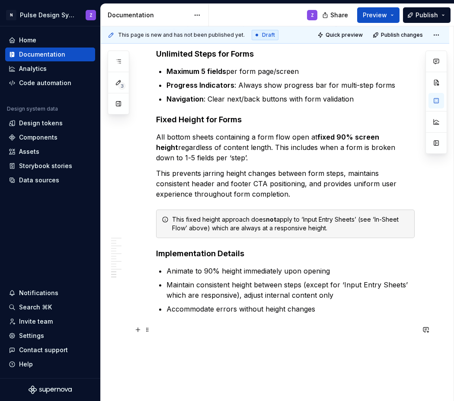
click at [184, 330] on p at bounding box center [285, 329] width 258 height 10
click at [140, 329] on button "button" at bounding box center [138, 330] width 12 height 12
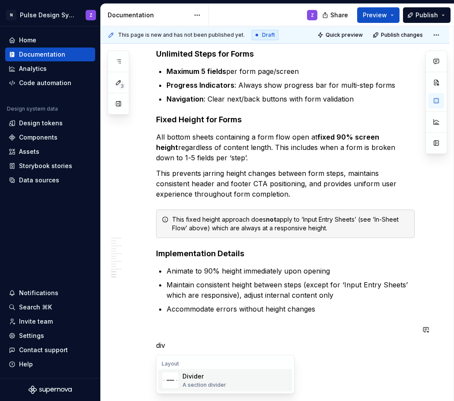
click at [197, 380] on div "Divider" at bounding box center [204, 376] width 44 height 9
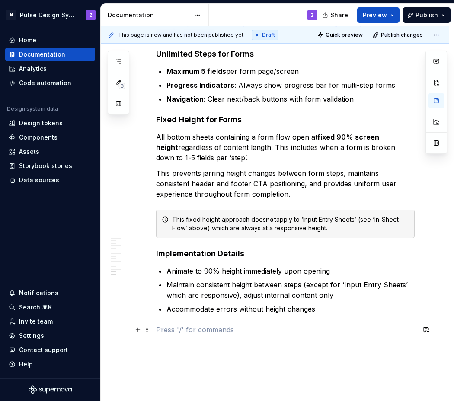
click at [184, 332] on p at bounding box center [285, 329] width 258 height 10
click at [173, 322] on p at bounding box center [290, 323] width 248 height 10
click at [182, 350] on p at bounding box center [285, 345] width 258 height 10
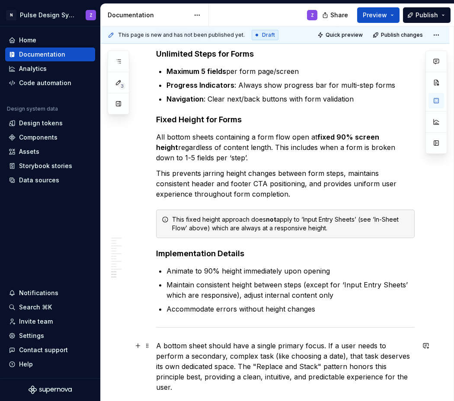
scroll to position [1342, 0]
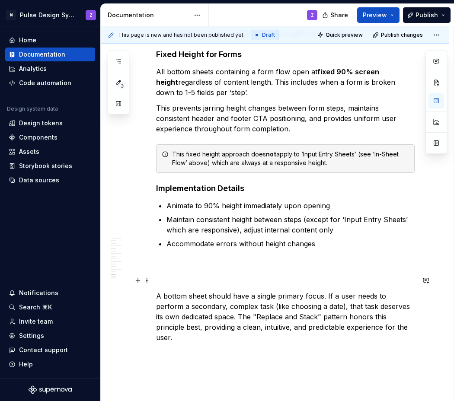
click at [160, 277] on p at bounding box center [285, 280] width 258 height 10
click at [169, 279] on p "In suMMARY" at bounding box center [285, 280] width 258 height 10
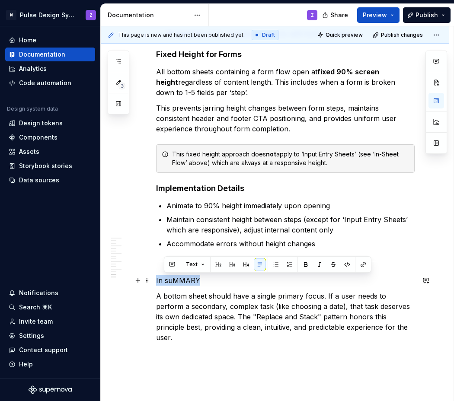
click at [169, 279] on p "In suMMARY" at bounding box center [285, 280] width 258 height 10
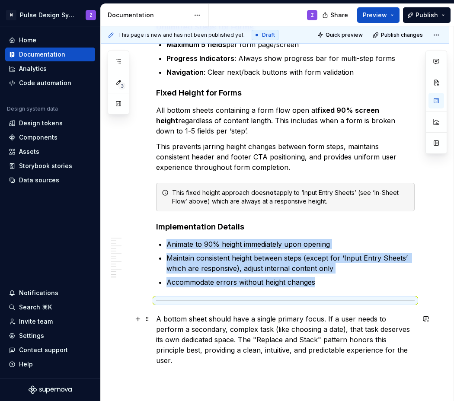
click at [228, 329] on p "A bottom sheet should have a single primary focus. If a user needs to perform a…" at bounding box center [285, 340] width 258 height 52
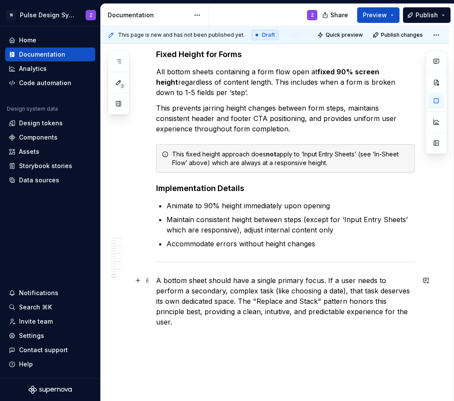
scroll to position [1348, 0]
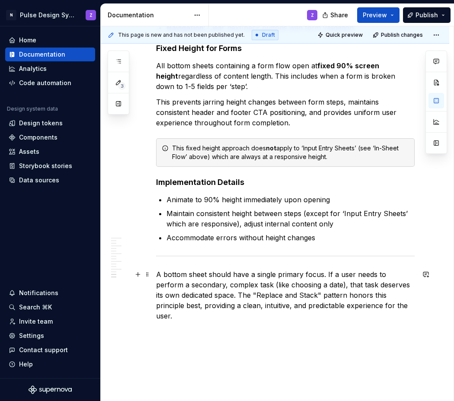
click at [204, 293] on p "A bottom sheet should have a single primary focus. If a user needs to perform a…" at bounding box center [285, 295] width 258 height 52
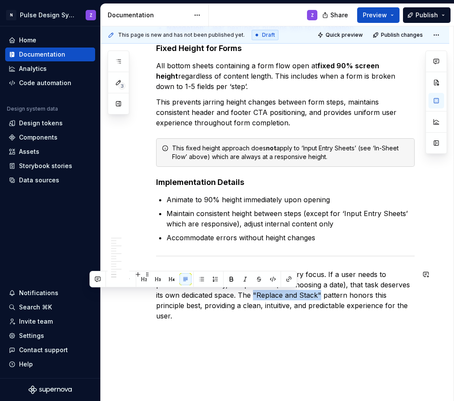
drag, startPoint x: 229, startPoint y: 295, endPoint x: 296, endPoint y: 296, distance: 66.1
click at [296, 296] on p "A bottom sheet should have a single primary focus. If a user needs to perform a…" at bounding box center [285, 295] width 258 height 52
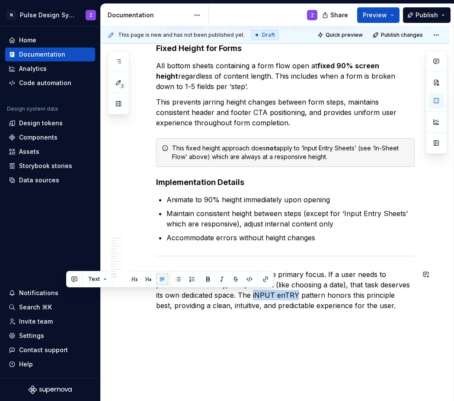
click at [229, 296] on p "A bottom sheet should have a single primary focus. If a user needs to perform a…" at bounding box center [285, 289] width 258 height 41
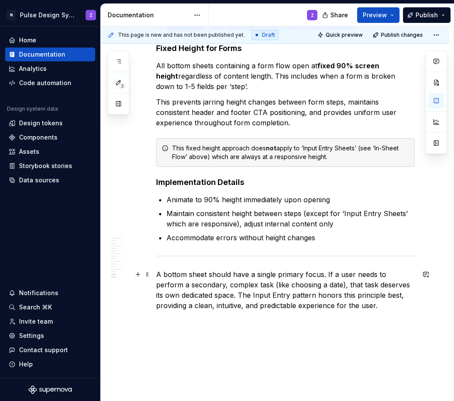
click at [320, 277] on p "A bottom sheet should have a single primary focus. If a user needs to perform a…" at bounding box center [285, 289] width 258 height 41
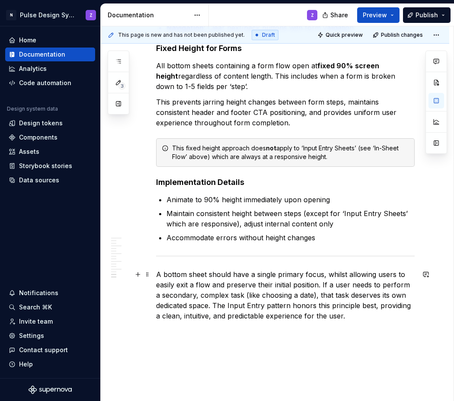
click at [318, 285] on p "A bottom sheet should have a single primary focus, whilst allowing users to eas…" at bounding box center [285, 295] width 258 height 52
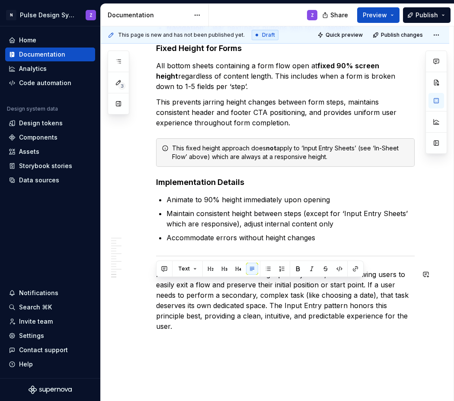
click at [330, 286] on p "A bottom sheet should have a single primary focus, whilst allowing users to eas…" at bounding box center [285, 300] width 258 height 62
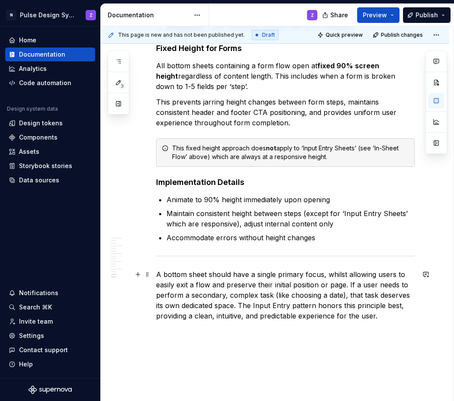
click at [350, 283] on p "A bottom sheet should have a single primary focus, whilst allowing users to eas…" at bounding box center [285, 295] width 258 height 52
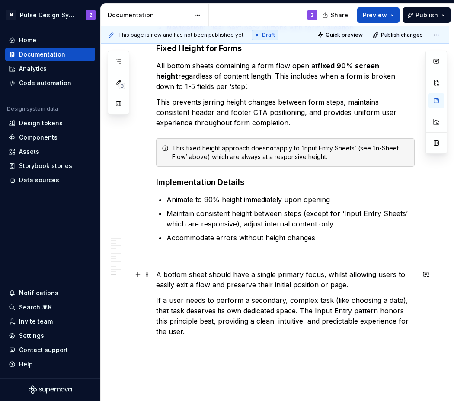
click at [156, 276] on p "A bottom sheet should have a single primary focus, whilst allowing users to eas…" at bounding box center [285, 279] width 258 height 21
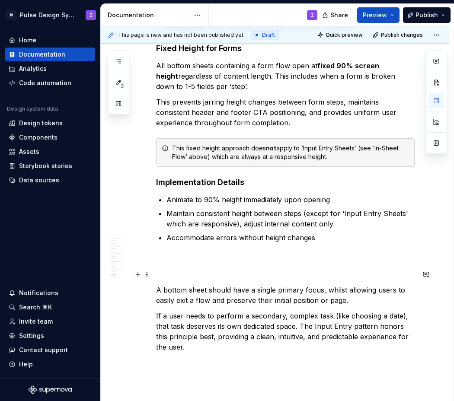
click at [159, 276] on p at bounding box center [285, 274] width 258 height 10
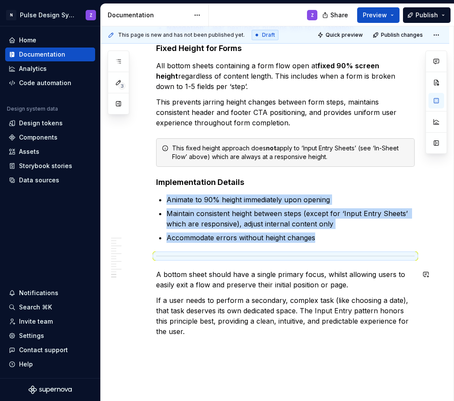
click at [217, 307] on p "If a user needs to perform a secondary, complex task (like choosing a date), th…" at bounding box center [285, 315] width 258 height 41
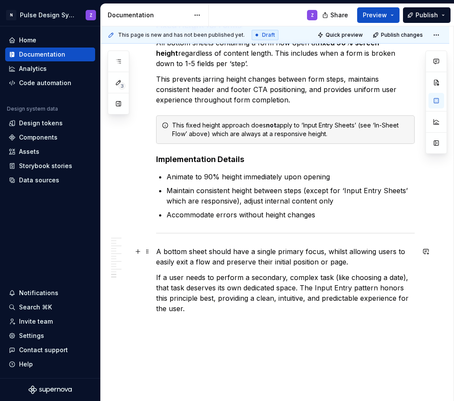
scroll to position [1372, 0]
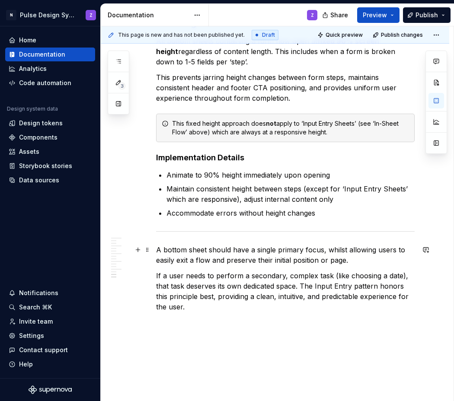
click at [224, 259] on p "A bottom sheet should have a single primary focus, whilst allowing users to eas…" at bounding box center [285, 255] width 258 height 21
click at [394, 286] on p "If a user needs to perform a secondary, complex task (like choosing a date), th…" at bounding box center [285, 290] width 258 height 41
click at [380, 286] on p "If a user needs to perform a secondary, complex task (like choosing a date), th…" at bounding box center [285, 290] width 258 height 41
click at [186, 287] on p "If a user needs to perform a secondary, complex task (like choosing a date), th…" at bounding box center [285, 290] width 258 height 41
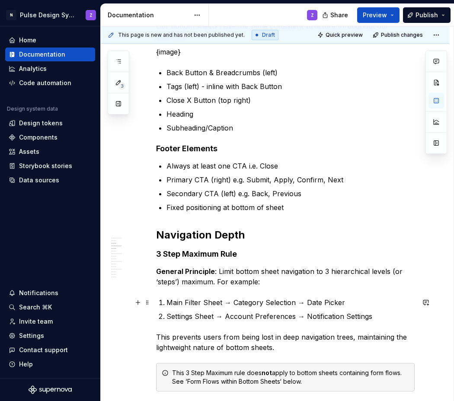
scroll to position [0, 0]
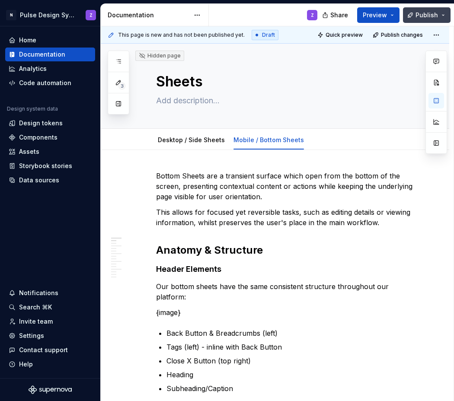
click at [426, 16] on span "Publish" at bounding box center [426, 15] width 22 height 9
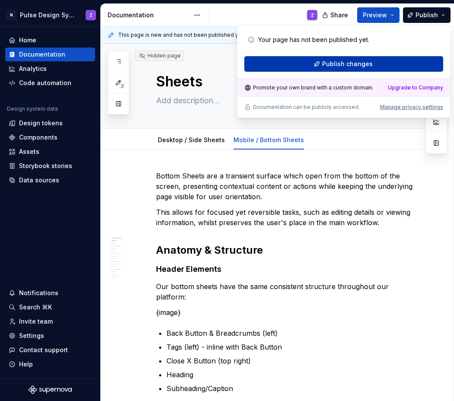
click at [400, 66] on button "Publish changes" at bounding box center [343, 64] width 199 height 16
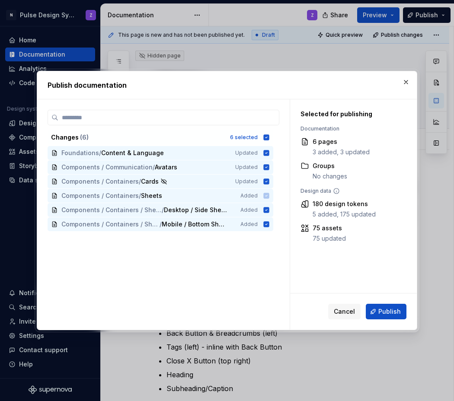
click at [388, 309] on span "Publish" at bounding box center [389, 311] width 22 height 9
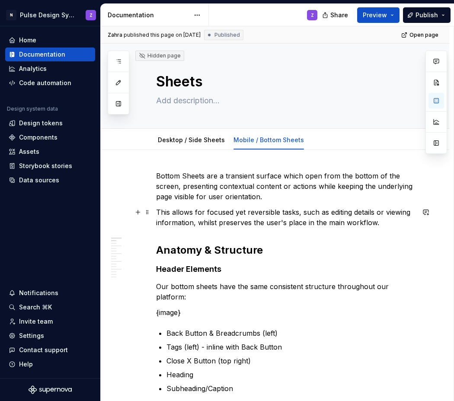
click at [321, 216] on p "This allows for focused yet reversible tasks, such as editing details or viewin…" at bounding box center [285, 217] width 258 height 21
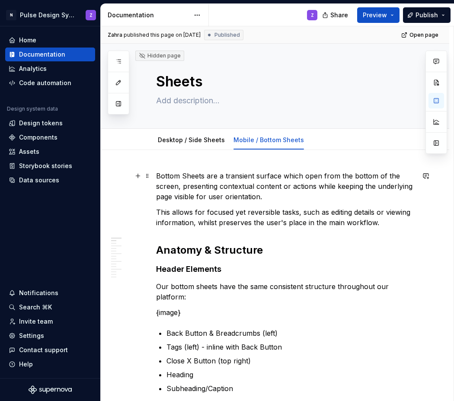
click at [178, 181] on p "Bottom Sheets are a transient surface which open from the bottom of the screen,…" at bounding box center [285, 186] width 258 height 31
click at [148, 175] on span at bounding box center [147, 176] width 7 height 12
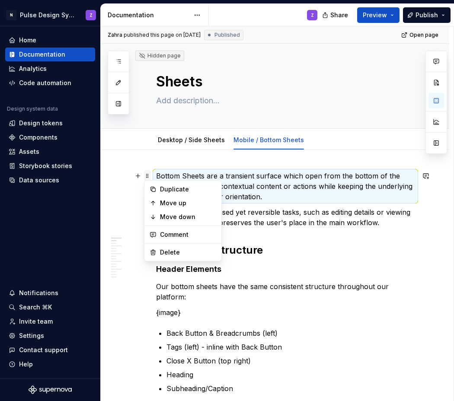
click at [148, 175] on span at bounding box center [147, 176] width 7 height 12
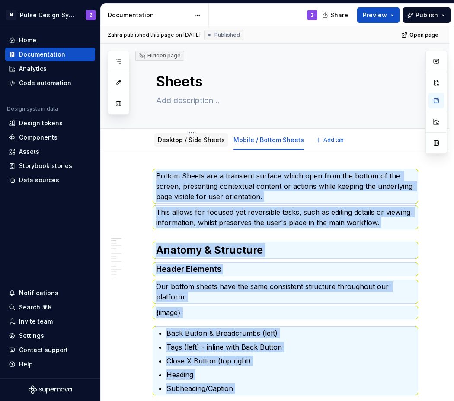
click at [186, 137] on link "Desktop / Side Sheets" at bounding box center [191, 139] width 67 height 7
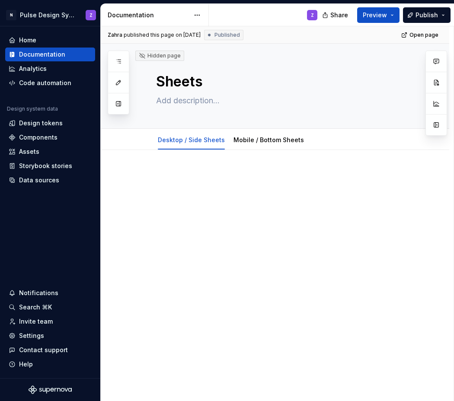
click at [184, 174] on p at bounding box center [285, 176] width 258 height 10
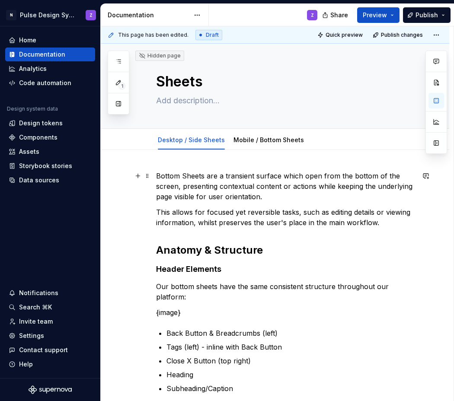
click at [191, 184] on p "Bottom Sheets are a transient surface which open from the bottom of the screen,…" at bounding box center [285, 186] width 258 height 31
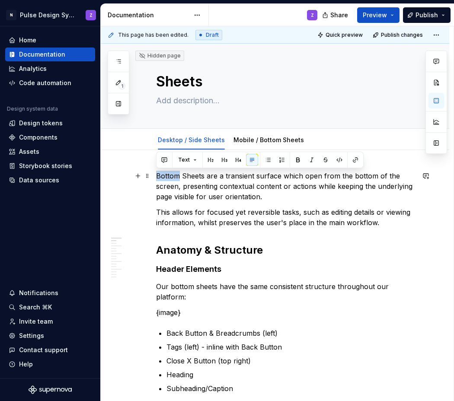
drag, startPoint x: 157, startPoint y: 175, endPoint x: 180, endPoint y: 176, distance: 22.9
click at [180, 176] on p "Bottom Sheets are a transient surface which open from the bottom of the screen,…" at bounding box center [285, 186] width 258 height 31
click at [250, 138] on link "Mobile / Bottom Sheets" at bounding box center [268, 139] width 70 height 7
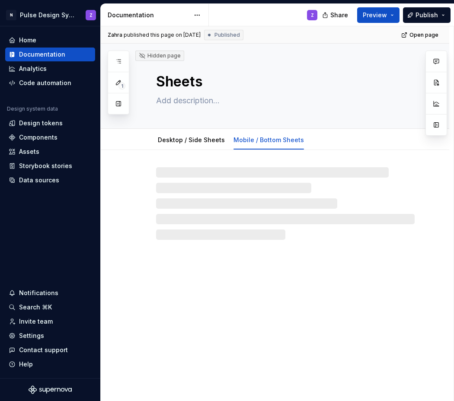
type textarea "*"
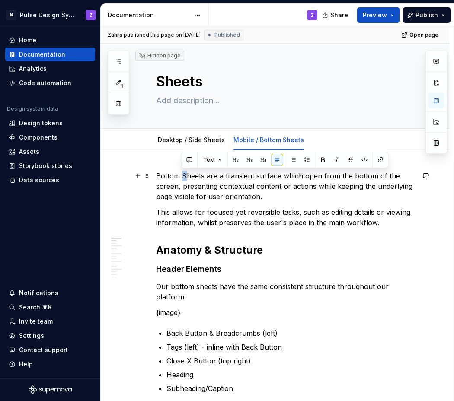
click at [182, 176] on p "Bottom Sheets are a transient surface which open from the bottom of the screen,…" at bounding box center [285, 186] width 258 height 31
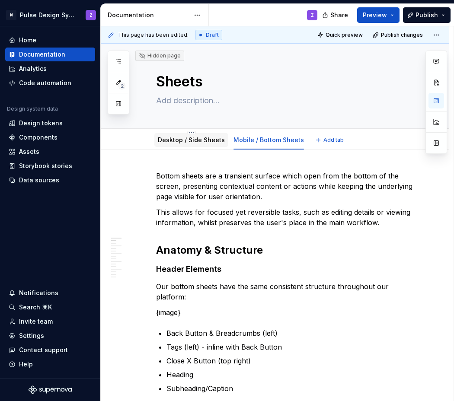
click at [195, 140] on link "Desktop / Side Sheets" at bounding box center [191, 139] width 67 height 7
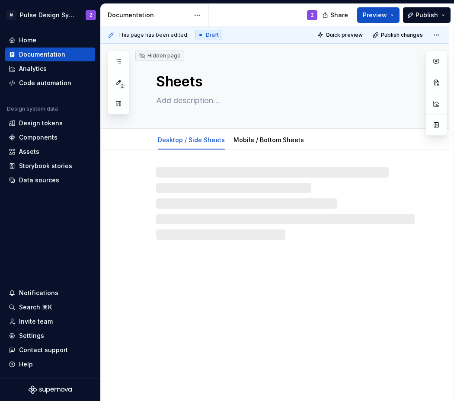
type textarea "*"
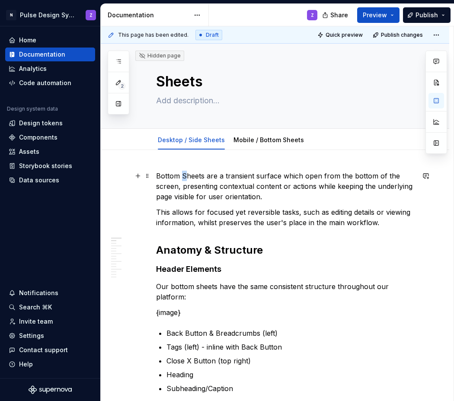
click at [183, 175] on p "Bottom Sheets are a transient surface which open from the bottom of the screen,…" at bounding box center [285, 186] width 258 height 31
click at [172, 175] on p "Bottom sheets are a transient surface which open from the bottom of the screen,…" at bounding box center [285, 186] width 258 height 31
click at [346, 178] on p "Side sheets are a transient surface which open from the bottom of the screen, p…" at bounding box center [285, 186] width 258 height 31
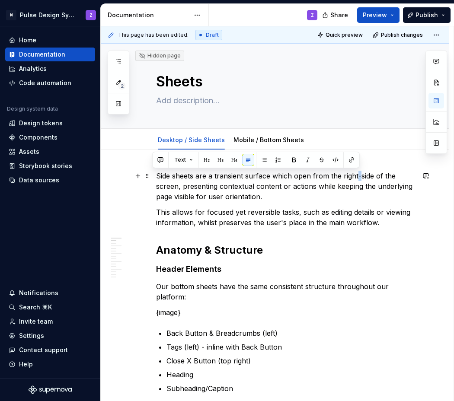
click at [355, 178] on p "Side sheets are a transient surface which open from the right-side of the scree…" at bounding box center [285, 186] width 258 height 31
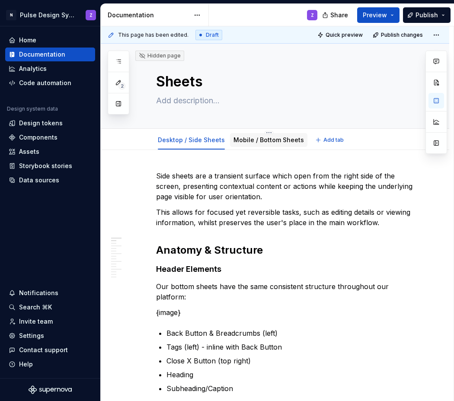
click at [253, 139] on link "Mobile / Bottom Sheets" at bounding box center [268, 139] width 70 height 7
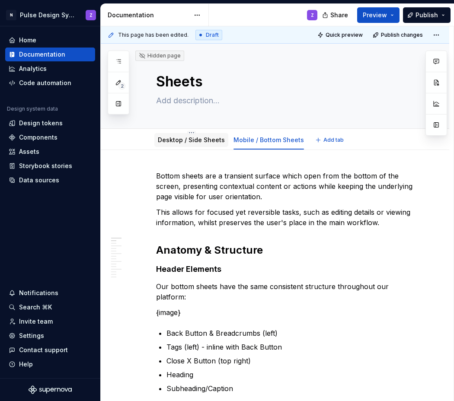
click at [193, 139] on link "Desktop / Side Sheets" at bounding box center [191, 139] width 67 height 7
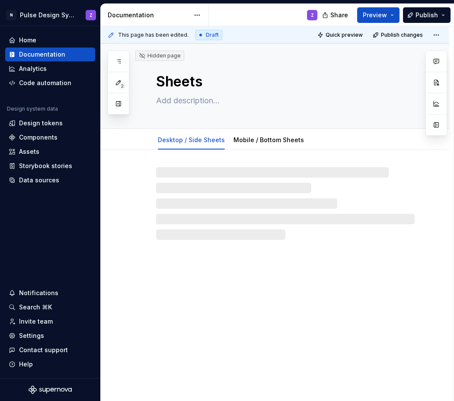
type textarea "*"
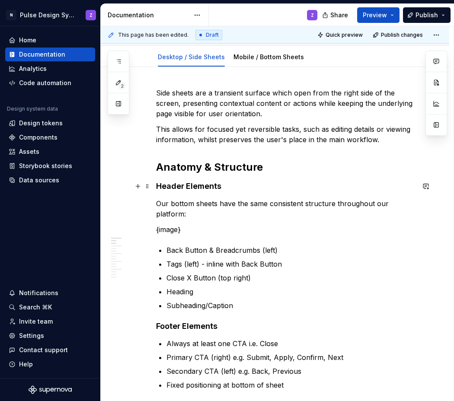
scroll to position [87, 0]
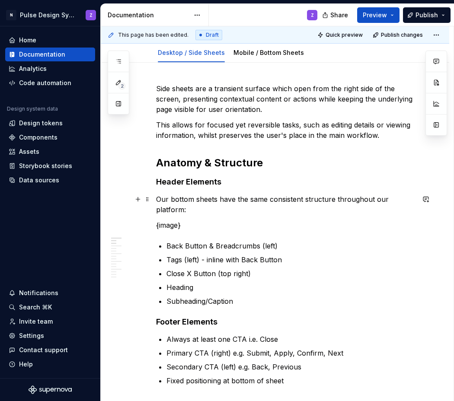
click at [181, 200] on p "Our bottom sheets have the same consistent structure throughout our platform:" at bounding box center [285, 204] width 258 height 21
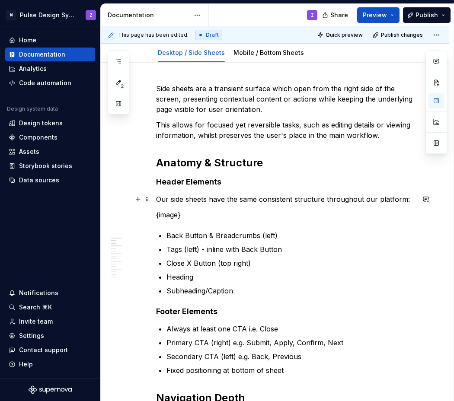
click at [402, 199] on p "Our side sheets have the same consistent structure throughout our platform:" at bounding box center [285, 199] width 258 height 10
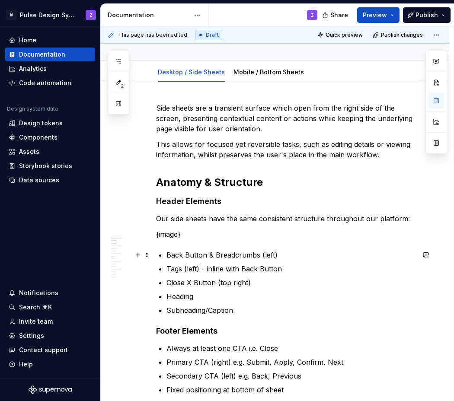
scroll to position [60, 0]
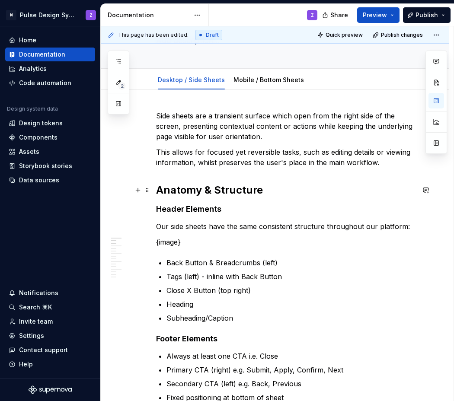
click at [278, 191] on h2 "Anatomy & Structure" at bounding box center [285, 190] width 258 height 14
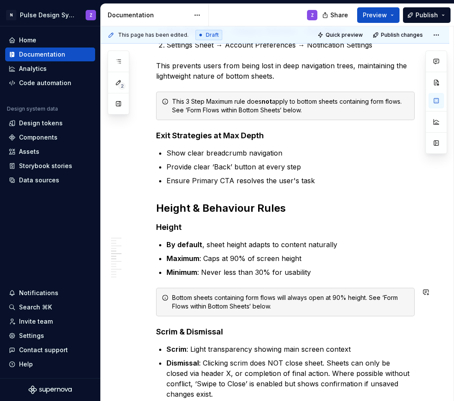
scroll to position [546, 0]
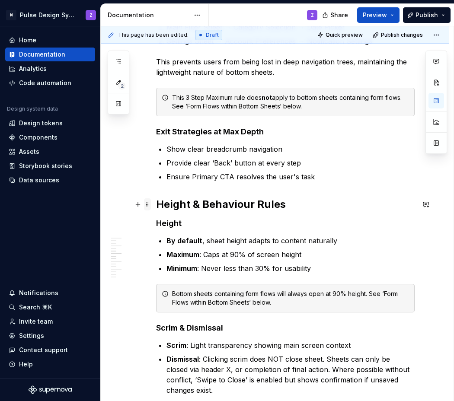
click at [147, 202] on span at bounding box center [147, 204] width 7 height 12
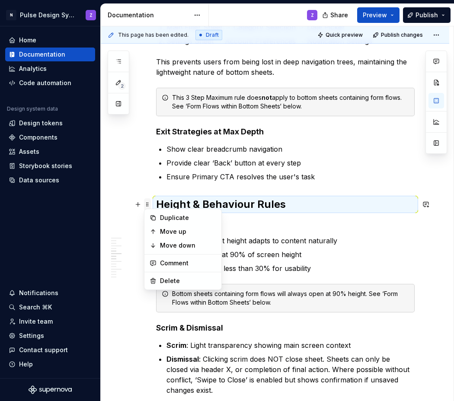
click at [147, 202] on span at bounding box center [147, 204] width 7 height 12
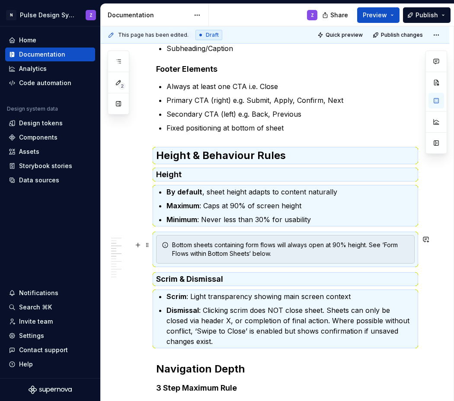
scroll to position [351, 0]
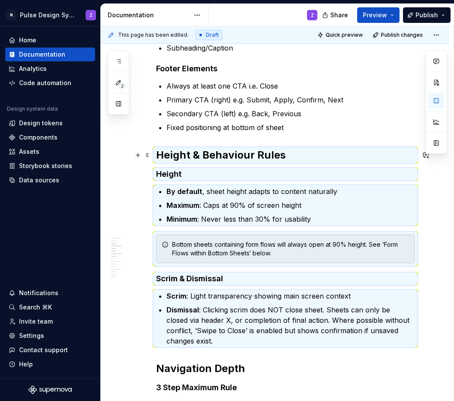
click at [205, 154] on strong "Height & Behaviour Rules" at bounding box center [221, 155] width 130 height 13
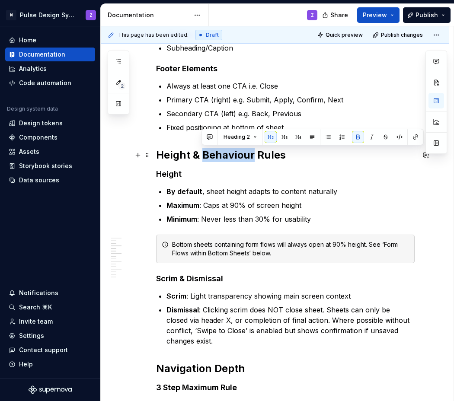
click at [205, 154] on strong "Height & Behaviour Rules" at bounding box center [221, 155] width 130 height 13
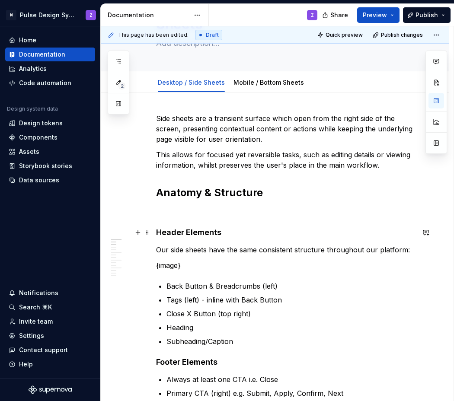
scroll to position [0, 0]
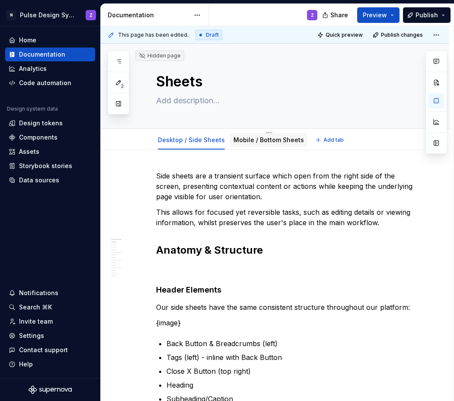
click at [253, 137] on link "Mobile / Bottom Sheets" at bounding box center [268, 139] width 70 height 7
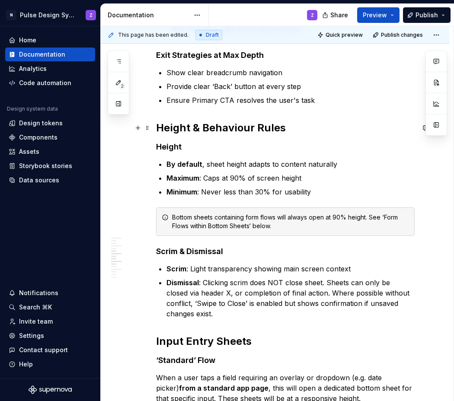
scroll to position [622, 0]
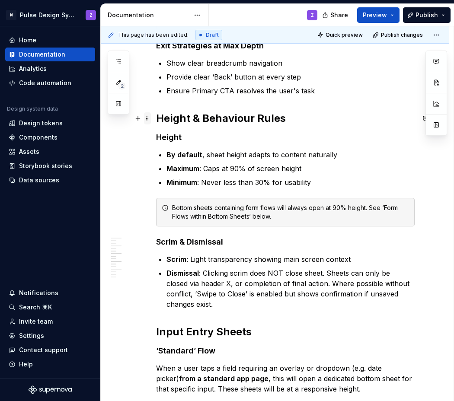
click at [149, 119] on span at bounding box center [147, 118] width 7 height 12
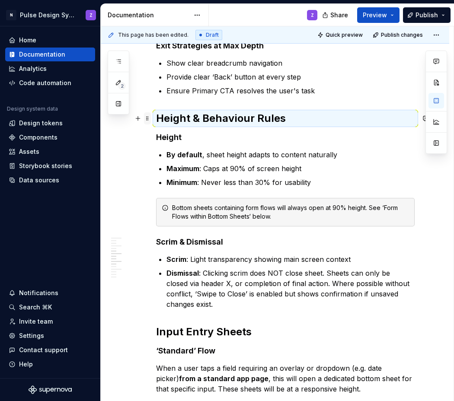
click at [149, 119] on span at bounding box center [147, 118] width 7 height 12
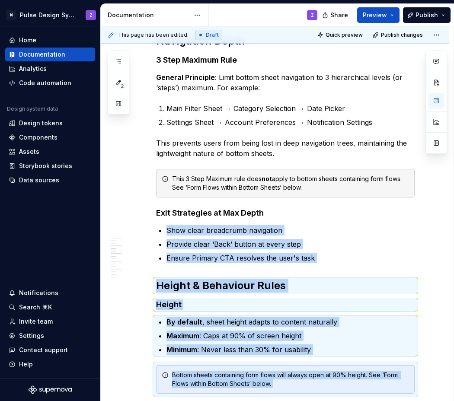
scroll to position [282, 0]
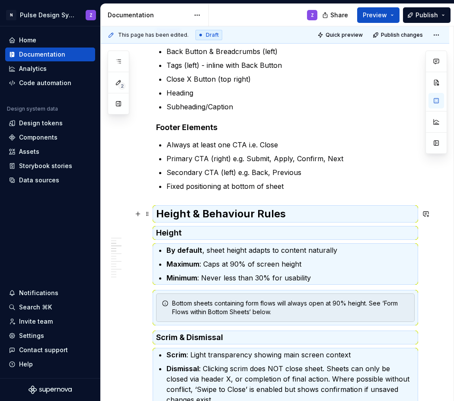
click at [161, 211] on strong "Height & Behaviour Rules" at bounding box center [221, 213] width 130 height 13
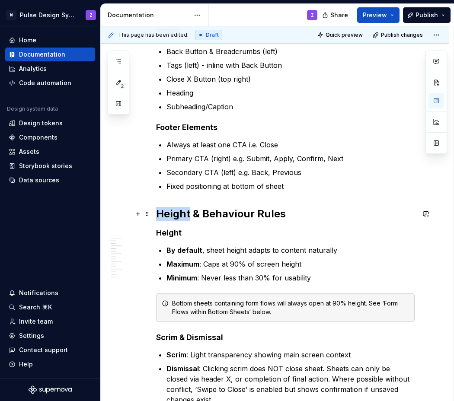
click at [161, 211] on strong "Height & Behaviour Rules" at bounding box center [221, 213] width 130 height 13
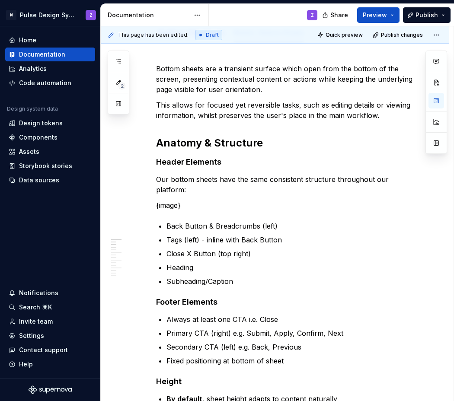
scroll to position [0, 0]
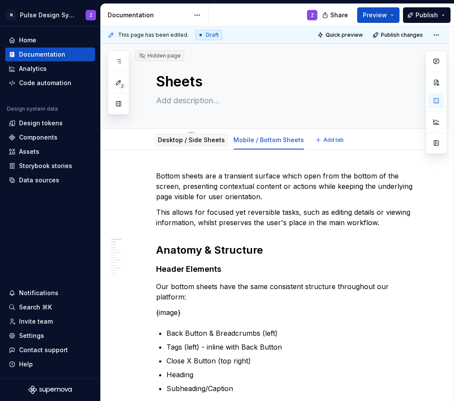
click at [212, 143] on link "Desktop / Side Sheets" at bounding box center [191, 139] width 67 height 7
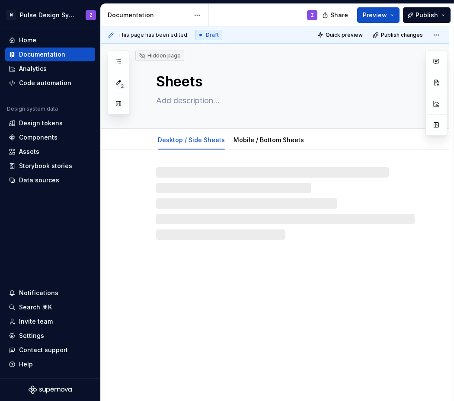
type textarea "*"
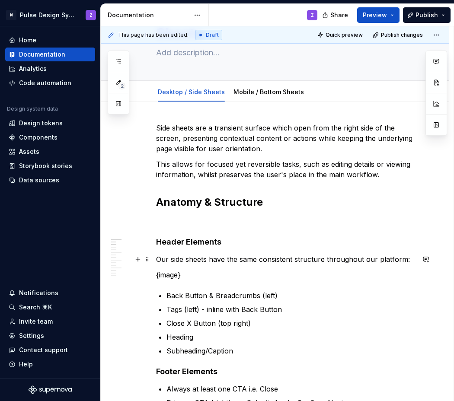
scroll to position [118, 0]
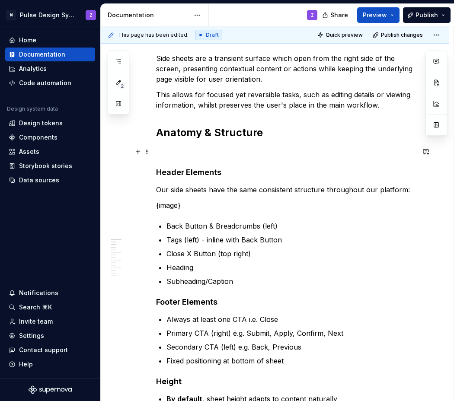
click at [170, 149] on p at bounding box center [285, 151] width 258 height 10
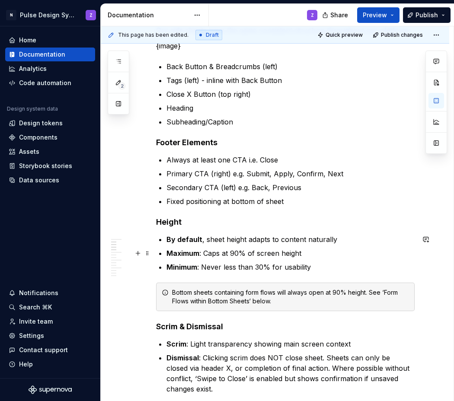
scroll to position [277, 0]
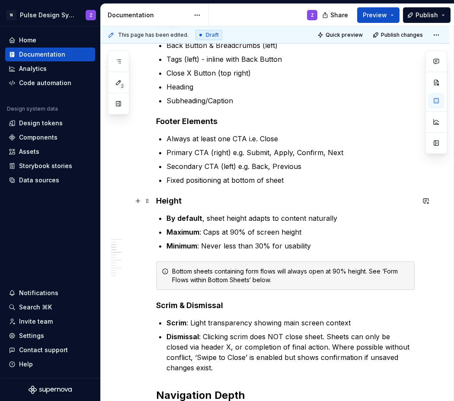
click at [187, 200] on h4 "Height" at bounding box center [285, 201] width 258 height 10
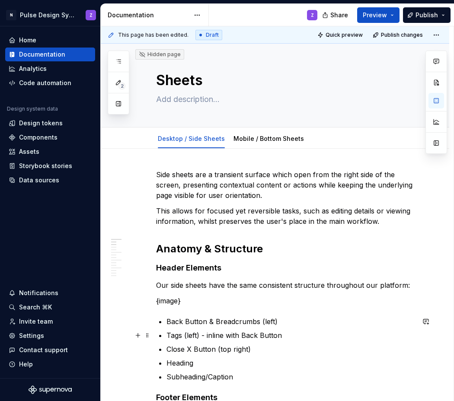
scroll to position [0, 0]
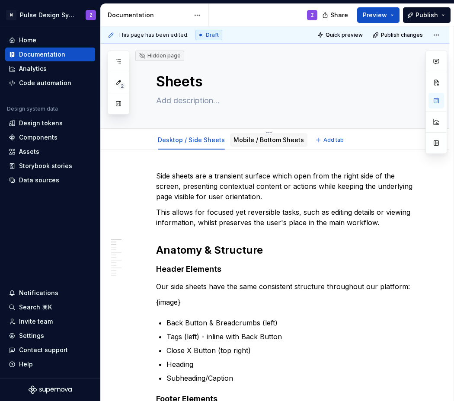
click at [270, 142] on link "Mobile / Bottom Sheets" at bounding box center [268, 139] width 70 height 7
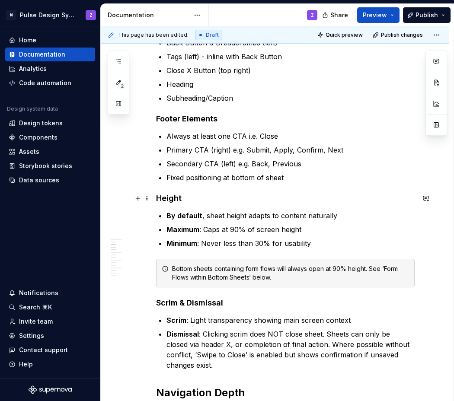
scroll to position [294, 0]
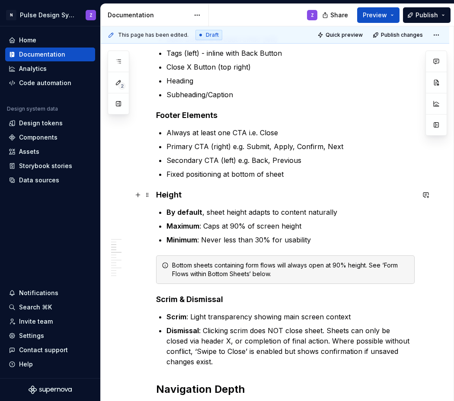
click at [195, 196] on h4 "Height" at bounding box center [285, 195] width 258 height 10
type textarea "*"
click at [166, 215] on strong "By default" at bounding box center [184, 212] width 36 height 9
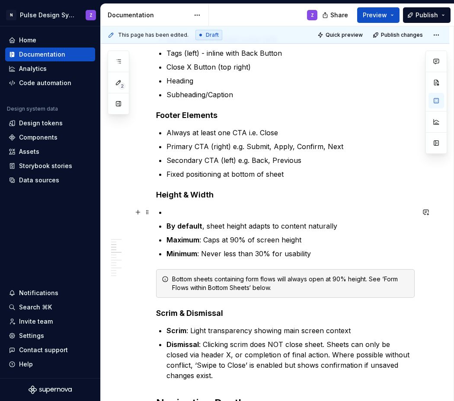
click at [173, 213] on p at bounding box center [290, 212] width 248 height 10
click at [192, 210] on strong "Full Viewport Height" at bounding box center [201, 212] width 70 height 9
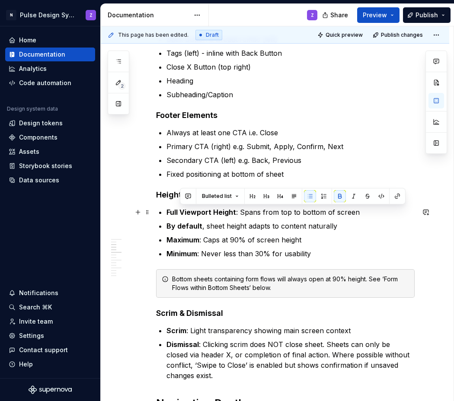
click at [192, 210] on strong "Full Viewport Height" at bounding box center [201, 212] width 70 height 9
click at [219, 211] on strong "Full Viewport Height" at bounding box center [201, 212] width 70 height 9
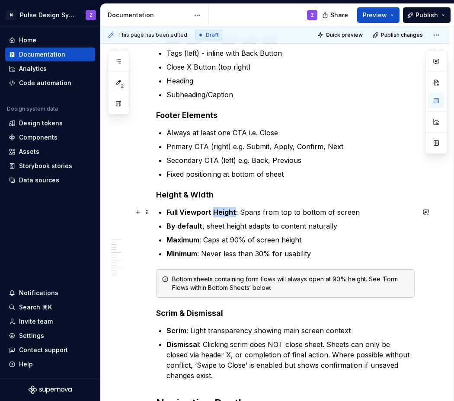
click at [219, 211] on strong "Full Viewport Height" at bounding box center [201, 212] width 70 height 9
click at [276, 212] on p "Full Viewport Width : Spans from top to bottom of screen" at bounding box center [290, 212] width 248 height 10
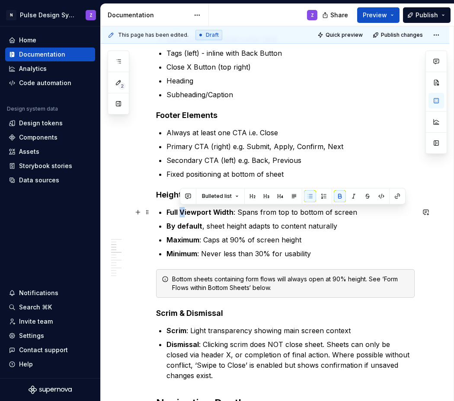
click at [181, 213] on strong "Full Viewport Width" at bounding box center [199, 212] width 67 height 9
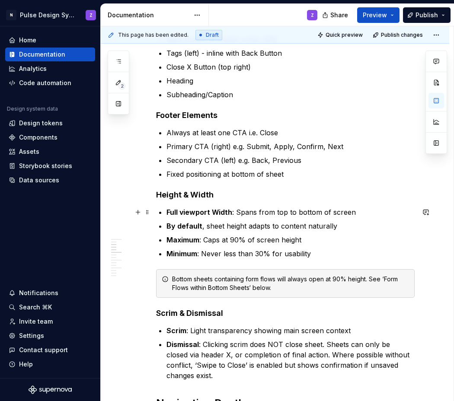
click at [217, 212] on strong "Full viewport Width" at bounding box center [199, 212] width 66 height 9
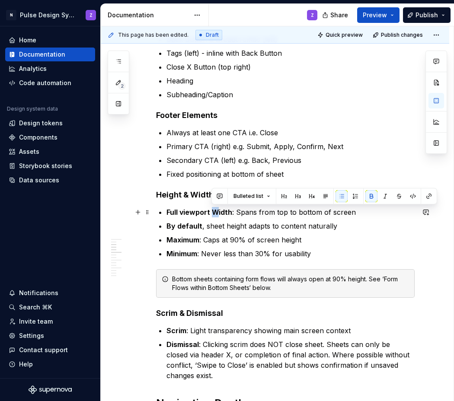
click at [216, 213] on strong "Full viewport Width" at bounding box center [199, 212] width 66 height 9
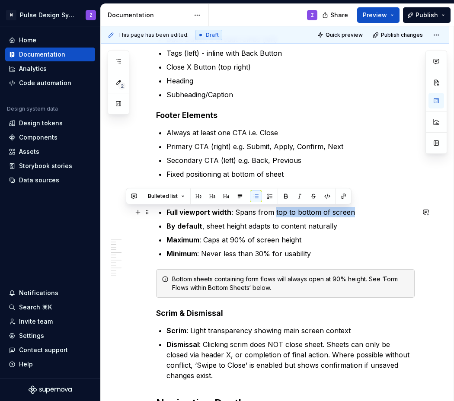
drag, startPoint x: 273, startPoint y: 213, endPoint x: 350, endPoint y: 215, distance: 76.5
click at [350, 215] on p "Full viewport width : Spans from top to bottom of screen" at bounding box center [290, 212] width 248 height 10
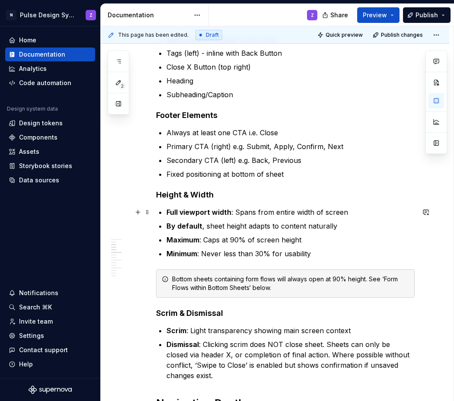
click at [260, 212] on p "Full viewport width : Spans from entire width of screen" at bounding box center [290, 212] width 248 height 10
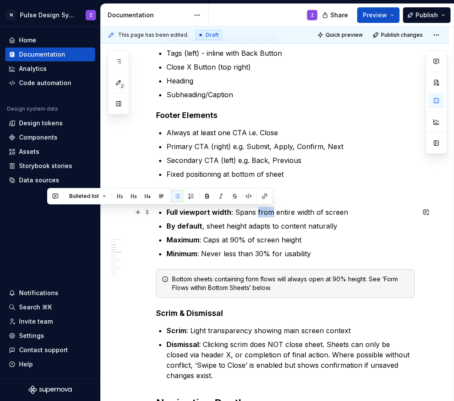
click at [260, 212] on p "Full viewport width : Spans from entire width of screen" at bounding box center [290, 212] width 248 height 10
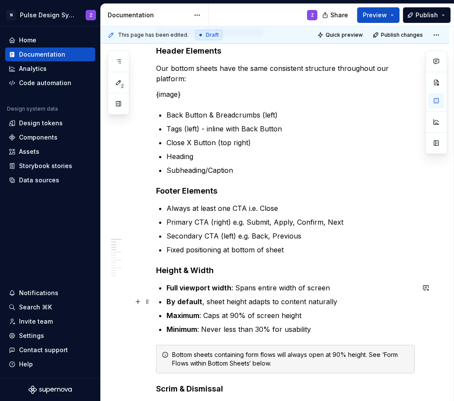
scroll to position [0, 0]
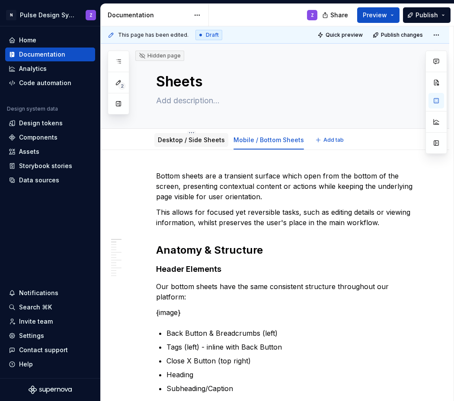
click at [209, 140] on link "Desktop / Side Sheets" at bounding box center [191, 139] width 67 height 7
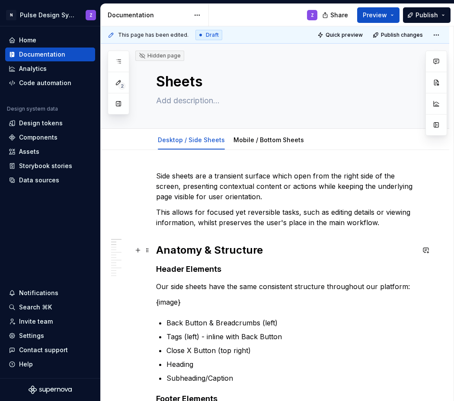
type textarea "*"
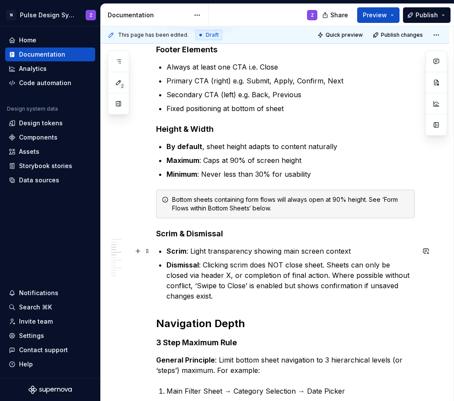
scroll to position [269, 0]
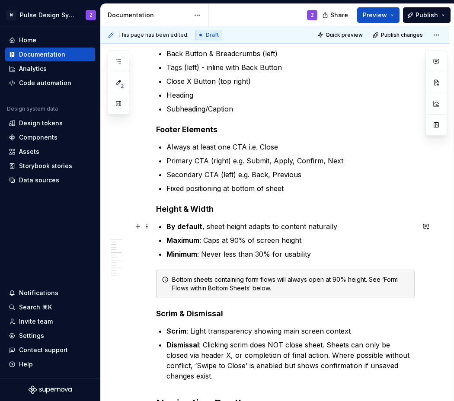
click at [168, 228] on strong "By default" at bounding box center [184, 226] width 36 height 9
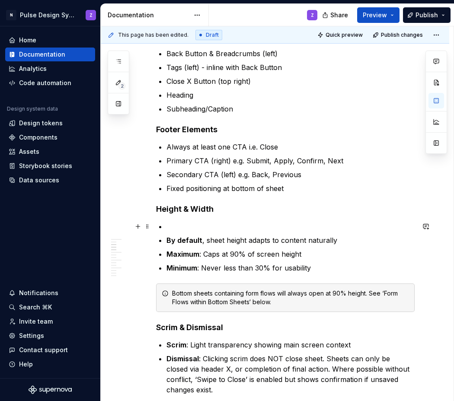
click at [172, 225] on p at bounding box center [290, 226] width 248 height 10
paste div
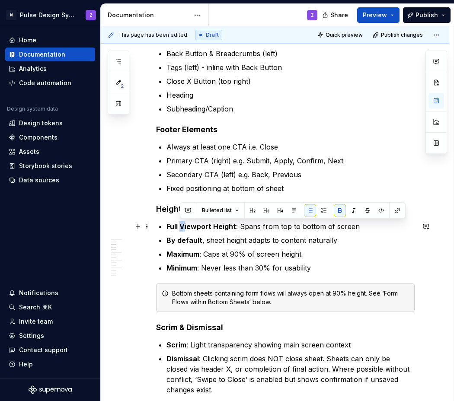
click at [181, 227] on strong "Full Viewport Height" at bounding box center [201, 226] width 70 height 9
click at [213, 227] on strong "Full viewport Height" at bounding box center [200, 226] width 68 height 9
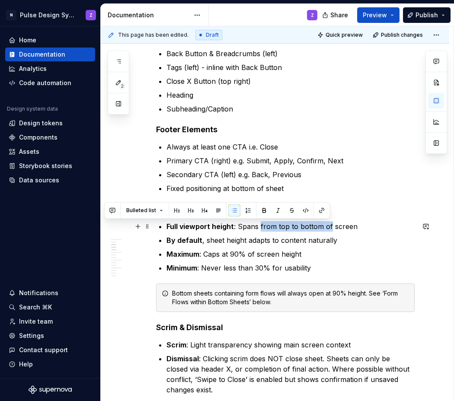
drag, startPoint x: 258, startPoint y: 226, endPoint x: 327, endPoint y: 229, distance: 68.8
click at [328, 229] on p "Full viewport height : Spans from top to bottom of screen" at bounding box center [290, 226] width 248 height 10
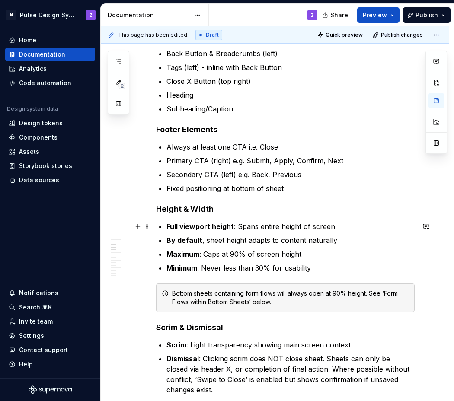
click at [337, 228] on p "Full viewport height : Spans entire height of screen" at bounding box center [290, 226] width 248 height 10
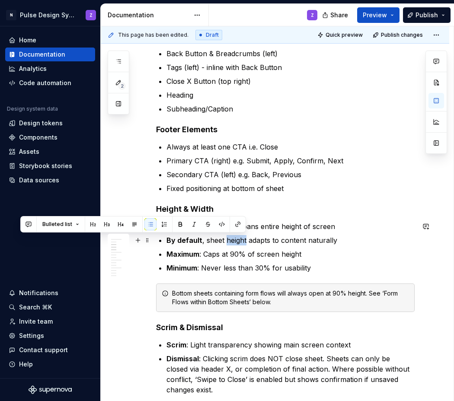
drag, startPoint x: 224, startPoint y: 242, endPoint x: 244, endPoint y: 242, distance: 19.9
click at [244, 242] on p "By default , sheet height adapts to content naturally" at bounding box center [290, 240] width 248 height 10
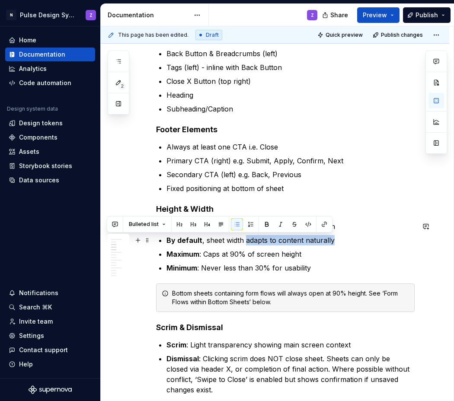
drag, startPoint x: 245, startPoint y: 240, endPoint x: 333, endPoint y: 242, distance: 88.2
click at [333, 242] on p "By default , sheet width adapts to content naturally" at bounding box center [290, 240] width 248 height 10
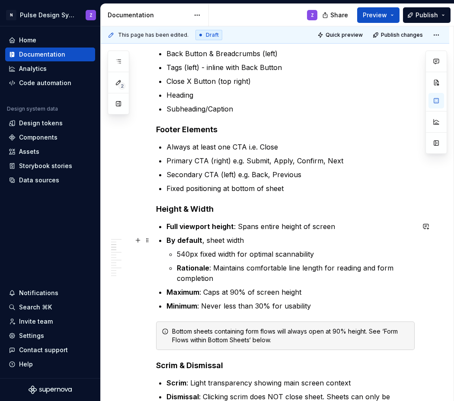
click at [258, 240] on p "By default , sheet width" at bounding box center [290, 240] width 248 height 10
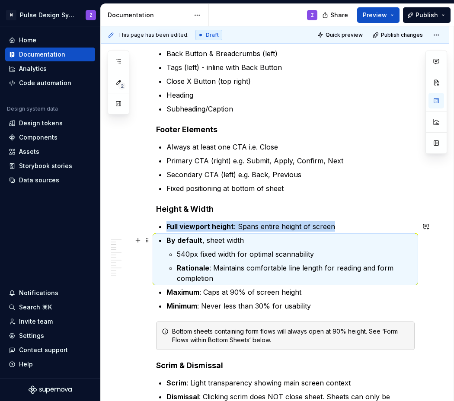
click at [258, 240] on p "By default , sheet width" at bounding box center [290, 240] width 248 height 10
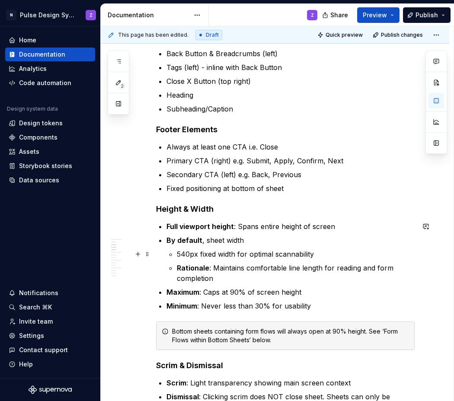
click at [178, 254] on p "540px fixed width for optimal scannability" at bounding box center [296, 254] width 238 height 10
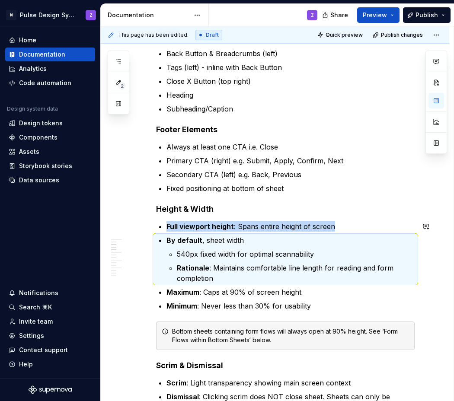
click at [178, 254] on p "540px fixed width for optimal scannability" at bounding box center [296, 254] width 238 height 10
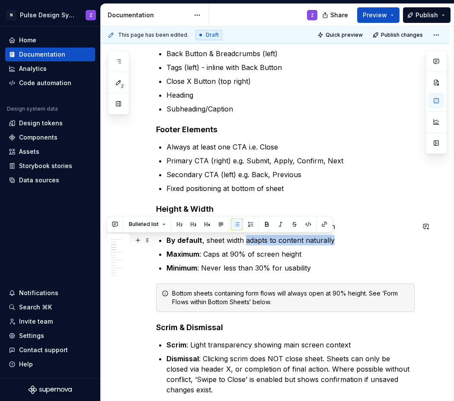
drag, startPoint x: 245, startPoint y: 241, endPoint x: 330, endPoint y: 243, distance: 84.7
click at [330, 243] on p "By default , sheet width adapts to content naturally" at bounding box center [290, 240] width 248 height 10
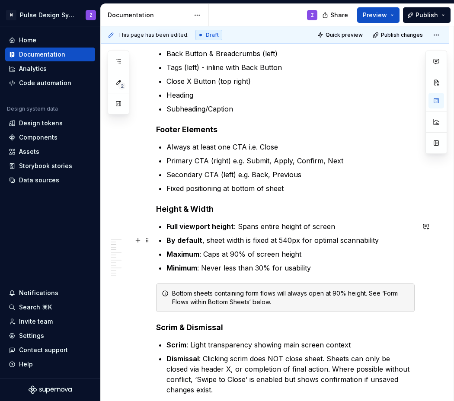
click at [344, 242] on p "By default , sheet width is fixed at 540px for optimal scannability" at bounding box center [290, 240] width 248 height 10
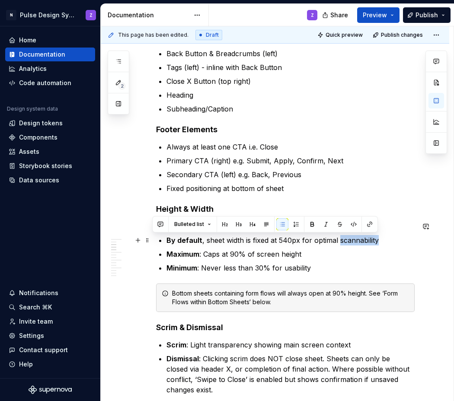
click at [344, 242] on p "By default , sheet width is fixed at 540px for optimal scannability" at bounding box center [290, 240] width 248 height 10
click at [261, 252] on p "Maximum : Caps at 90% of screen height" at bounding box center [290, 254] width 248 height 10
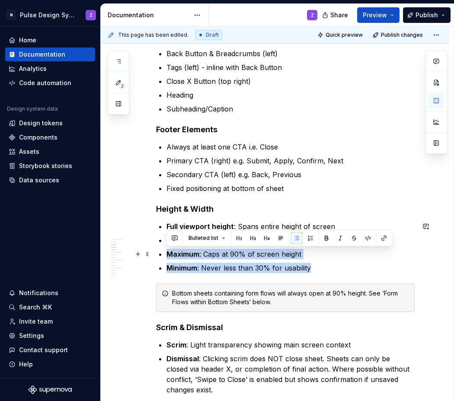
drag, startPoint x: 309, startPoint y: 267, endPoint x: 169, endPoint y: 256, distance: 141.3
click at [169, 256] on ul "Full viewport height : Spans entire height of screen By default , sheet width i…" at bounding box center [290, 247] width 248 height 52
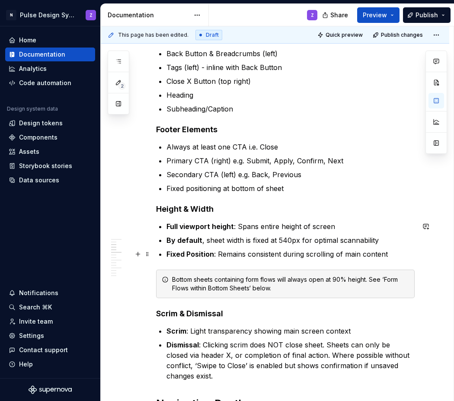
click at [190, 254] on strong "Fixed Position" at bounding box center [190, 254] width 48 height 9
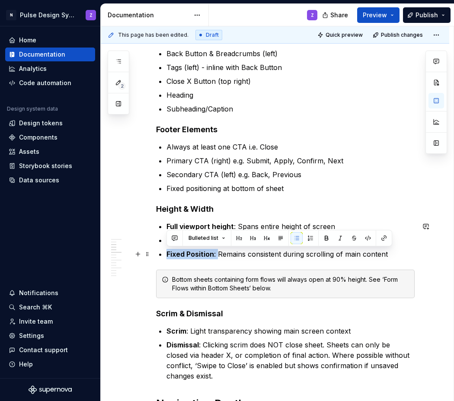
drag, startPoint x: 219, startPoint y: 256, endPoint x: 166, endPoint y: 255, distance: 52.7
click at [166, 255] on p "Fixed Position : Remains consistent during scrolling of main content" at bounding box center [290, 254] width 248 height 10
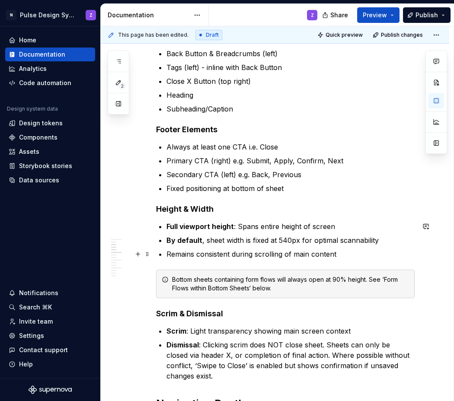
drag, startPoint x: 197, startPoint y: 255, endPoint x: 201, endPoint y: 261, distance: 7.1
click at [197, 254] on p "Remains consistent during scrolling of main content" at bounding box center [290, 254] width 248 height 10
click at [263, 254] on p "Remains in a fixed position consistent during scrolling of main content" at bounding box center [290, 254] width 248 height 10
click at [321, 255] on p "Remains in a fixed position during scrolling of main content" at bounding box center [290, 254] width 248 height 10
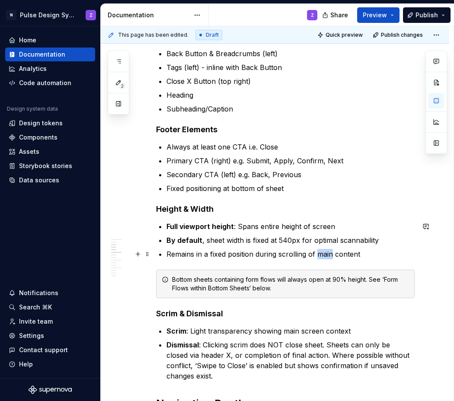
click at [321, 255] on p "Remains in a fixed position during scrolling of main content" at bounding box center [290, 254] width 248 height 10
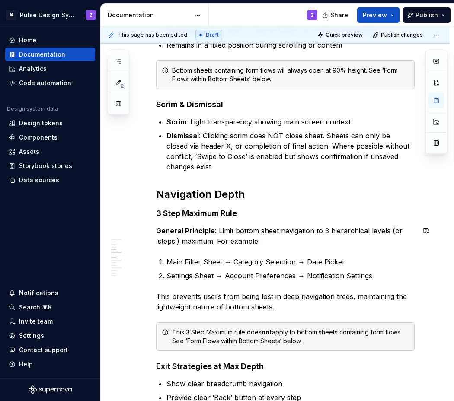
scroll to position [493, 0]
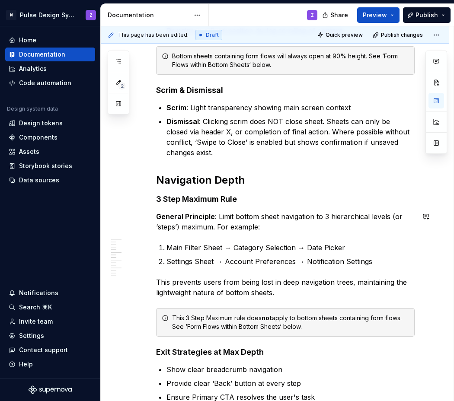
click at [254, 216] on p "General Principle : Limit bottom sheet navigation to 3 hierarchical levels (or …" at bounding box center [285, 221] width 258 height 21
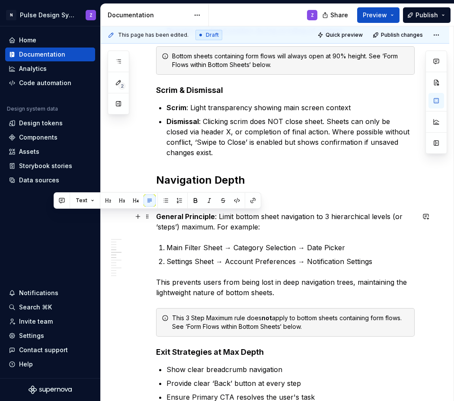
click at [249, 211] on p "General Principle : Limit bottom sheet navigation to 3 hierarchical levels (or …" at bounding box center [285, 221] width 258 height 21
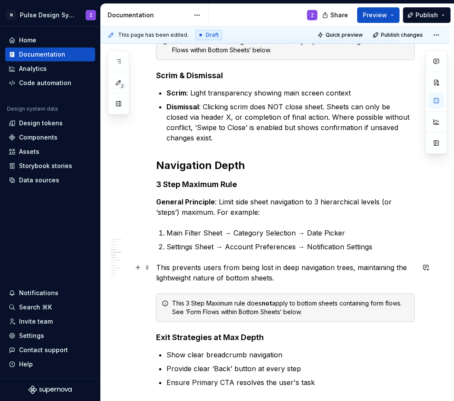
scroll to position [511, 0]
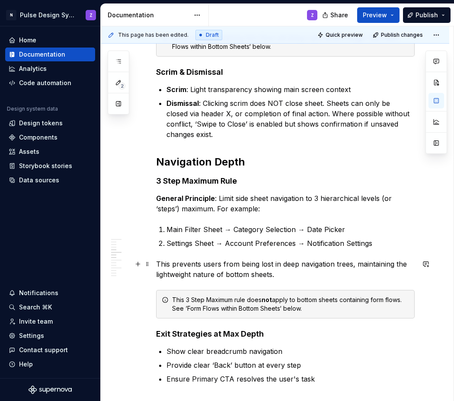
click at [231, 274] on p "This prevents users from being lost in deep navigation trees, maintaining the l…" at bounding box center [285, 269] width 258 height 21
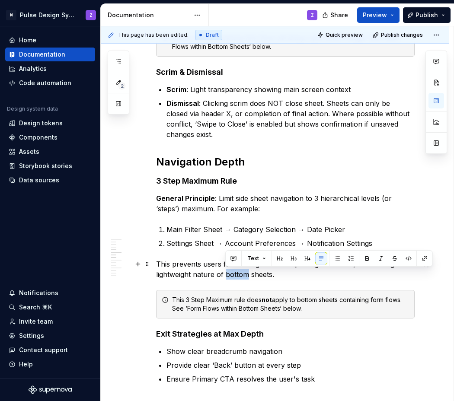
click at [231, 274] on p "This prevents users from being lost in deep navigation trees, maintaining the l…" at bounding box center [285, 269] width 258 height 21
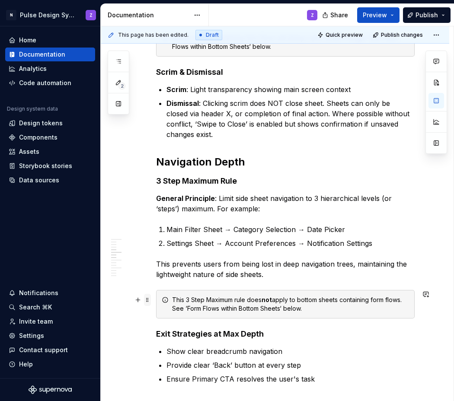
click at [149, 302] on span at bounding box center [147, 300] width 7 height 12
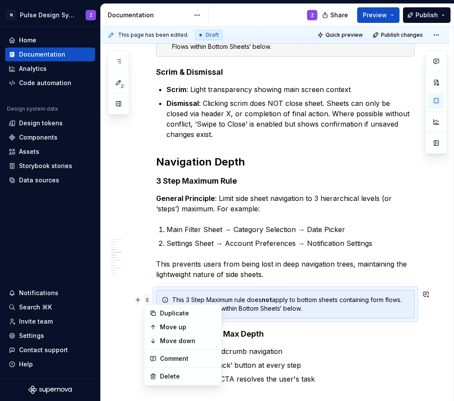
click at [149, 302] on span at bounding box center [147, 300] width 7 height 12
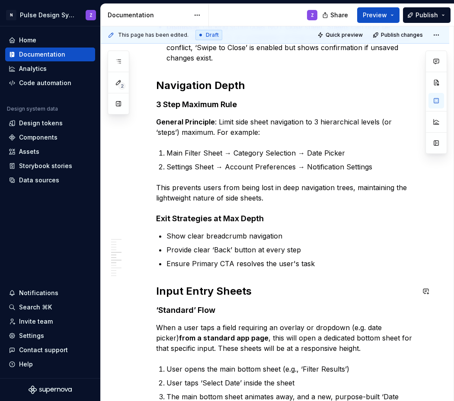
scroll to position [602, 0]
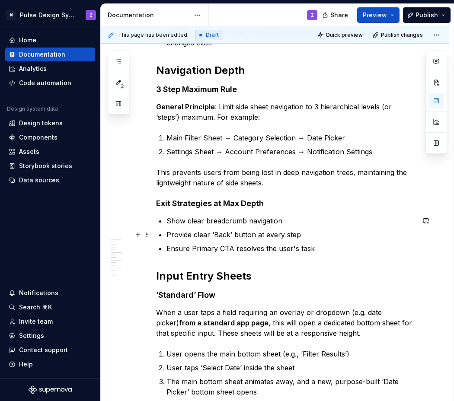
click at [210, 235] on p "Provide clear ‘Back’ button at every step" at bounding box center [290, 234] width 248 height 10
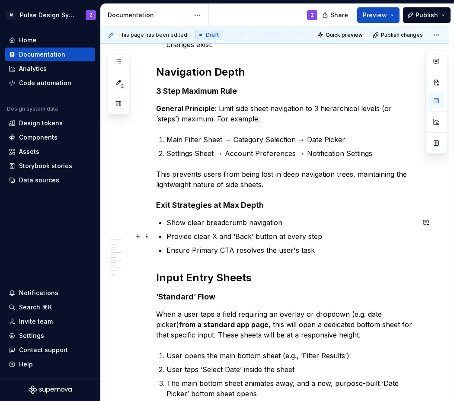
click at [178, 236] on p "Provide clear X and ‘Back’ button at every step" at bounding box center [290, 236] width 248 height 10
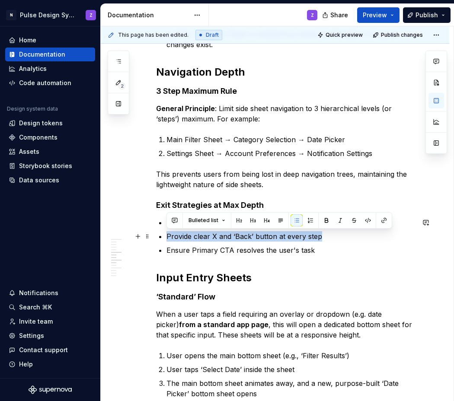
click at [178, 236] on p "Provide clear X and ‘Back’ button at every step" at bounding box center [290, 236] width 248 height 10
click at [248, 261] on div "Side sheets are a transient surface which open from the right side of the scree…" at bounding box center [285, 312] width 258 height 1485
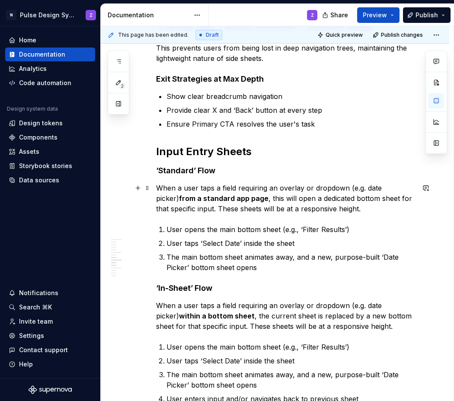
scroll to position [730, 0]
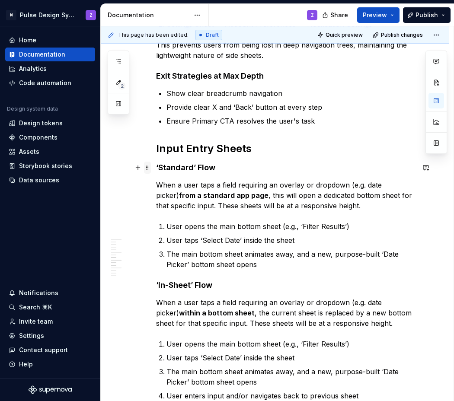
click at [149, 168] on span at bounding box center [147, 168] width 7 height 12
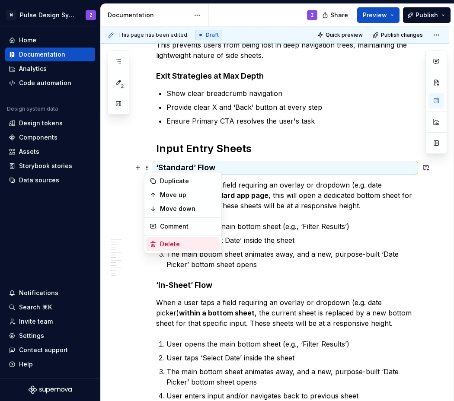
click at [172, 243] on div "Delete" at bounding box center [188, 244] width 56 height 9
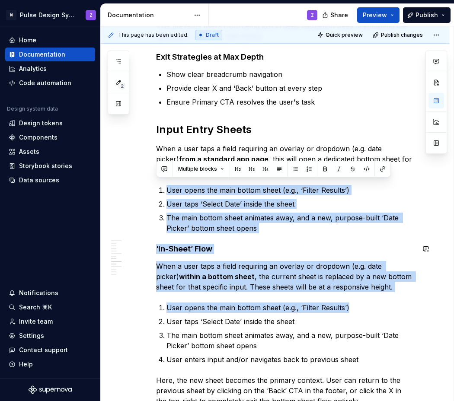
scroll to position [792, 0]
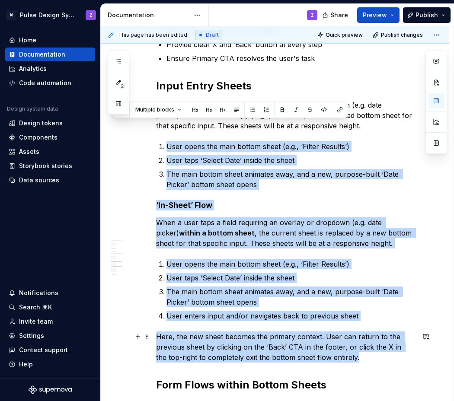
drag, startPoint x: 354, startPoint y: 188, endPoint x: 365, endPoint y: 357, distance: 168.9
click at [365, 357] on div "Side sheets are a transient surface which open from the right side of the scree…" at bounding box center [285, 112] width 258 height 1468
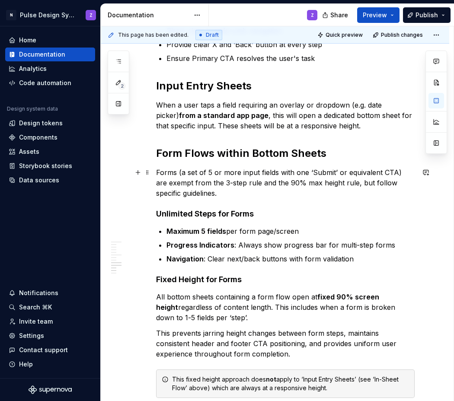
scroll to position [725, 0]
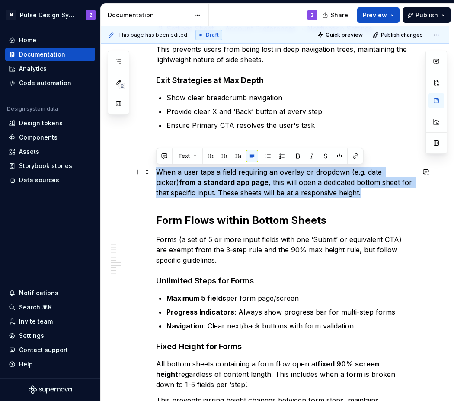
click at [157, 173] on p "When a user taps a field requiring an overlay or dropdown (e.g. date picker) fr…" at bounding box center [285, 182] width 258 height 31
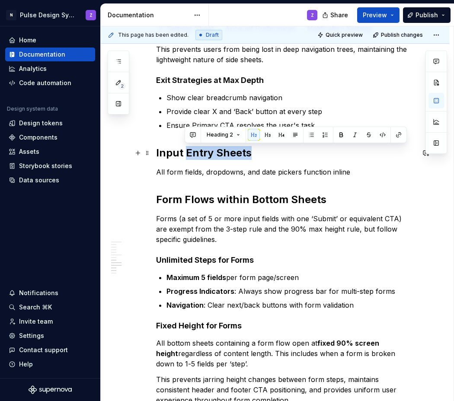
drag, startPoint x: 184, startPoint y: 154, endPoint x: 247, endPoint y: 154, distance: 62.2
click at [247, 154] on h2 "Input Entry Sheets" at bounding box center [285, 153] width 258 height 14
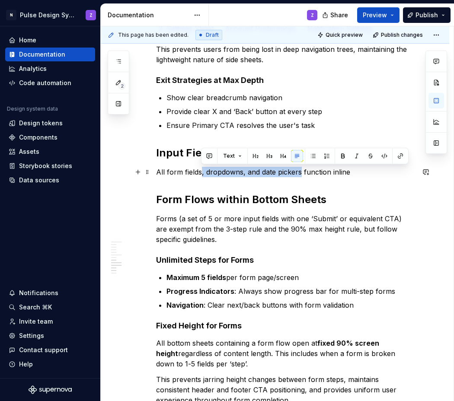
drag, startPoint x: 201, startPoint y: 175, endPoint x: 298, endPoint y: 176, distance: 97.2
click at [298, 176] on p "All form fields, dropdowns, and date pickers function inline" at bounding box center [285, 172] width 258 height 10
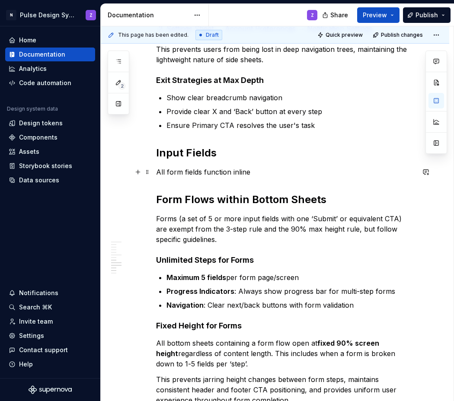
click at [296, 174] on p "All form fields function inline" at bounding box center [285, 172] width 258 height 10
click at [206, 154] on h2 "Input Fields" at bounding box center [285, 153] width 258 height 14
click at [248, 172] on p "All form fields function inline." at bounding box center [285, 172] width 258 height 10
click at [278, 173] on p "All form fields function inline, unlike on mobile bottom sheets." at bounding box center [285, 172] width 258 height 10
click at [277, 173] on p "All form fields function inline, unlike on mobile bottom sheets." at bounding box center [285, 172] width 258 height 10
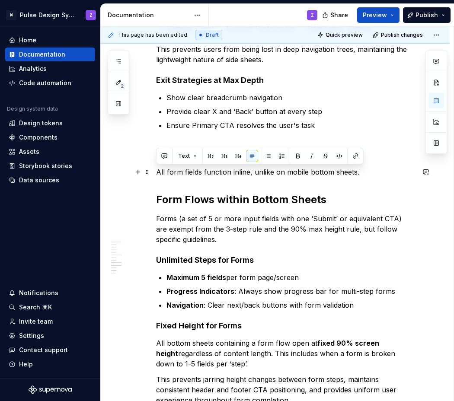
click at [277, 173] on p "All form fields function inline, unlike on mobile bottom sheets." at bounding box center [285, 172] width 258 height 10
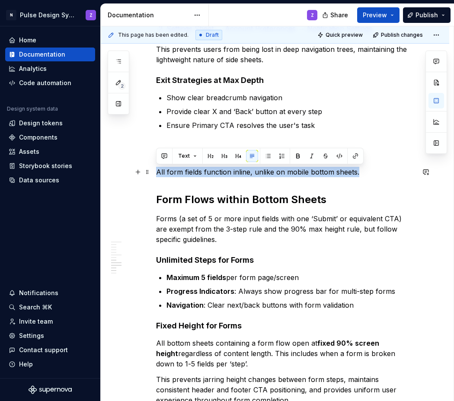
click at [279, 173] on p "All form fields function inline, unlike on mobile bottom sheets." at bounding box center [285, 172] width 258 height 10
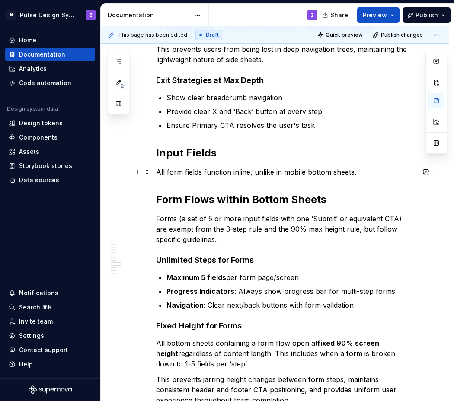
click at [248, 175] on p "All form fields function inline, unlike in mobile bottom sheets." at bounding box center [285, 172] width 258 height 10
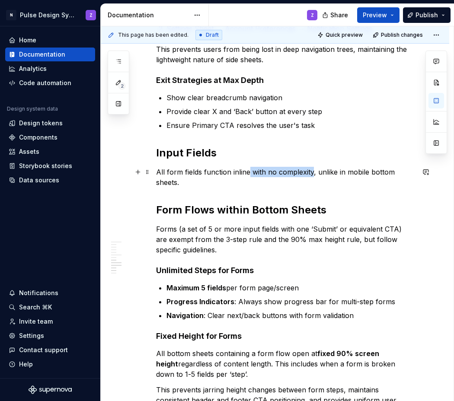
click at [250, 174] on p "All form fields function inline with no complexity, unlike in mobile bottom she…" at bounding box center [285, 177] width 258 height 21
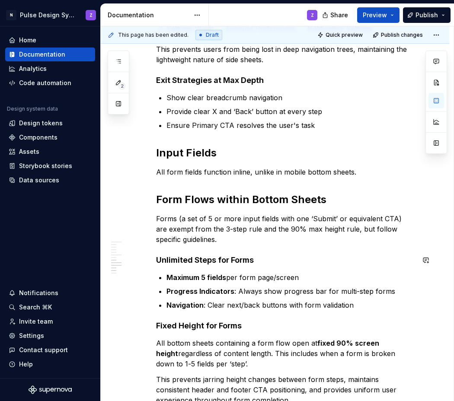
click at [190, 250] on div "Side sheets are a transient surface which open from the right side of the scree…" at bounding box center [285, 52] width 258 height 1215
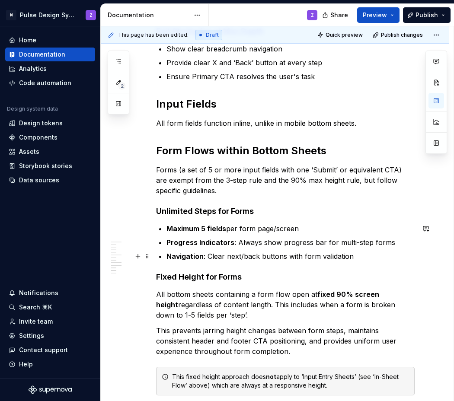
scroll to position [837, 0]
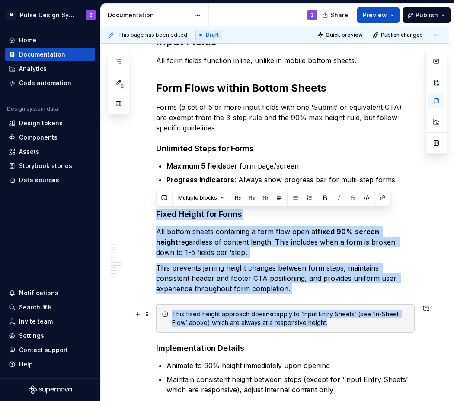
drag, startPoint x: 156, startPoint y: 214, endPoint x: 421, endPoint y: 326, distance: 287.9
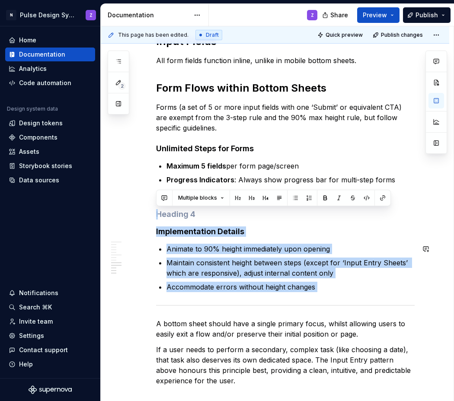
drag, startPoint x: 161, startPoint y: 216, endPoint x: 340, endPoint y: 299, distance: 197.9
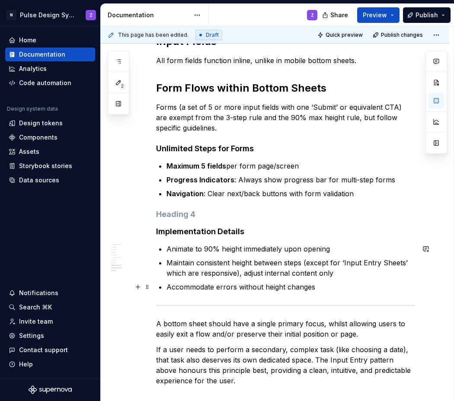
click at [320, 286] on p "Accommodate errors without height changes" at bounding box center [290, 287] width 248 height 10
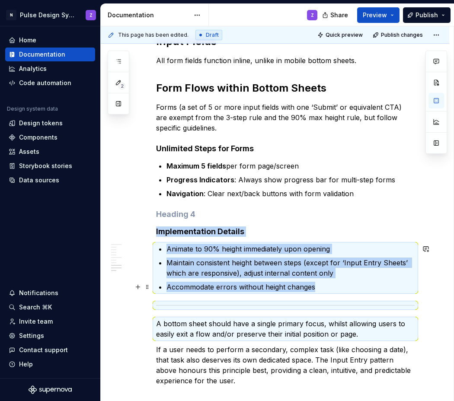
click at [320, 286] on p "Accommodate errors without height changes" at bounding box center [290, 287] width 248 height 10
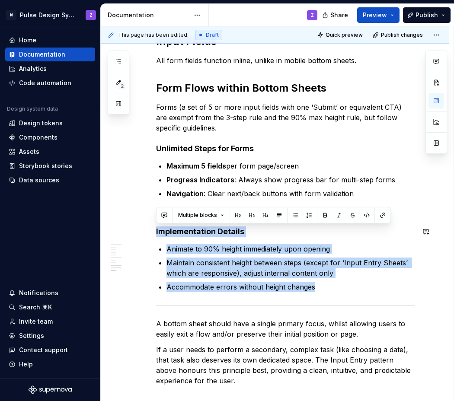
drag, startPoint x: 317, startPoint y: 287, endPoint x: 178, endPoint y: 220, distance: 155.0
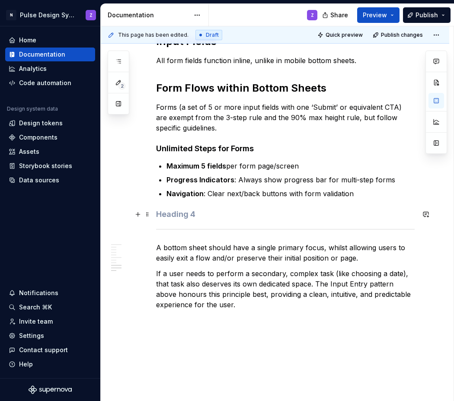
click at [173, 217] on h4 at bounding box center [285, 214] width 258 height 10
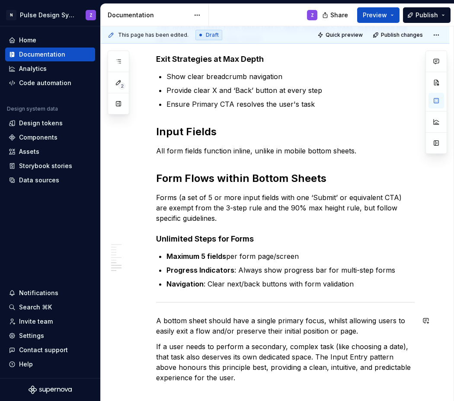
scroll to position [744, 0]
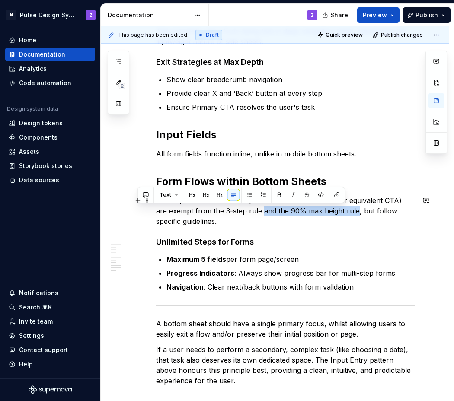
drag, startPoint x: 249, startPoint y: 211, endPoint x: 342, endPoint y: 213, distance: 92.9
click at [342, 213] on p "Forms (a set of 5 or more input fields with one ‘Submit’ or equivalent CTA) are…" at bounding box center [285, 210] width 258 height 31
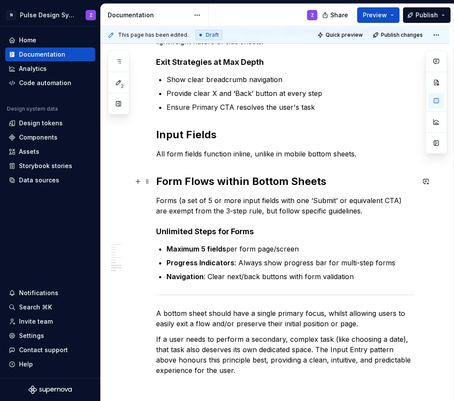
click at [254, 182] on h2 "Form Flows within Bottom Sheets" at bounding box center [285, 182] width 258 height 14
click at [198, 233] on h4 "Unlimited Steps for Forms" at bounding box center [285, 231] width 258 height 10
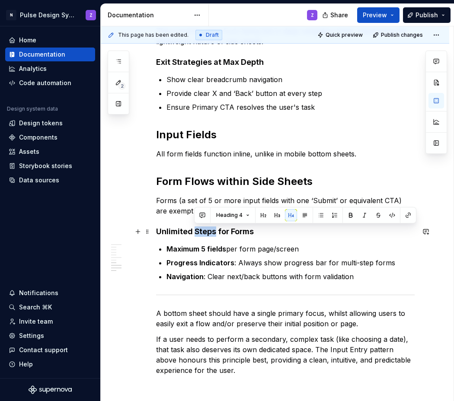
click at [198, 233] on h4 "Unlimited Steps for Forms" at bounding box center [285, 231] width 258 height 10
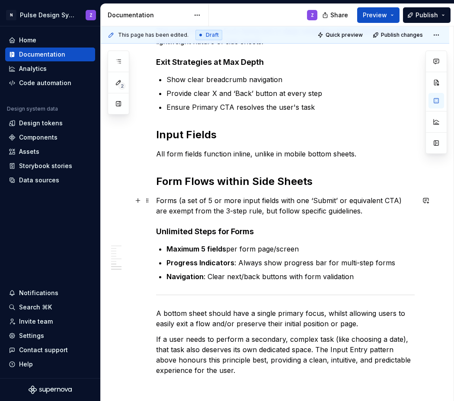
click at [355, 213] on p "Forms (a set of 5 or more input fields with one ‘Submit’ or equivalent CTA) are…" at bounding box center [285, 205] width 258 height 21
click at [182, 313] on p "A bottom sheet should have a single primary focus, whilst allowing users to eas…" at bounding box center [285, 318] width 258 height 21
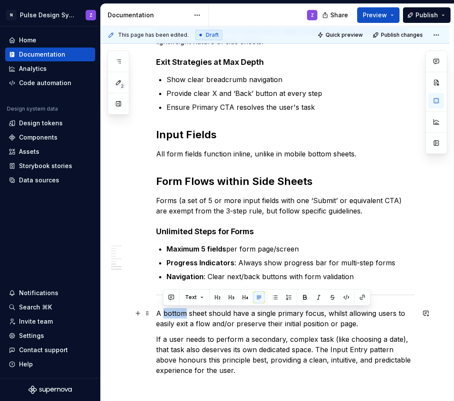
click at [182, 313] on p "A bottom sheet should have a single primary focus, whilst allowing users to eas…" at bounding box center [285, 318] width 258 height 21
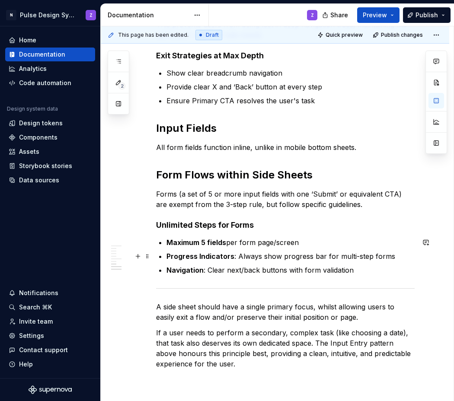
scroll to position [752, 0]
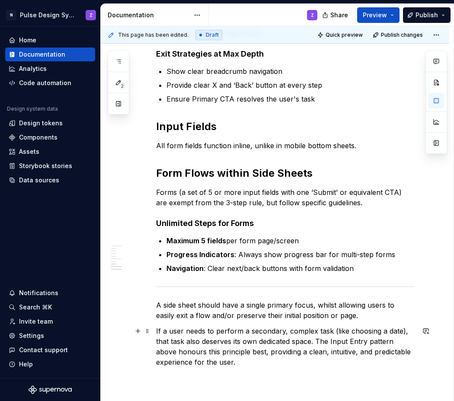
click at [233, 338] on p "If a user needs to perform a secondary, complex task (like choosing a date), th…" at bounding box center [285, 346] width 258 height 41
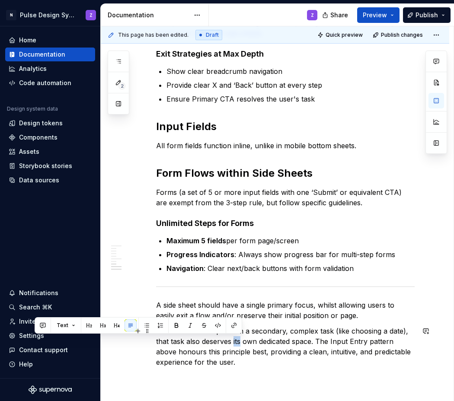
click at [233, 338] on p "If a user needs to perform a secondary, complex task (like choosing a date), th…" at bounding box center [285, 346] width 258 height 41
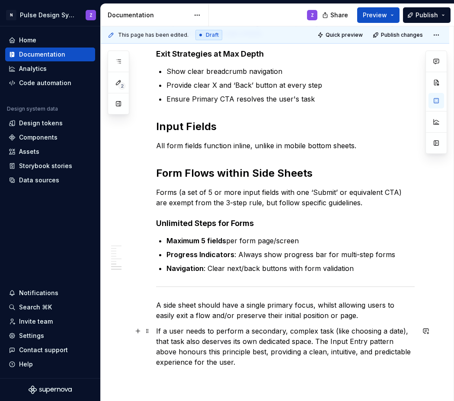
click at [233, 338] on p "If a user needs to perform a secondary, complex task (like choosing a date), th…" at bounding box center [285, 346] width 258 height 41
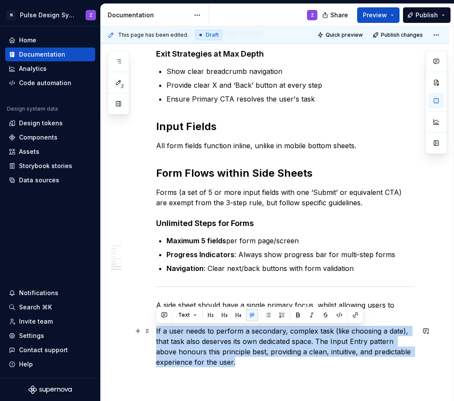
click at [233, 338] on p "If a user needs to perform a secondary, complex task (like choosing a date), th…" at bounding box center [285, 346] width 258 height 41
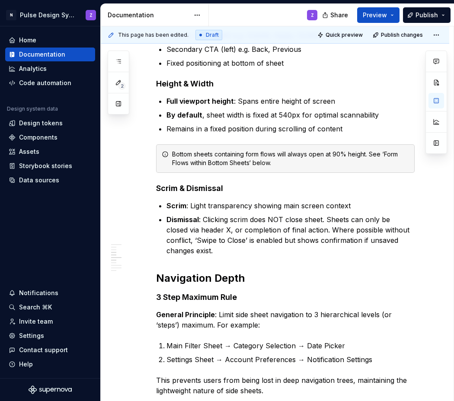
scroll to position [320, 0]
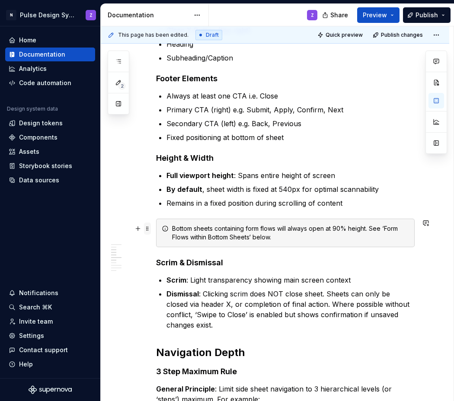
click at [150, 225] on span at bounding box center [147, 229] width 7 height 12
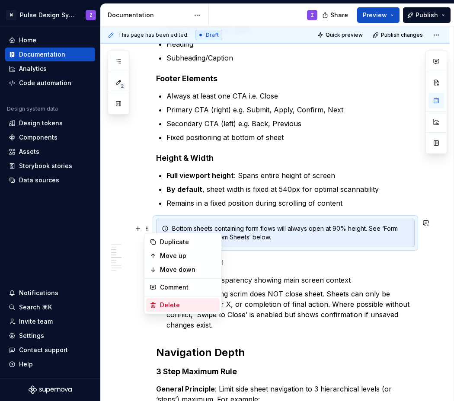
click at [166, 302] on div "Delete" at bounding box center [188, 305] width 56 height 9
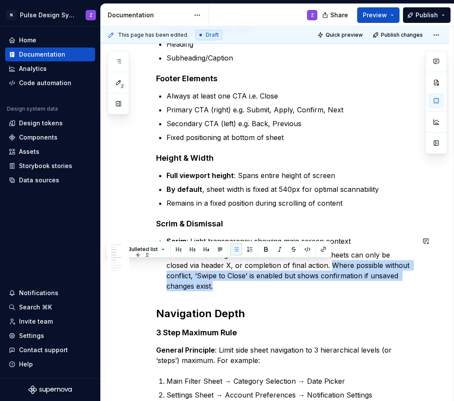
drag, startPoint x: 331, startPoint y: 264, endPoint x: 334, endPoint y: 288, distance: 23.9
click at [334, 288] on p "Dismissal : Clicking scrim does NOT close sheet. Sheets can only be closed via …" at bounding box center [290, 270] width 248 height 41
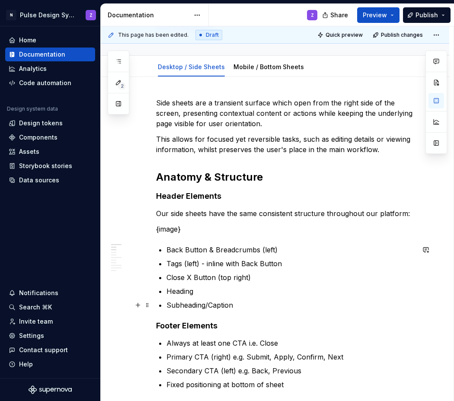
scroll to position [0, 0]
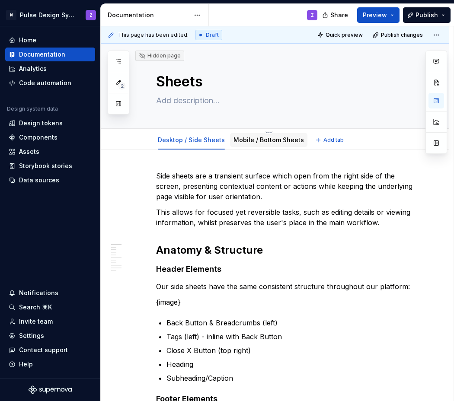
click at [256, 140] on link "Mobile / Bottom Sheets" at bounding box center [268, 139] width 70 height 7
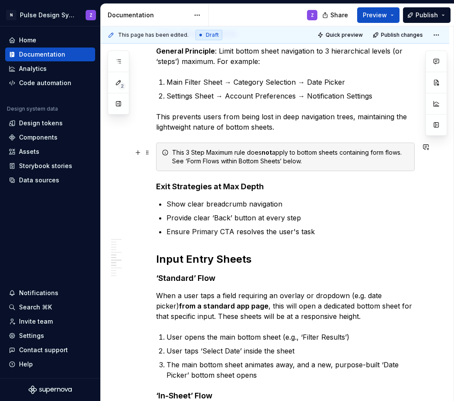
scroll to position [683, 0]
click at [214, 217] on p "Provide clear ‘Back’ button at every step" at bounding box center [290, 217] width 248 height 10
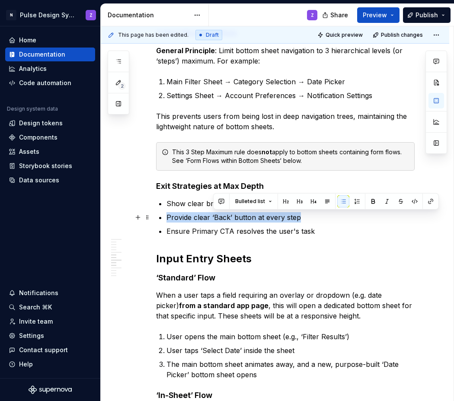
click at [214, 217] on p "Provide clear ‘Back’ button at every step" at bounding box center [290, 217] width 248 height 10
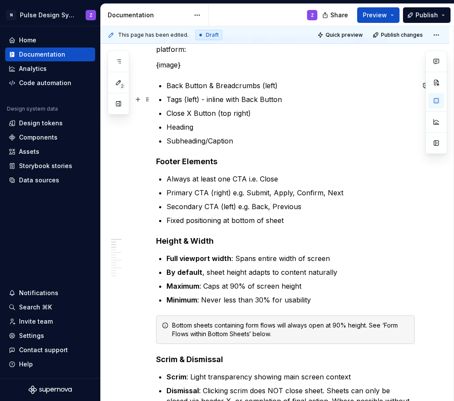
scroll to position [0, 0]
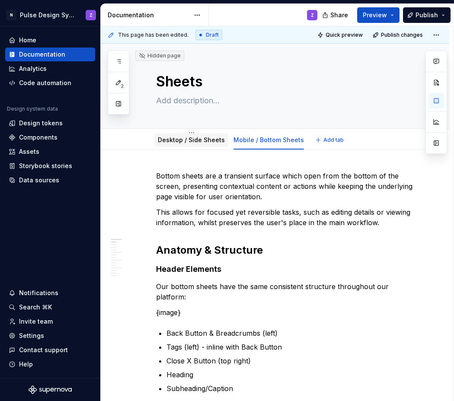
click at [199, 137] on link "Desktop / Side Sheets" at bounding box center [191, 139] width 67 height 7
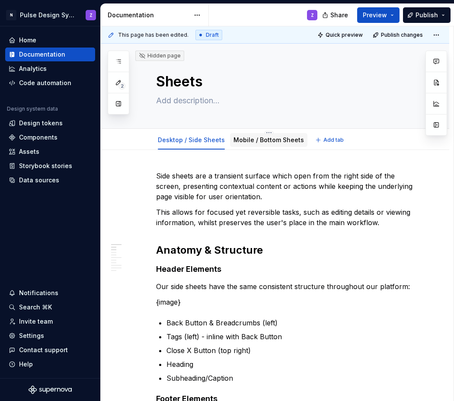
click at [273, 140] on link "Mobile / Bottom Sheets" at bounding box center [268, 139] width 70 height 7
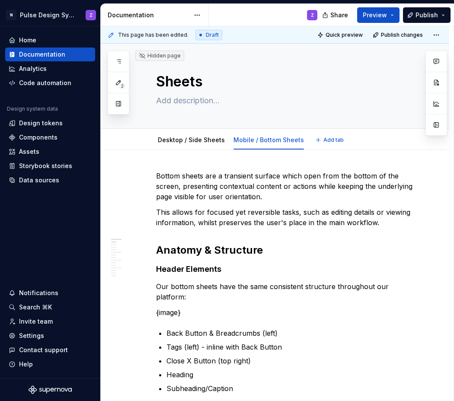
type textarea "*"
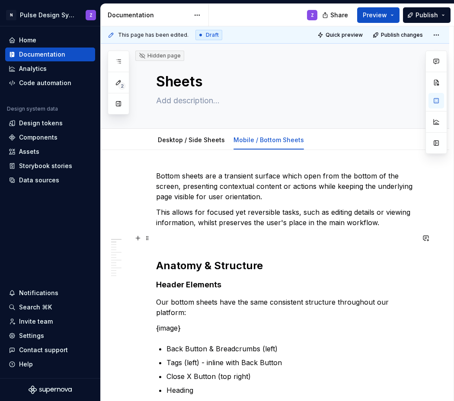
click at [176, 242] on p at bounding box center [285, 238] width 258 height 10
click at [139, 238] on button "button" at bounding box center [138, 238] width 12 height 12
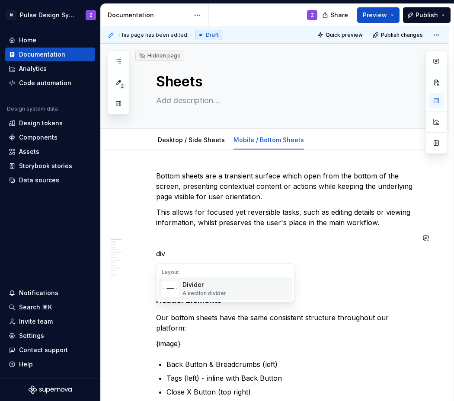
click at [182, 284] on div "Divider" at bounding box center [204, 284] width 44 height 9
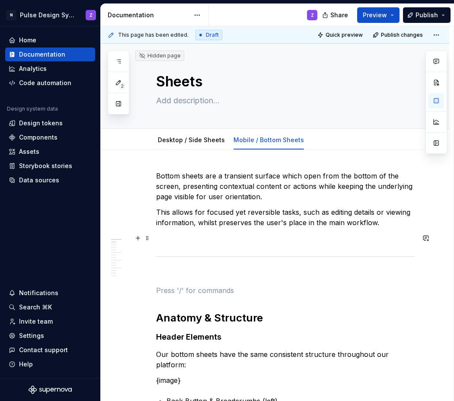
click at [166, 242] on p at bounding box center [285, 238] width 258 height 10
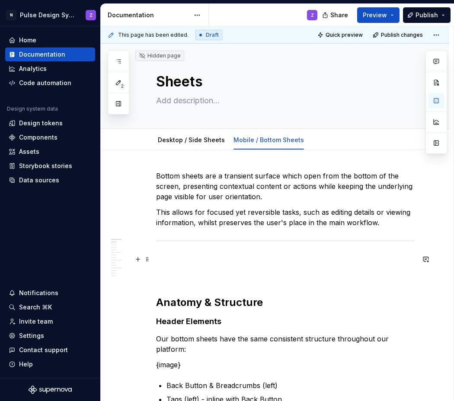
click at [164, 256] on p at bounding box center [285, 259] width 258 height 10
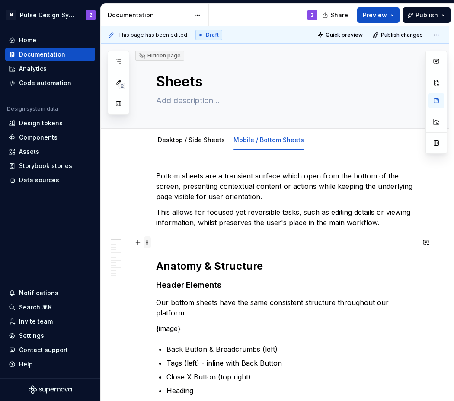
click at [147, 241] on span at bounding box center [147, 242] width 7 height 12
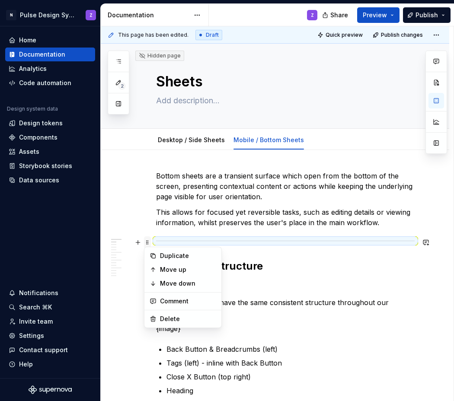
click at [147, 241] on span at bounding box center [147, 242] width 7 height 12
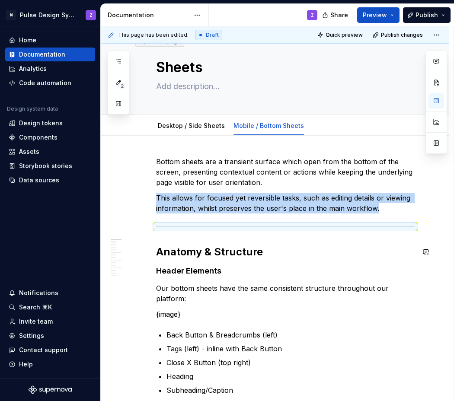
click at [271, 266] on h4 "Header Elements" at bounding box center [285, 271] width 258 height 10
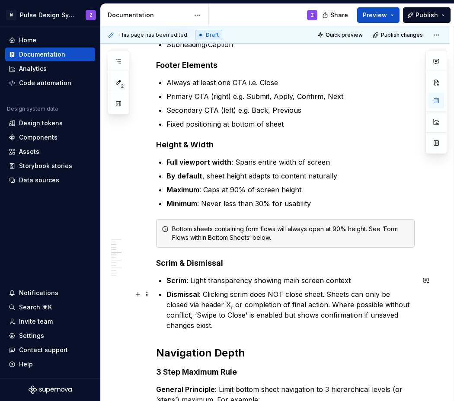
scroll to position [357, 0]
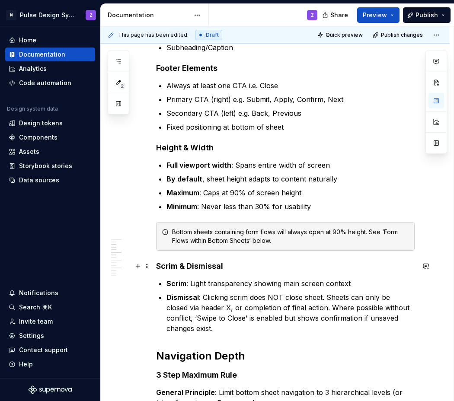
click at [191, 265] on strong "Scrim & Dismissal" at bounding box center [189, 265] width 67 height 9
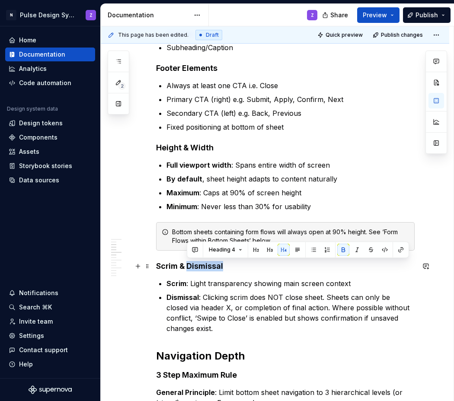
click at [191, 265] on strong "Scrim & Dismissal" at bounding box center [189, 265] width 67 height 9
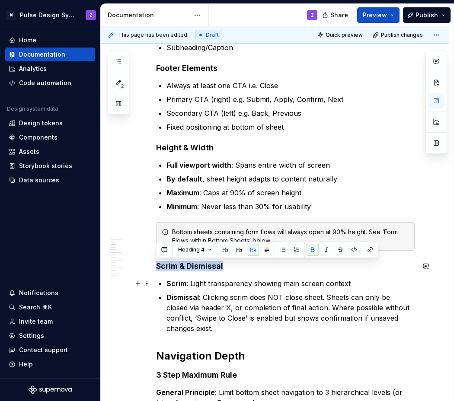
click at [194, 306] on p "Dismissal : Clicking scrim does NOT close sheet. Sheets can only be closed via …" at bounding box center [290, 312] width 248 height 41
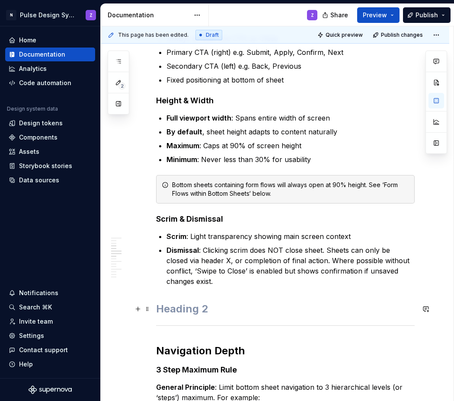
scroll to position [435, 0]
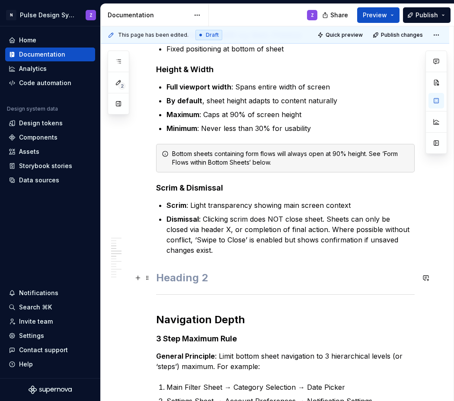
click at [184, 280] on h2 at bounding box center [285, 278] width 258 height 14
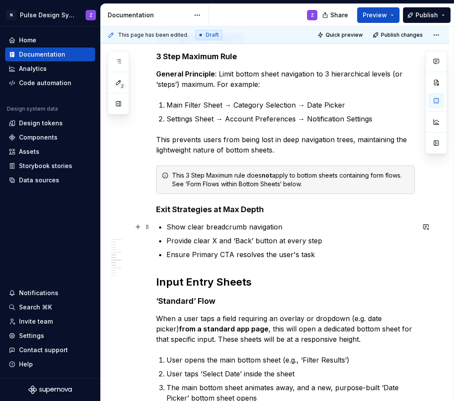
scroll to position [716, 0]
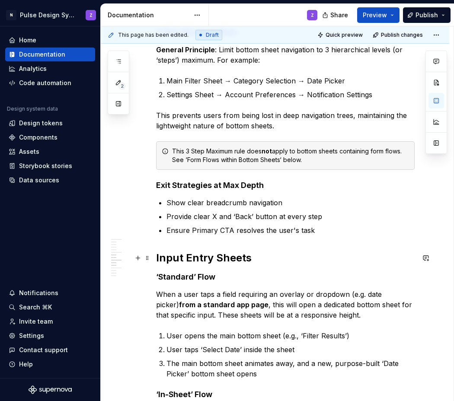
click at [155, 258] on div "Bottom sheets are a transient surface which open from the bottom of the screen,…" at bounding box center [275, 299] width 348 height 1731
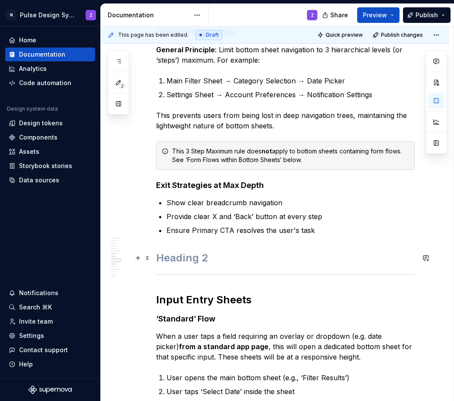
click at [166, 256] on h2 at bounding box center [285, 258] width 258 height 14
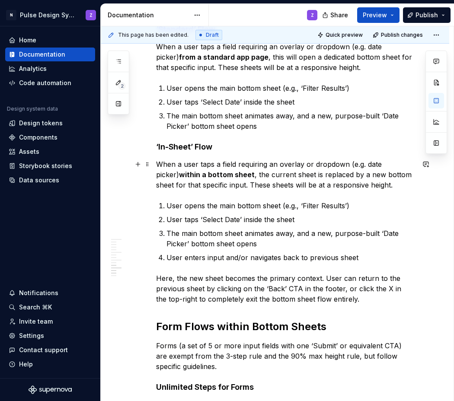
scroll to position [1048, 0]
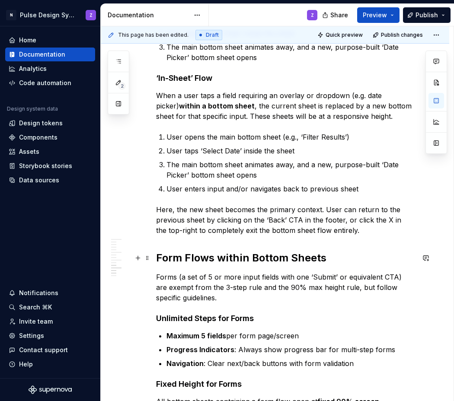
click at [157, 254] on h2 "Form Flows within Bottom Sheets" at bounding box center [285, 258] width 258 height 14
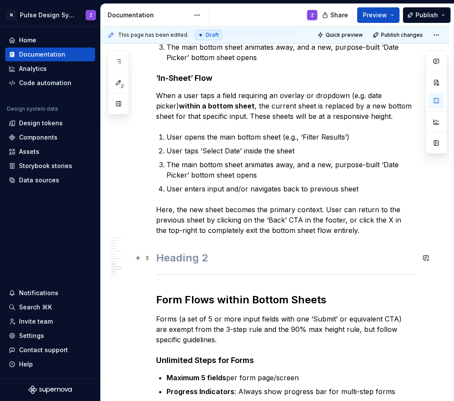
click at [167, 252] on h2 at bounding box center [285, 258] width 258 height 14
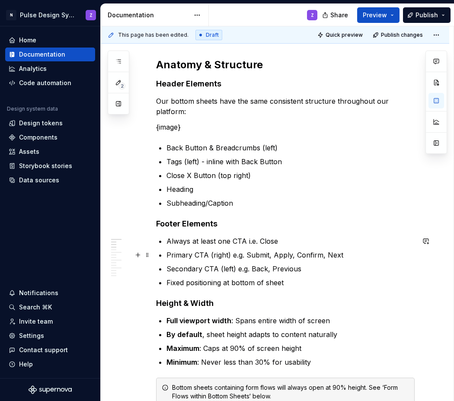
scroll to position [0, 0]
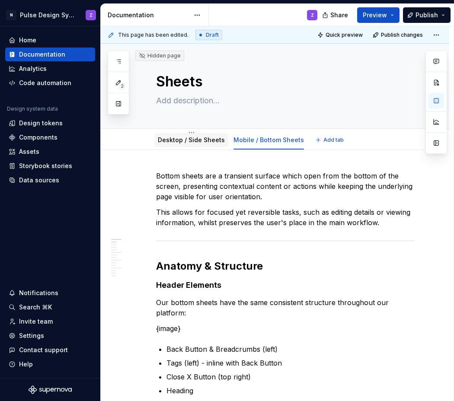
click at [197, 134] on div "Desktop / Side Sheets" at bounding box center [191, 140] width 74 height 14
click at [204, 142] on link "Desktop / Side Sheets" at bounding box center [191, 139] width 67 height 7
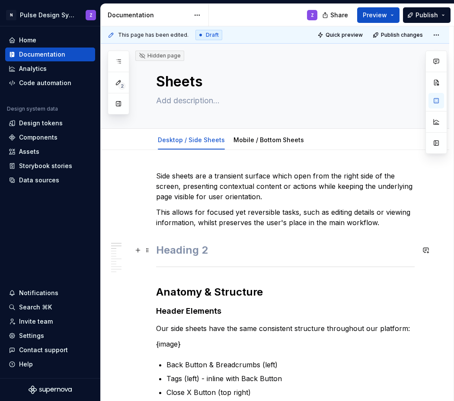
click at [168, 247] on h2 at bounding box center [285, 250] width 258 height 14
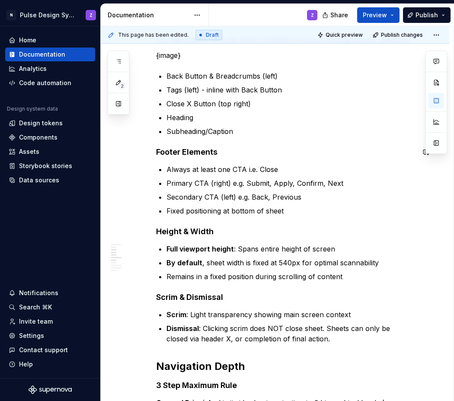
scroll to position [299, 0]
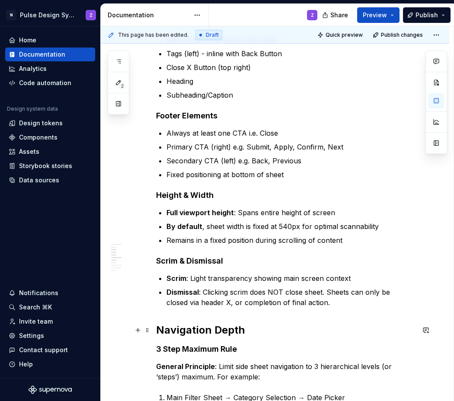
click at [158, 329] on strong "Navigation Depth" at bounding box center [200, 330] width 89 height 13
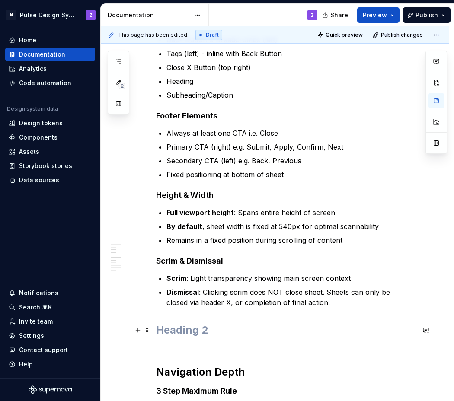
click at [165, 325] on h2 at bounding box center [285, 330] width 258 height 14
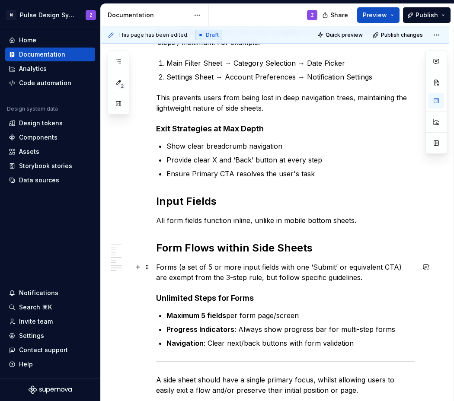
scroll to position [650, 0]
click at [156, 199] on h2 "Input Fields" at bounding box center [285, 201] width 258 height 14
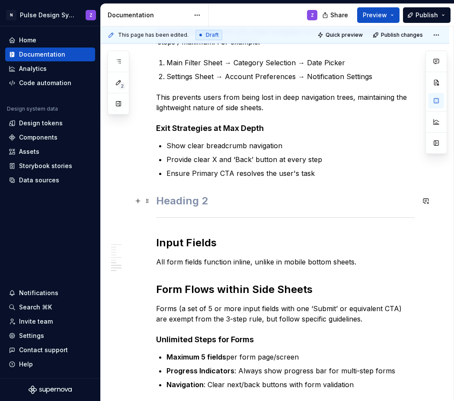
click at [160, 204] on h2 at bounding box center [285, 201] width 258 height 14
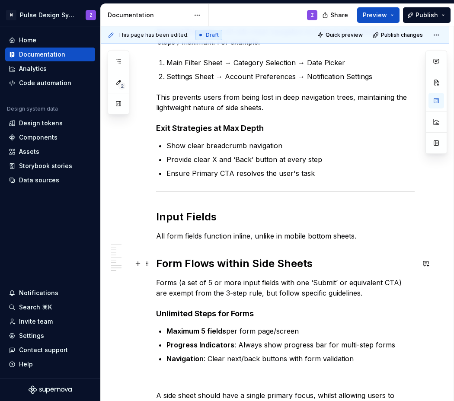
click at [156, 266] on h2 "Form Flows within Side Sheets" at bounding box center [285, 264] width 258 height 14
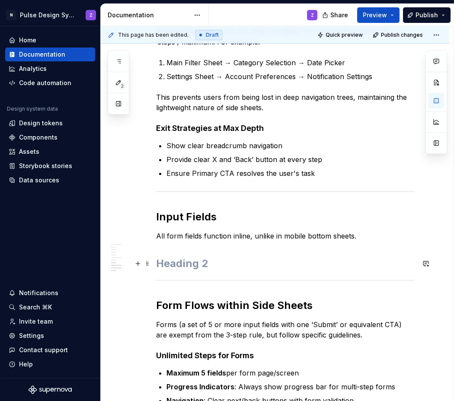
click at [162, 267] on h2 at bounding box center [285, 264] width 258 height 14
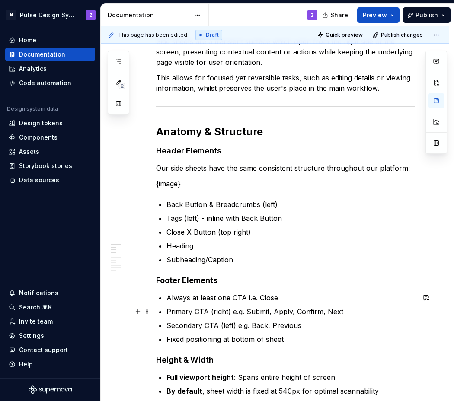
scroll to position [0, 0]
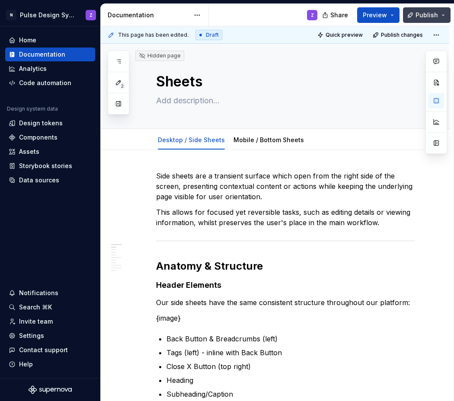
click at [422, 20] on button "Publish" at bounding box center [427, 15] width 48 height 16
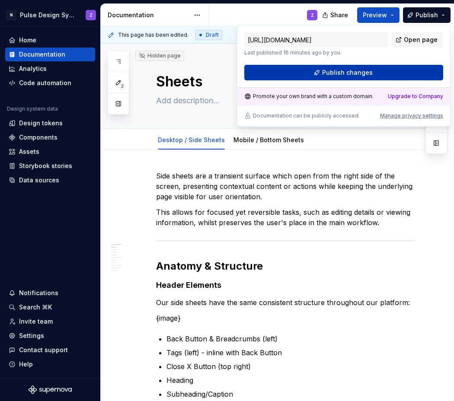
click at [386, 69] on button "Publish changes" at bounding box center [343, 73] width 199 height 16
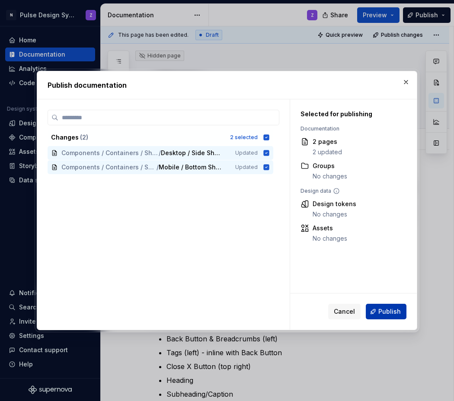
click at [394, 305] on button "Publish" at bounding box center [386, 312] width 41 height 16
type textarea "*"
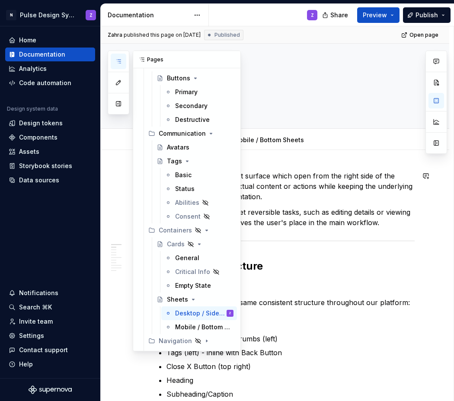
scroll to position [435, 0]
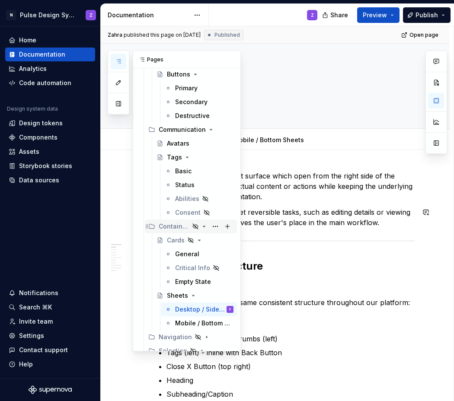
click at [200, 226] on icon "Page tree" at bounding box center [203, 226] width 7 height 7
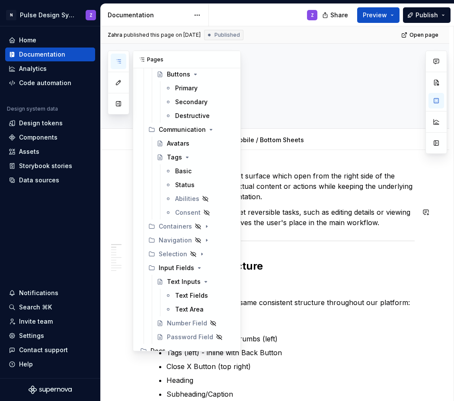
click at [0, 0] on button "Page tree" at bounding box center [0, 0] width 0 height 0
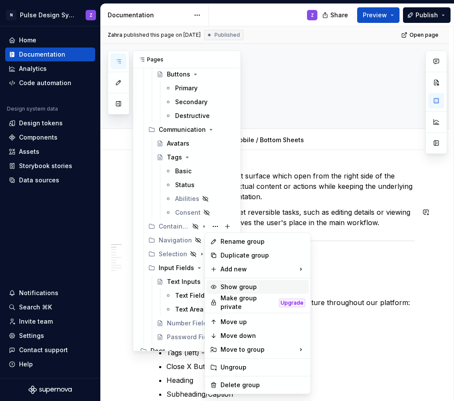
click at [244, 285] on div "Show group" at bounding box center [262, 287] width 85 height 9
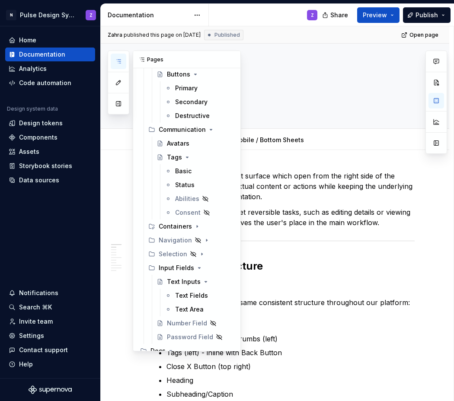
click at [122, 63] on button "button" at bounding box center [119, 62] width 16 height 16
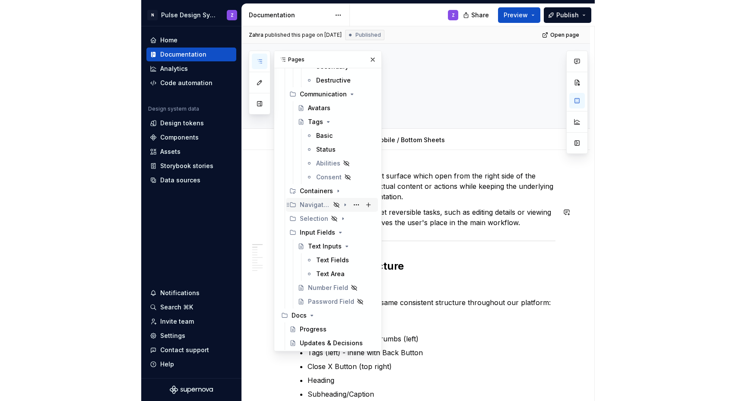
scroll to position [471, 0]
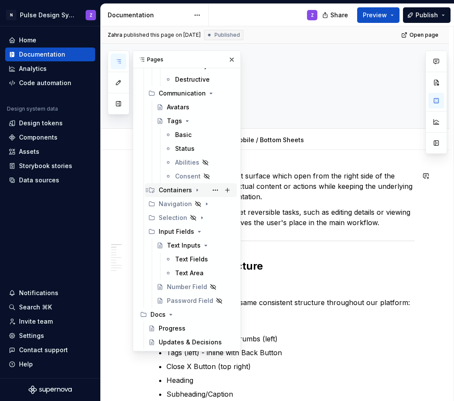
click at [194, 191] on icon "Page tree" at bounding box center [197, 190] width 7 height 7
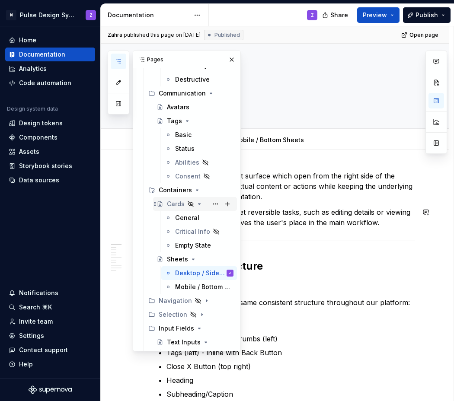
click at [198, 204] on icon "Page tree" at bounding box center [199, 203] width 7 height 7
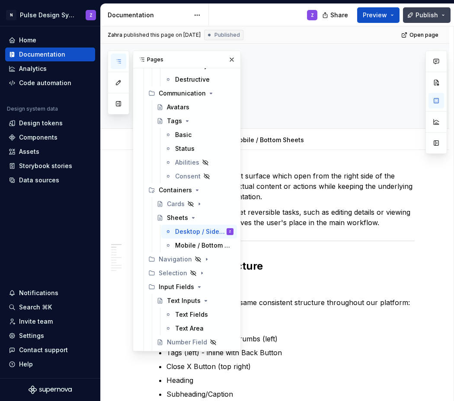
click at [416, 14] on span "Publish" at bounding box center [426, 15] width 22 height 9
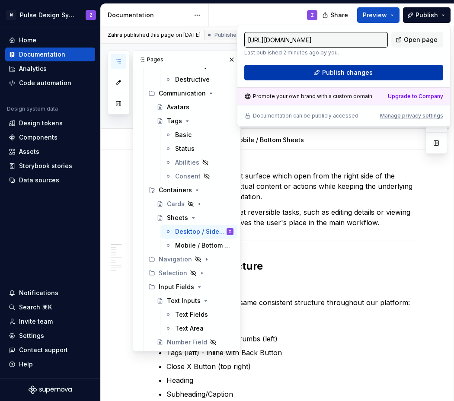
click at [389, 68] on button "Publish changes" at bounding box center [343, 73] width 199 height 16
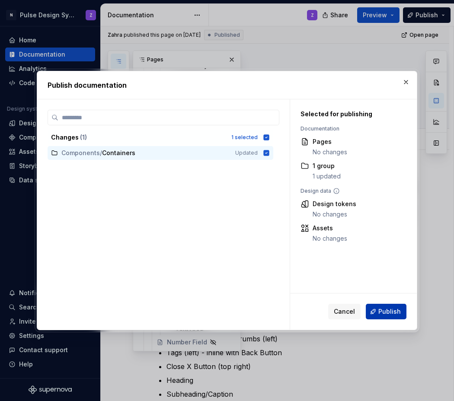
click at [385, 313] on span "Publish" at bounding box center [389, 311] width 22 height 9
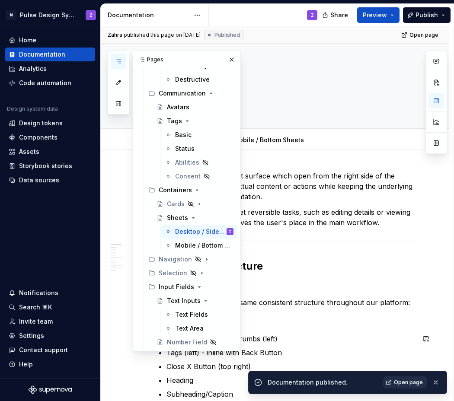
click at [398, 382] on span "Open page" at bounding box center [408, 382] width 29 height 7
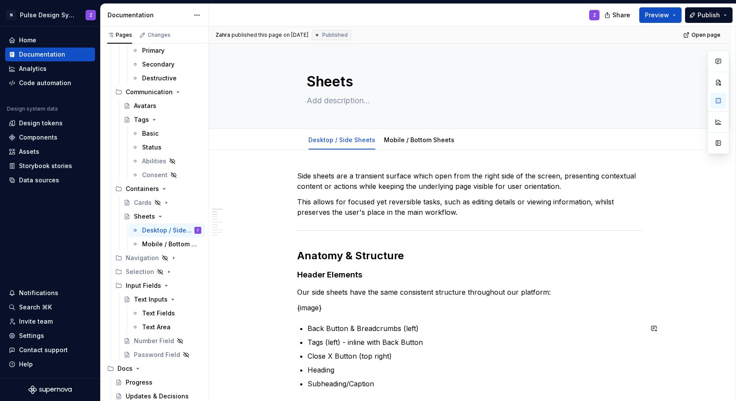
scroll to position [448, 0]
type textarea "*"
click at [435, 328] on p "Back Button & Breadcrumbs (left)" at bounding box center [475, 328] width 335 height 10
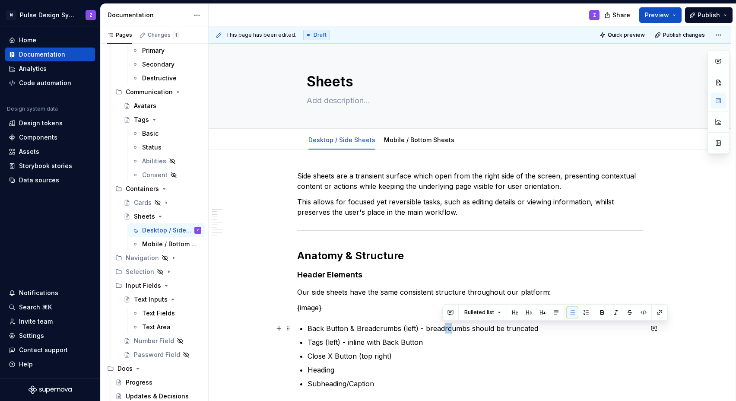
click at [442, 330] on p "Back Button & Breadcrumbs (left) - breadrcumbs should be truncated" at bounding box center [475, 328] width 335 height 10
click at [453, 327] on p "Back Button & Breadcrumbs (left) - breadcrumbs should be truncated" at bounding box center [475, 328] width 335 height 10
click at [453, 331] on p "Back Button & Breadcrumbs (left) - breadcrumbs should be truncated where" at bounding box center [475, 328] width 335 height 10
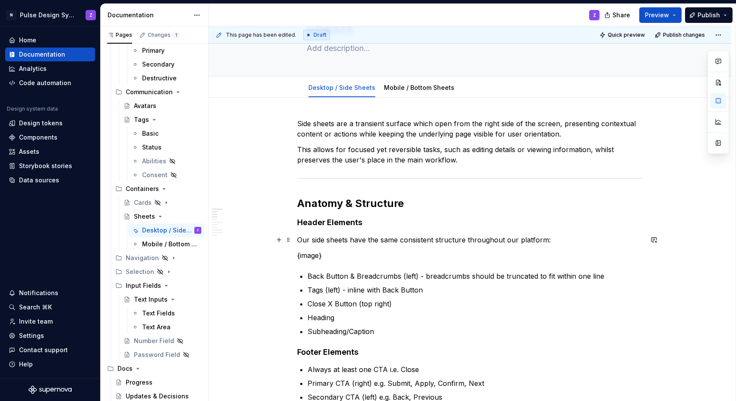
scroll to position [87, 0]
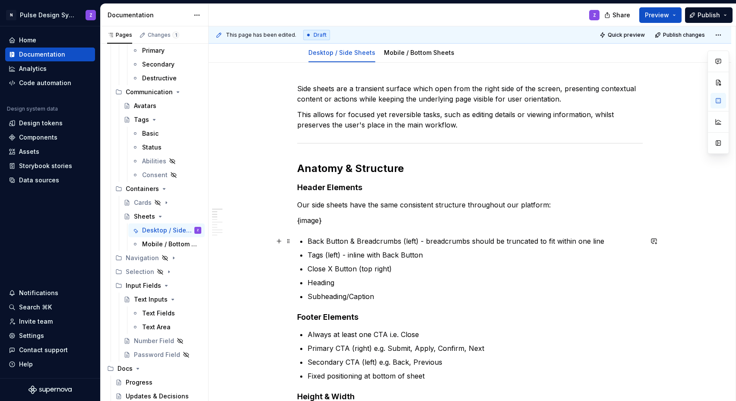
click at [422, 242] on p "Back Button & Breadcrumbs (left) - breadcrumbs should be truncated to fit withi…" at bounding box center [475, 241] width 335 height 10
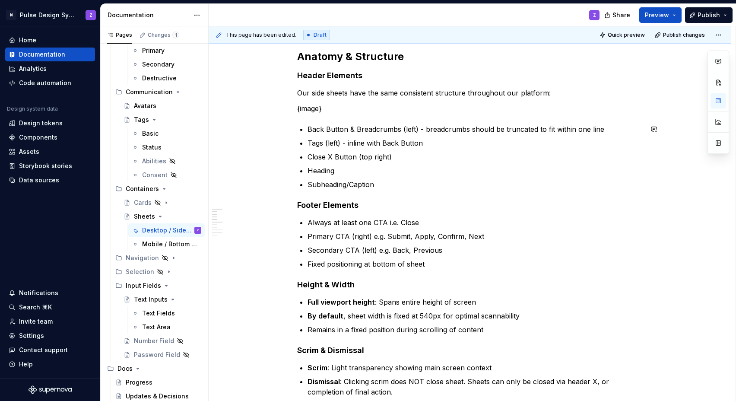
scroll to position [281, 0]
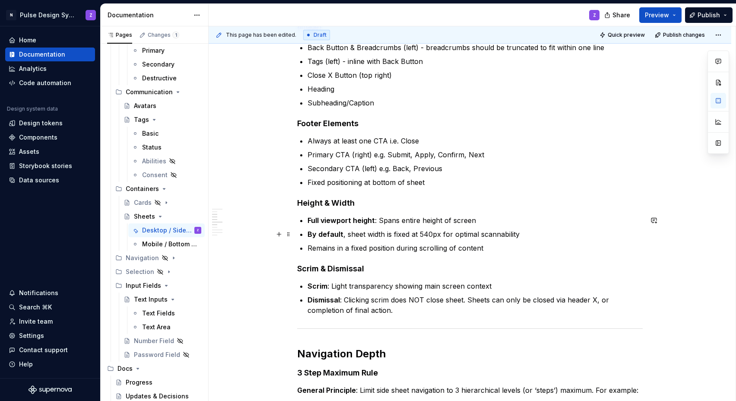
click at [453, 233] on p "By default , sheet width is fixed at 540px for optimal scannability" at bounding box center [475, 234] width 335 height 10
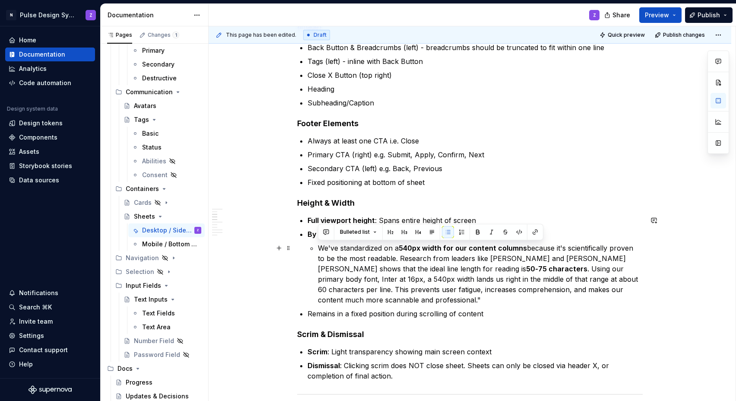
drag, startPoint x: 319, startPoint y: 248, endPoint x: 399, endPoint y: 250, distance: 80.4
click at [400, 250] on p "We've standardized on a 540px width for our content columns because it's scient…" at bounding box center [480, 274] width 325 height 62
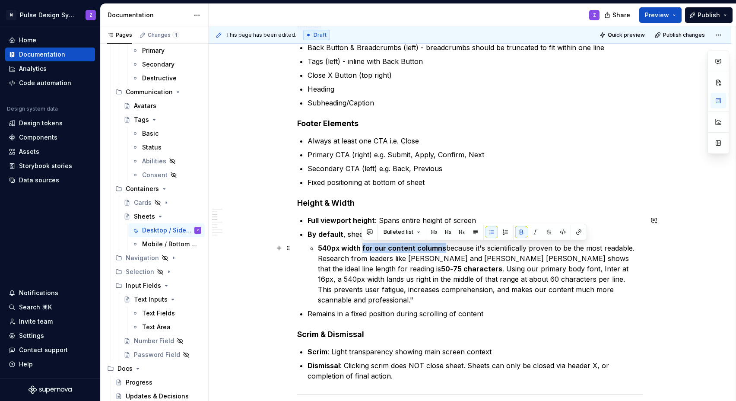
drag, startPoint x: 363, startPoint y: 248, endPoint x: 442, endPoint y: 252, distance: 79.6
click at [442, 252] on p "540px width for our content columns because it's scientifically proven to be th…" at bounding box center [480, 274] width 325 height 62
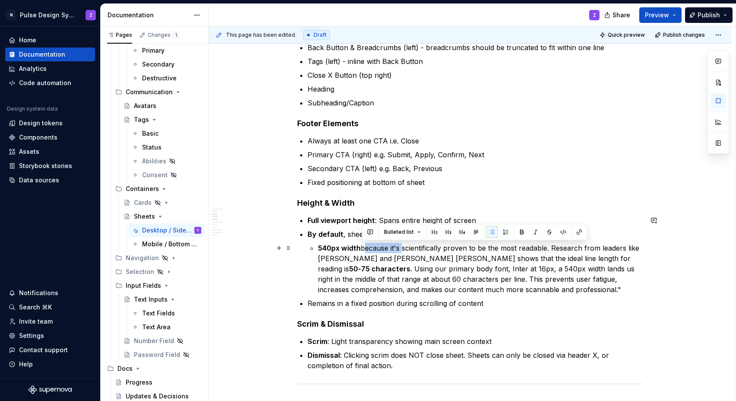
drag, startPoint x: 402, startPoint y: 249, endPoint x: 363, endPoint y: 248, distance: 39.3
click at [363, 248] on p "540px width because it's scientifically proven to be the most readable. Researc…" at bounding box center [480, 269] width 325 height 52
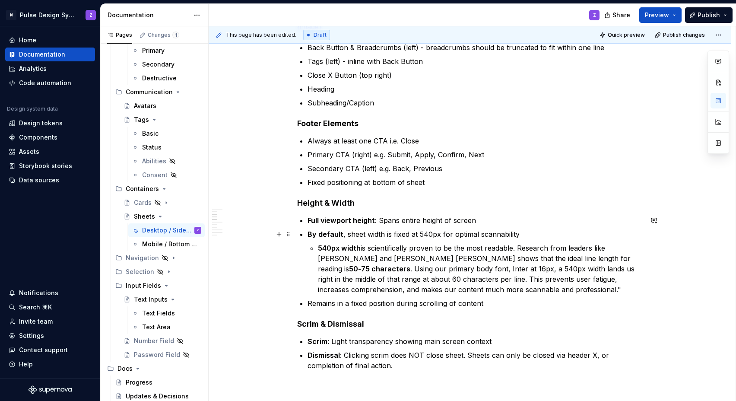
click at [453, 235] on p "By default , sheet width is fixed at 540px for optimal scannability" at bounding box center [475, 234] width 335 height 10
click at [378, 270] on p "540px width is scientifically proven to be the most readable. Research from lea…" at bounding box center [480, 269] width 325 height 52
click at [453, 287] on p "540px width is scientifically proven to be the most readable. Research from lea…" at bounding box center [480, 269] width 325 height 52
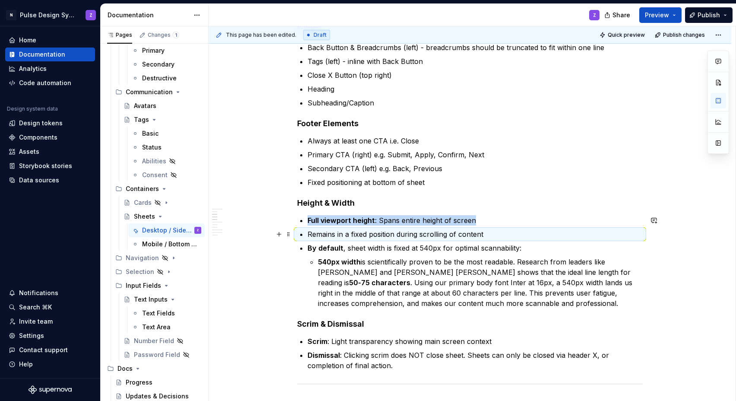
click at [309, 232] on p "Remains in a fixed position during scrolling of content" at bounding box center [475, 234] width 335 height 10
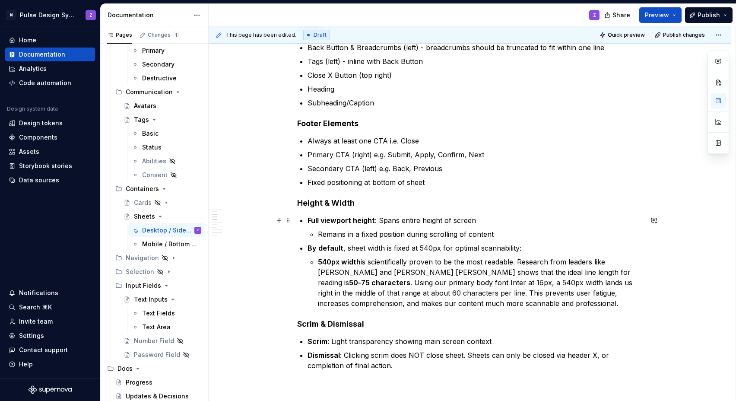
click at [407, 217] on p "Full viewport height : Spans entire height of screen" at bounding box center [475, 220] width 335 height 10
click at [453, 233] on p "Remains in a fixed position during scrolling of content" at bounding box center [480, 234] width 325 height 10
click at [453, 304] on p "540px width is scientifically proven to be the most readable. Research from lea…" at bounding box center [480, 283] width 325 height 52
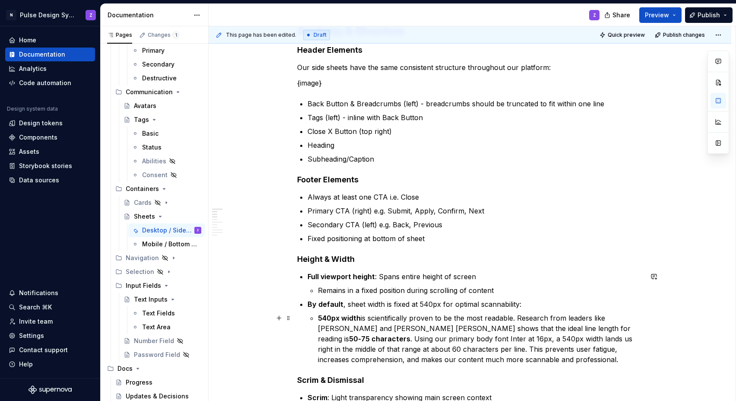
scroll to position [178, 0]
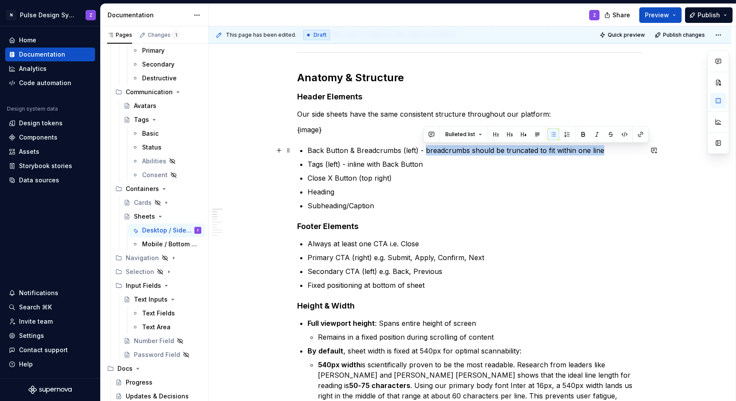
drag, startPoint x: 424, startPoint y: 149, endPoint x: 600, endPoint y: 150, distance: 175.4
click at [453, 150] on p "Back Button & Breadcrumbs (left) - breadcrumbs should be truncated to fit withi…" at bounding box center [475, 150] width 335 height 10
copy p "breadcrumbs should be truncated to fit within one line"
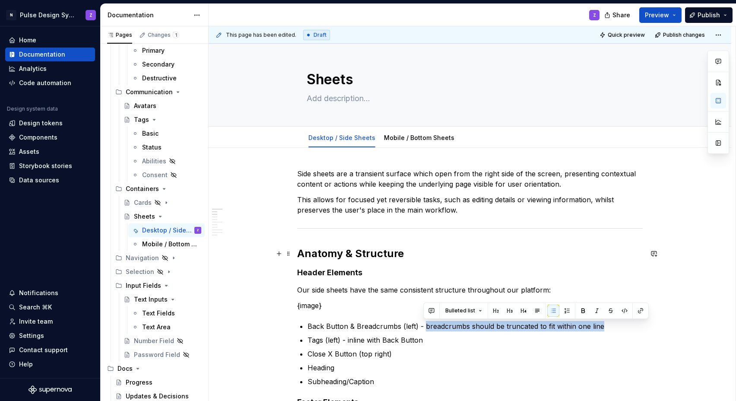
scroll to position [0, 0]
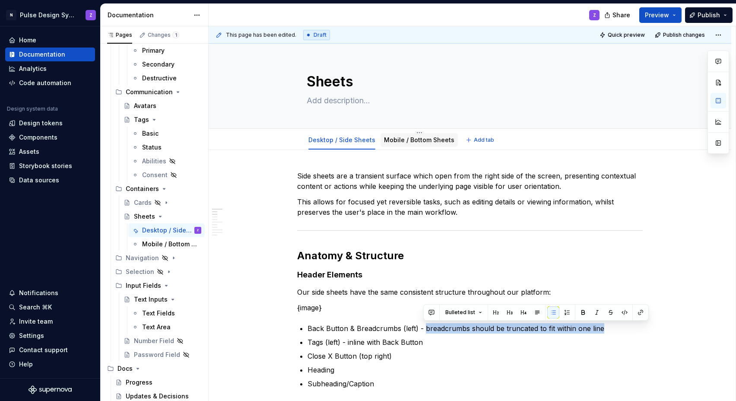
click at [429, 138] on link "Mobile / Bottom Sheets" at bounding box center [419, 139] width 70 height 7
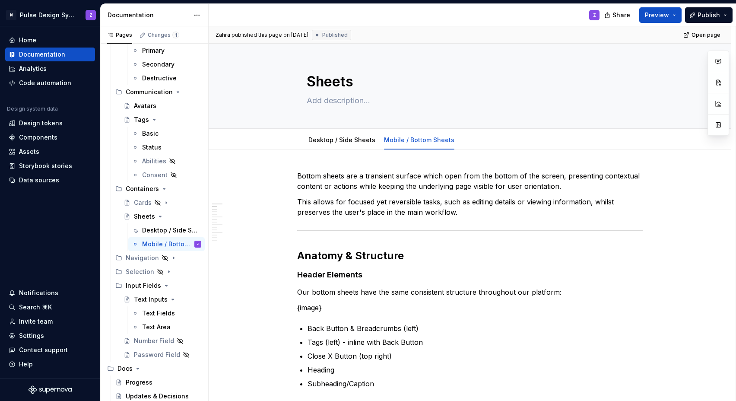
type textarea "*"
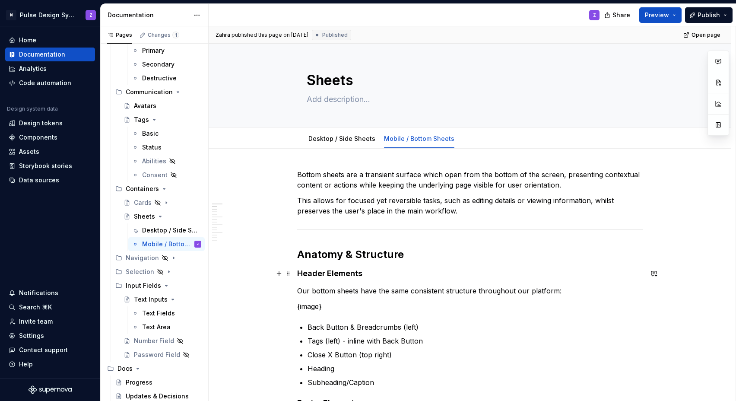
scroll to position [2, 0]
click at [441, 327] on p "Back Button & Breadcrumbs (left)" at bounding box center [475, 326] width 335 height 10
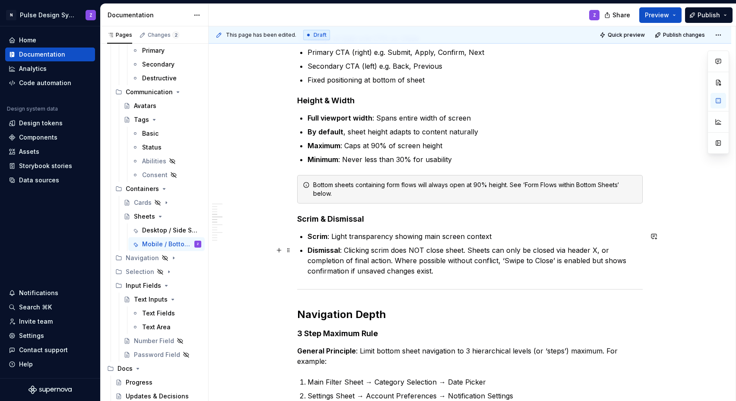
scroll to position [522, 0]
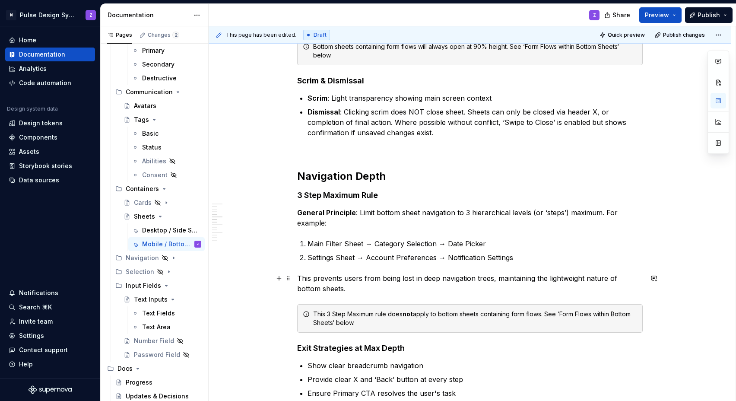
click at [388, 284] on p "This prevents users from being lost in deep navigation trees, maintaining the l…" at bounding box center [470, 283] width 346 height 21
click at [289, 314] on span at bounding box center [288, 314] width 7 height 12
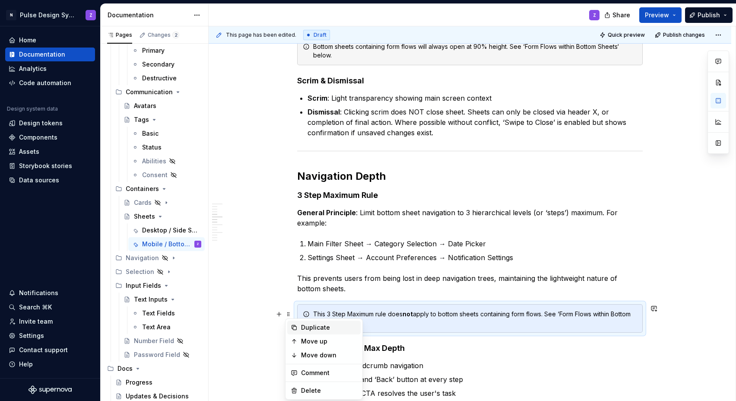
click at [301, 324] on div "Duplicate" at bounding box center [323, 328] width 73 height 14
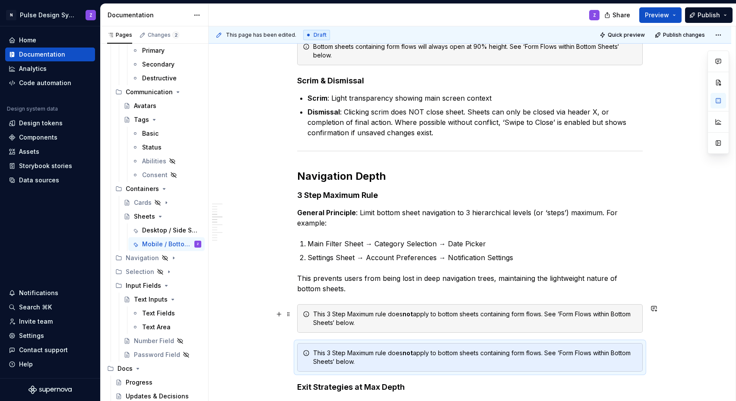
click at [337, 318] on div "This 3 Step Maximum rule does not apply to bottom sheets containing form flows.…" at bounding box center [475, 318] width 324 height 17
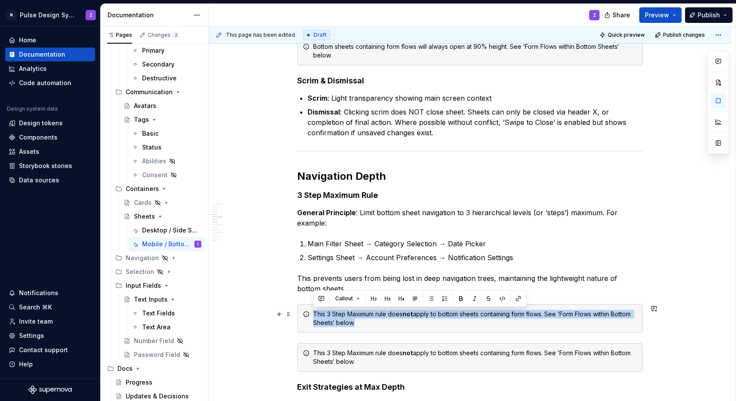
drag, startPoint x: 359, startPoint y: 324, endPoint x: 313, endPoint y: 313, distance: 47.3
click at [313, 313] on div "This 3 Step Maximum rule does not apply to bottom sheets containing form flows.…" at bounding box center [475, 318] width 324 height 17
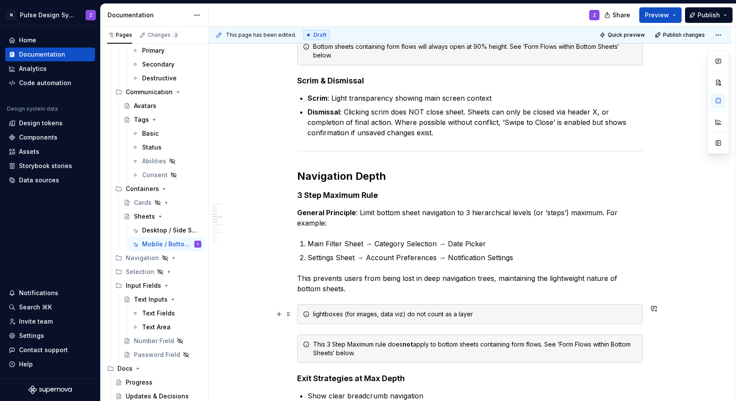
click at [315, 313] on div "lightboxes (for images, data viz) do not count as a layer" at bounding box center [475, 314] width 324 height 9
click at [344, 312] on div "Lightboxes (for images, data viz) do not count as a layer" at bounding box center [475, 314] width 324 height 9
click at [314, 314] on div "Lightboxes (for images, data viz) do not count as a layer" at bounding box center [475, 314] width 324 height 9
click at [346, 315] on div "‘Lightboxes (for images, data viz) do not count as a layer" at bounding box center [475, 314] width 324 height 9
click at [379, 314] on div "‘Lightboxes’ or similar (for images, data viz) do not count as a layer" at bounding box center [475, 314] width 324 height 9
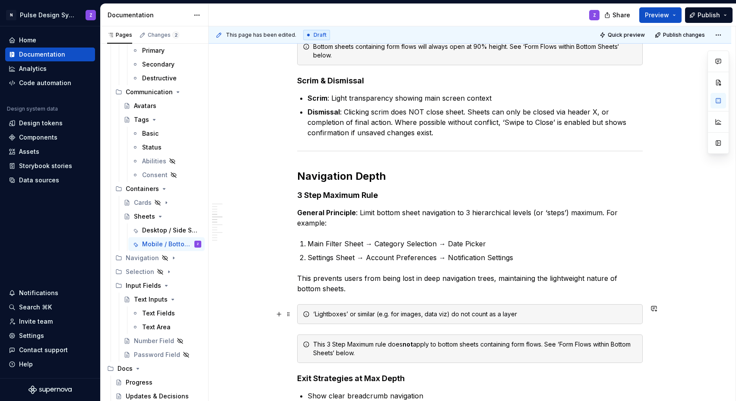
click at [400, 314] on div "‘Lightboxes’ or similar (e.g. for images, data viz) do not count as a layer" at bounding box center [475, 314] width 324 height 9
drag, startPoint x: 569, startPoint y: 313, endPoint x: 552, endPoint y: 312, distance: 16.9
click at [453, 312] on div "‘Lightboxes’ or similar (e.g. for opening full-size images, data viz) do not co…" at bounding box center [475, 314] width 324 height 9
click at [289, 314] on span at bounding box center [288, 314] width 7 height 12
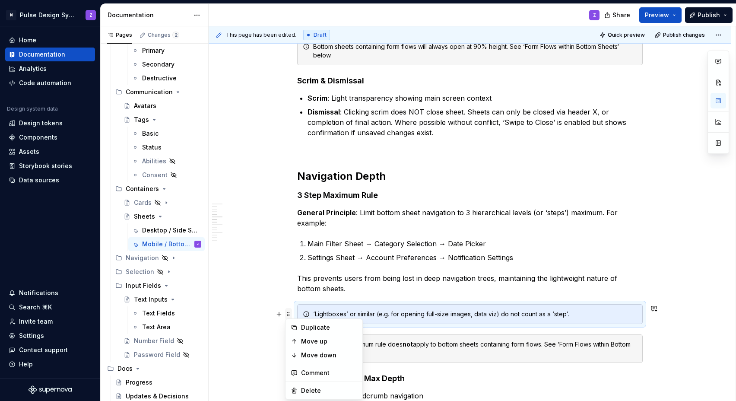
click at [289, 314] on span at bounding box center [288, 314] width 7 height 12
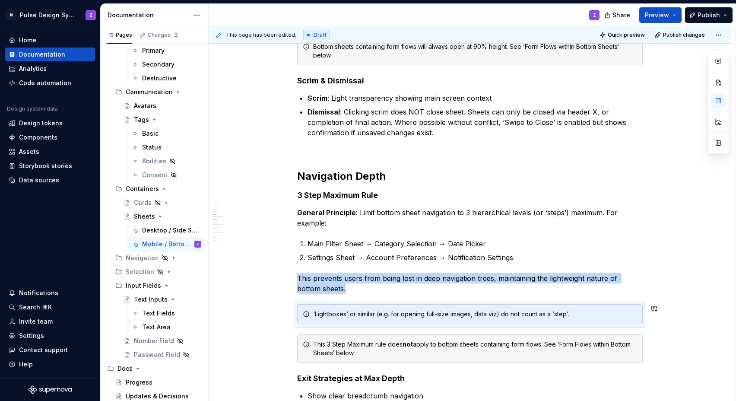
copy p "This prevents users from being lost in deep navigation trees, maintaining the l…"
click at [366, 315] on div "‘Lightboxes’ or similar (e.g. for opening full-size images, data viz) do not co…" at bounding box center [475, 314] width 324 height 9
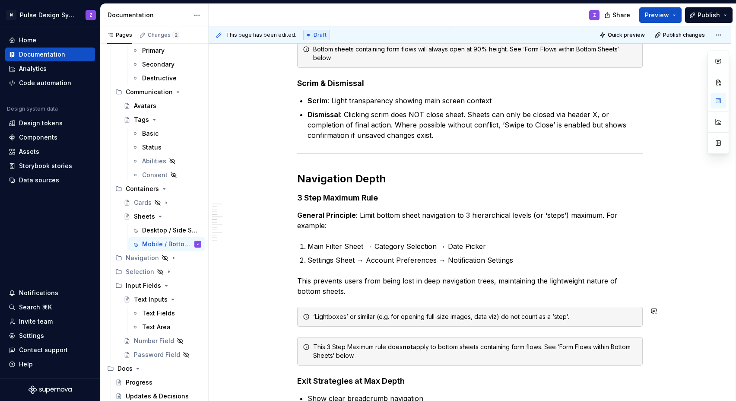
scroll to position [525, 0]
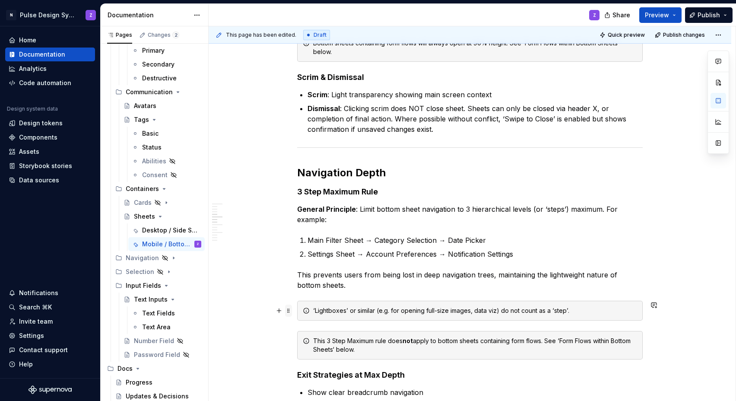
click at [289, 311] on span at bounding box center [288, 311] width 7 height 12
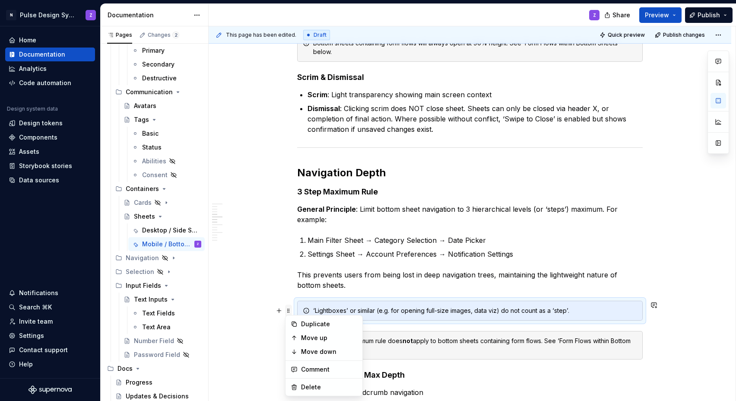
click at [289, 311] on span at bounding box center [288, 311] width 7 height 12
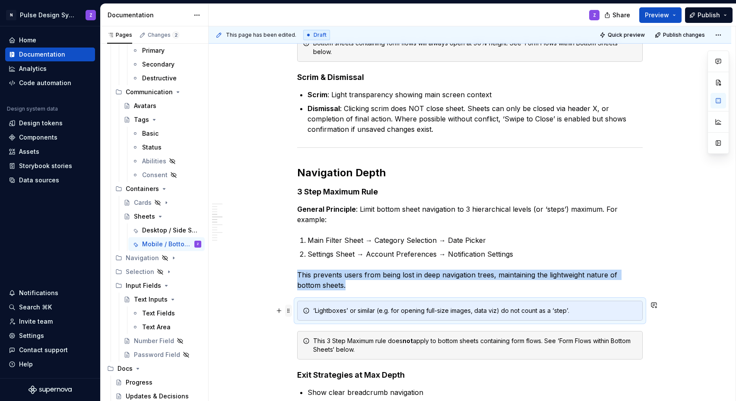
click at [289, 311] on span at bounding box center [288, 311] width 7 height 12
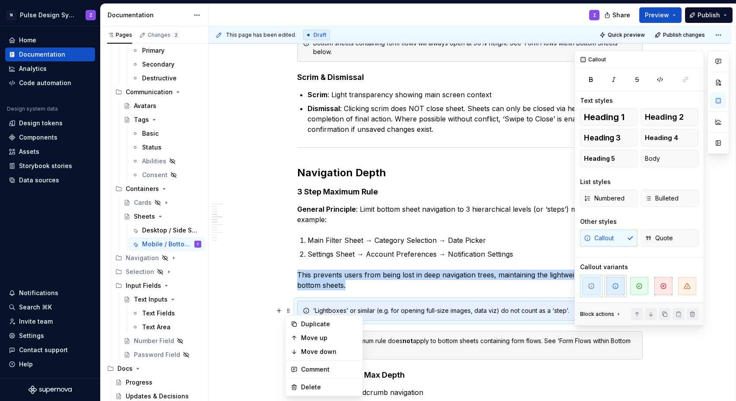
click at [453, 281] on span "button" at bounding box center [616, 286] width 18 height 18
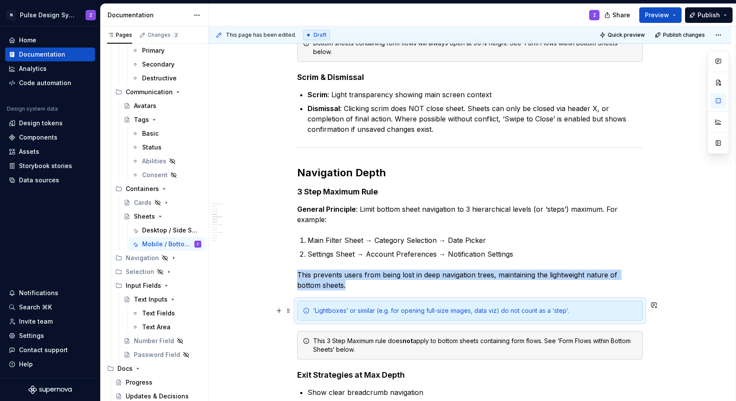
click at [411, 307] on div "‘Lightboxes’ or similar (e.g. for opening full-size images, data viz) do not co…" at bounding box center [475, 310] width 324 height 9
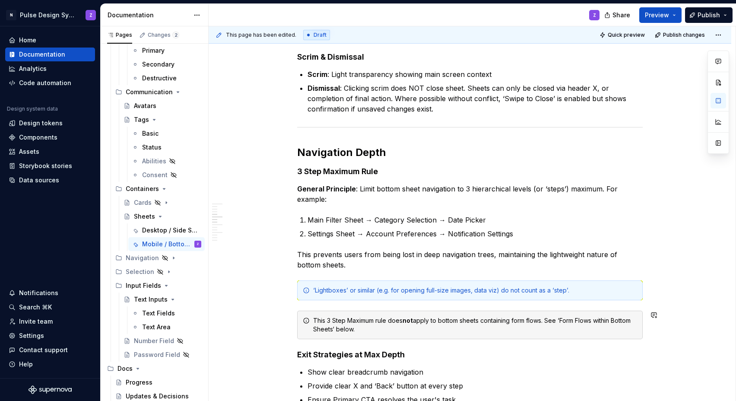
scroll to position [550, 0]
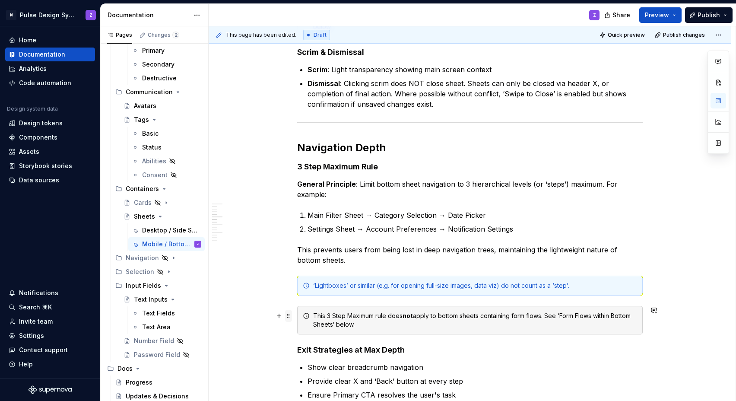
click at [292, 315] on span at bounding box center [288, 316] width 7 height 12
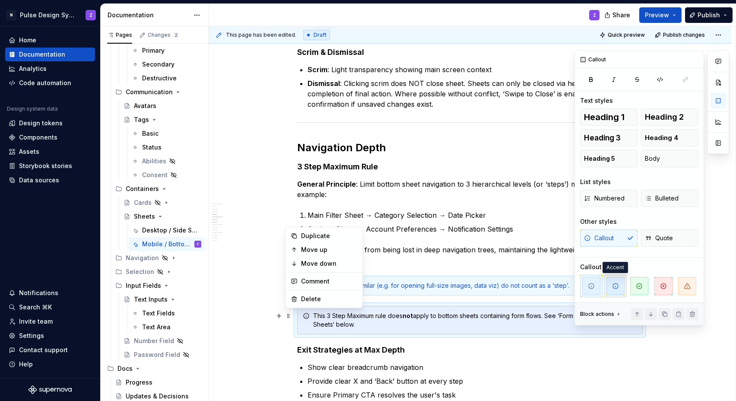
click at [453, 285] on span "button" at bounding box center [616, 286] width 18 height 18
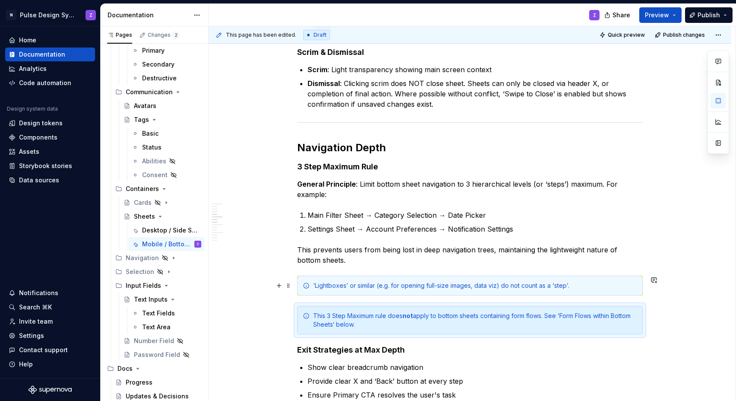
click at [435, 289] on div "‘Lightboxes’ or similar (e.g. for opening full-size images, data viz) do not co…" at bounding box center [475, 285] width 324 height 9
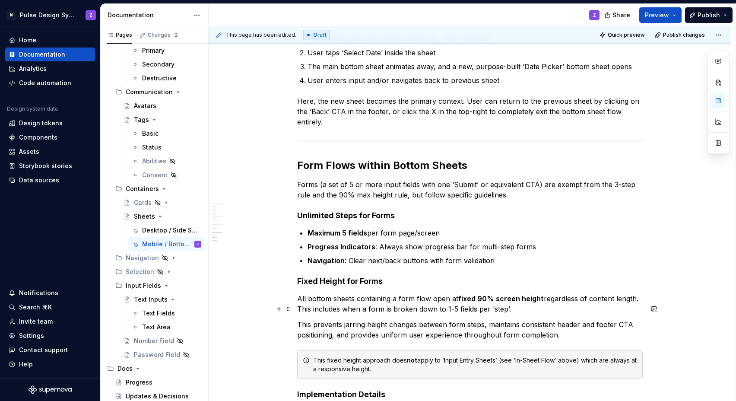
scroll to position [1197, 0]
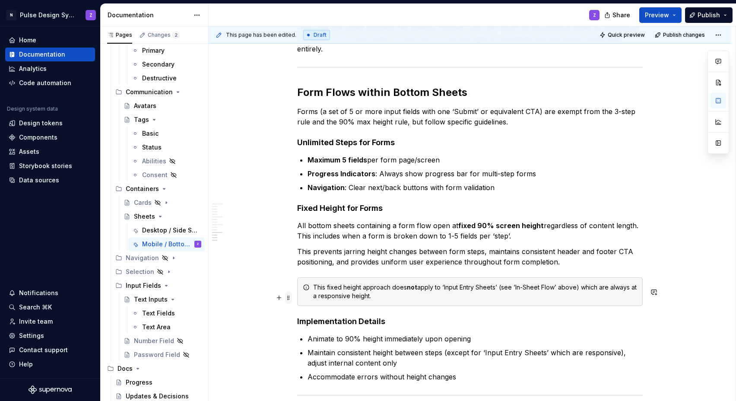
click at [289, 298] on span at bounding box center [288, 298] width 7 height 12
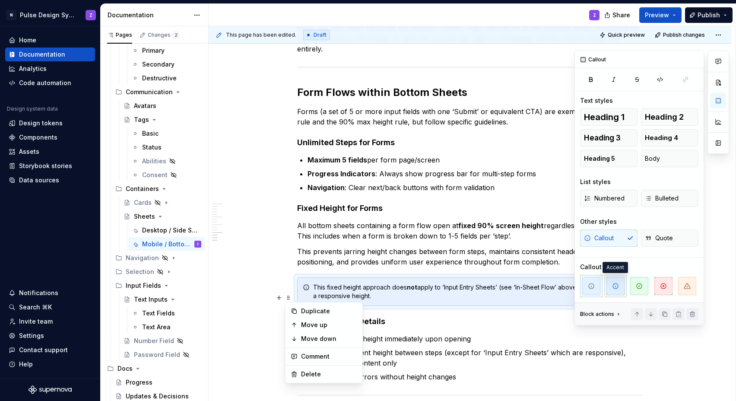
drag, startPoint x: 620, startPoint y: 281, endPoint x: 616, endPoint y: 283, distance: 4.5
click at [453, 281] on span "button" at bounding box center [616, 286] width 18 height 18
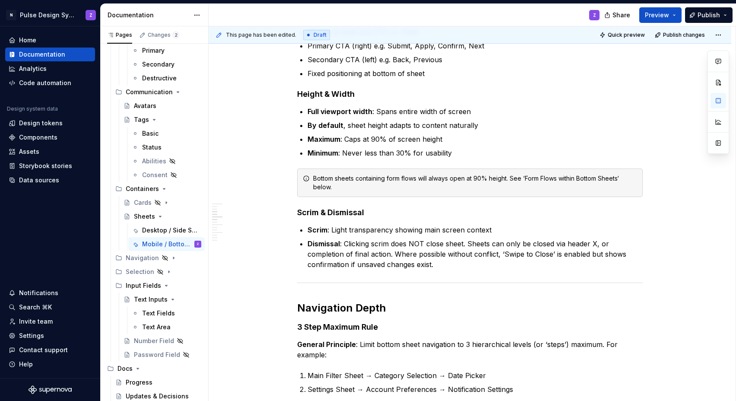
scroll to position [310, 0]
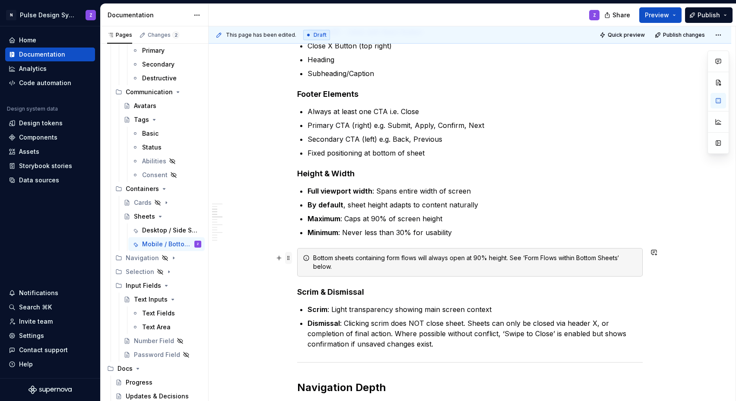
click at [290, 258] on span at bounding box center [288, 258] width 7 height 12
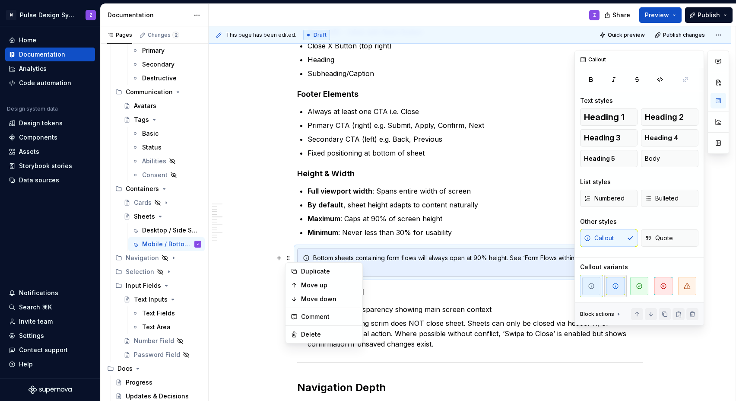
click at [453, 280] on span "button" at bounding box center [616, 286] width 18 height 18
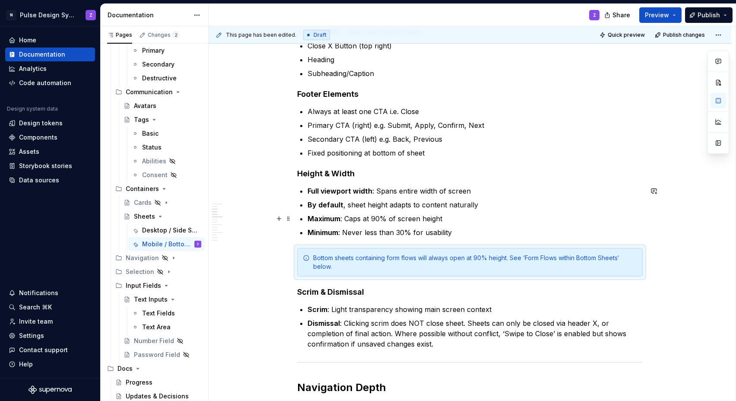
click at [401, 214] on p "Maximum : Caps at 90% of screen height" at bounding box center [475, 218] width 335 height 10
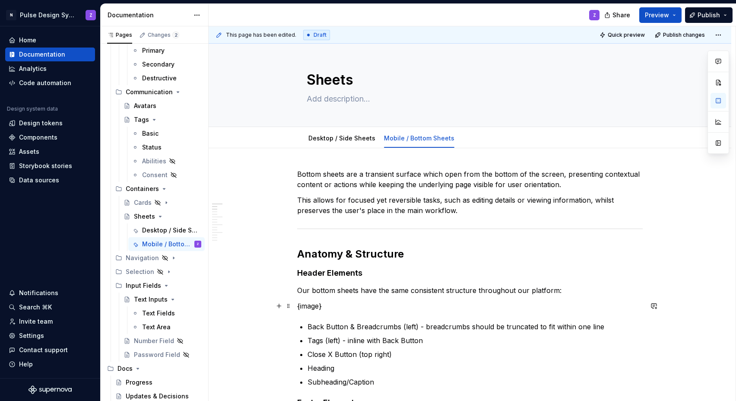
scroll to position [0, 0]
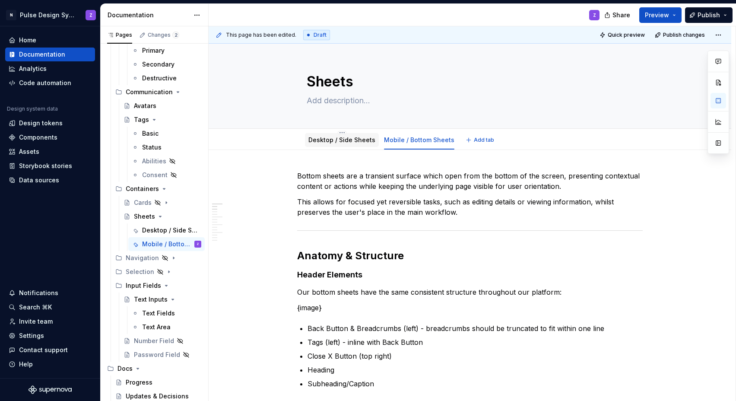
click at [350, 143] on link "Desktop / Side Sheets" at bounding box center [341, 139] width 67 height 7
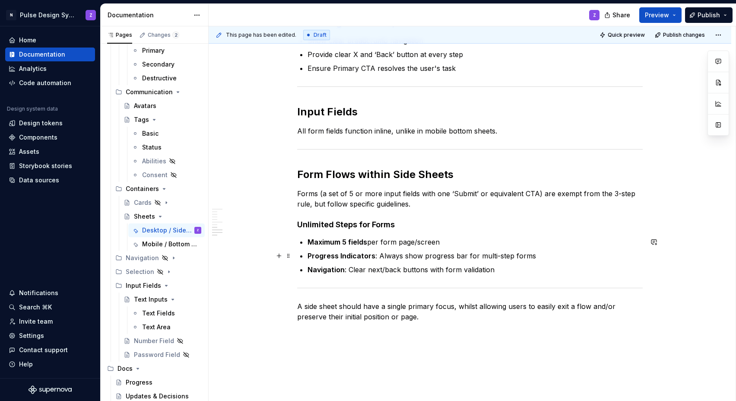
scroll to position [804, 0]
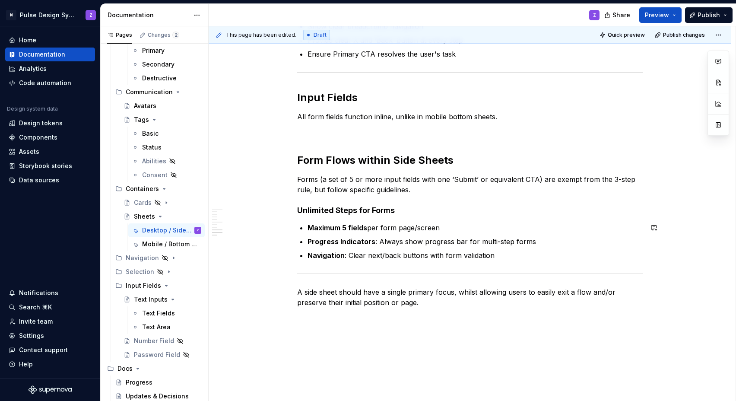
click at [453, 258] on p "Navigation : Clear next/back buttons with form validation" at bounding box center [475, 255] width 335 height 10
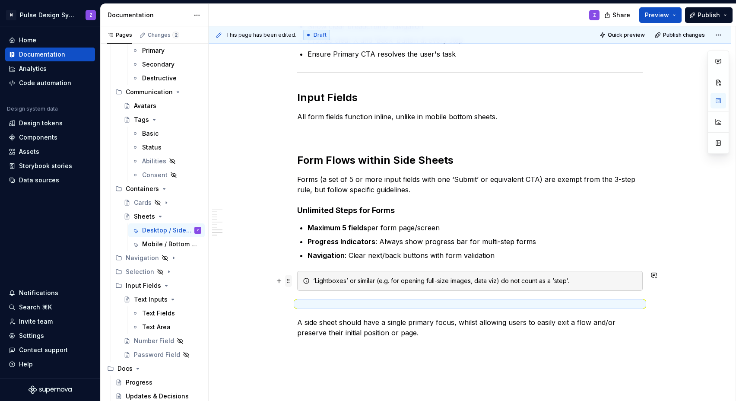
click at [289, 284] on span at bounding box center [288, 281] width 7 height 12
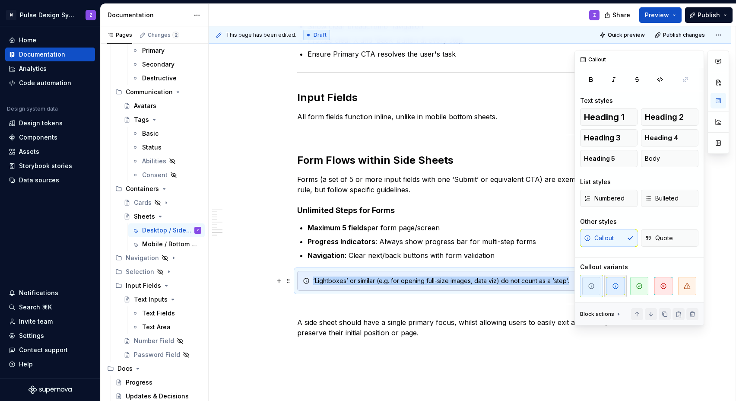
click at [453, 289] on icon "button" at bounding box center [615, 286] width 7 height 7
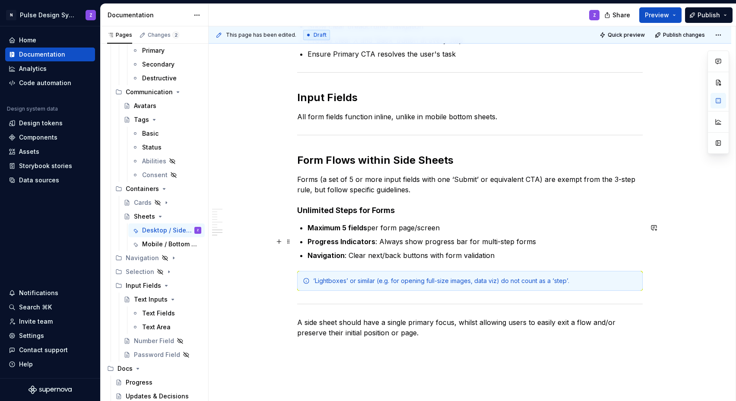
click at [453, 244] on p "Progress Indicators : Always show progress bar for multi-step forms" at bounding box center [475, 241] width 335 height 10
click at [453, 11] on span "Publish" at bounding box center [709, 15] width 22 height 9
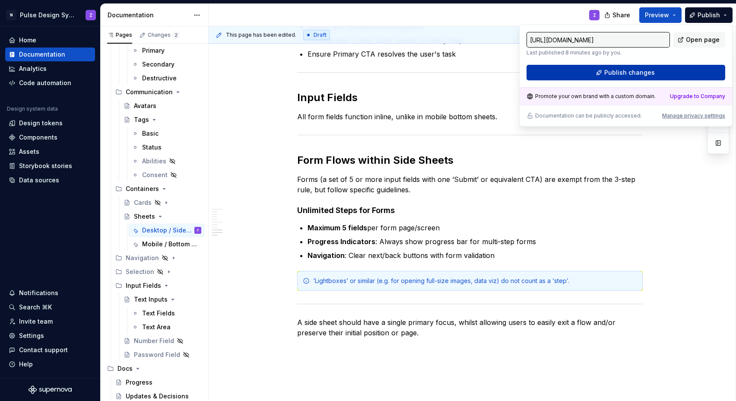
click at [453, 71] on button "Publish changes" at bounding box center [626, 73] width 199 height 16
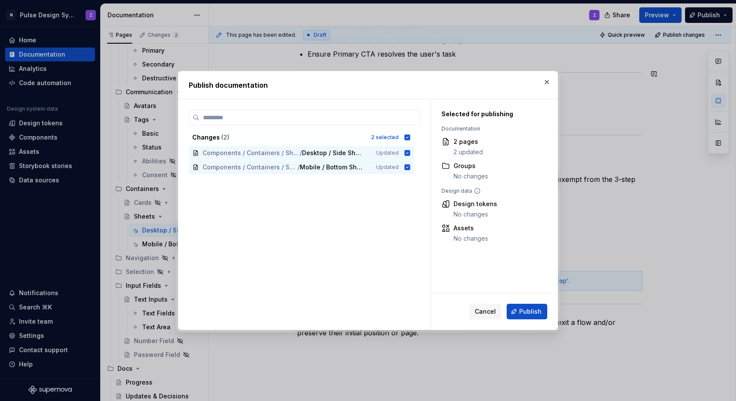
click at [453, 308] on span "Publish" at bounding box center [530, 311] width 22 height 9
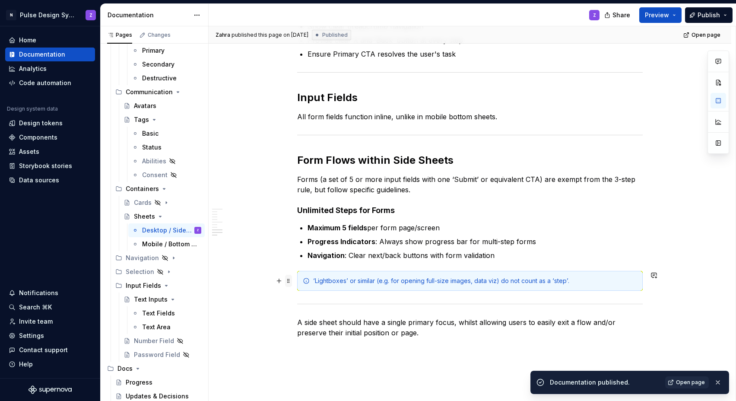
click at [291, 279] on span at bounding box center [288, 281] width 7 height 12
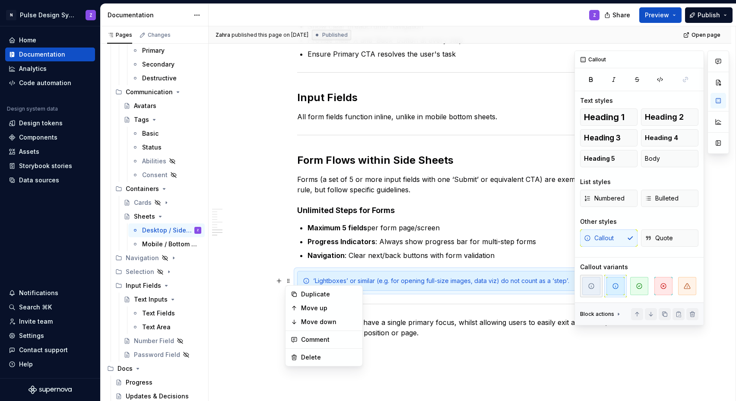
click at [453, 278] on span "button" at bounding box center [591, 286] width 18 height 18
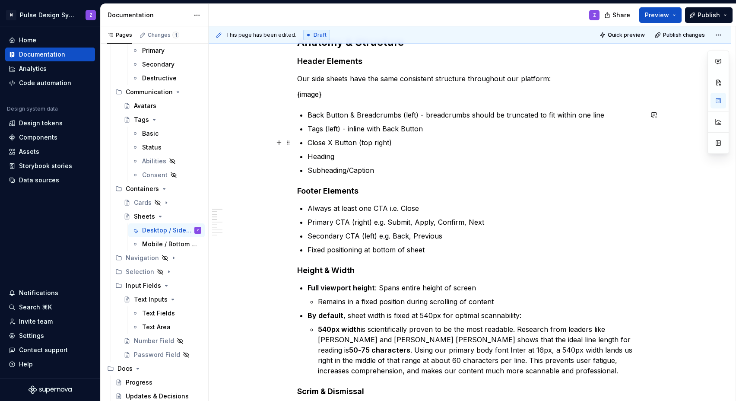
scroll to position [0, 0]
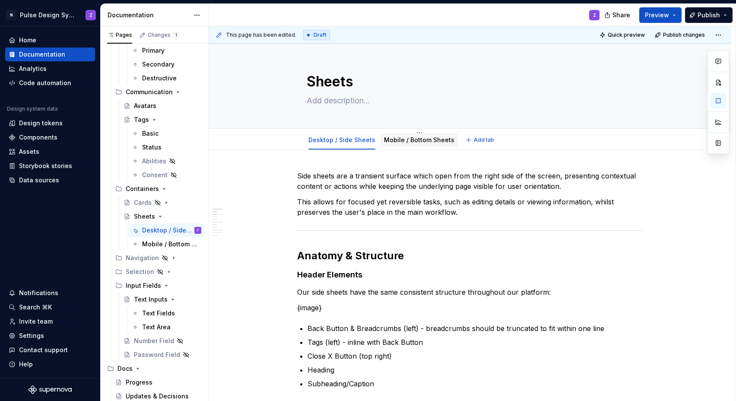
click at [395, 143] on div "Mobile / Bottom Sheets" at bounding box center [419, 140] width 70 height 9
click at [416, 142] on link "Mobile / Bottom Sheets" at bounding box center [419, 139] width 70 height 7
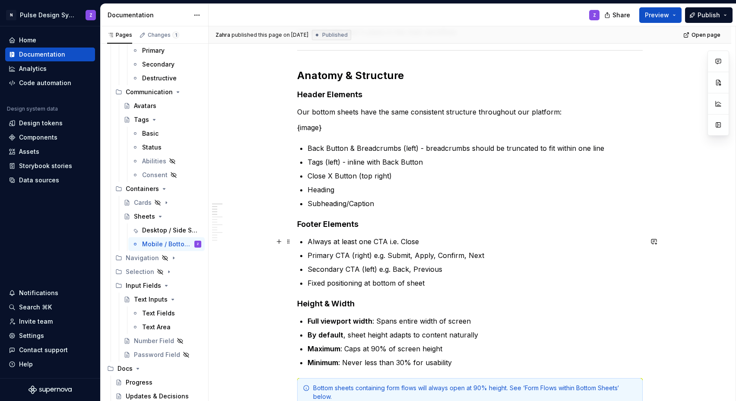
scroll to position [360, 0]
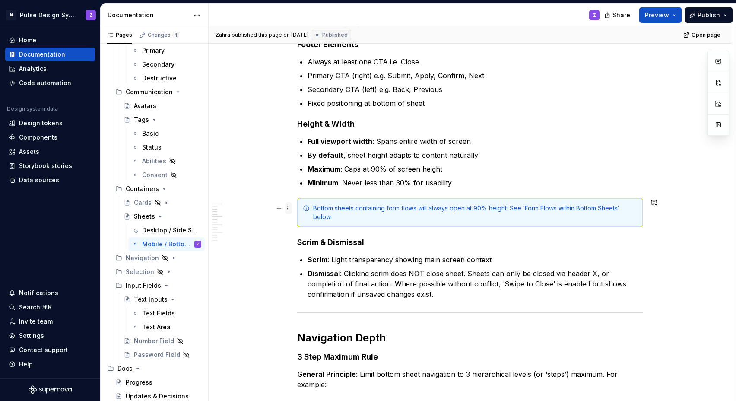
click at [289, 208] on span at bounding box center [288, 208] width 7 height 12
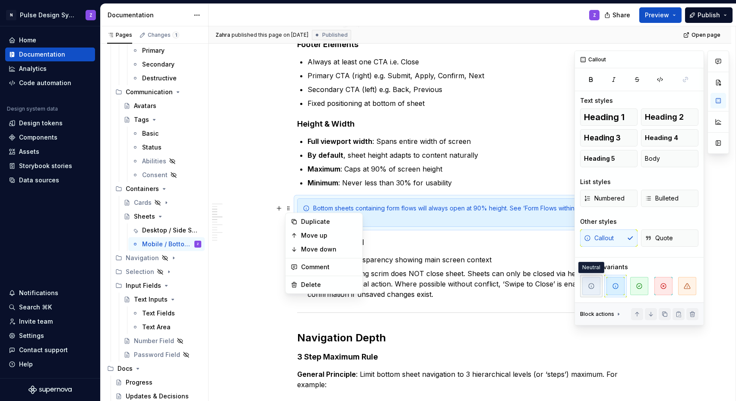
click at [453, 279] on span "button" at bounding box center [591, 286] width 18 height 18
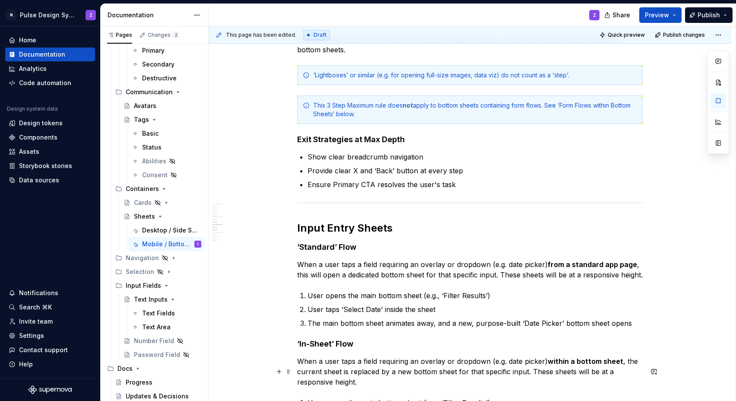
scroll to position [687, 0]
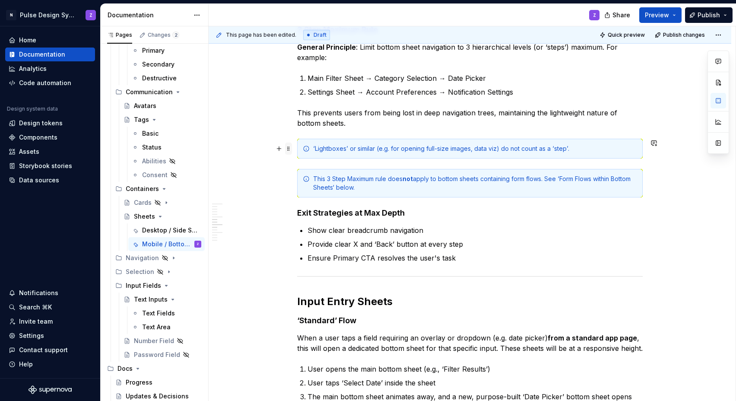
click at [286, 149] on span at bounding box center [288, 149] width 7 height 12
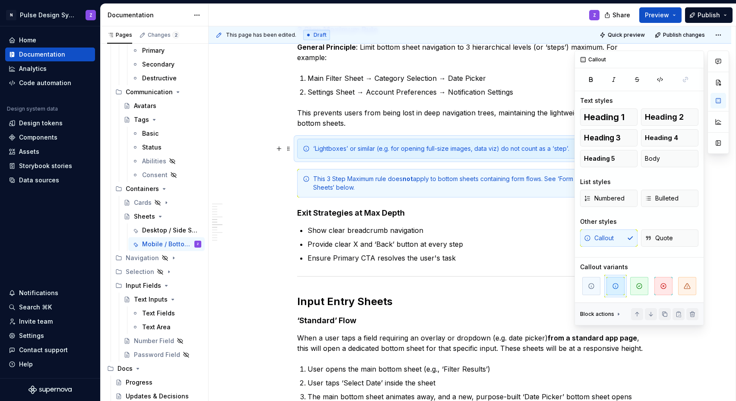
drag, startPoint x: 591, startPoint y: 280, endPoint x: 487, endPoint y: 236, distance: 113.1
click at [453, 281] on span "button" at bounding box center [591, 286] width 18 height 18
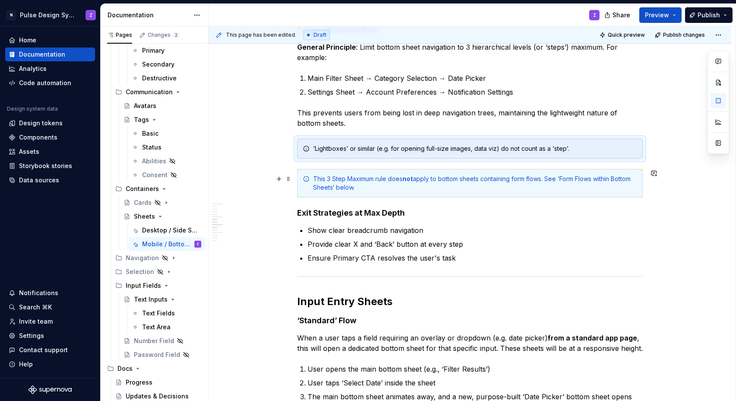
click at [453, 188] on div "This 3 Step Maximum rule does not apply to bottom sheets containing form flows.…" at bounding box center [475, 183] width 324 height 17
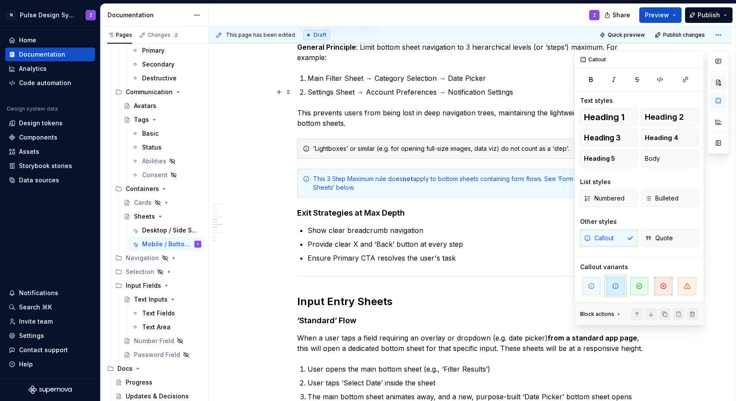
click at [453, 83] on button "button" at bounding box center [719, 83] width 16 height 16
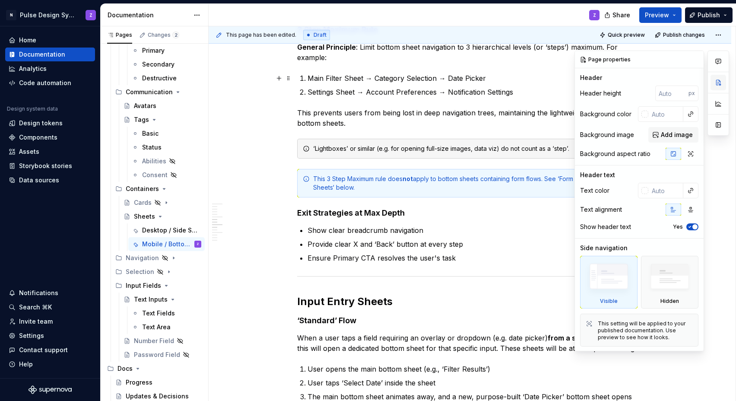
click at [453, 83] on button "button" at bounding box center [719, 83] width 16 height 16
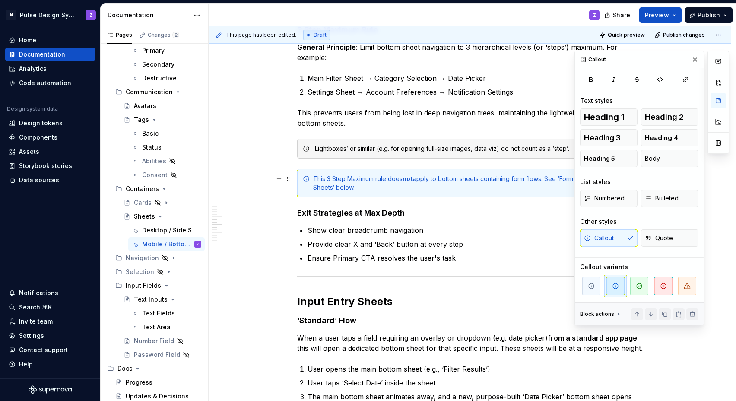
click at [372, 179] on div "This 3 Step Maximum rule does not apply to bottom sheets containing form flows.…" at bounding box center [475, 183] width 324 height 17
click at [453, 288] on icon "button" at bounding box center [591, 286] width 7 height 7
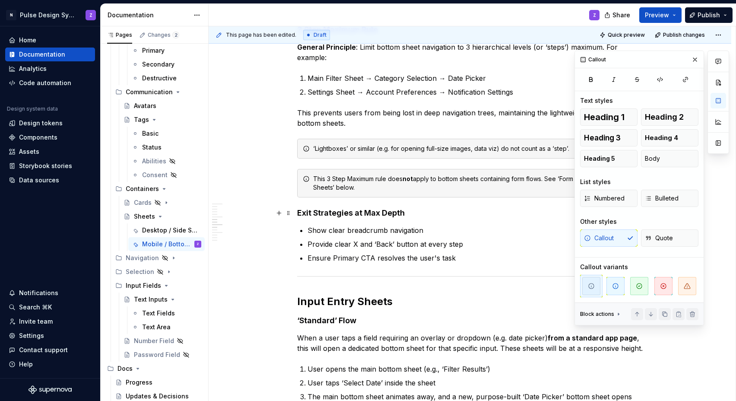
click at [439, 244] on p "Provide clear X and ‘Back’ button at every step" at bounding box center [475, 244] width 335 height 10
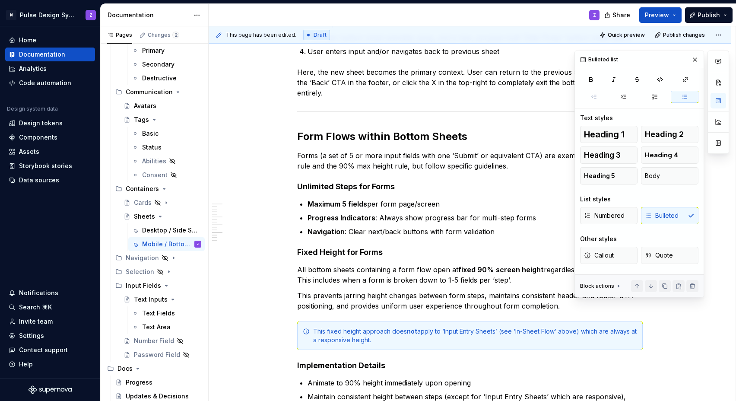
scroll to position [1308, 0]
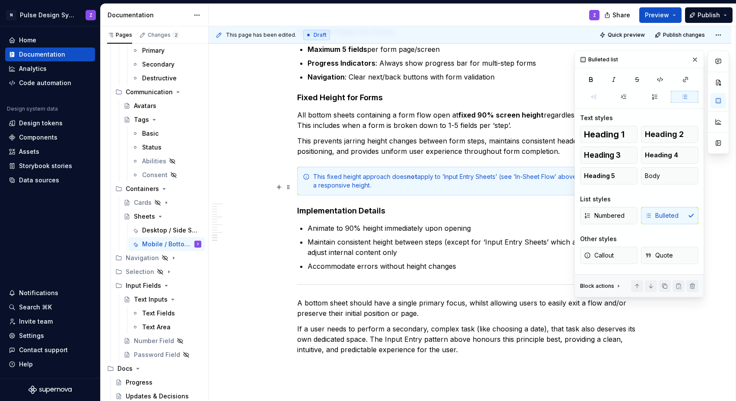
click at [453, 189] on div "This fixed height approach does not apply to ‘Input Entry Sheets’ (see ‘In-Shee…" at bounding box center [475, 180] width 324 height 17
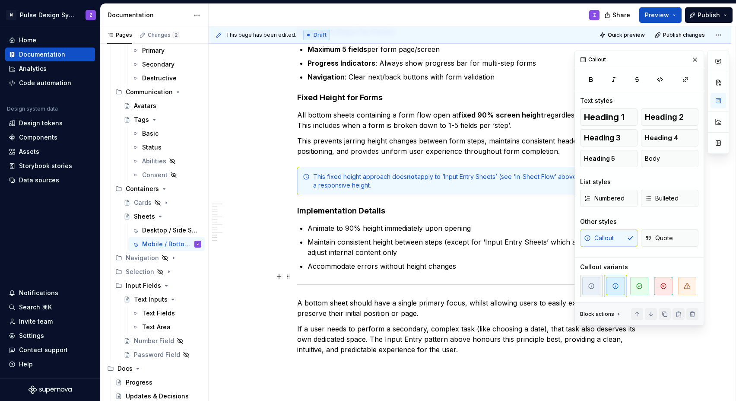
click at [453, 280] on span "button" at bounding box center [591, 286] width 18 height 18
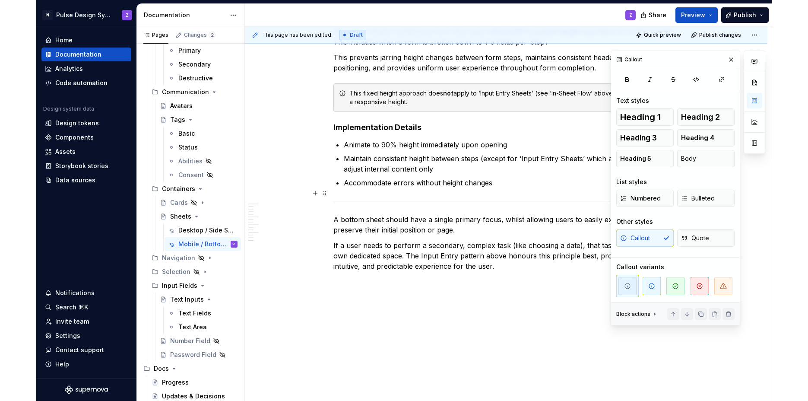
scroll to position [1449, 0]
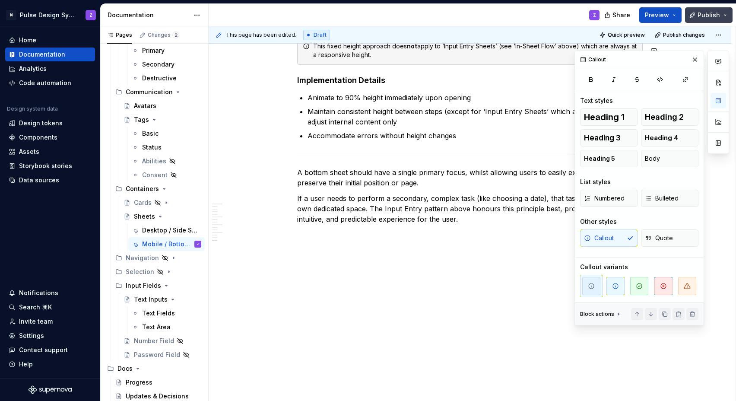
click at [453, 16] on span "Publish" at bounding box center [709, 15] width 22 height 9
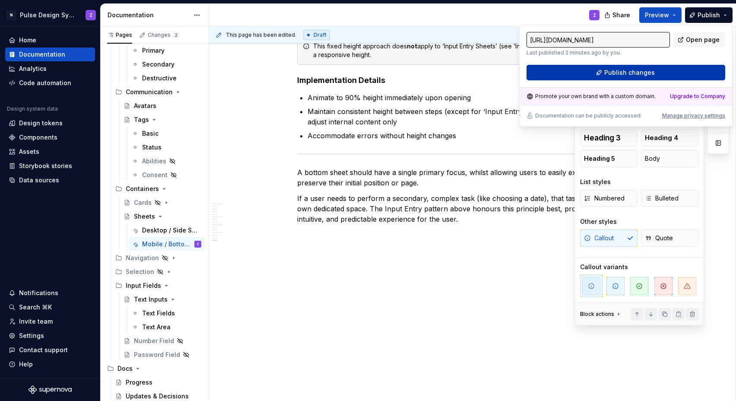
click at [453, 70] on span "Publish changes" at bounding box center [629, 72] width 51 height 9
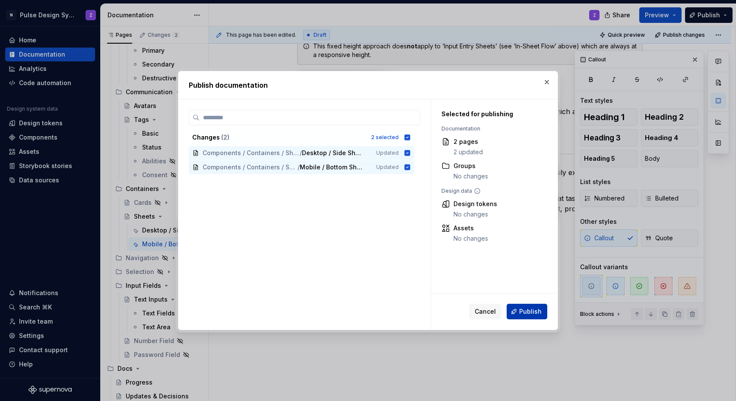
click at [453, 316] on button "Publish" at bounding box center [527, 312] width 41 height 16
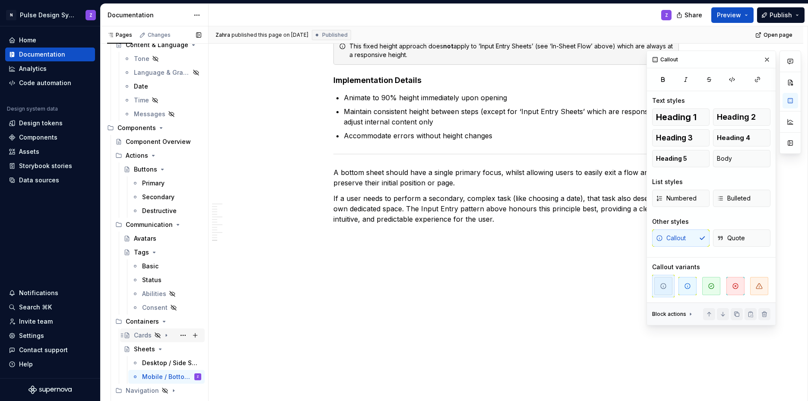
scroll to position [283, 0]
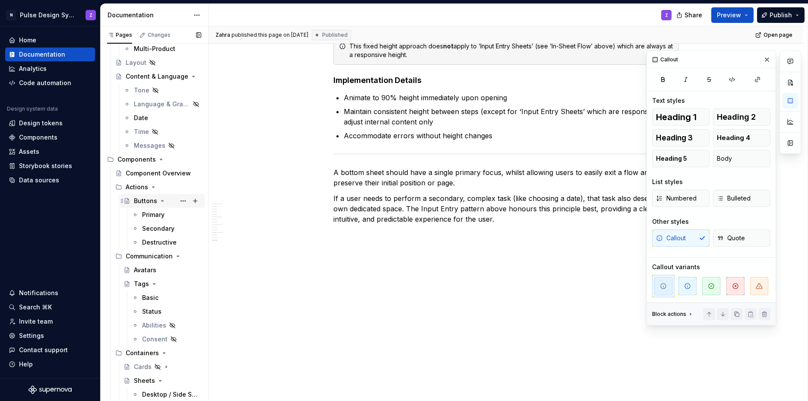
click at [142, 204] on div "Buttons" at bounding box center [145, 201] width 23 height 9
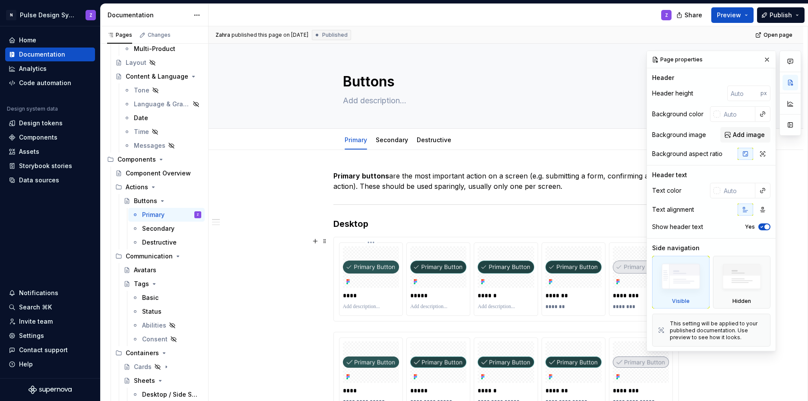
click at [340, 248] on div "****" at bounding box center [371, 279] width 63 height 73
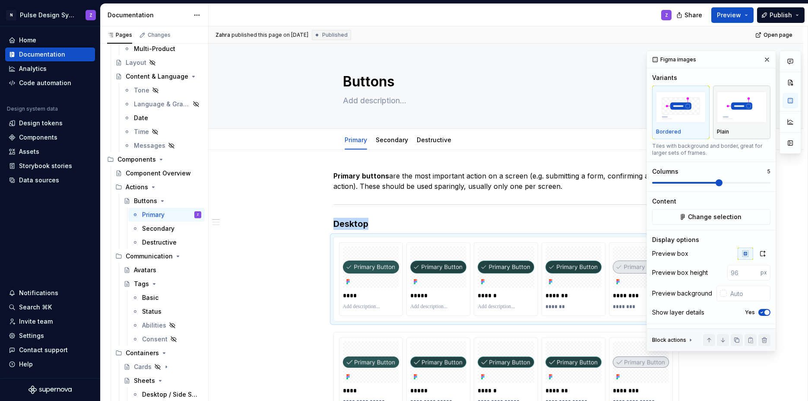
click at [453, 114] on img "button" at bounding box center [742, 108] width 50 height 32
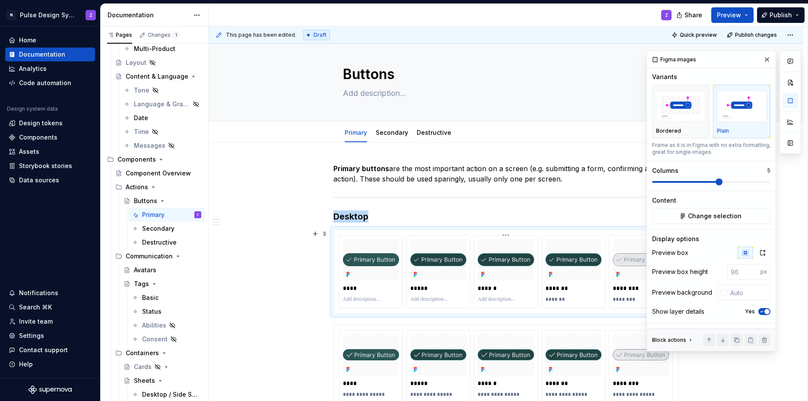
scroll to position [14, 0]
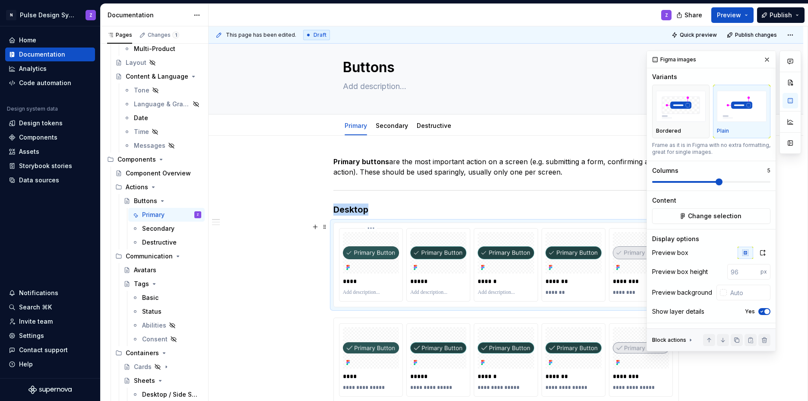
click at [393, 232] on div at bounding box center [371, 252] width 56 height 41
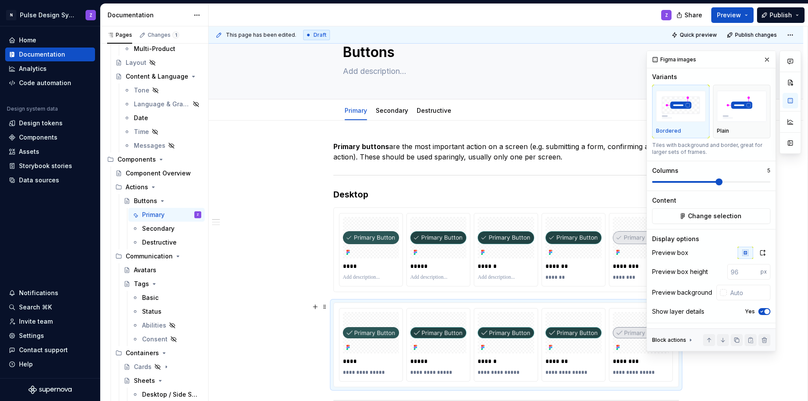
click at [449, 307] on div "**********" at bounding box center [506, 345] width 345 height 84
click at [453, 114] on img "button" at bounding box center [742, 107] width 50 height 32
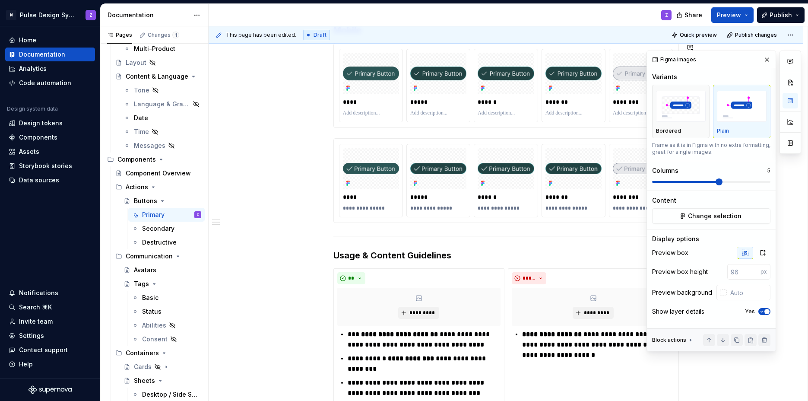
scroll to position [252, 0]
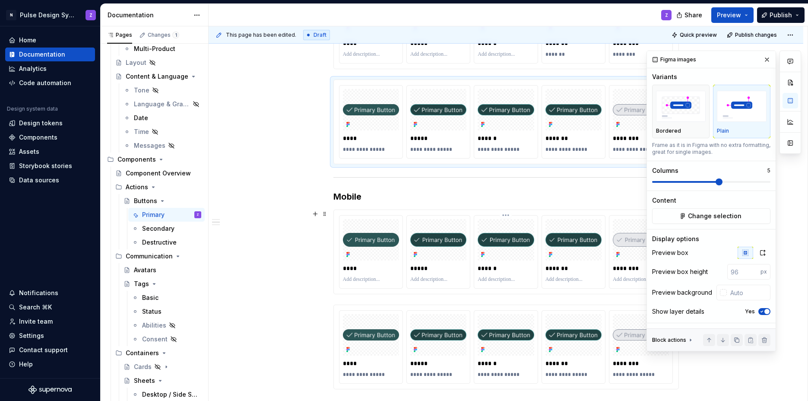
click at [453, 217] on div "******" at bounding box center [505, 252] width 63 height 73
click at [453, 105] on img "button" at bounding box center [742, 107] width 50 height 32
click at [453, 312] on div "**********" at bounding box center [505, 347] width 63 height 73
click at [453, 112] on img "button" at bounding box center [742, 107] width 50 height 32
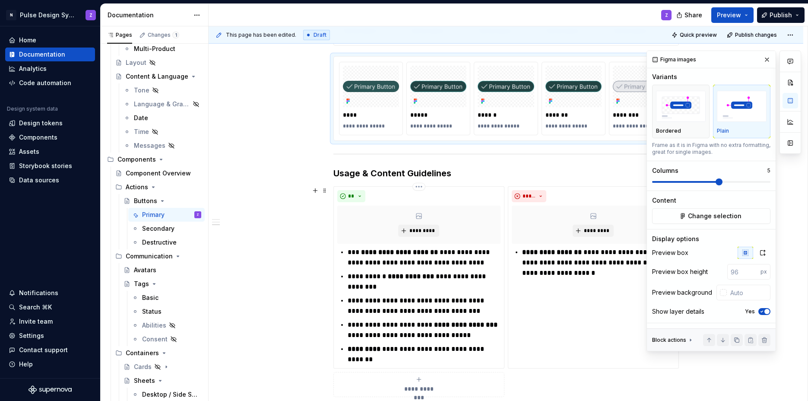
scroll to position [505, 0]
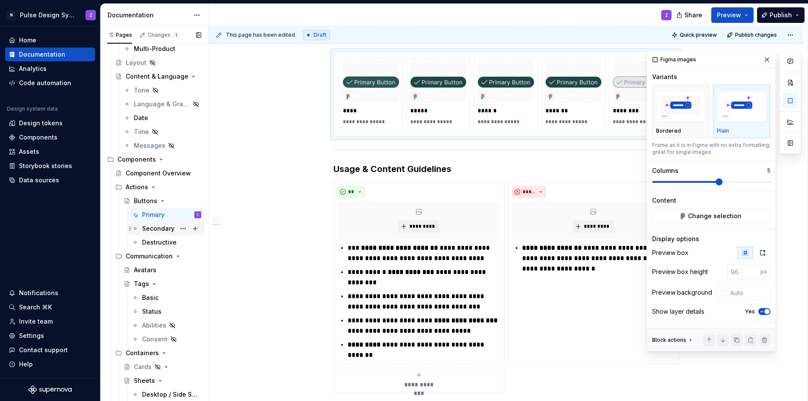
click at [160, 231] on div "Secondary" at bounding box center [158, 228] width 32 height 9
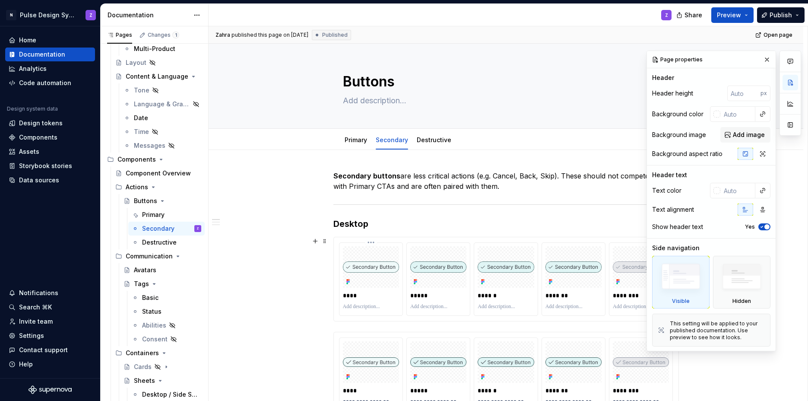
click at [358, 258] on div at bounding box center [371, 266] width 56 height 41
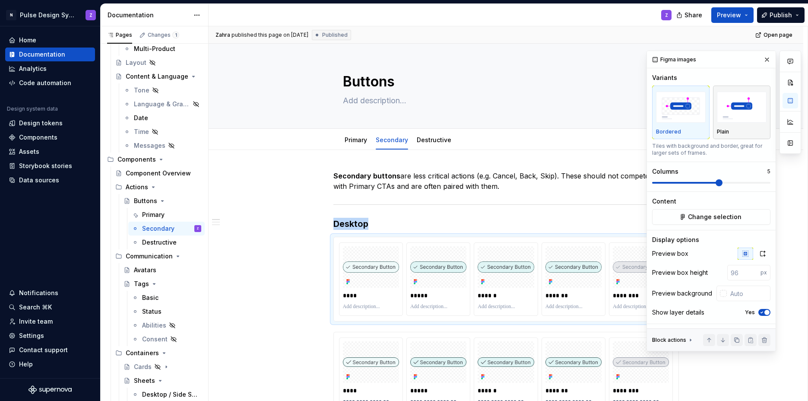
click at [453, 125] on div "Plain" at bounding box center [742, 112] width 50 height 46
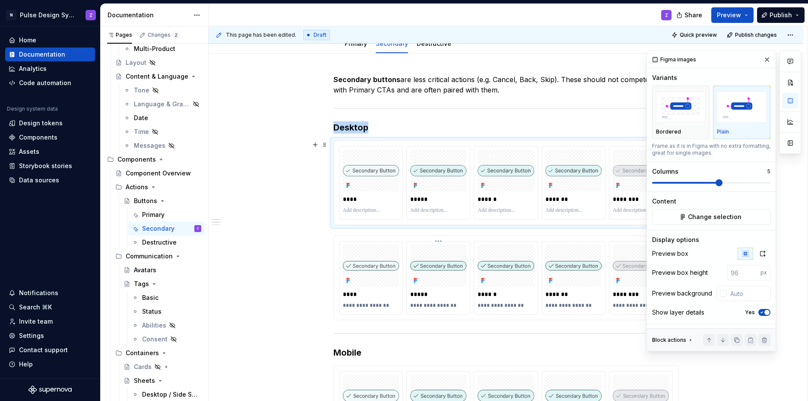
scroll to position [117, 0]
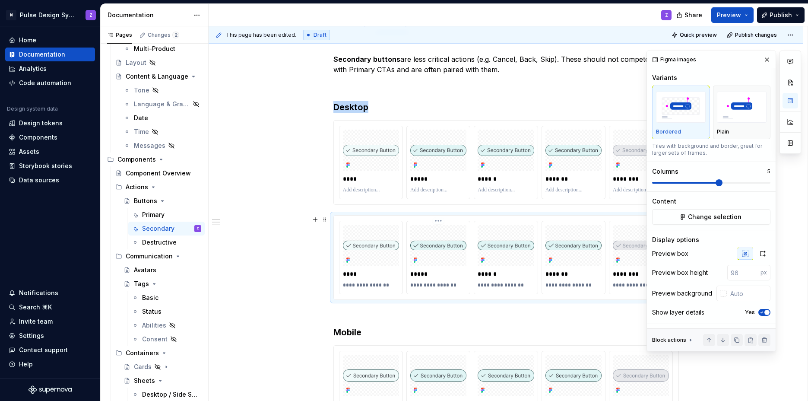
click at [450, 266] on div "**********" at bounding box center [438, 257] width 63 height 73
click at [453, 112] on img "button" at bounding box center [742, 108] width 50 height 32
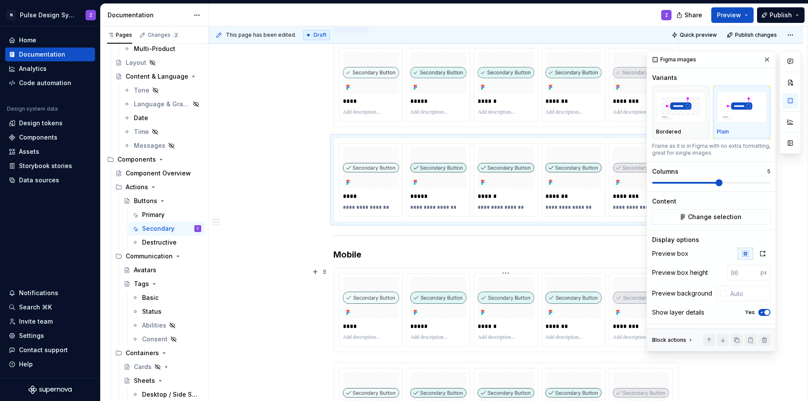
click at [453, 290] on div at bounding box center [506, 297] width 56 height 41
click at [453, 116] on img "button" at bounding box center [742, 108] width 50 height 32
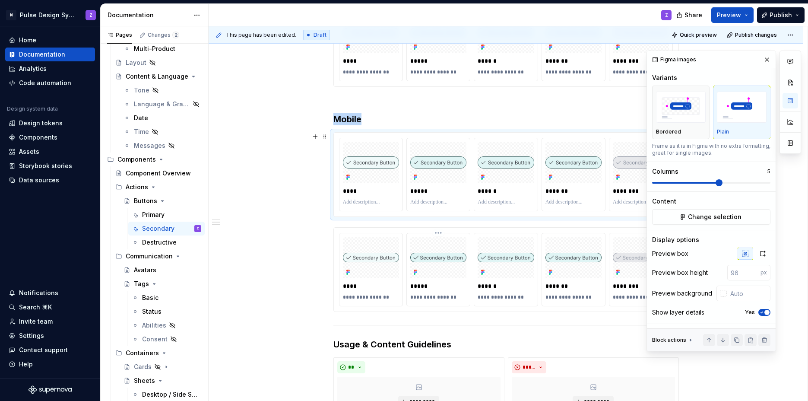
scroll to position [333, 0]
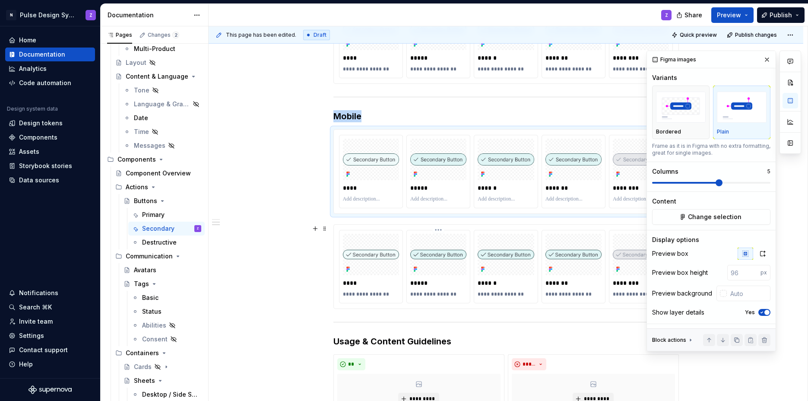
click at [453, 268] on div at bounding box center [438, 254] width 56 height 41
click at [453, 117] on img "button" at bounding box center [742, 108] width 50 height 32
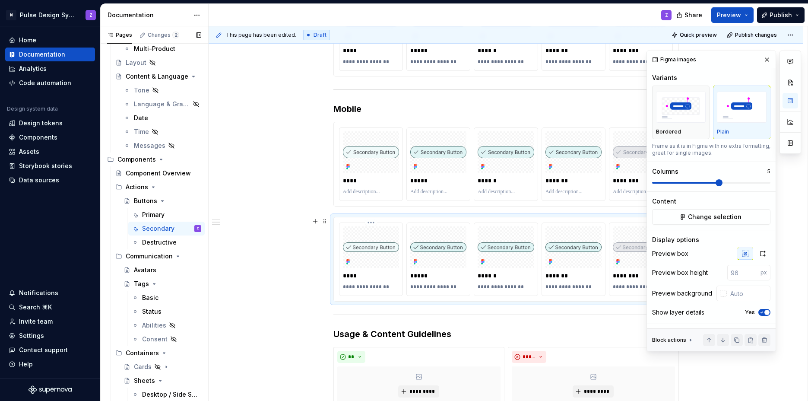
scroll to position [349, 0]
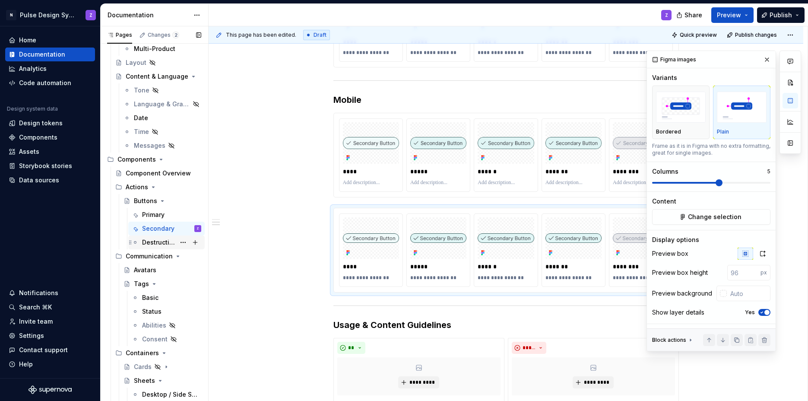
click at [171, 244] on div "Destructive" at bounding box center [171, 242] width 59 height 12
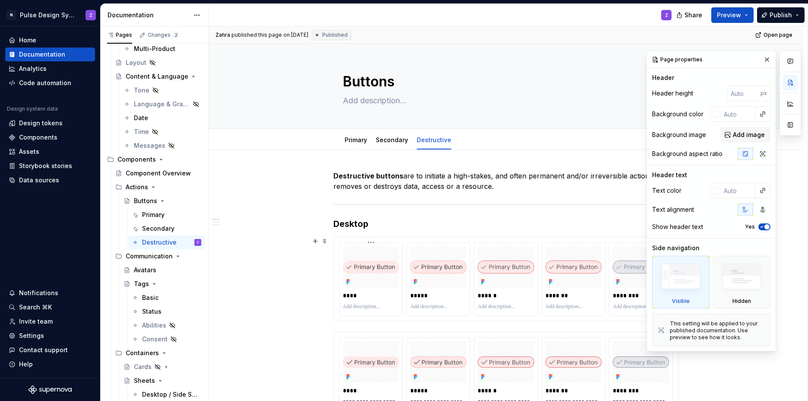
click at [375, 259] on div at bounding box center [371, 266] width 56 height 41
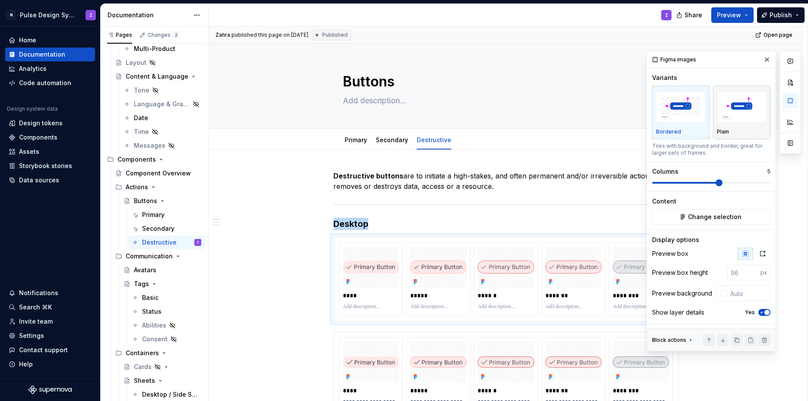
click at [453, 110] on img "button" at bounding box center [742, 108] width 50 height 32
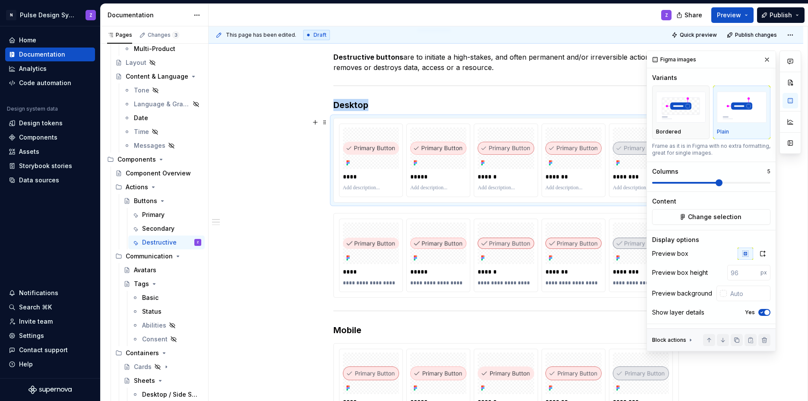
scroll to position [148, 0]
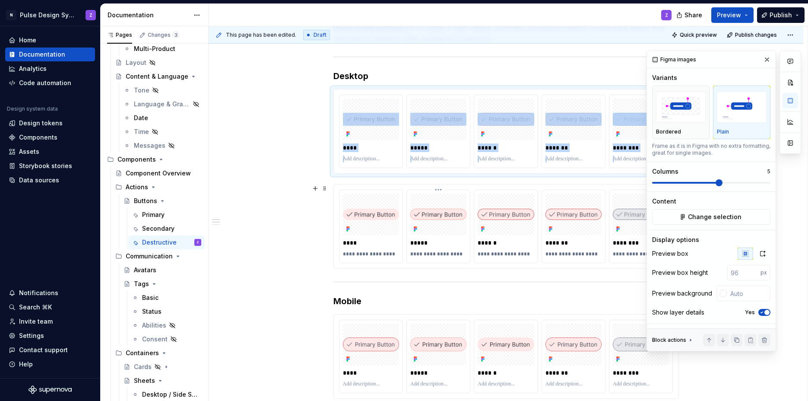
click at [417, 231] on icon at bounding box center [415, 229] width 7 height 7
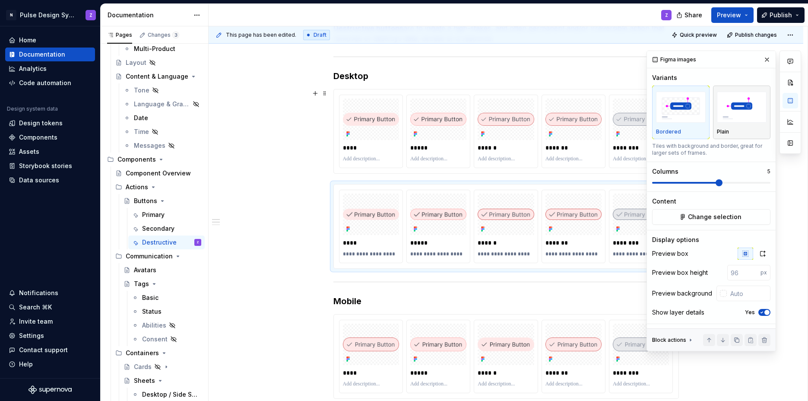
click at [453, 113] on img "button" at bounding box center [742, 108] width 50 height 32
click at [426, 353] on div at bounding box center [438, 344] width 56 height 41
click at [453, 119] on img "button" at bounding box center [742, 108] width 50 height 32
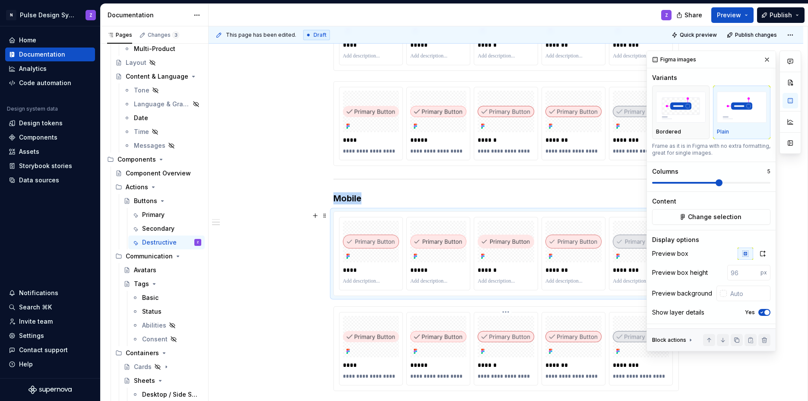
scroll to position [407, 0]
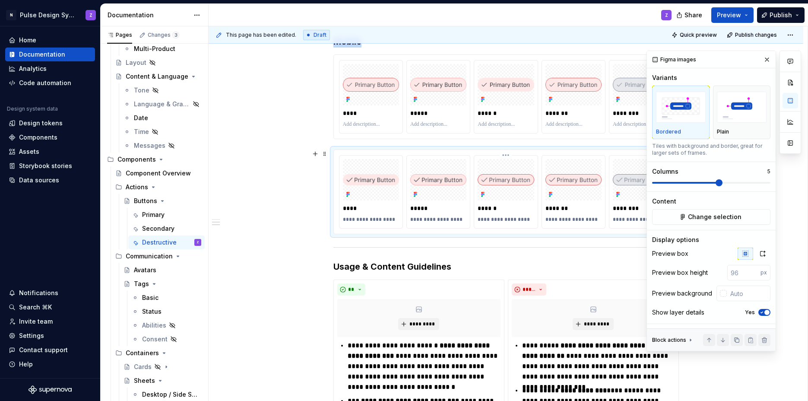
click at [453, 190] on div at bounding box center [506, 179] width 56 height 41
click at [453, 115] on img "button" at bounding box center [742, 108] width 50 height 32
click at [140, 273] on div "Avatars" at bounding box center [145, 270] width 22 height 9
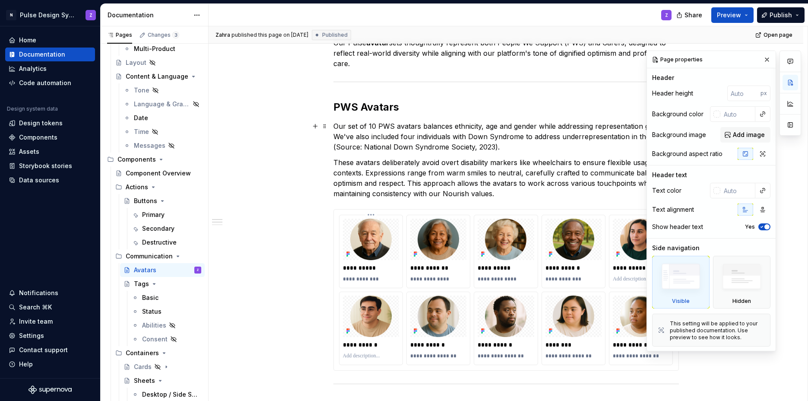
scroll to position [156, 0]
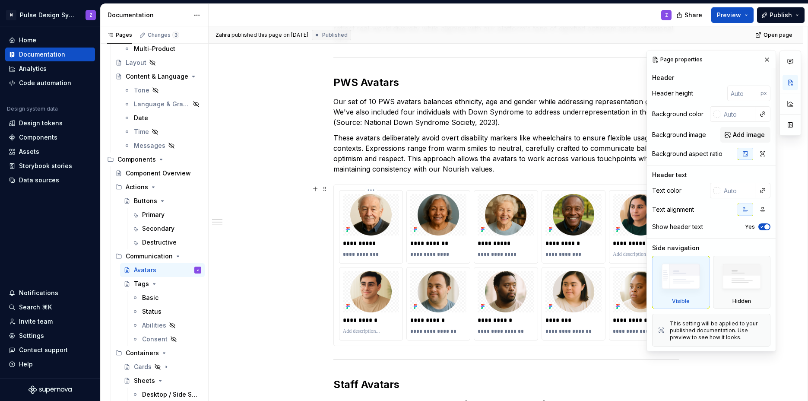
click at [396, 237] on div "**********" at bounding box center [371, 243] width 56 height 12
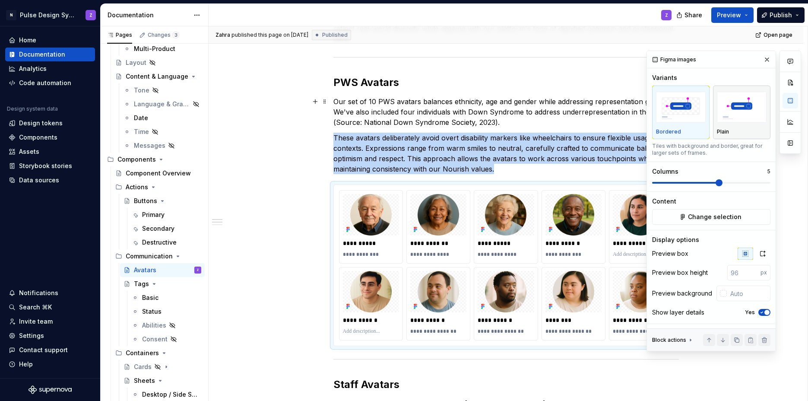
click at [453, 122] on img "button" at bounding box center [742, 108] width 50 height 32
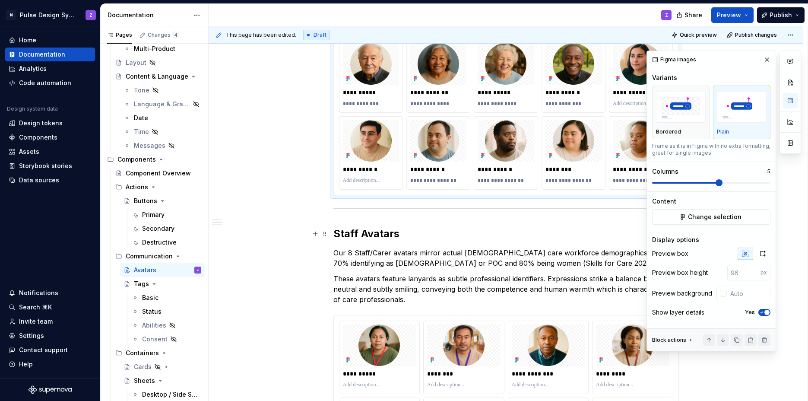
scroll to position [357, 0]
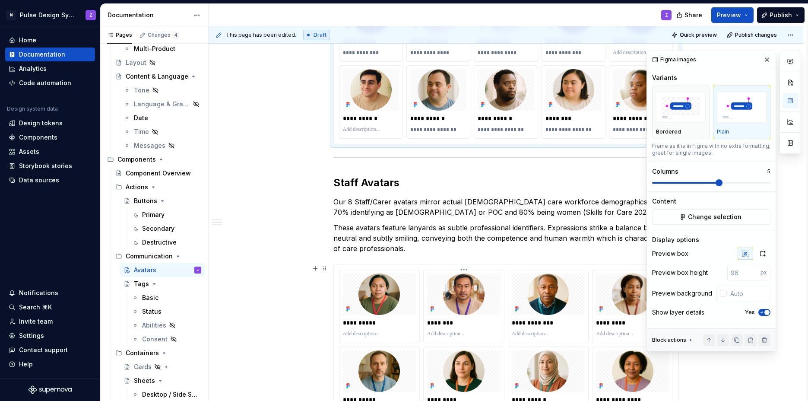
click at [424, 283] on div "********" at bounding box center [464, 306] width 80 height 73
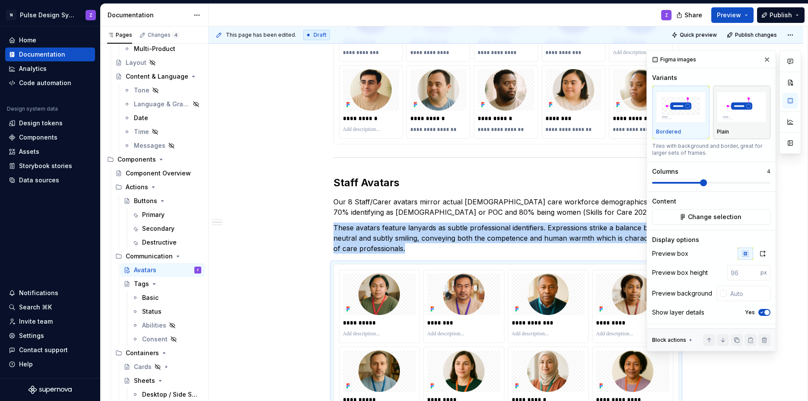
click at [453, 121] on img "button" at bounding box center [742, 108] width 50 height 32
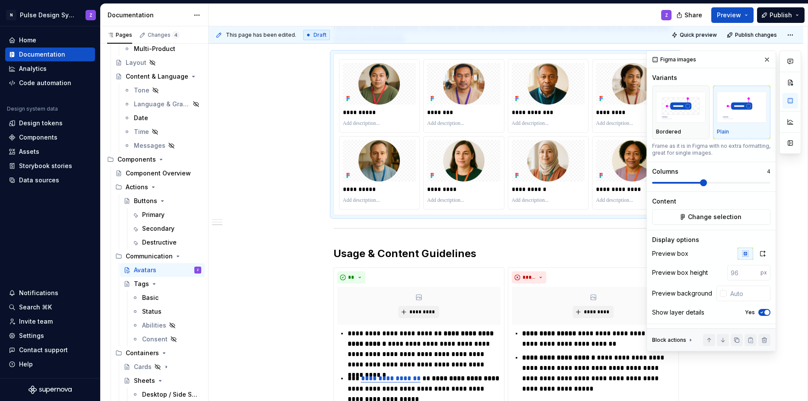
scroll to position [569, 0]
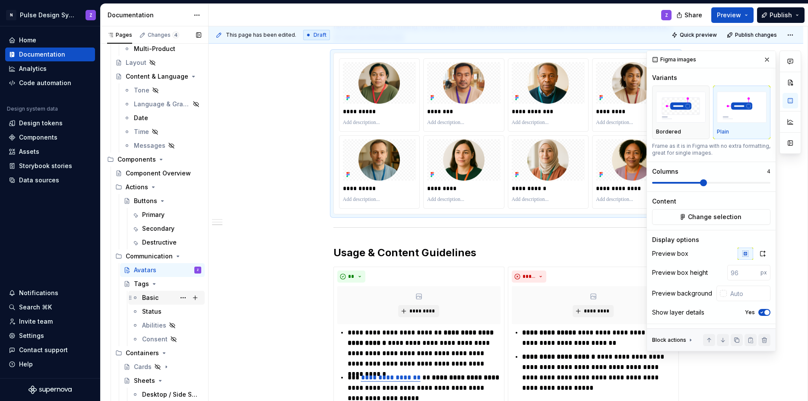
click at [150, 295] on div "Basic" at bounding box center [150, 297] width 16 height 9
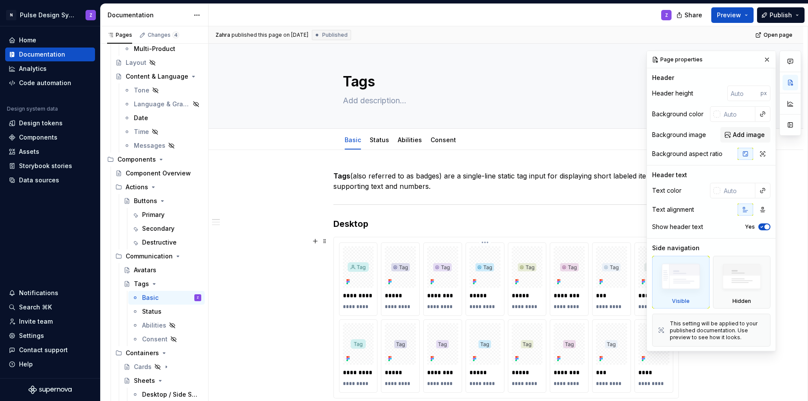
click at [453, 249] on div at bounding box center [485, 266] width 31 height 41
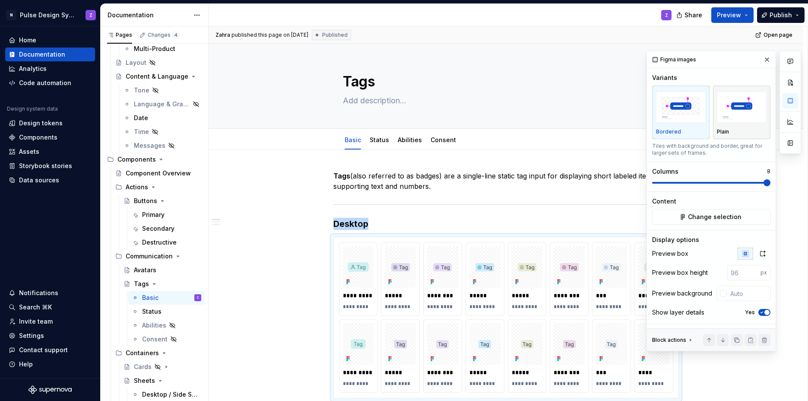
click at [453, 115] on img "button" at bounding box center [742, 108] width 50 height 32
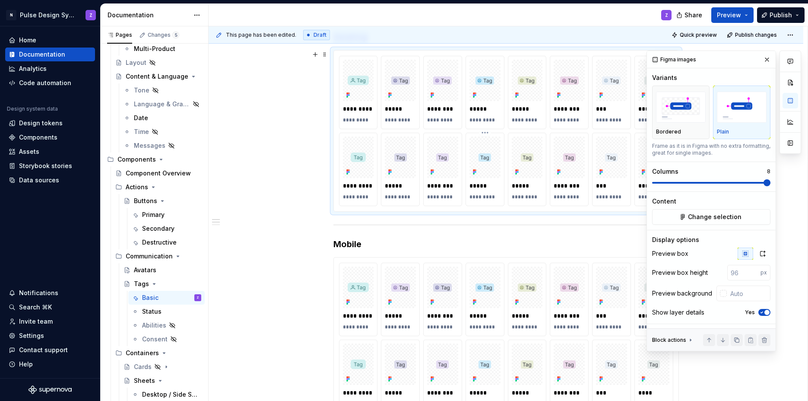
scroll to position [201, 0]
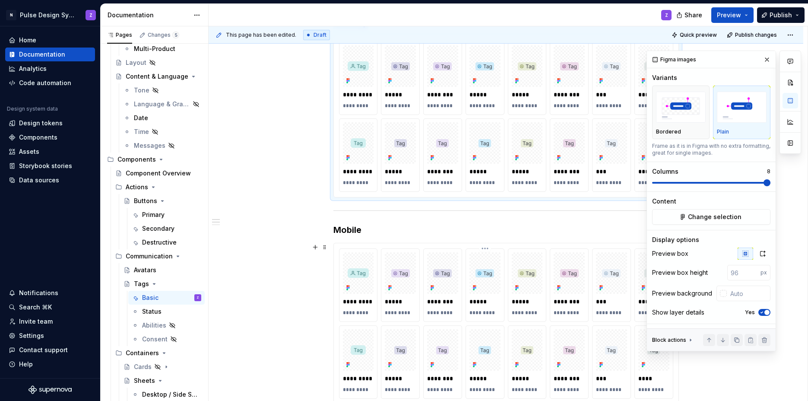
click at [453, 256] on div at bounding box center [485, 272] width 31 height 41
click at [453, 118] on img "button" at bounding box center [742, 108] width 50 height 32
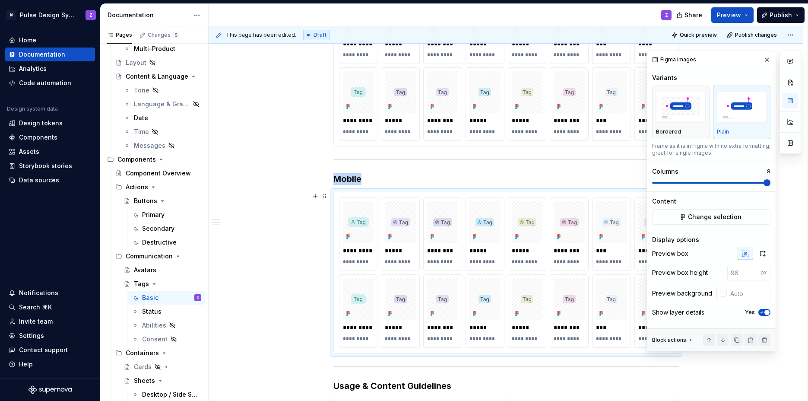
scroll to position [258, 0]
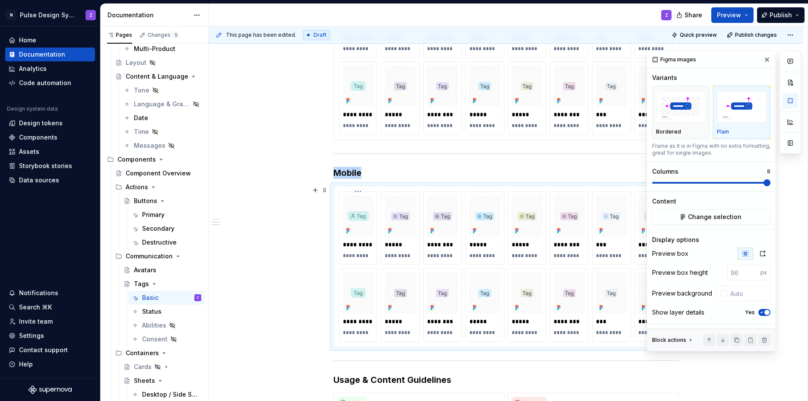
click at [360, 218] on img at bounding box center [358, 216] width 21 height 10
click at [453, 61] on button "button" at bounding box center [767, 60] width 12 height 12
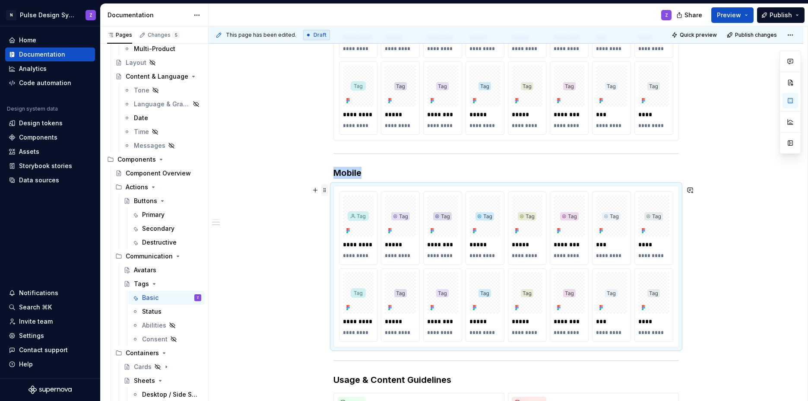
click at [327, 194] on span at bounding box center [324, 190] width 7 height 12
click at [453, 212] on img at bounding box center [485, 216] width 19 height 8
click at [453, 191] on html "N Pulse Design System Z Home Documentation Analytics Code automation Design sys…" at bounding box center [404, 200] width 808 height 401
click at [453, 225] on div "Update Figma image" at bounding box center [695, 223] width 63 height 9
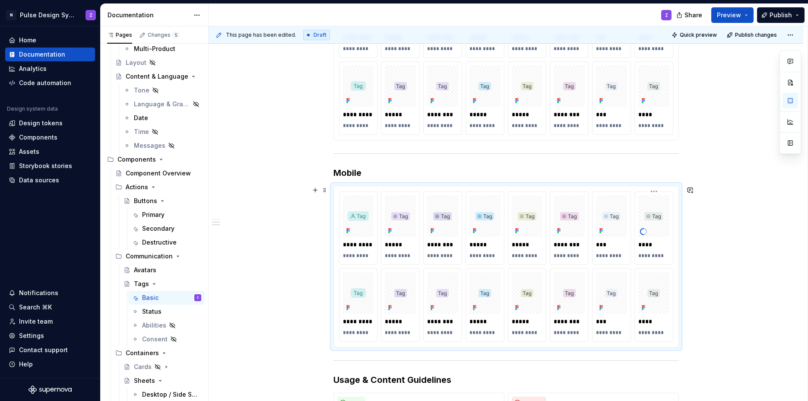
click at [453, 222] on div "********* ********* ***** ********* ******** ********* ***** ********* ***** **…" at bounding box center [506, 266] width 334 height 150
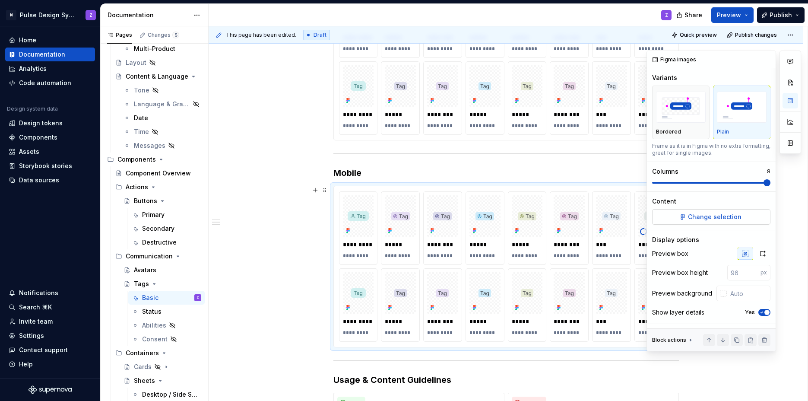
click at [453, 213] on span "Change selection" at bounding box center [715, 217] width 54 height 9
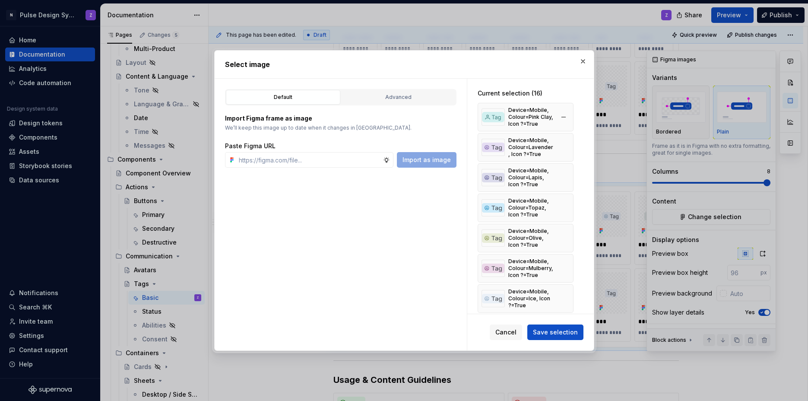
click at [453, 118] on img at bounding box center [493, 116] width 23 height 17
click at [453, 62] on button "button" at bounding box center [583, 61] width 12 height 12
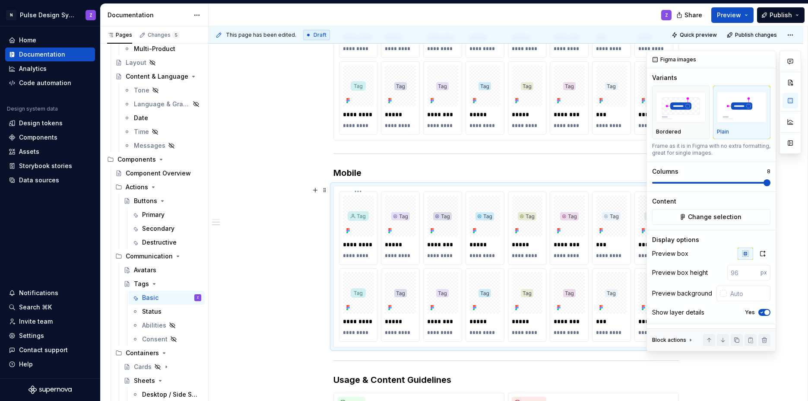
click at [363, 218] on img at bounding box center [358, 216] width 21 height 10
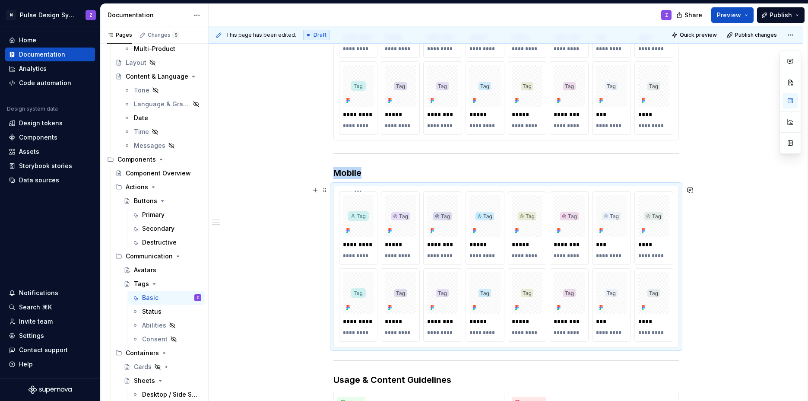
click at [363, 218] on img at bounding box center [358, 216] width 21 height 10
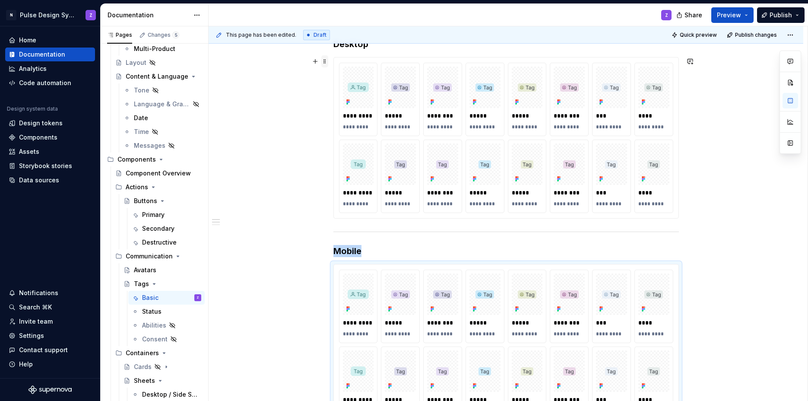
click at [326, 62] on span at bounding box center [324, 61] width 7 height 12
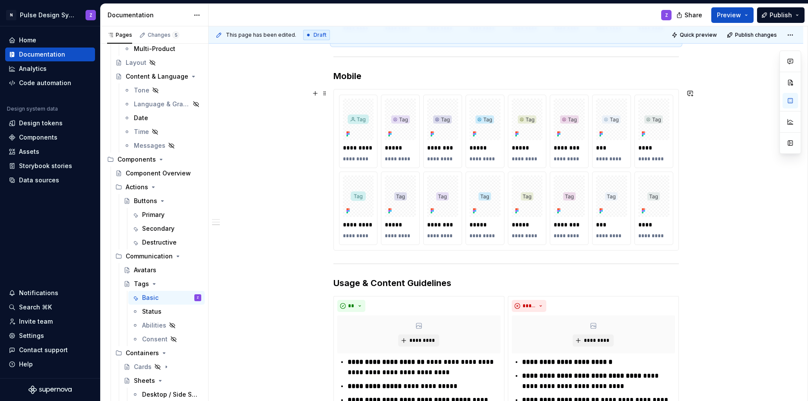
scroll to position [478, 0]
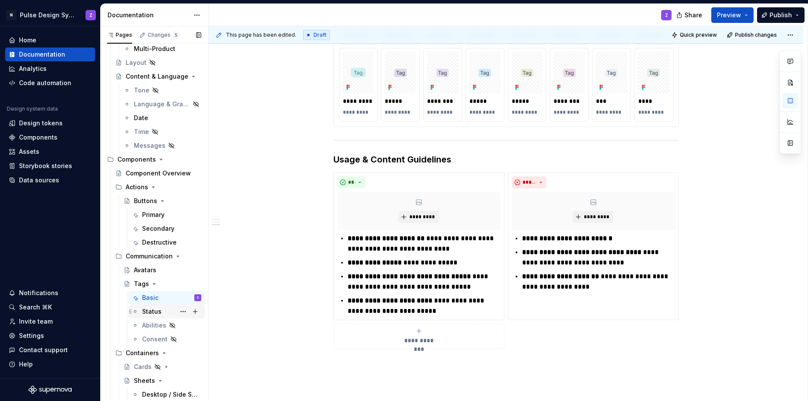
click at [152, 317] on div "Status" at bounding box center [171, 311] width 59 height 12
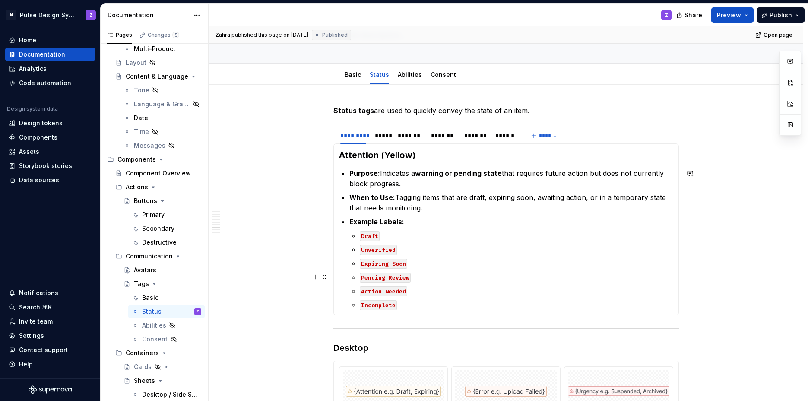
scroll to position [19, 0]
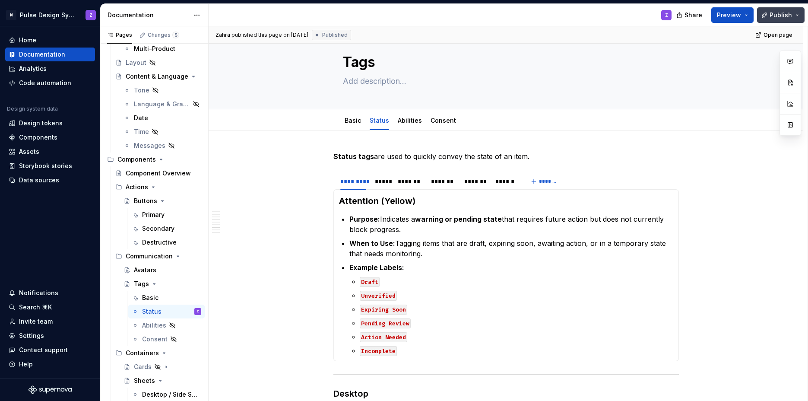
click at [453, 16] on span "Publish" at bounding box center [781, 15] width 22 height 9
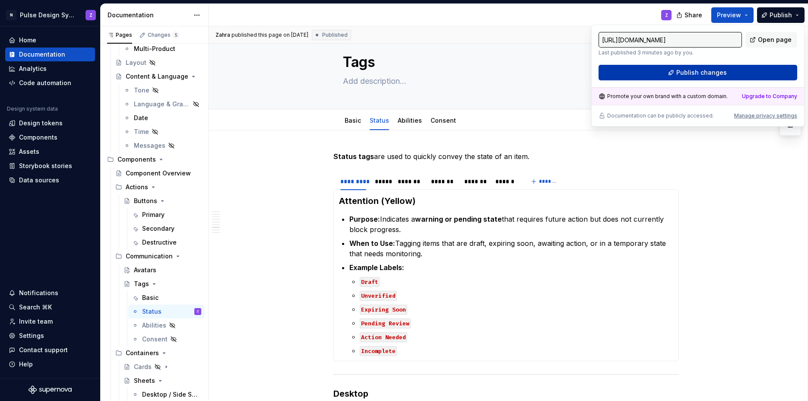
click at [453, 75] on span "Publish changes" at bounding box center [702, 72] width 51 height 9
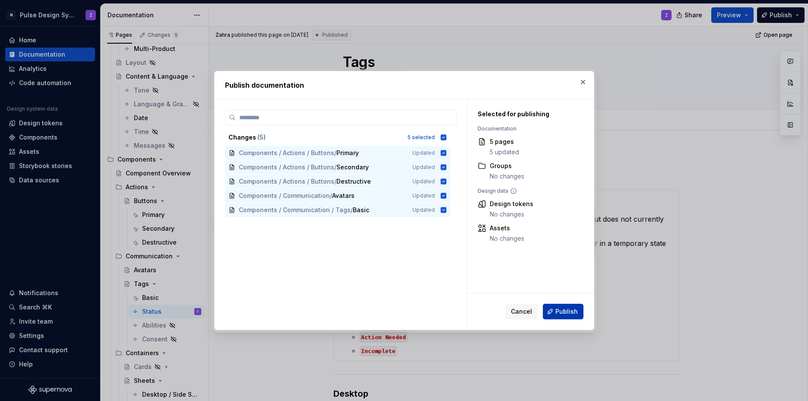
click at [453, 311] on span "Publish" at bounding box center [567, 311] width 22 height 9
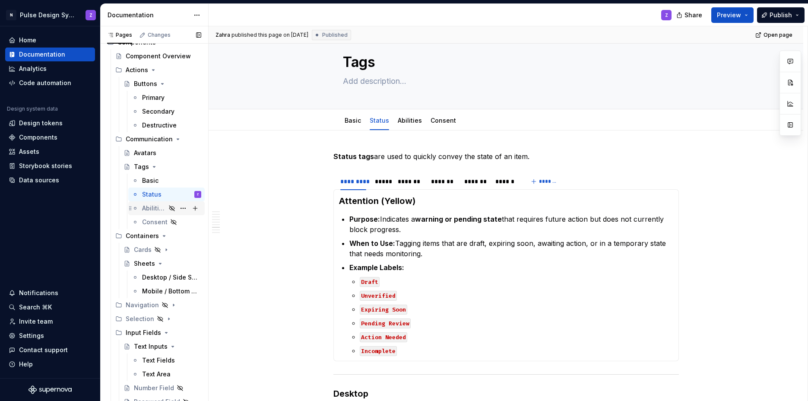
scroll to position [394, 0]
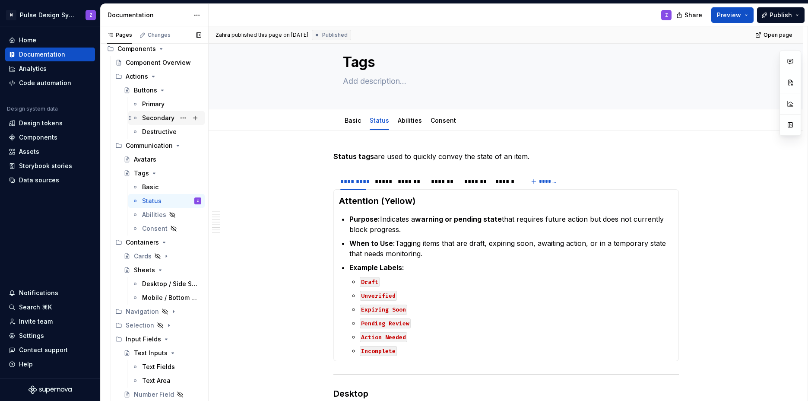
click at [148, 120] on div "Secondary" at bounding box center [158, 118] width 32 height 9
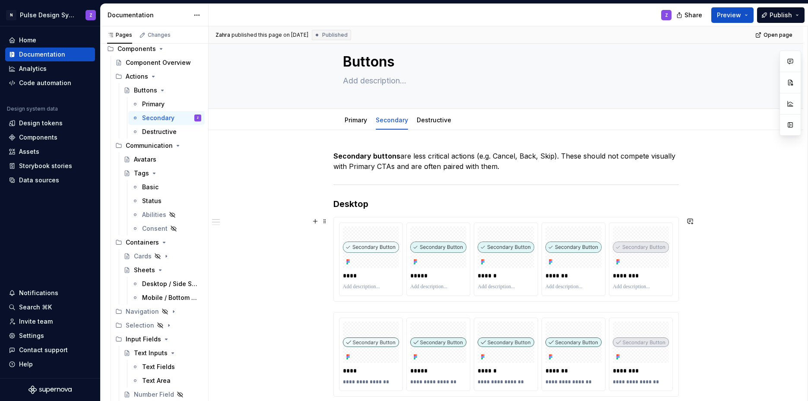
scroll to position [60, 0]
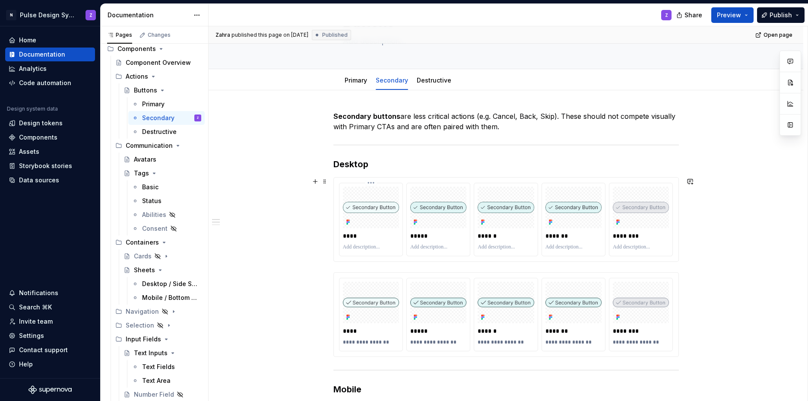
click at [354, 204] on img at bounding box center [371, 207] width 56 height 11
click at [350, 285] on div at bounding box center [371, 302] width 56 height 41
click at [357, 232] on p "****" at bounding box center [371, 236] width 56 height 9
click at [323, 181] on span at bounding box center [324, 181] width 7 height 12
click at [453, 200] on div at bounding box center [506, 207] width 56 height 41
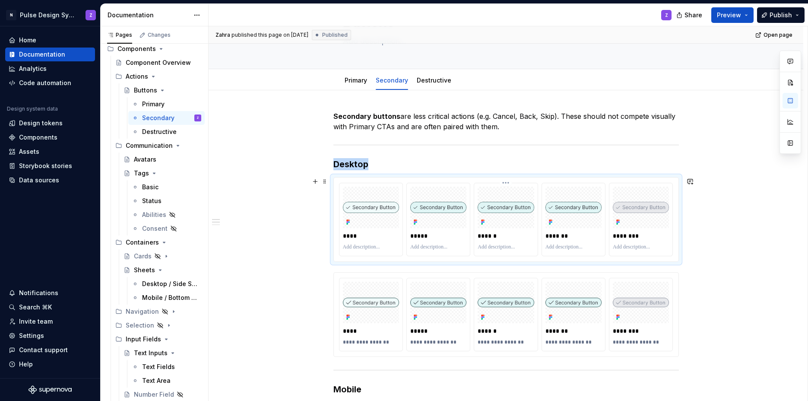
click at [453, 200] on div at bounding box center [506, 207] width 56 height 41
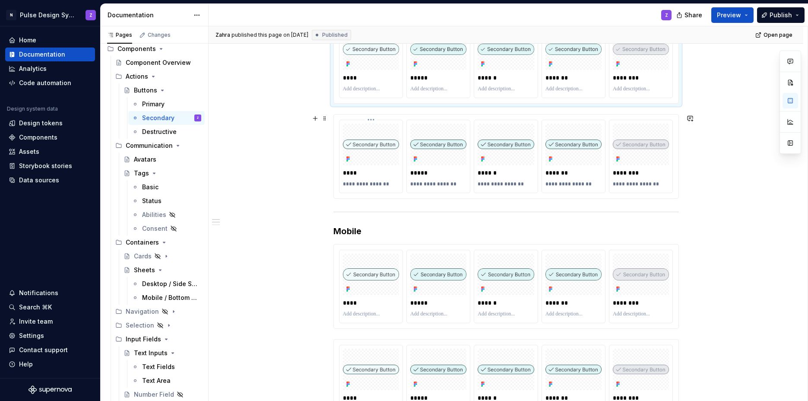
scroll to position [0, 0]
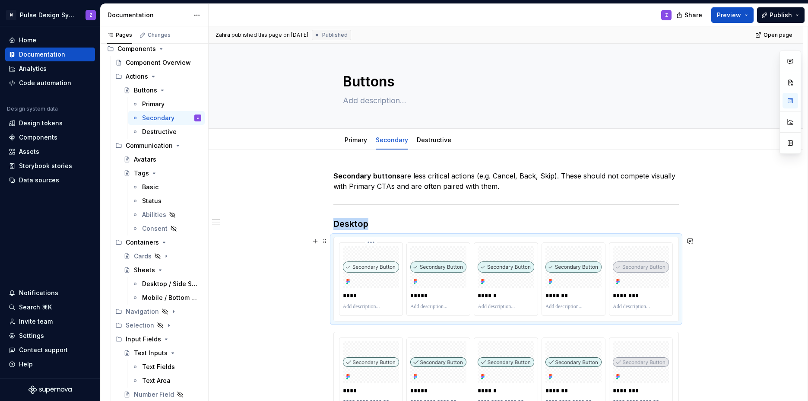
click at [375, 270] on img at bounding box center [371, 266] width 56 height 11
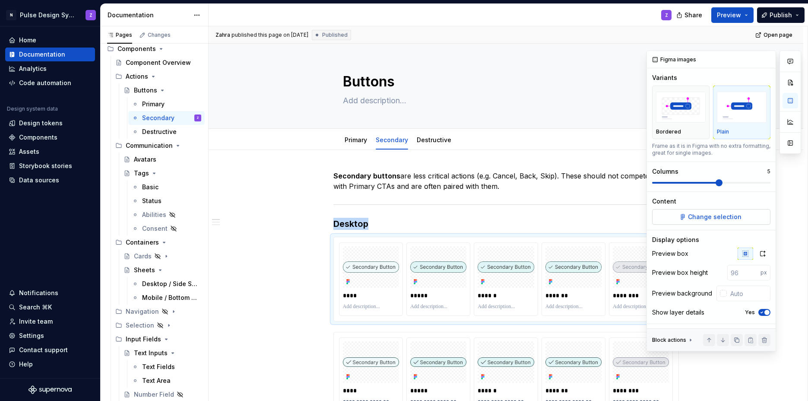
click at [453, 213] on span "Change selection" at bounding box center [715, 217] width 54 height 9
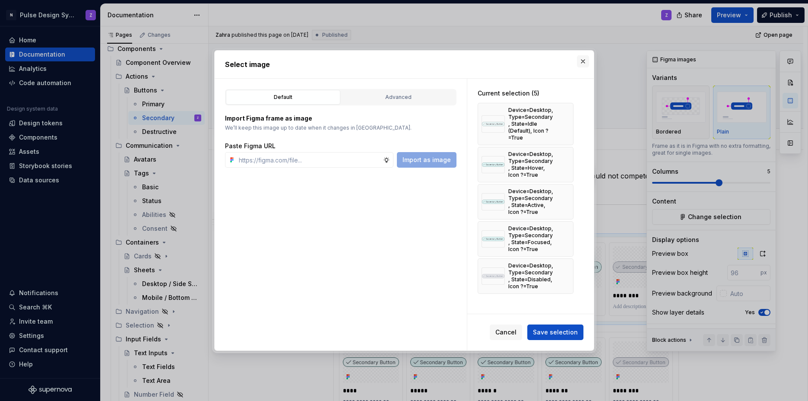
click at [453, 62] on button "button" at bounding box center [583, 61] width 12 height 12
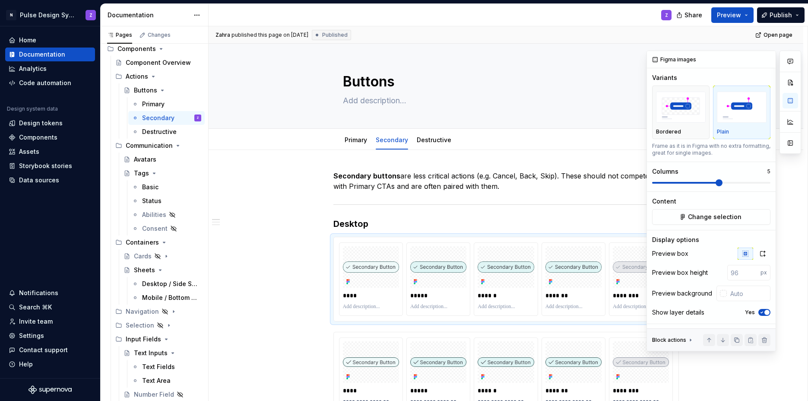
scroll to position [69, 0]
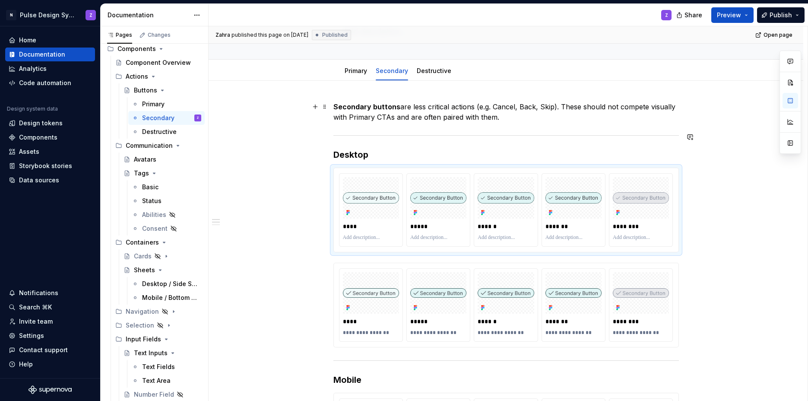
click at [417, 121] on p "Secondary buttons are less critical actions (e.g. Cancel, Back, Skip). These sh…" at bounding box center [507, 112] width 346 height 21
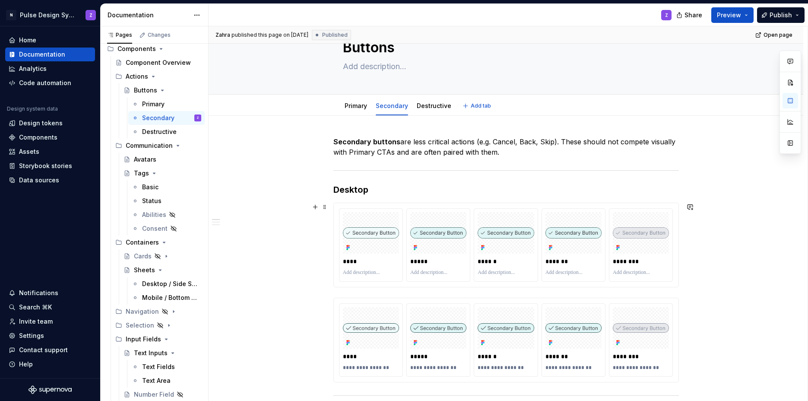
scroll to position [0, 0]
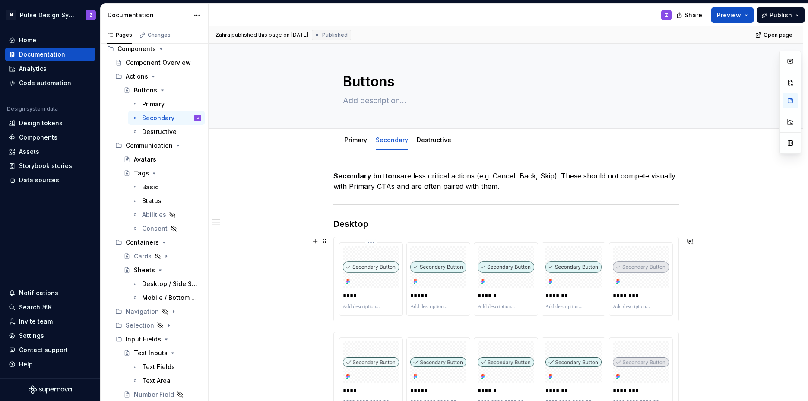
click at [368, 253] on div at bounding box center [371, 266] width 56 height 41
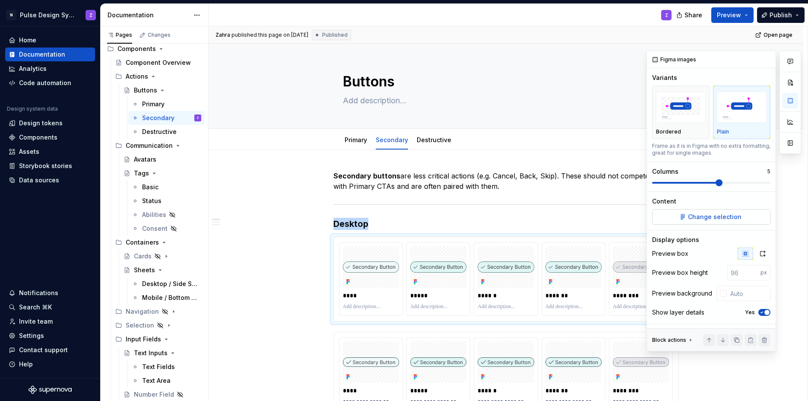
click at [453, 215] on span "Change selection" at bounding box center [715, 217] width 54 height 9
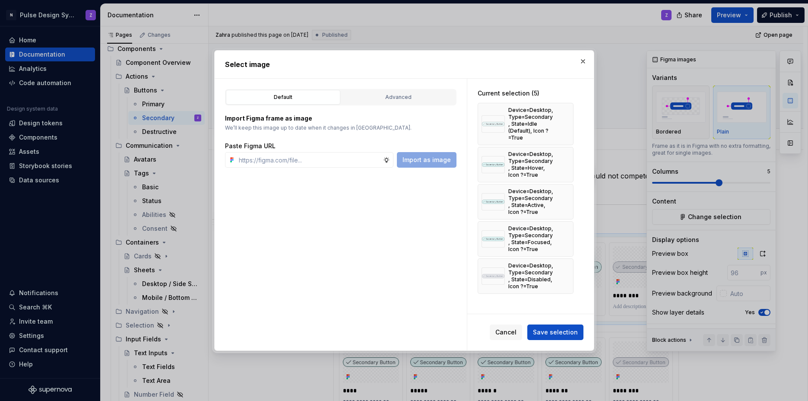
type textarea "*"
click at [398, 94] on div "Advanced" at bounding box center [398, 97] width 108 height 9
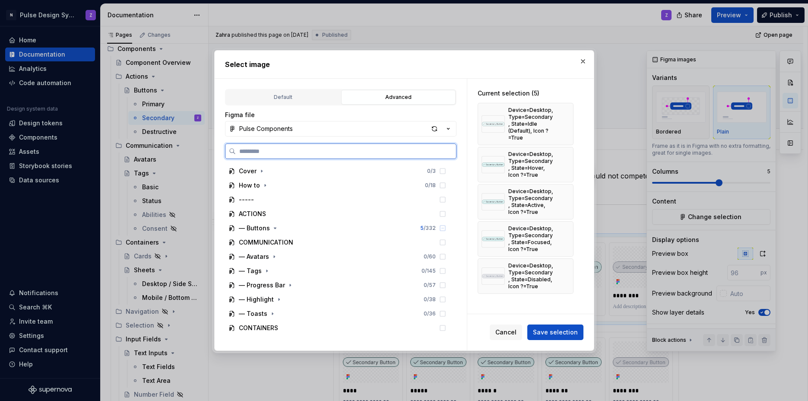
click at [275, 149] on input "search" at bounding box center [346, 151] width 220 height 9
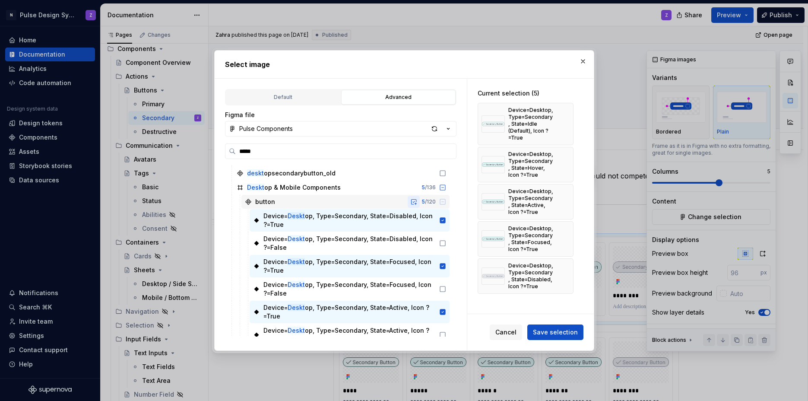
scroll to position [27, 0]
click at [442, 219] on icon at bounding box center [442, 219] width 7 height 7
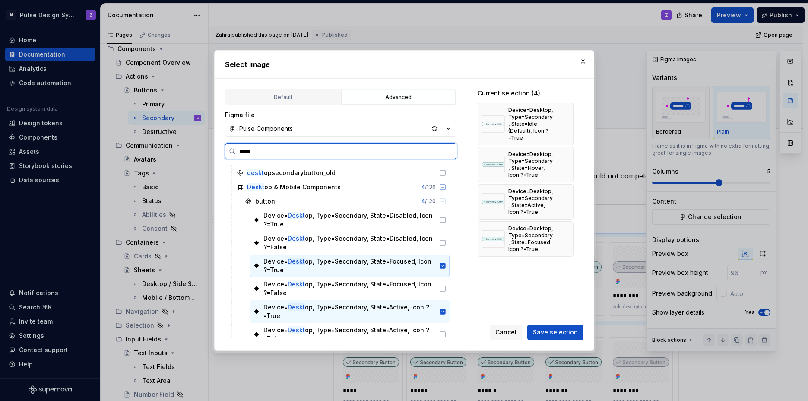
click at [442, 264] on icon at bounding box center [443, 266] width 6 height 6
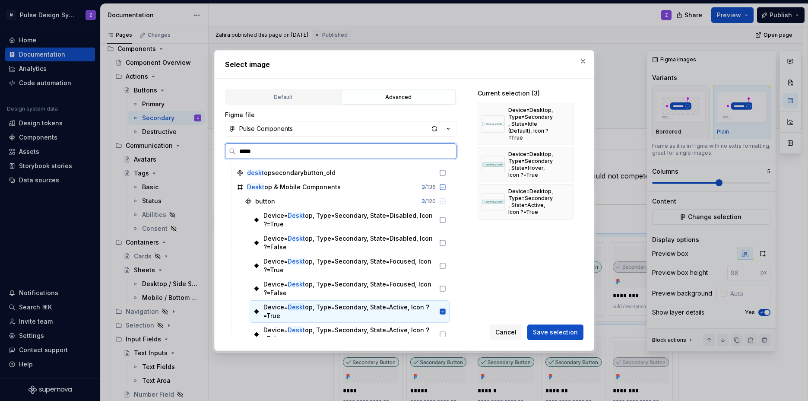
click at [444, 310] on icon at bounding box center [443, 311] width 6 height 6
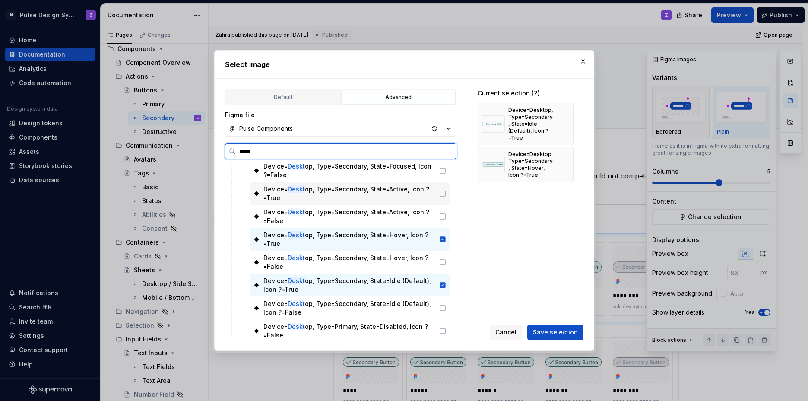
scroll to position [149, 0]
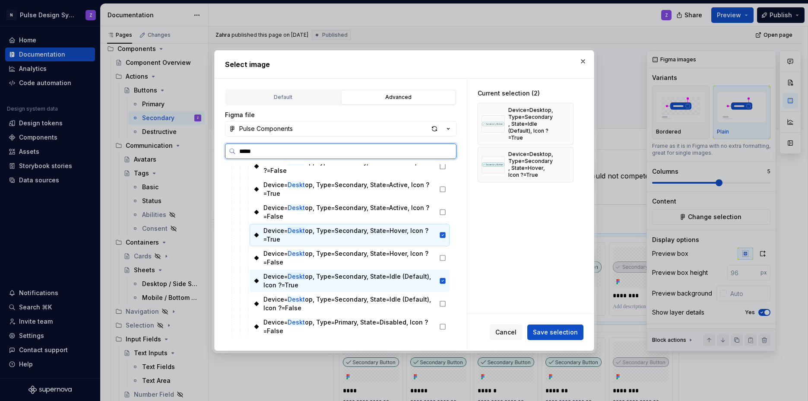
click at [442, 232] on icon at bounding box center [442, 235] width 7 height 7
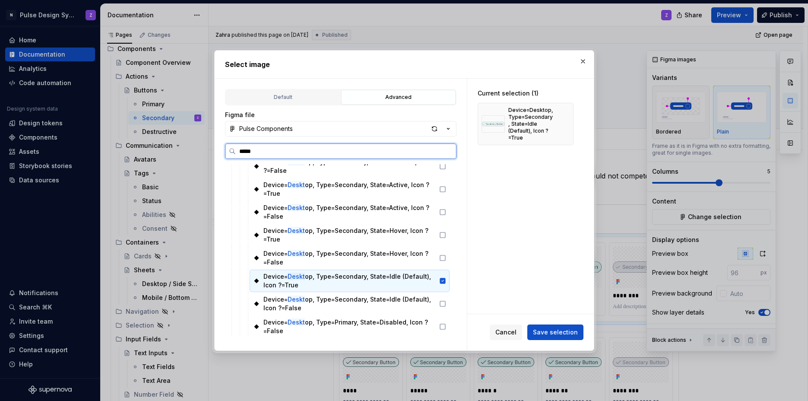
click at [442, 277] on icon at bounding box center [442, 280] width 7 height 7
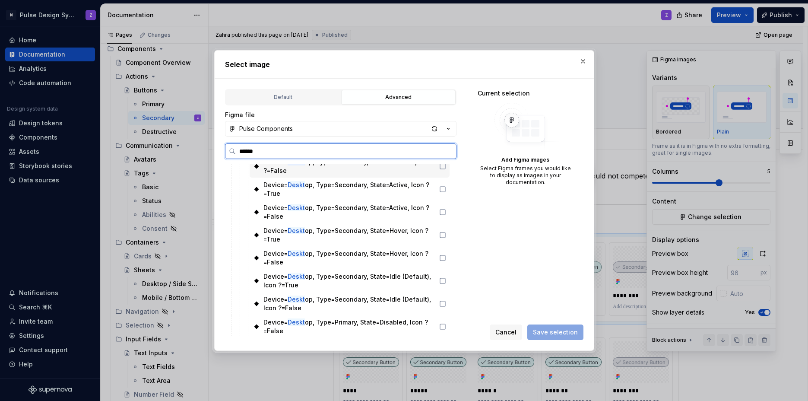
scroll to position [0, 0]
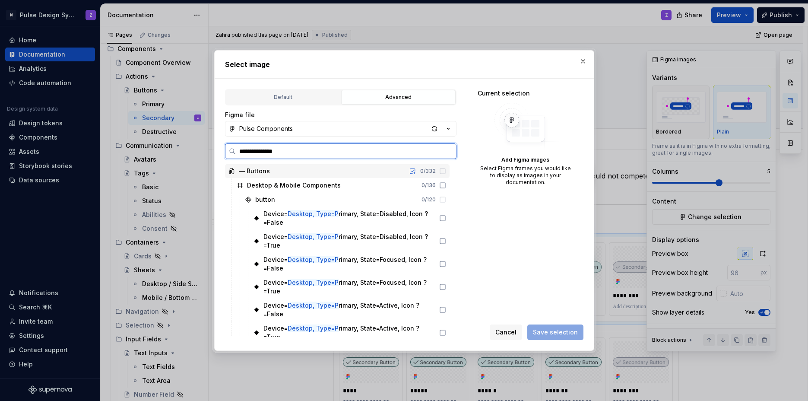
type input "**********"
drag, startPoint x: 262, startPoint y: 213, endPoint x: 275, endPoint y: 218, distance: 13.3
click at [277, 218] on div "Device= Desktop, Type=Pr imary, State=Disabled, Icon ?=False" at bounding box center [344, 218] width 183 height 17
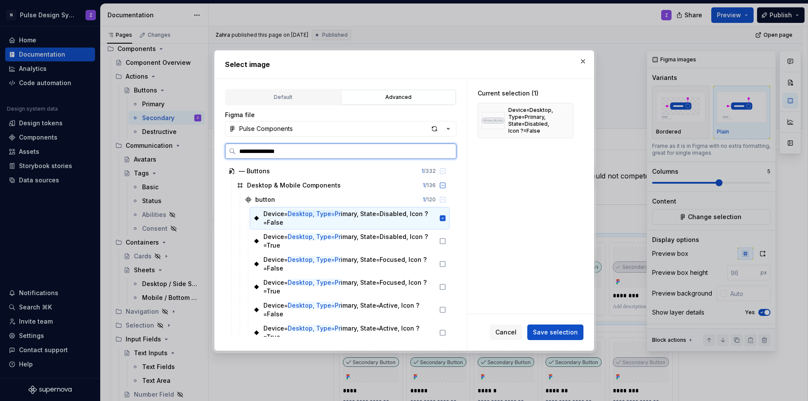
drag, startPoint x: 265, startPoint y: 213, endPoint x: 291, endPoint y: 223, distance: 27.6
click at [291, 223] on div "Device= Desktop, Type=Pr imary, State=Disabled, Icon ?=False" at bounding box center [350, 218] width 172 height 17
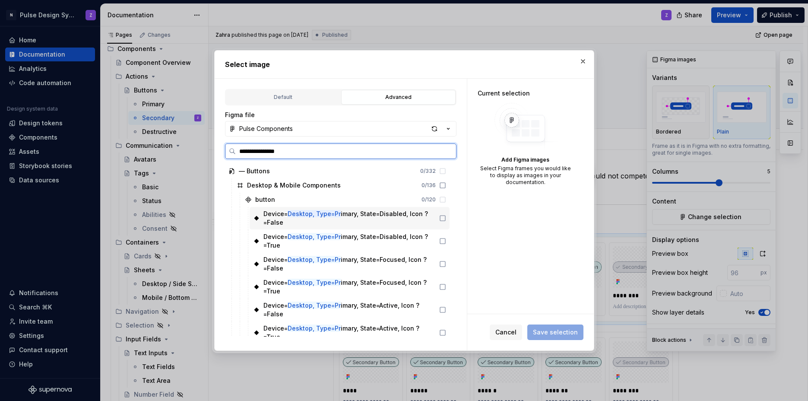
click at [280, 216] on div "Device= Desktop, Type=Pr imary, State=Disabled, Icon ?=False" at bounding box center [350, 218] width 172 height 17
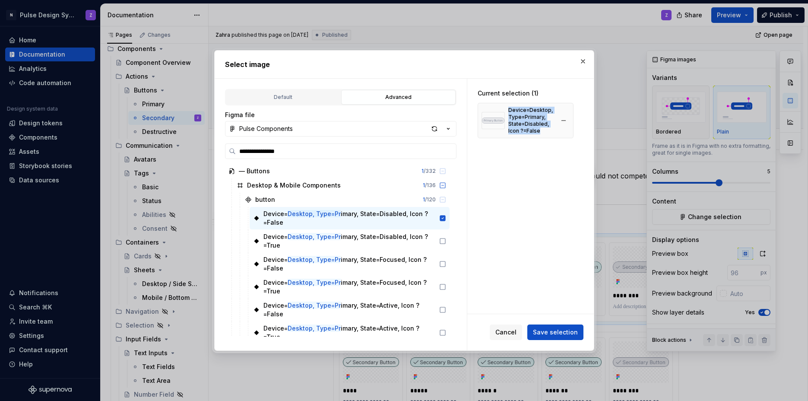
drag, startPoint x: 509, startPoint y: 109, endPoint x: 542, endPoint y: 133, distance: 40.5
click at [453, 133] on div "Device=Desktop, Type=Primary, State=Disabled, Icon ?=False" at bounding box center [532, 121] width 46 height 28
copy div "Device=Desktop, Type=Primary, State=Disabled, Icon ?=False"
click at [305, 153] on input "**********" at bounding box center [346, 151] width 220 height 9
click at [453, 121] on button "button" at bounding box center [564, 120] width 12 height 12
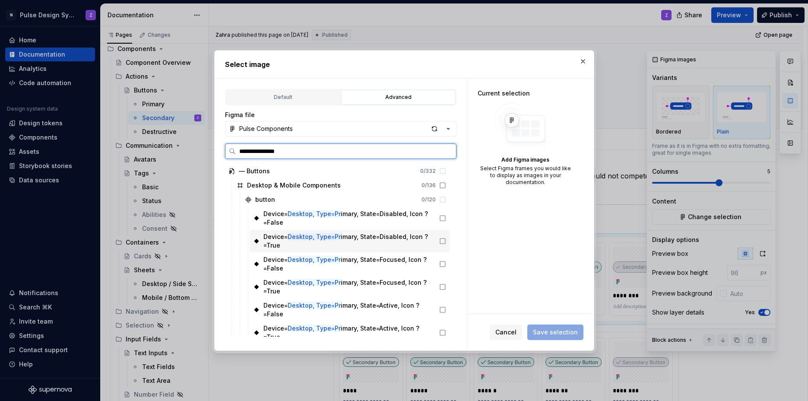
click at [442, 240] on icon at bounding box center [442, 241] width 7 height 7
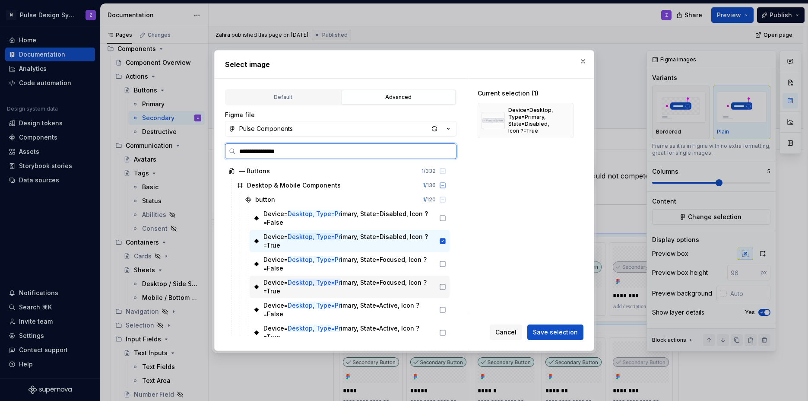
click at [443, 285] on icon at bounding box center [442, 286] width 7 height 7
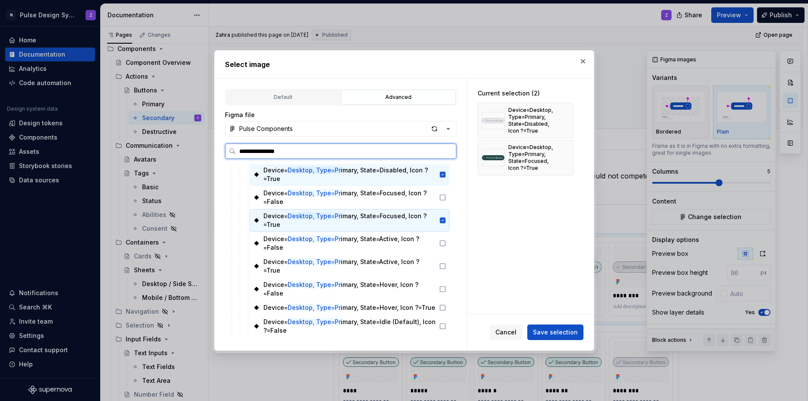
scroll to position [67, 0]
click at [442, 262] on icon at bounding box center [442, 265] width 7 height 7
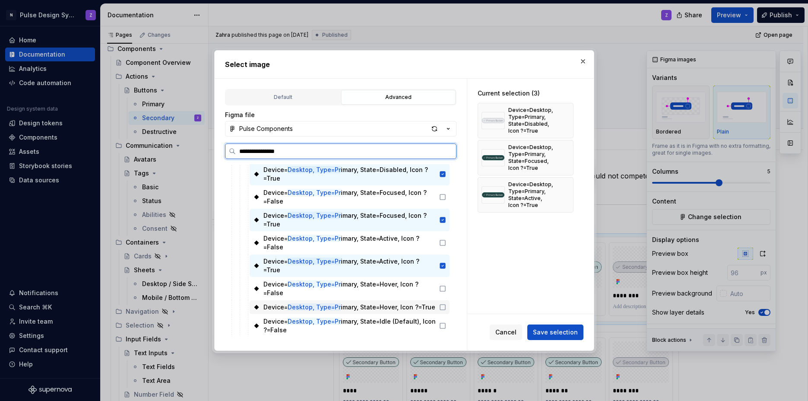
click at [442, 304] on icon at bounding box center [442, 307] width 7 height 7
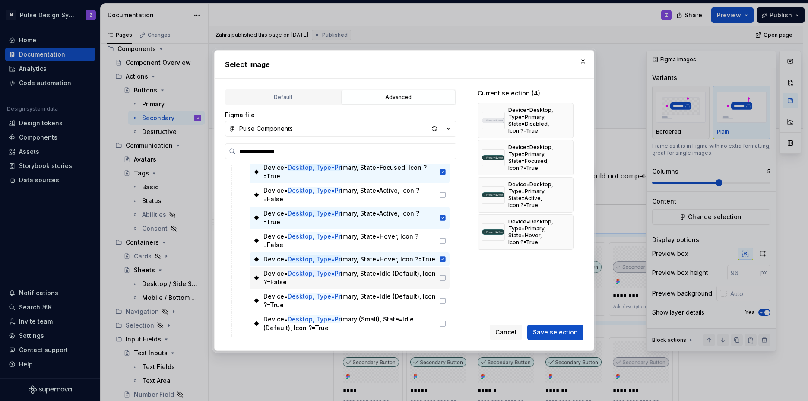
scroll to position [120, 0]
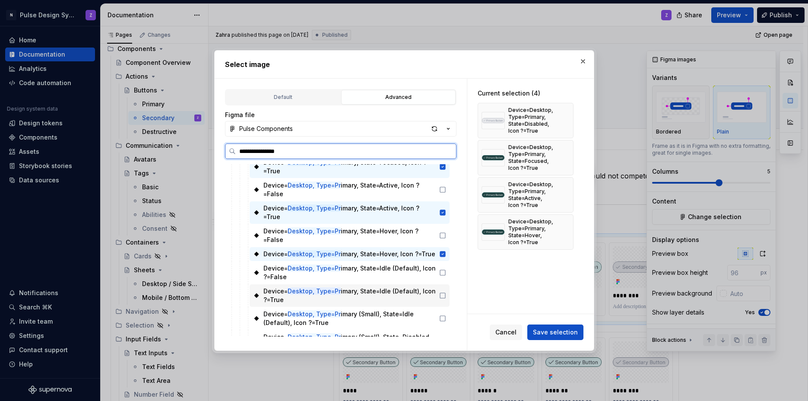
click at [442, 284] on div "Device= Desktop, Type=Pr imary, State=Idle (Default), Icon ?=True" at bounding box center [350, 295] width 200 height 22
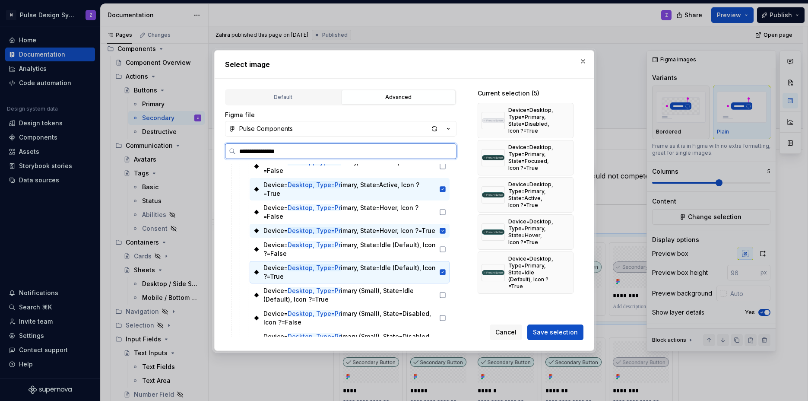
scroll to position [128, 0]
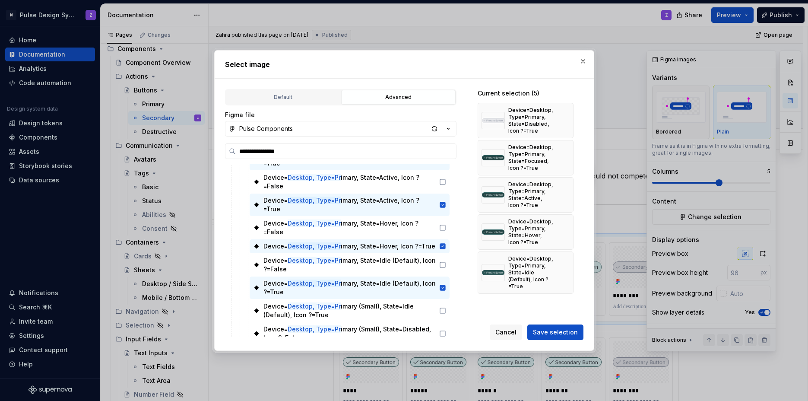
click at [453, 334] on span "Save selection" at bounding box center [555, 332] width 45 height 9
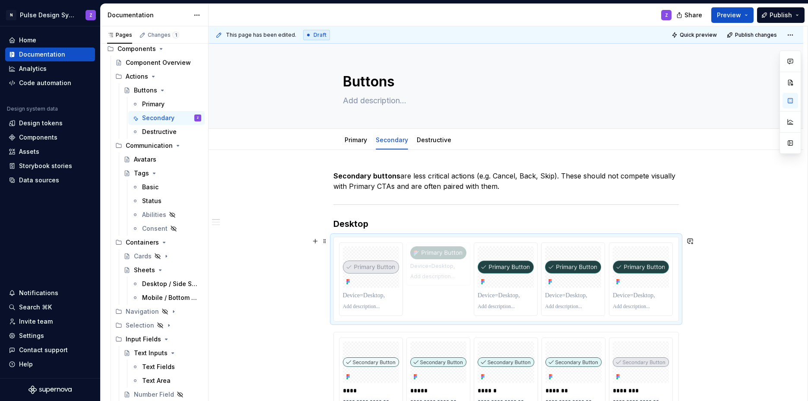
drag, startPoint x: 642, startPoint y: 271, endPoint x: 445, endPoint y: 278, distance: 196.3
click at [445, 278] on body "N Pulse Design System Z Home Documentation Analytics Code automation Design sys…" at bounding box center [404, 200] width 808 height 401
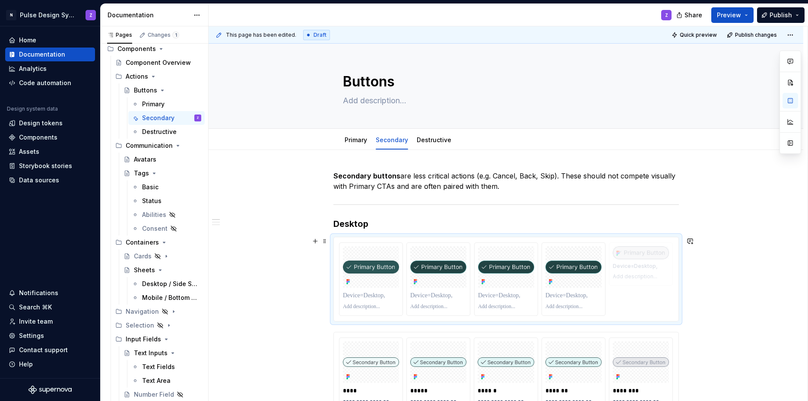
drag, startPoint x: 388, startPoint y: 274, endPoint x: 639, endPoint y: 278, distance: 251.1
click at [430, 271] on img at bounding box center [438, 267] width 56 height 13
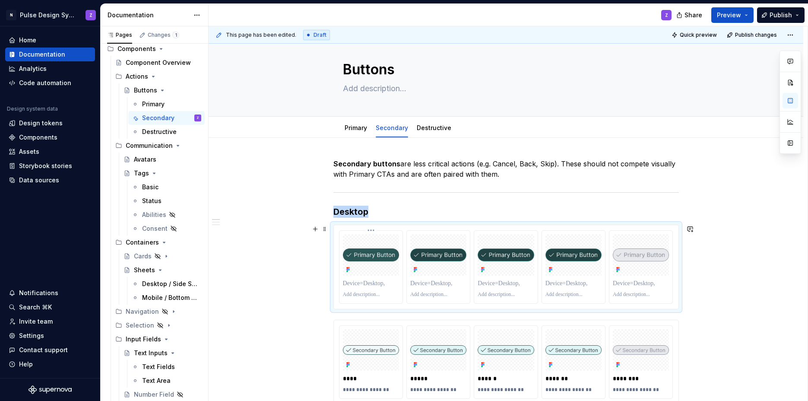
scroll to position [14, 0]
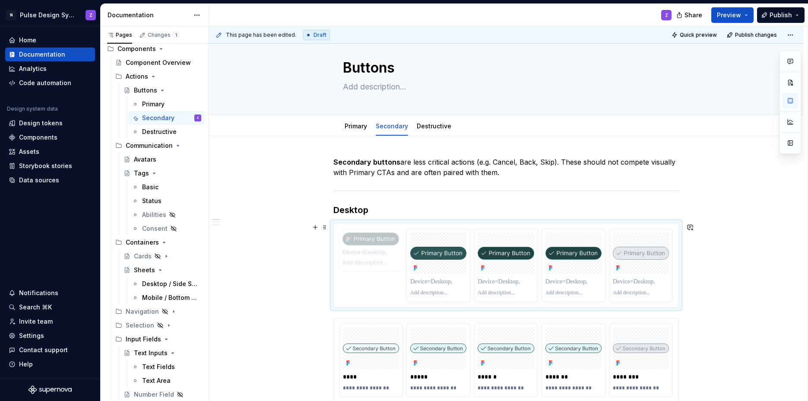
drag, startPoint x: 444, startPoint y: 258, endPoint x: 380, endPoint y: 258, distance: 63.9
click at [380, 258] on body "N Pulse Design System Z Home Documentation Analytics Code automation Design sys…" at bounding box center [404, 200] width 808 height 401
drag, startPoint x: 438, startPoint y: 259, endPoint x: 376, endPoint y: 259, distance: 61.8
click at [376, 259] on body "N Pulse Design System Z Home Documentation Analytics Code automation Design sys…" at bounding box center [404, 200] width 808 height 401
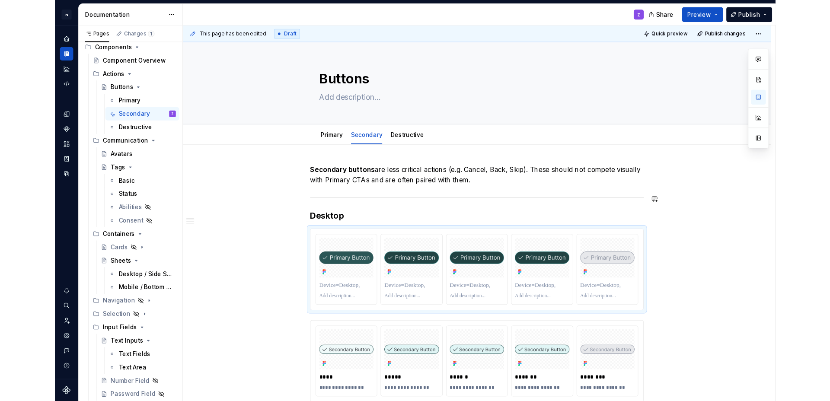
scroll to position [394, 0]
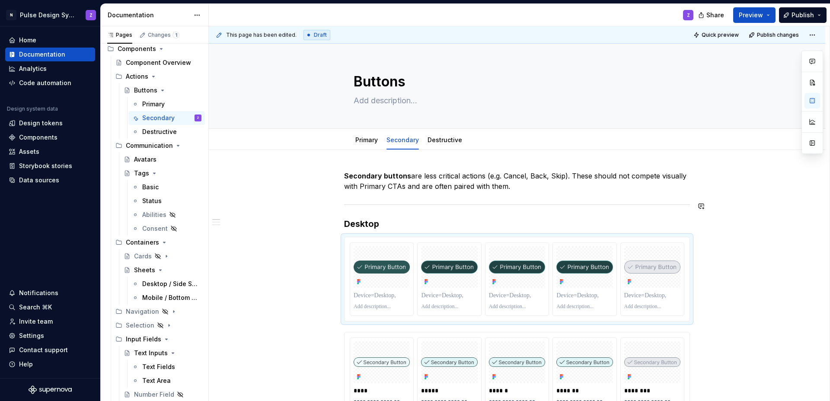
type textarea "*"
